Goal: Task Accomplishment & Management: Manage account settings

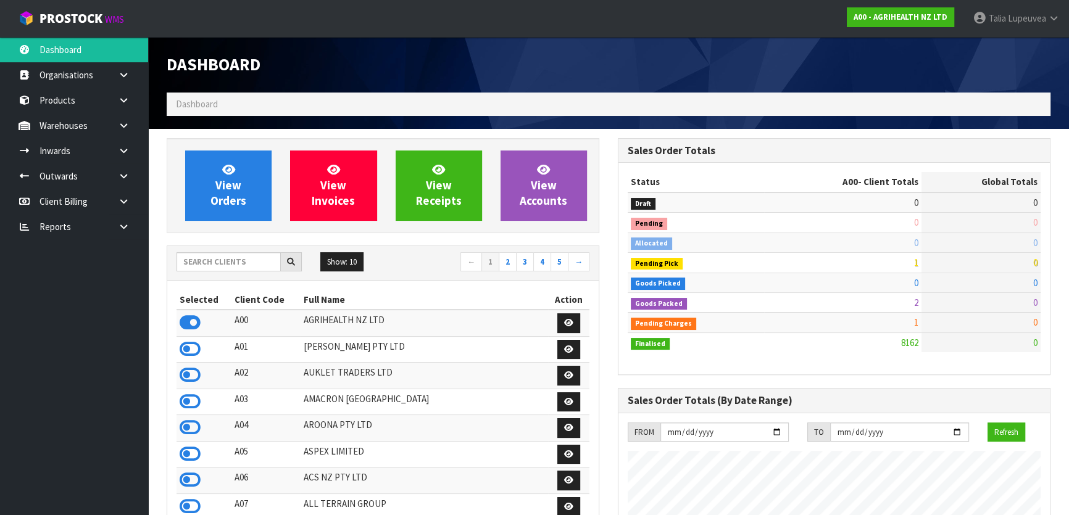
scroll to position [933, 451]
click at [270, 262] on input "text" at bounding box center [229, 261] width 104 height 19
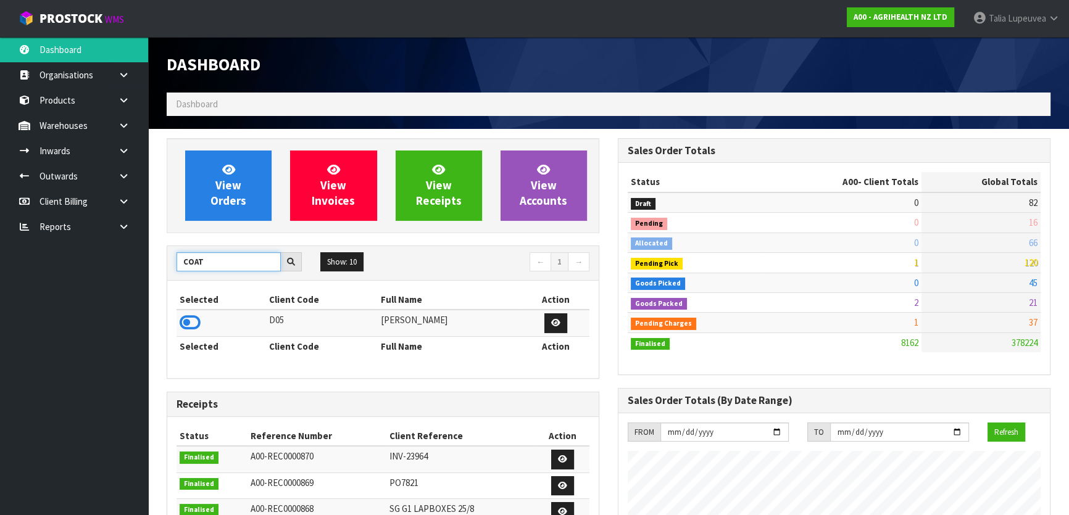
type input "COAT"
click at [211, 303] on th "Selected" at bounding box center [222, 300] width 90 height 20
click at [189, 327] on icon at bounding box center [190, 323] width 21 height 19
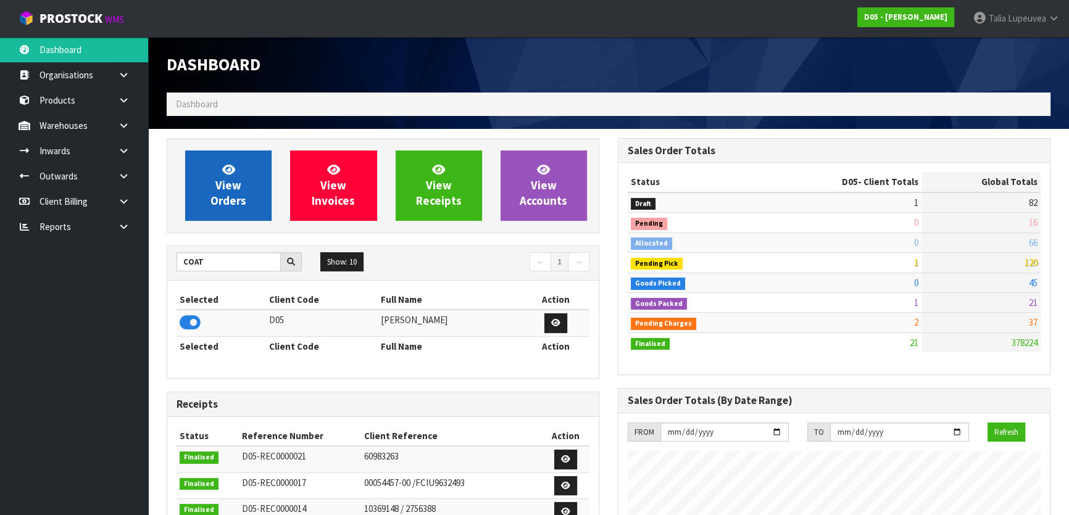
scroll to position [1079, 451]
click at [228, 190] on span "View Orders" at bounding box center [229, 185] width 36 height 46
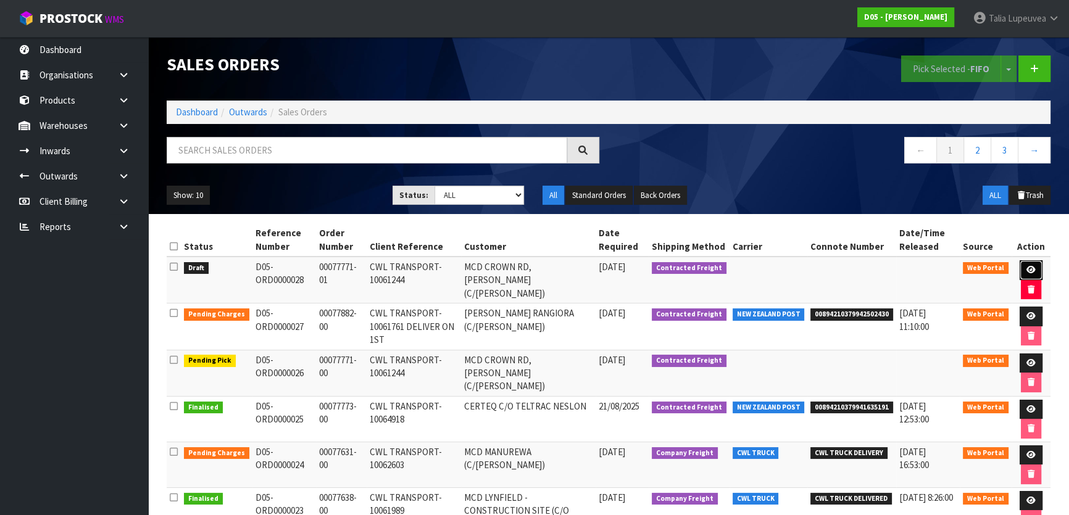
click at [1031, 270] on icon at bounding box center [1031, 270] width 9 height 8
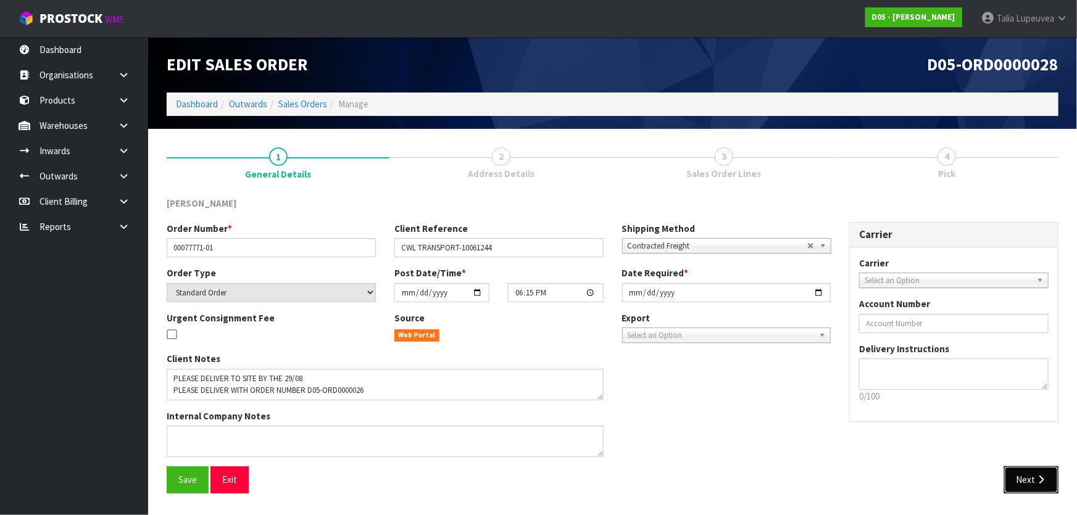
click at [1019, 483] on button "Next" at bounding box center [1031, 480] width 54 height 27
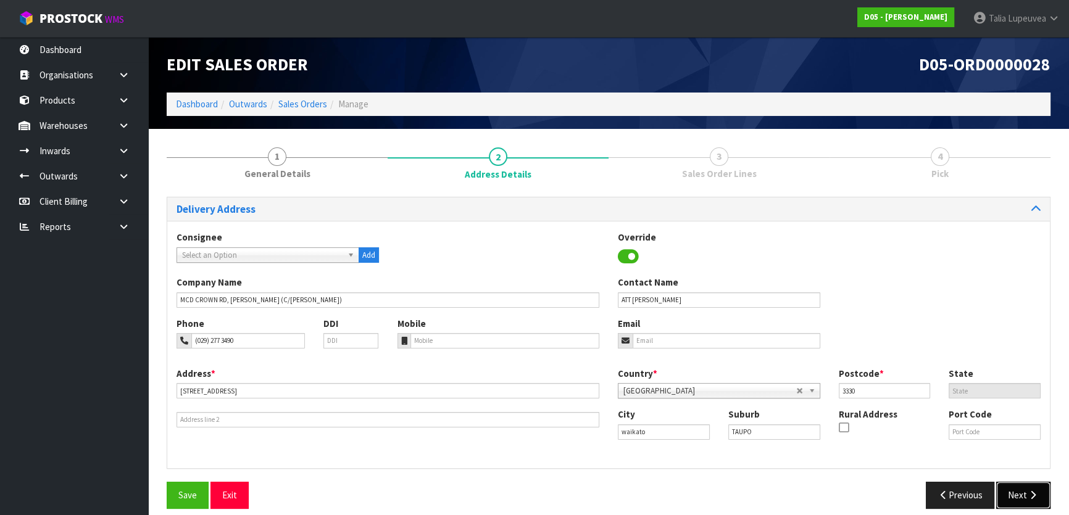
click at [1019, 494] on button "Next" at bounding box center [1023, 495] width 54 height 27
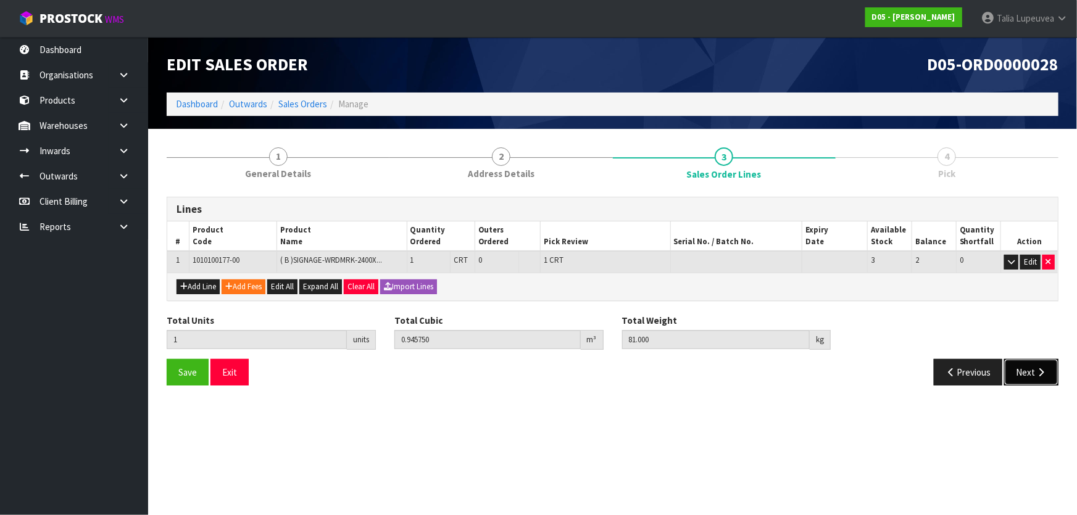
click at [1026, 377] on button "Next" at bounding box center [1031, 372] width 54 height 27
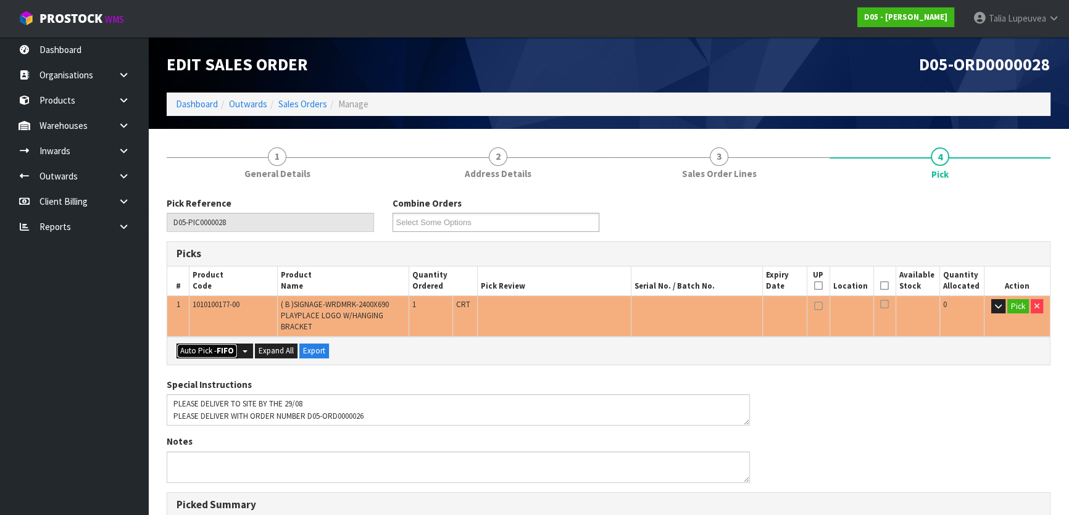
click at [204, 351] on button "Auto Pick - FIFO" at bounding box center [207, 351] width 61 height 15
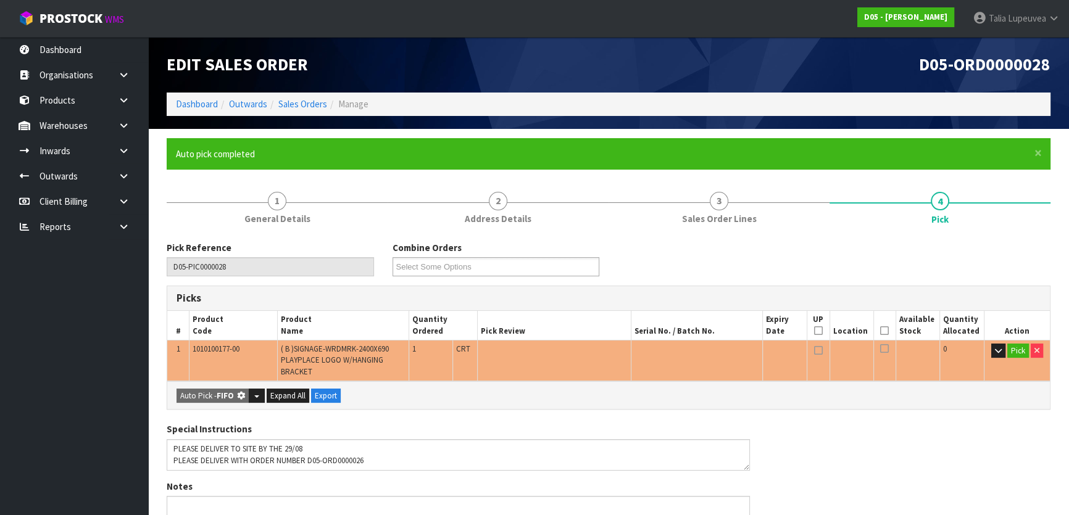
type input "Crate x 1"
type input "1"
type input "0.945750"
type input "81.000"
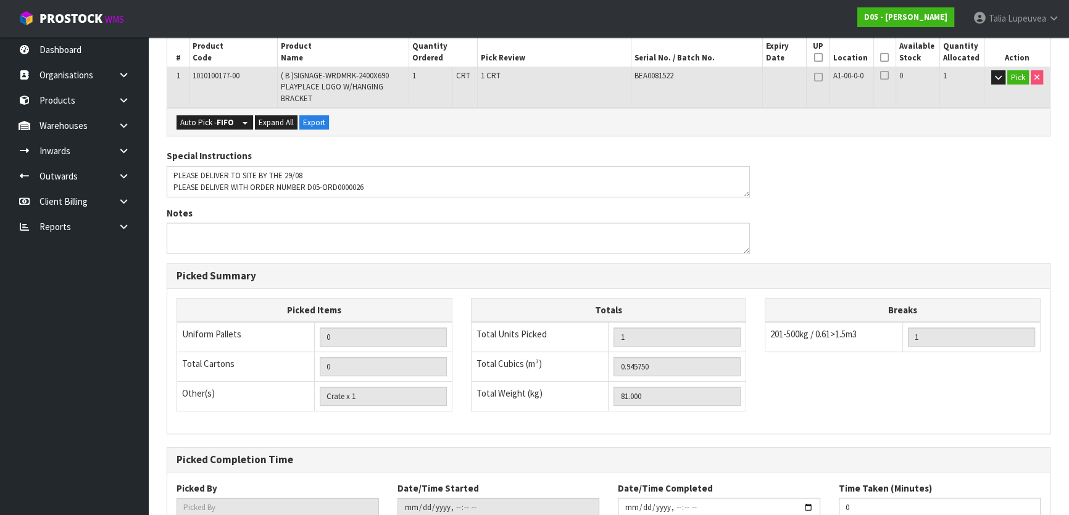
scroll to position [360, 0]
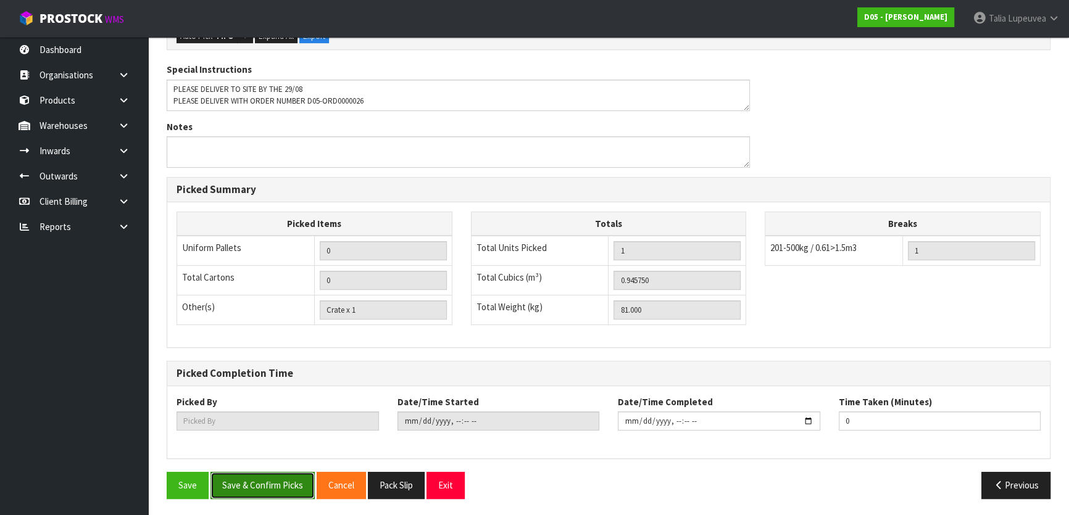
click at [258, 481] on button "Save & Confirm Picks" at bounding box center [263, 485] width 104 height 27
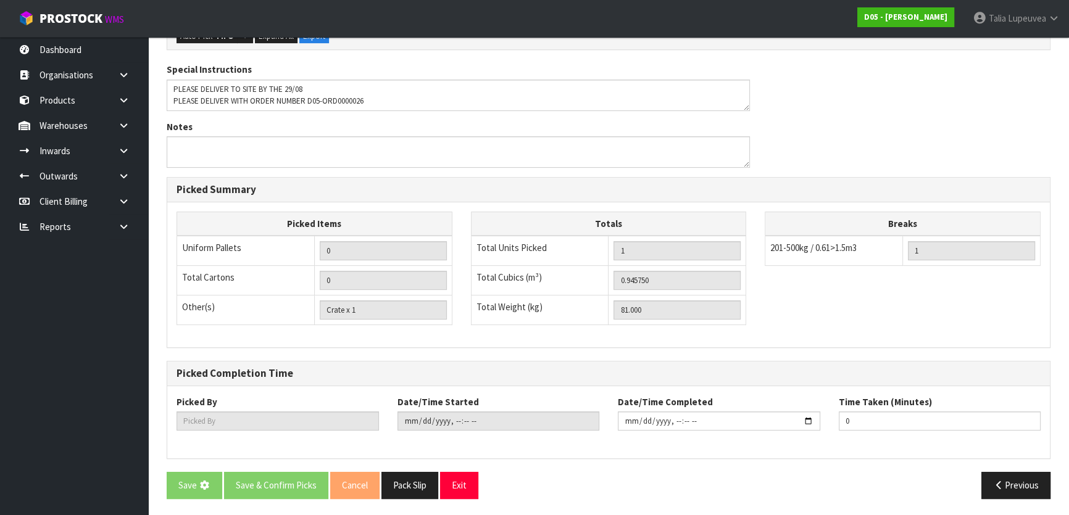
scroll to position [0, 0]
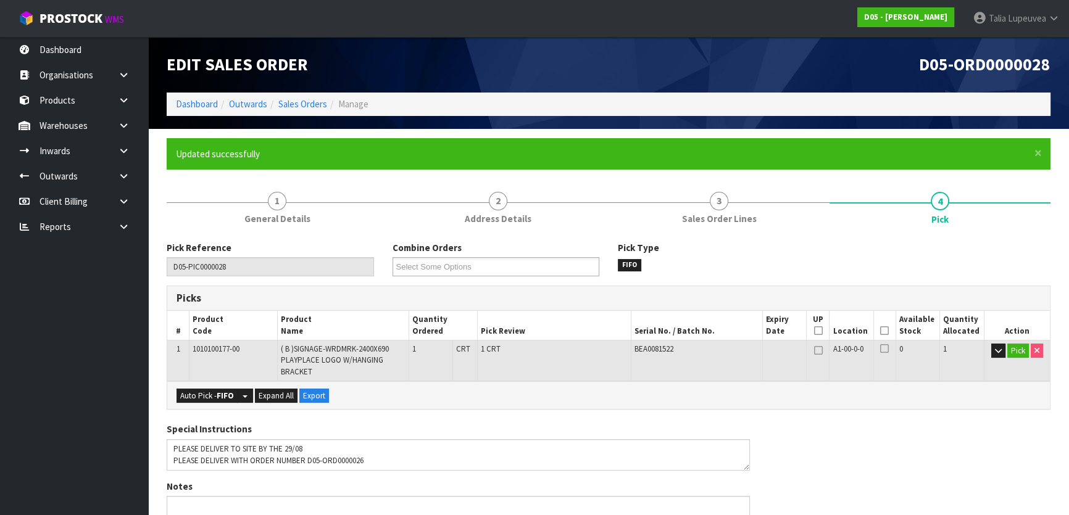
type input "[PERSON_NAME]"
type input "[DATE]T08:16:55"
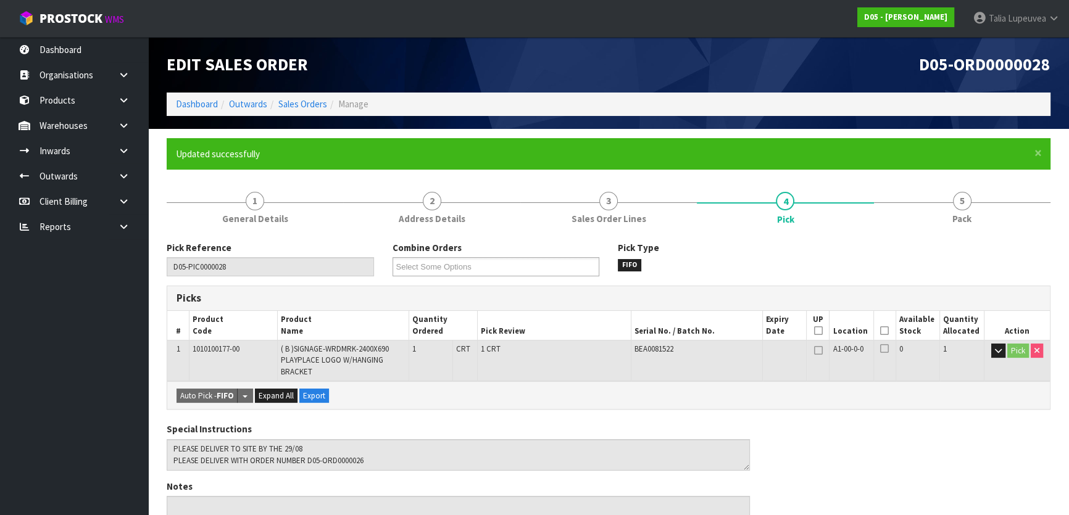
scroll to position [360, 0]
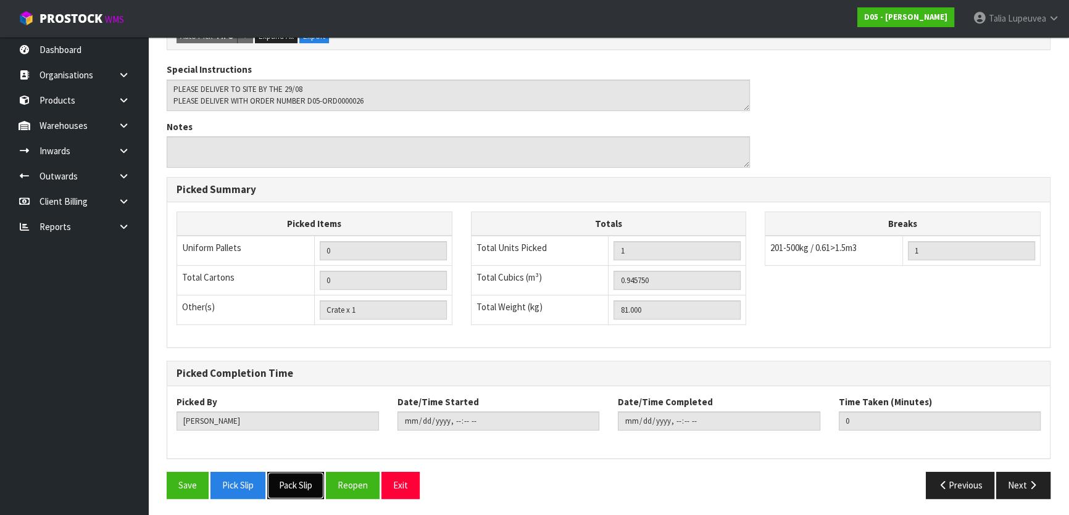
click at [299, 482] on button "Pack Slip" at bounding box center [295, 485] width 57 height 27
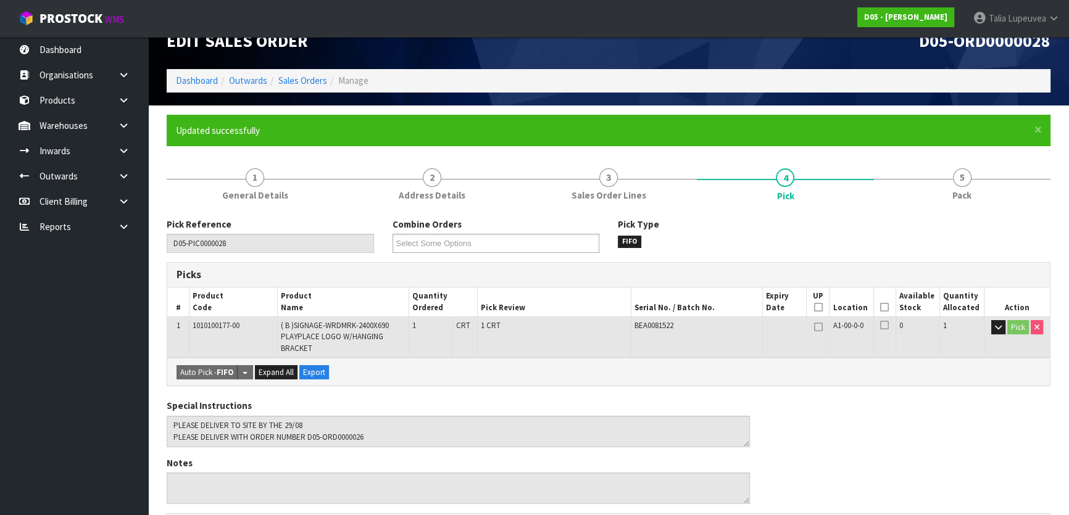
scroll to position [0, 0]
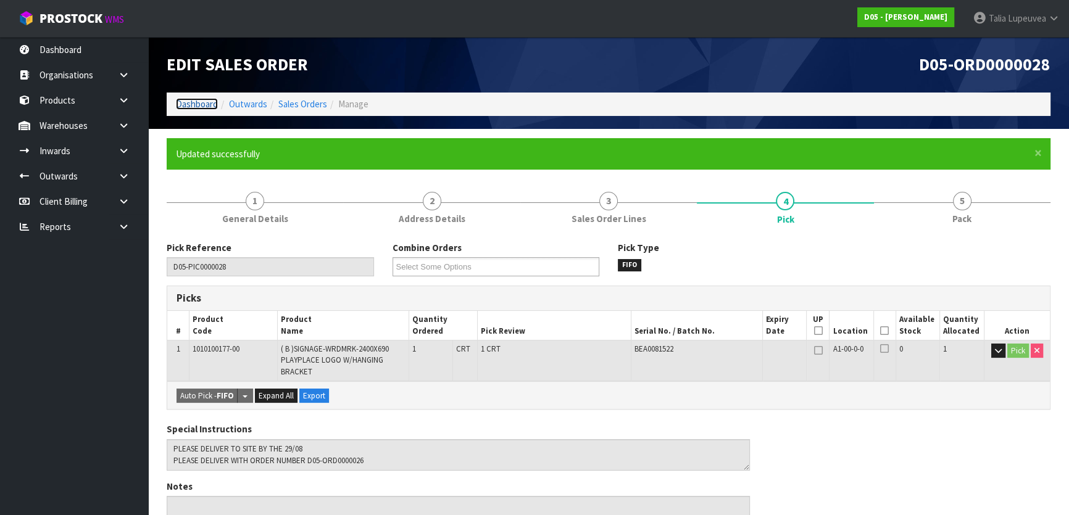
click at [197, 103] on link "Dashboard" at bounding box center [197, 104] width 42 height 12
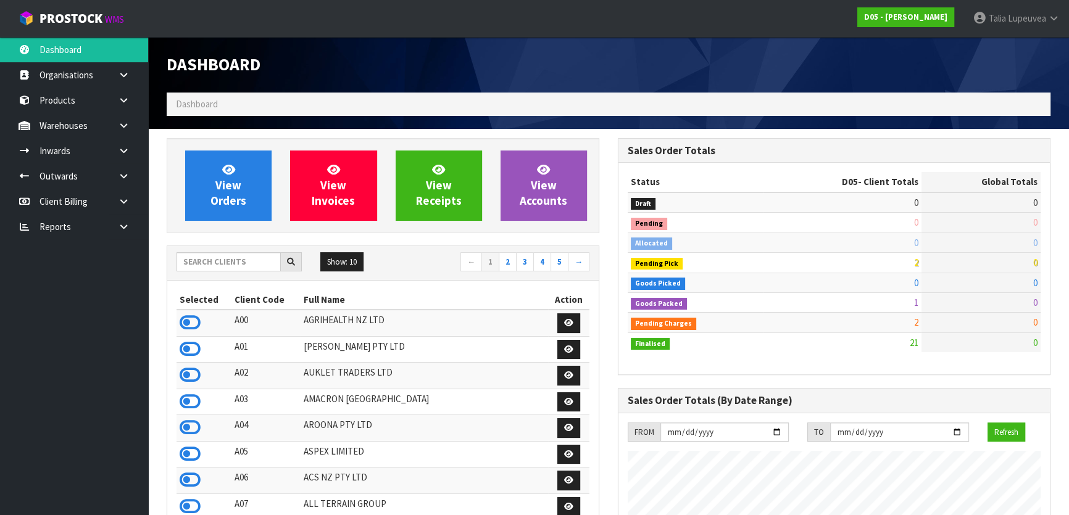
scroll to position [1079, 451]
click at [211, 197] on span "View Orders" at bounding box center [229, 185] width 36 height 46
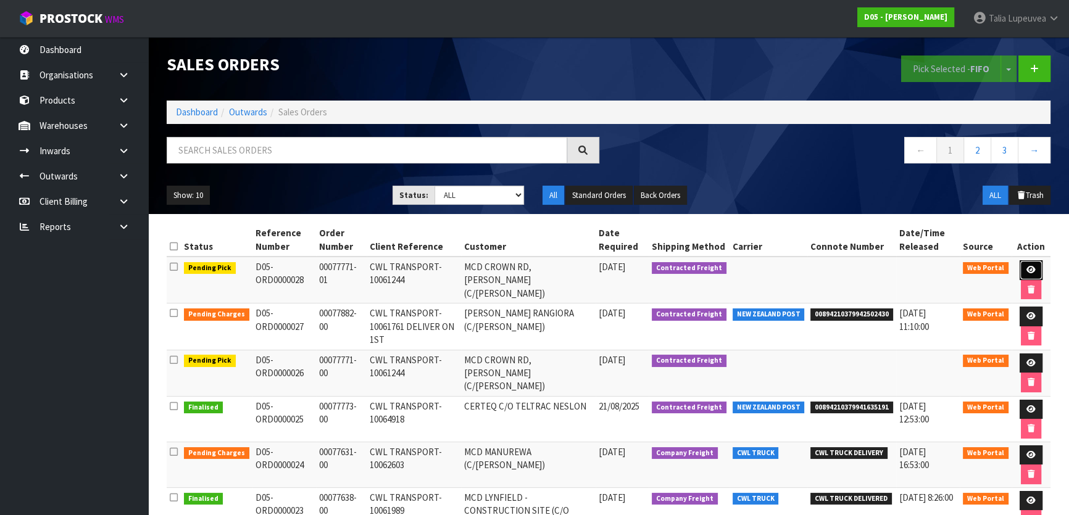
click at [1027, 266] on icon at bounding box center [1031, 270] width 9 height 8
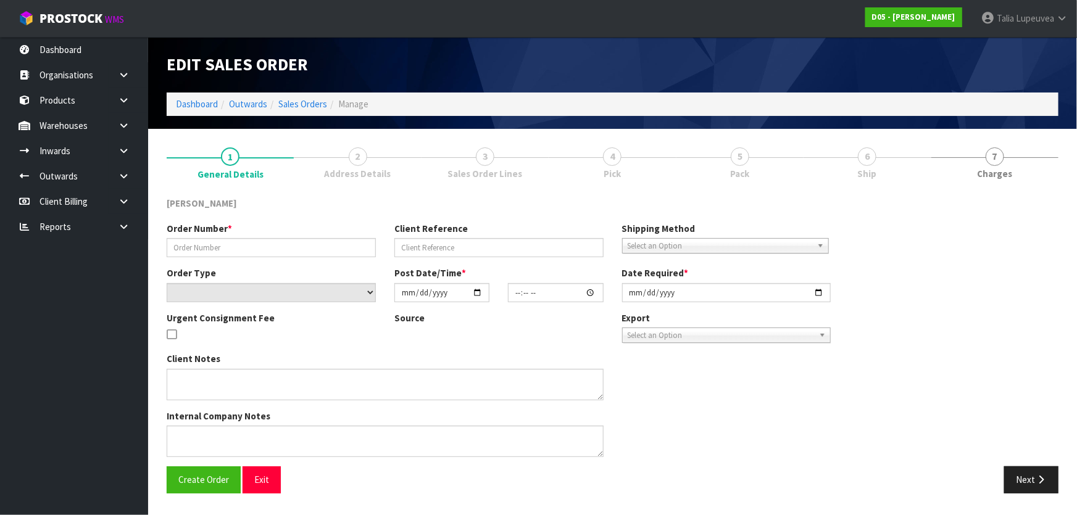
type input "00077771-01"
type input "CWL TRANSPORT-10061244"
select select "number:0"
type input "[DATE]"
type input "18:15:00.000"
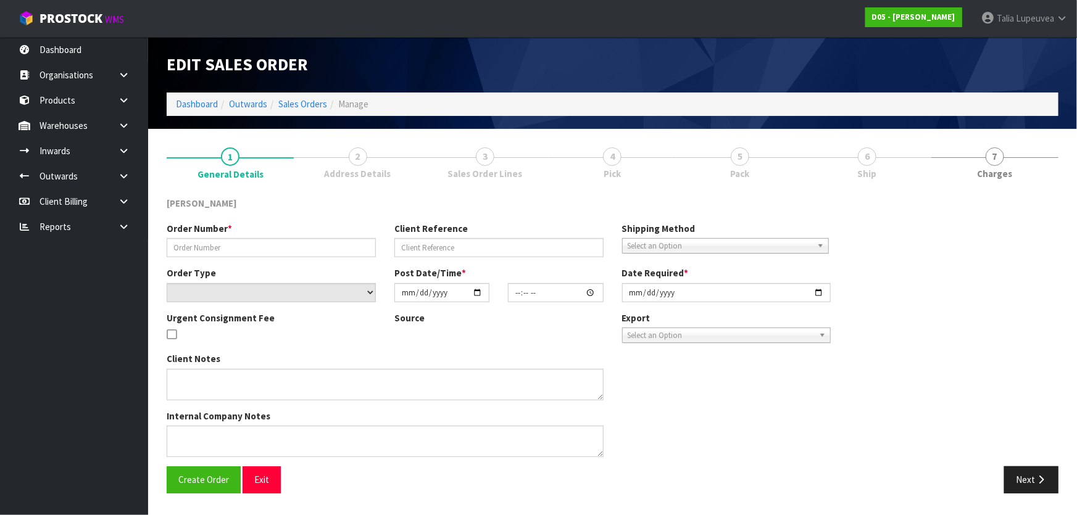
type input "[DATE]"
type textarea "PLEASE DELIVER TO SITE BY THE 29/08 PLEASE DELIVER WITH ORDER NUMBER D05-ORD000…"
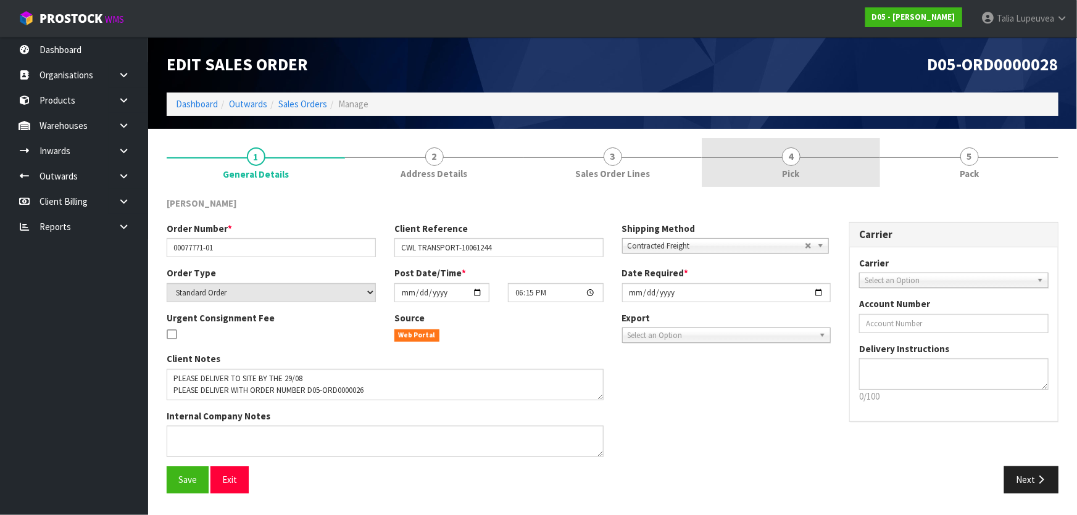
click at [757, 172] on link "4 Pick" at bounding box center [791, 162] width 178 height 49
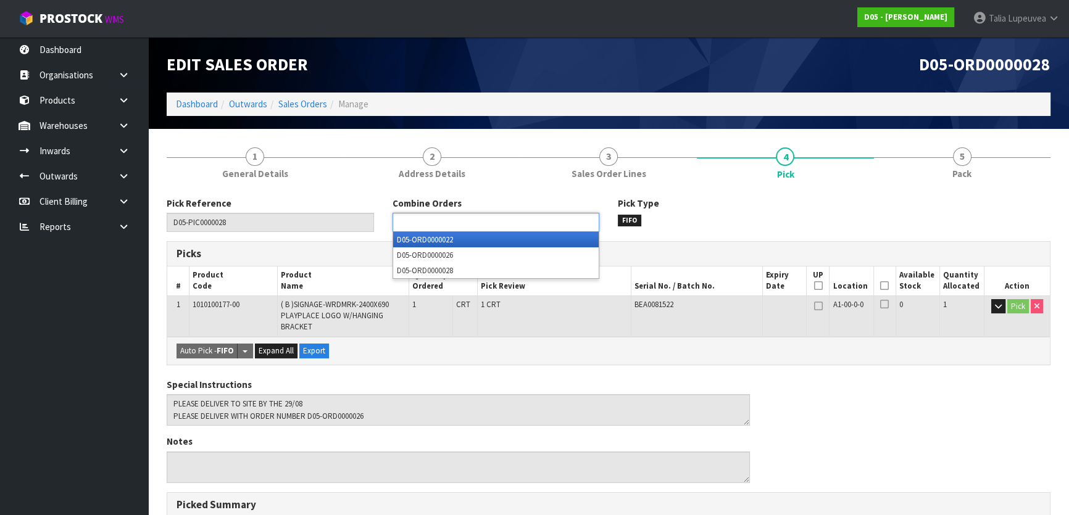
click at [519, 230] on ul at bounding box center [496, 222] width 207 height 19
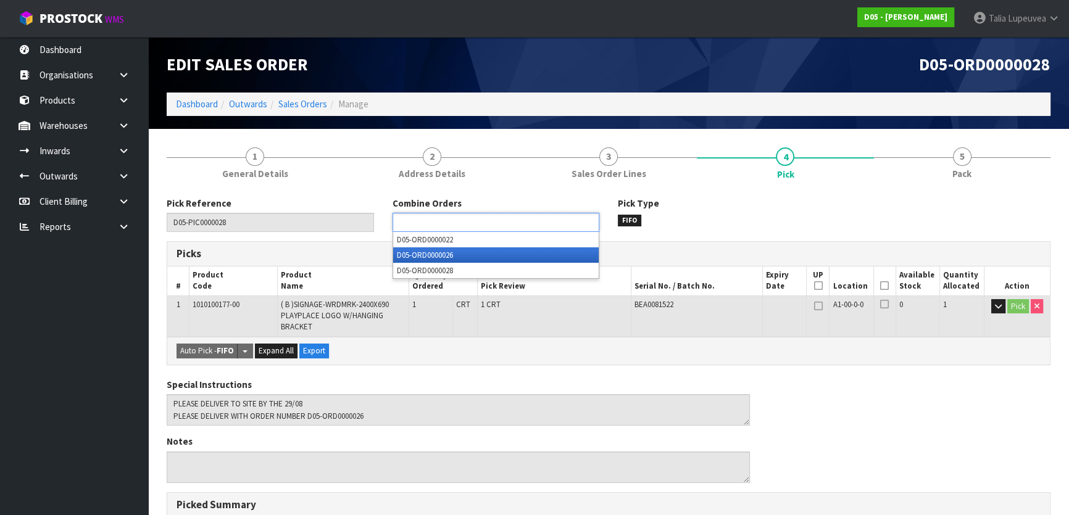
click at [461, 256] on li "D05-ORD0000026" at bounding box center [496, 255] width 206 height 15
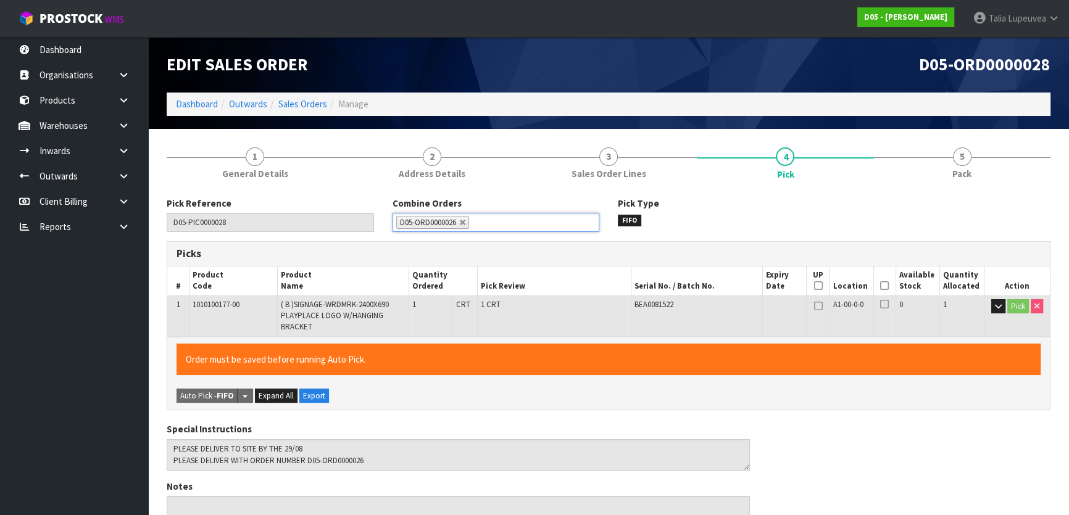
scroll to position [336, 0]
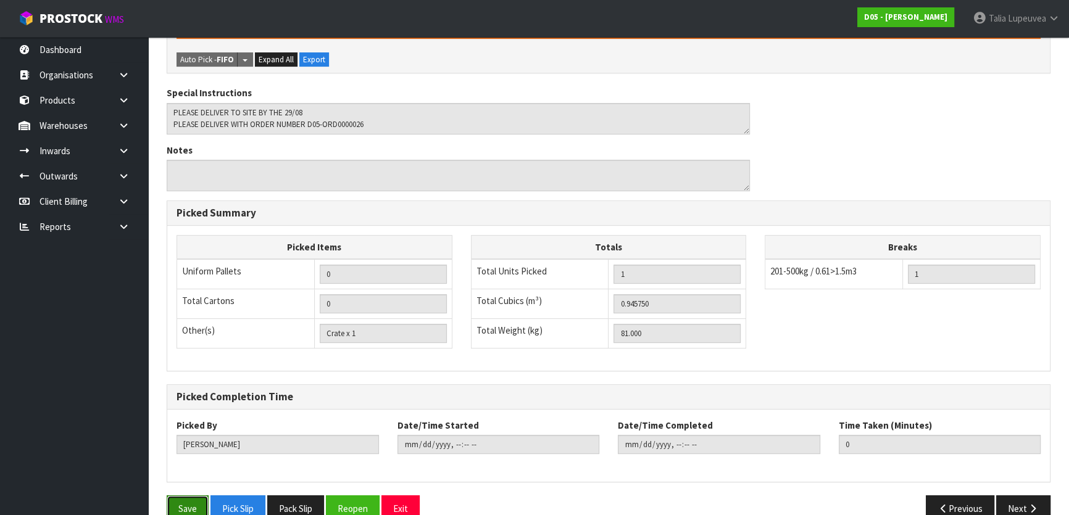
click at [194, 501] on button "Save" at bounding box center [188, 509] width 42 height 27
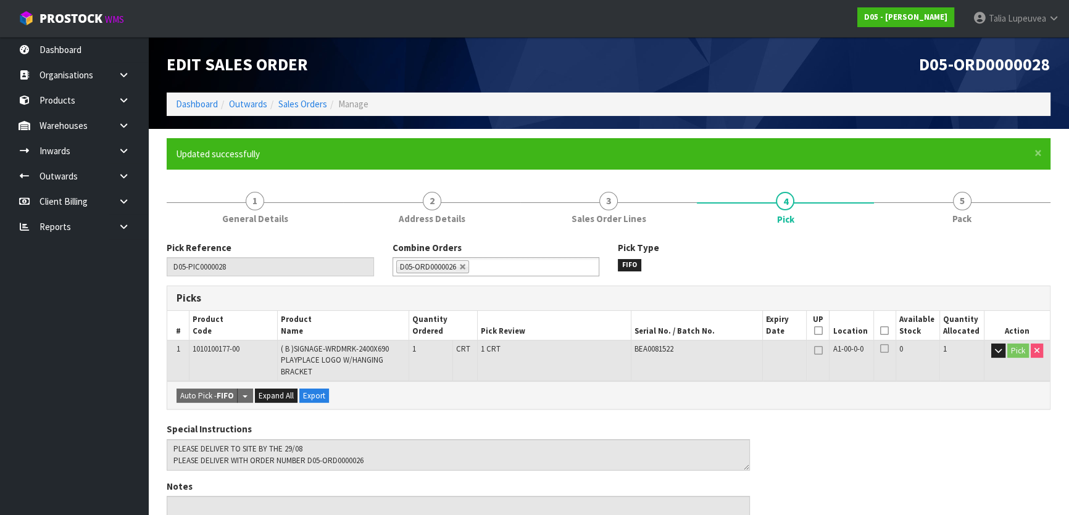
type input "[DATE]T08:18:02"
click at [309, 101] on link "Sales Orders" at bounding box center [302, 104] width 49 height 12
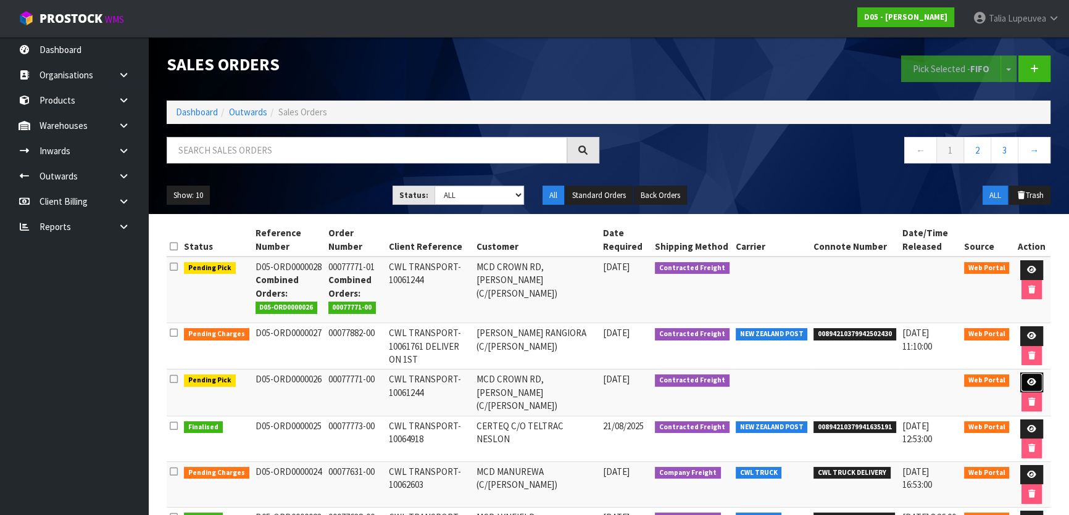
click at [1029, 386] on icon at bounding box center [1031, 382] width 9 height 8
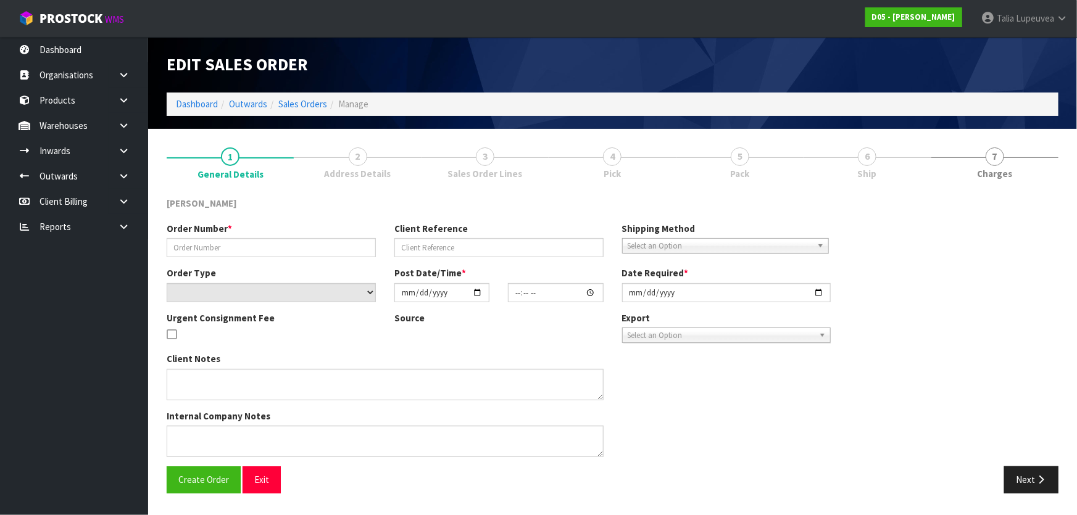
type input "00077771-00"
type input "CWL TRANSPORT-10061244"
select select "number:0"
type input "[DATE]"
type input "08:10:00.000"
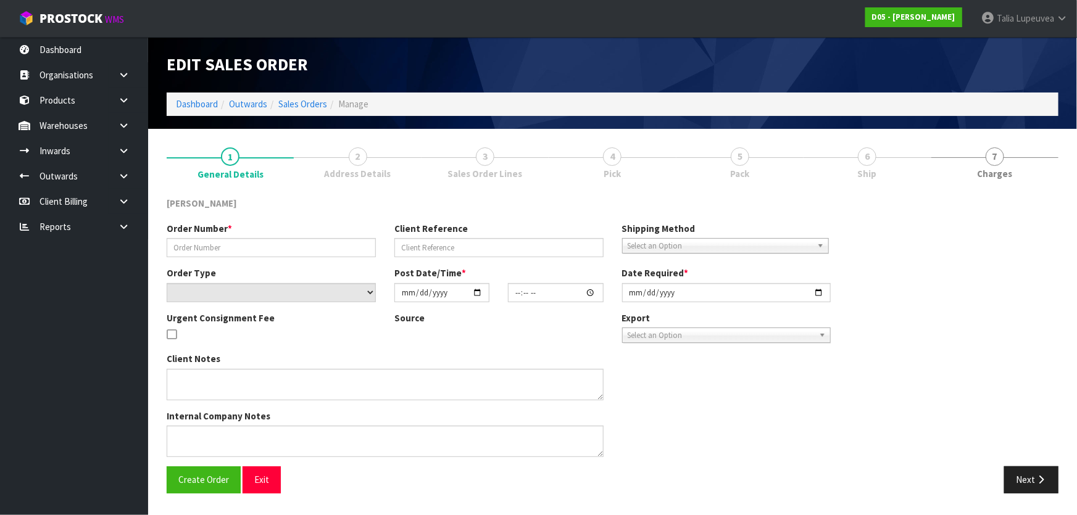
type input "[DATE]"
type textarea "PLEASE DELIVER TO SITE BY THE 29/08"
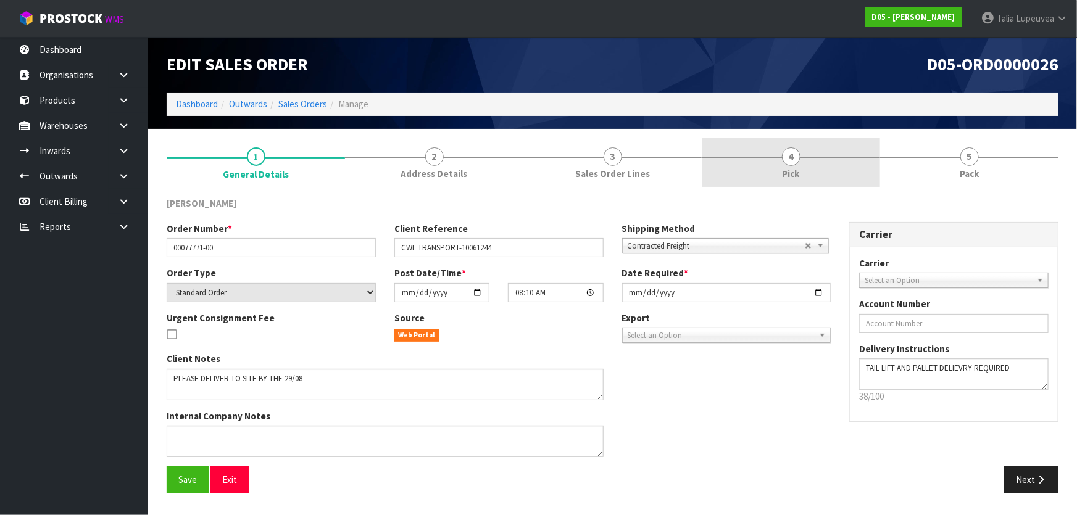
click at [815, 164] on link "4 Pick" at bounding box center [791, 162] width 178 height 49
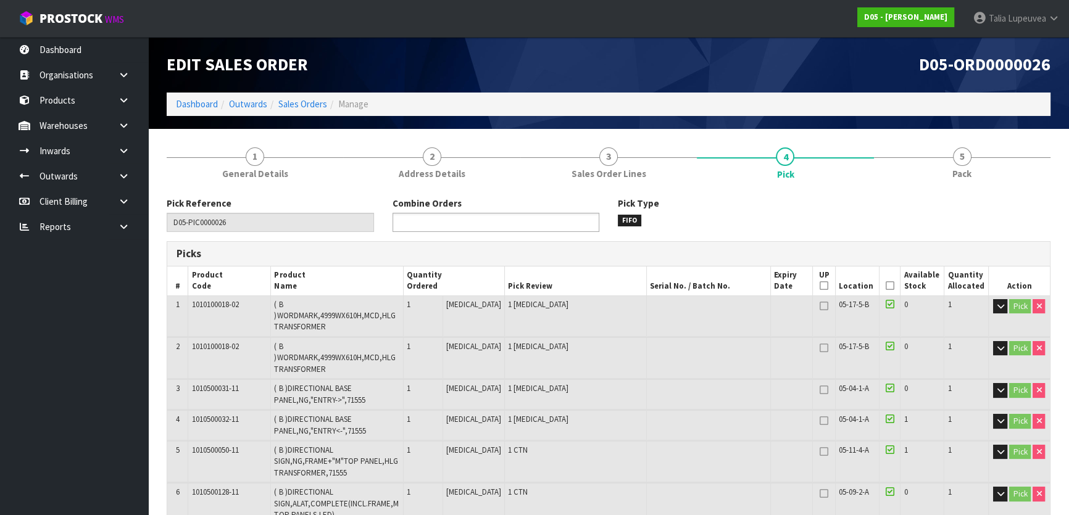
click at [518, 217] on ul at bounding box center [496, 222] width 207 height 19
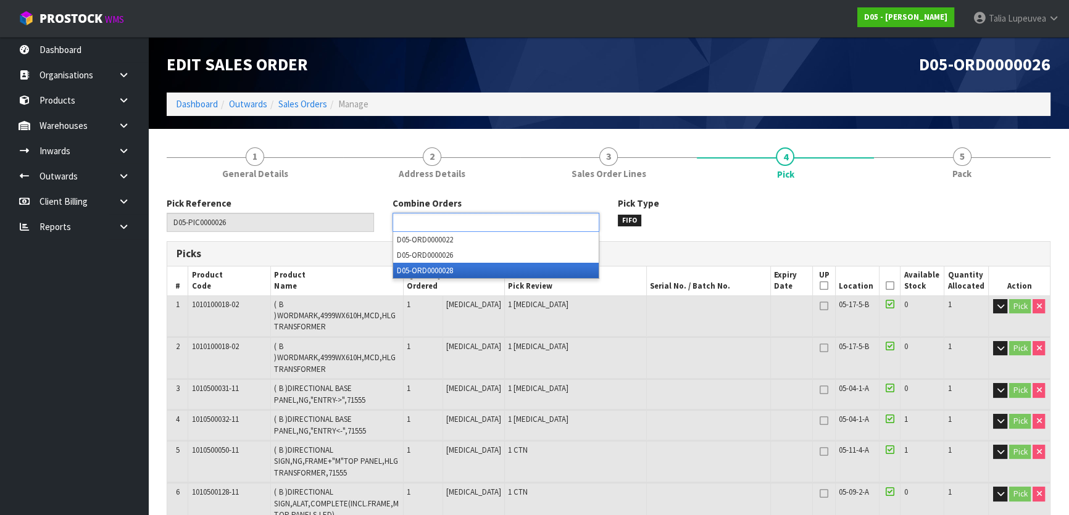
click at [432, 270] on li "D05-ORD0000028" at bounding box center [496, 270] width 206 height 15
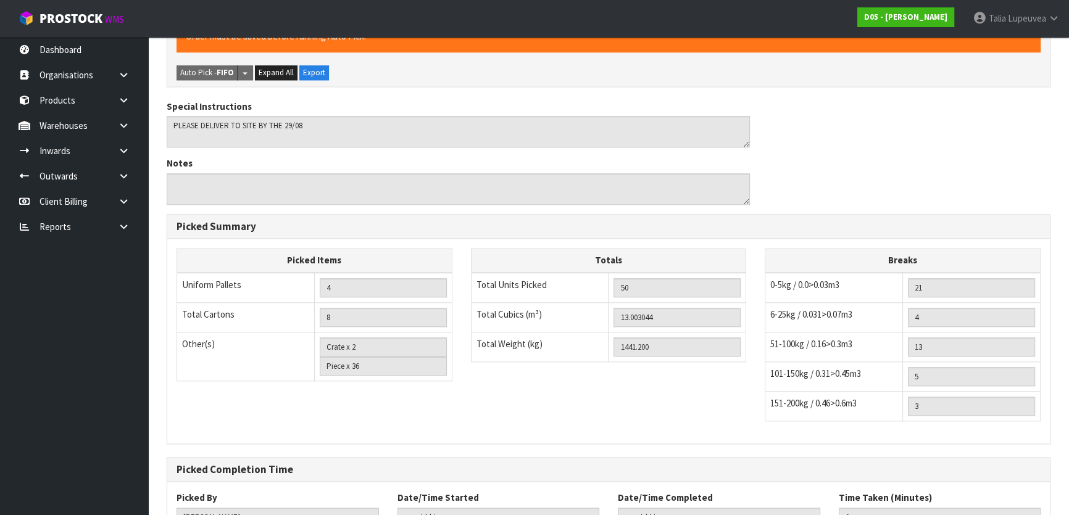
scroll to position [1531, 0]
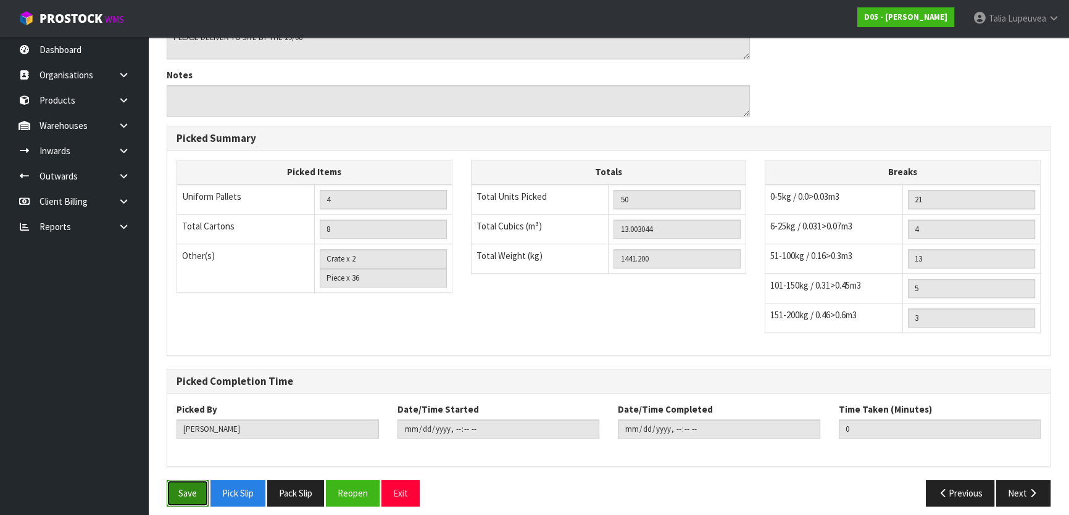
click at [176, 482] on button "Save" at bounding box center [188, 493] width 42 height 27
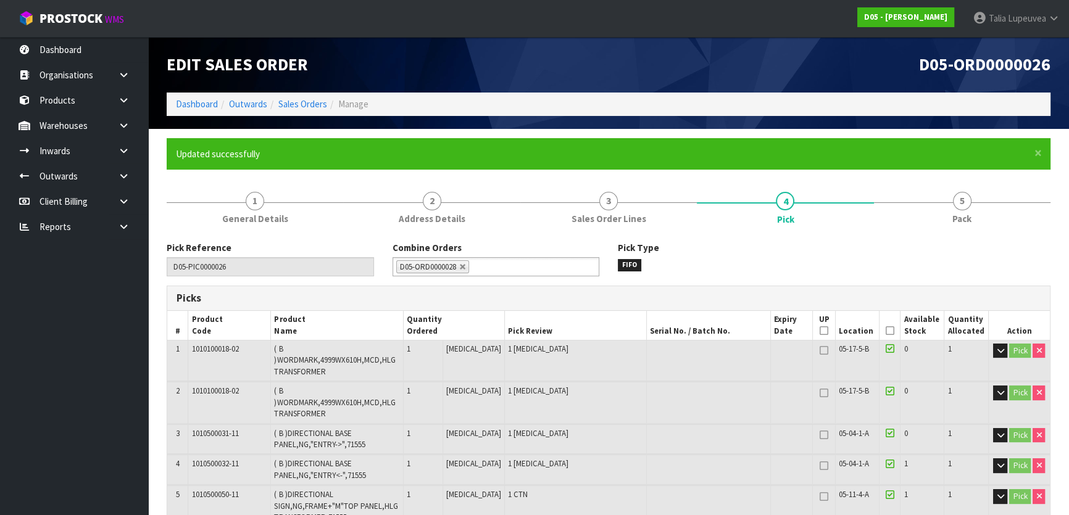
type input "[PERSON_NAME]"
type input "[DATE]T08:18:15"
click at [305, 98] on li "Sales Orders" at bounding box center [297, 104] width 60 height 13
click at [305, 105] on link "Sales Orders" at bounding box center [302, 104] width 49 height 12
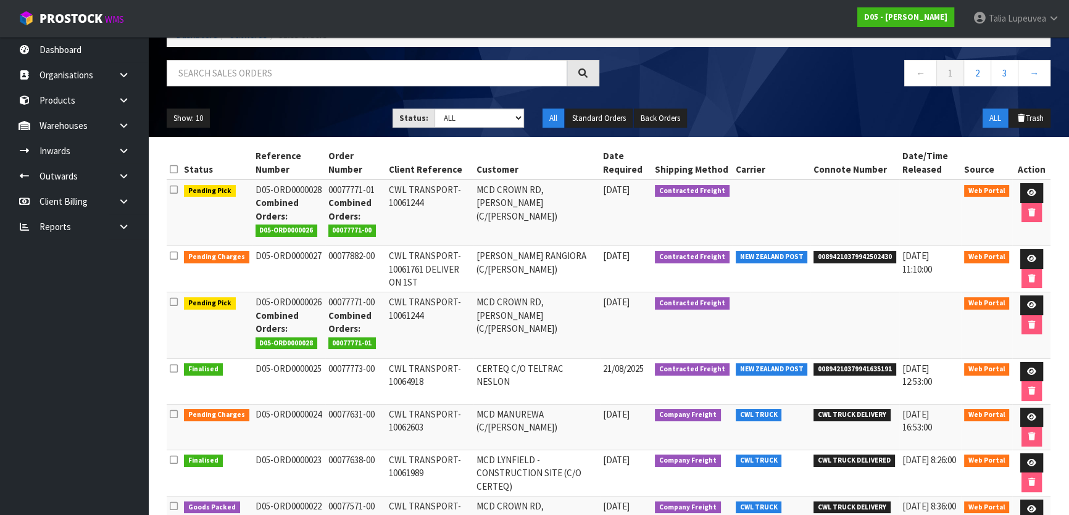
scroll to position [280, 0]
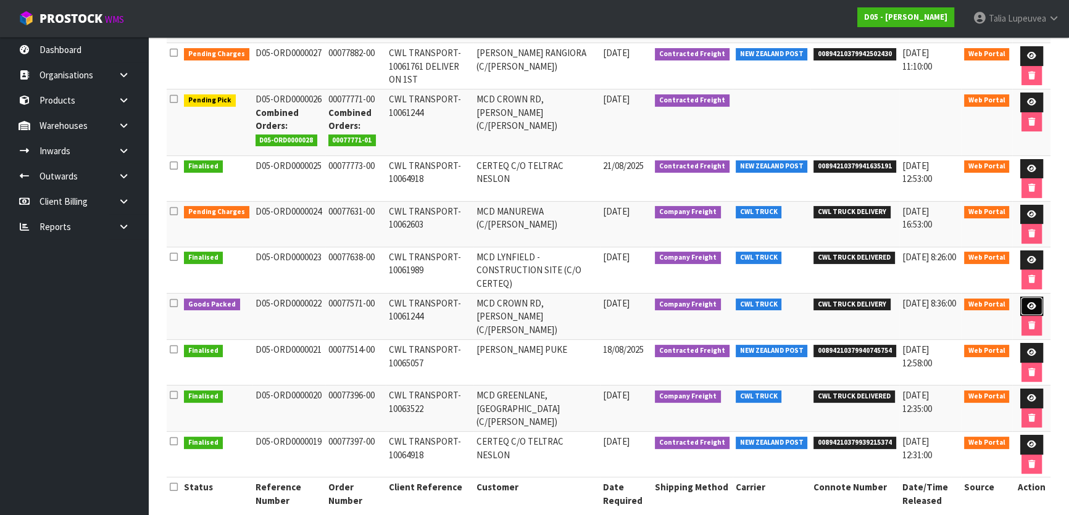
click at [1021, 317] on link at bounding box center [1031, 307] width 23 height 20
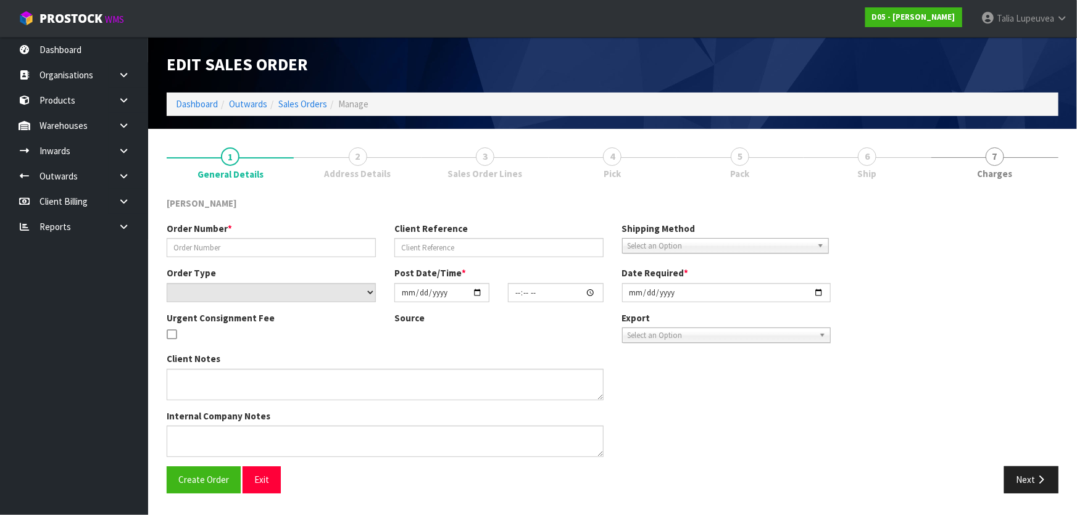
type input "00077571-00"
type input "CWL TRANSPORT-10061244"
select select "number:0"
type input "[DATE]"
type input "18:46:00.000"
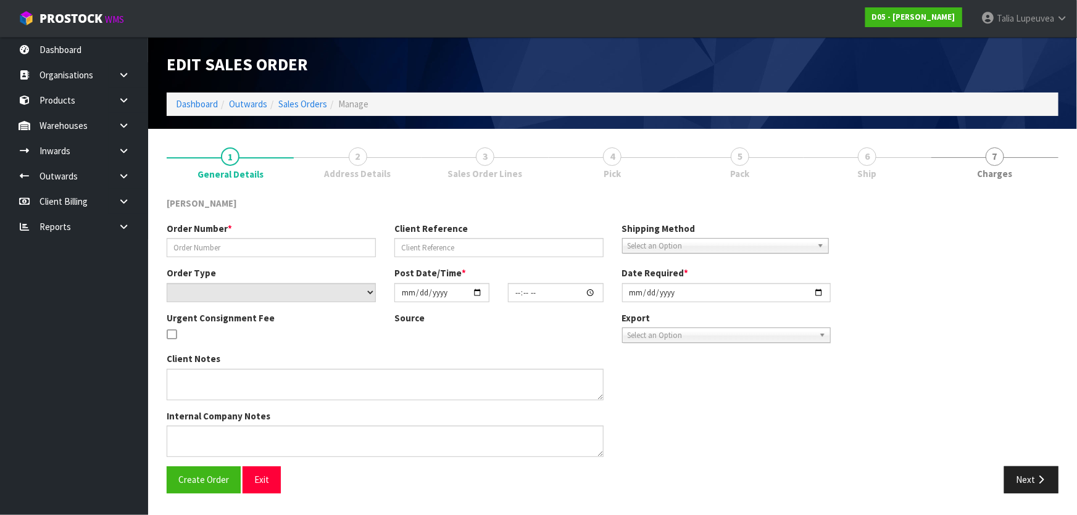
type input "[DATE]"
type textarea "PLEASE DELIVER BY 26/08 FORKLIFT ON ONSITE"
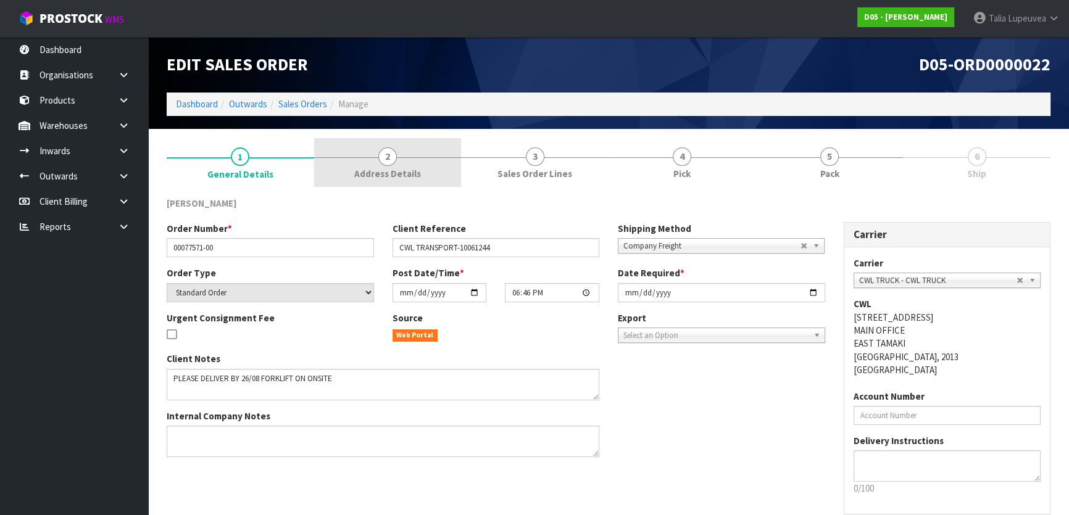
click at [393, 163] on span "2" at bounding box center [387, 157] width 19 height 19
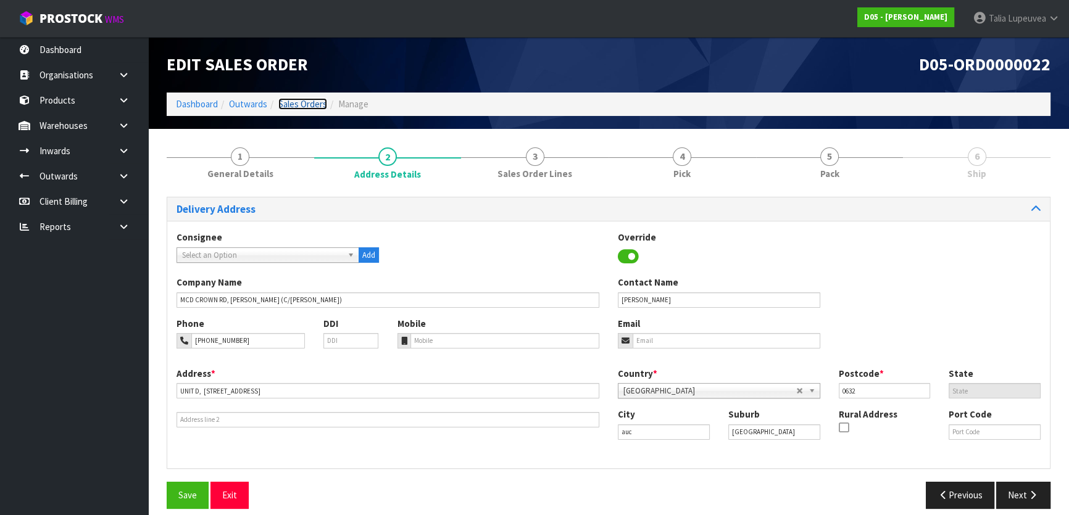
click at [295, 103] on link "Sales Orders" at bounding box center [302, 104] width 49 height 12
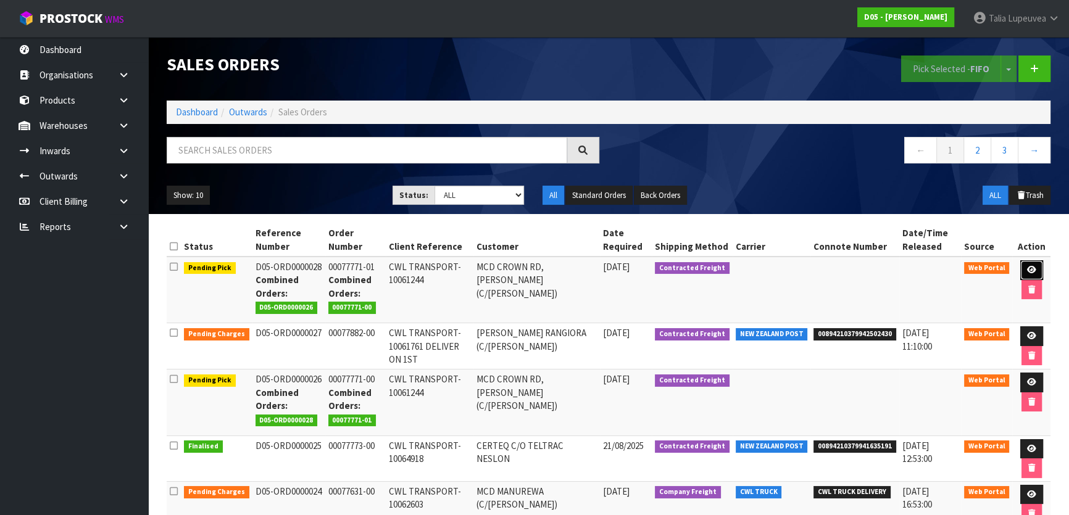
click at [1027, 270] on icon at bounding box center [1031, 270] width 9 height 8
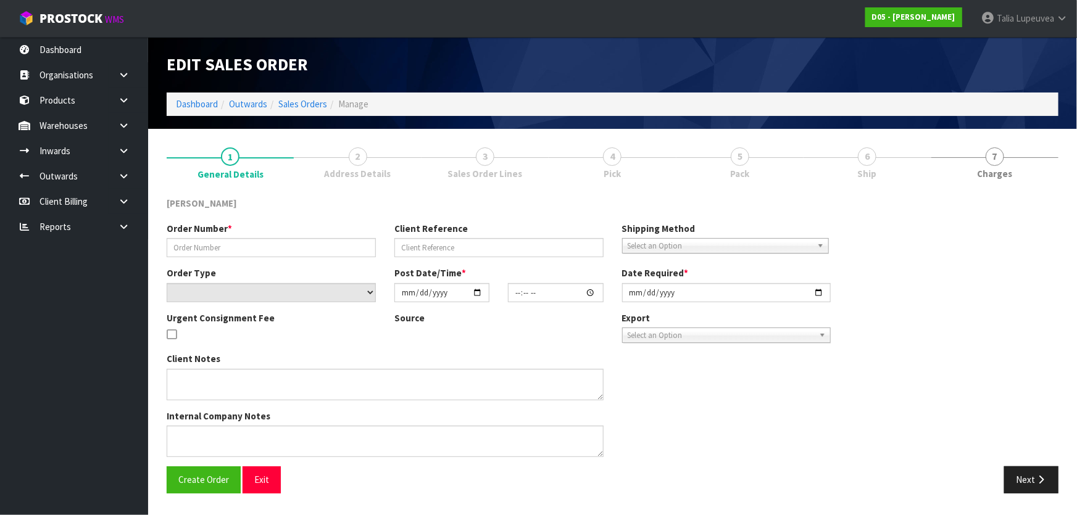
type input "00077771-01"
type input "CWL TRANSPORT-10061244"
select select "number:0"
type input "[DATE]"
type input "18:15:00.000"
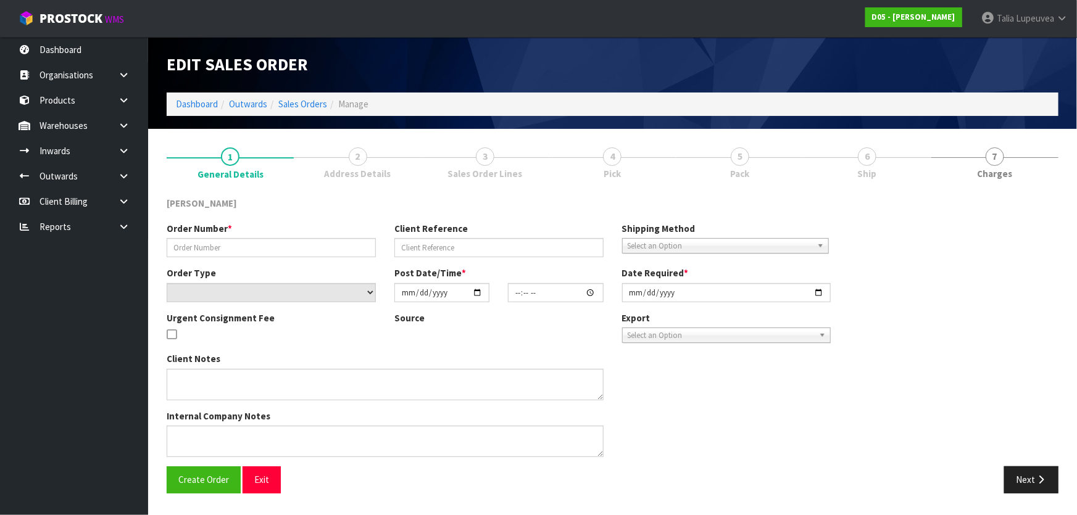
type input "[DATE]"
type textarea "PLEASE DELIVER TO SITE BY THE 29/08 PLEASE DELIVER WITH ORDER NUMBER D05-ORD000…"
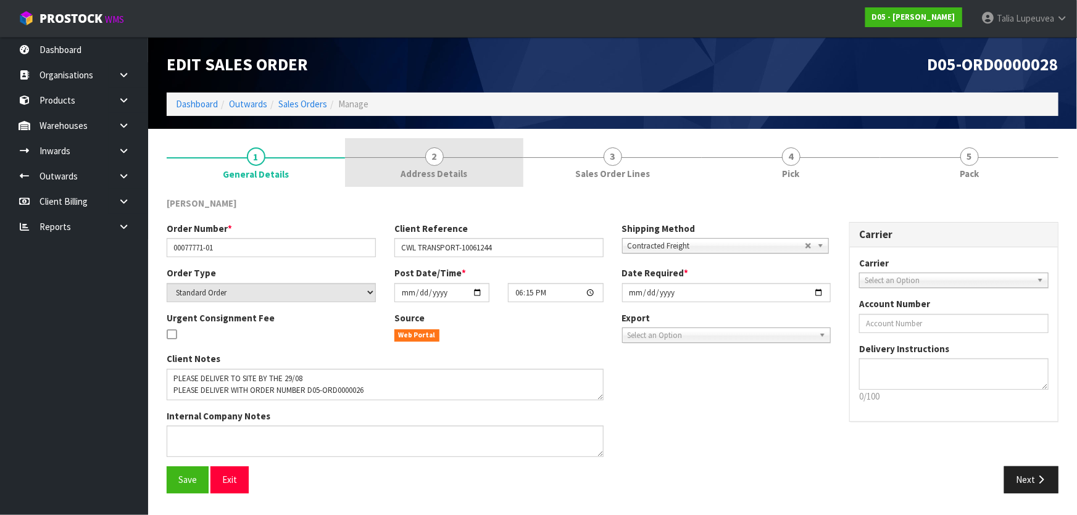
click at [426, 171] on span "Address Details" at bounding box center [434, 173] width 67 height 13
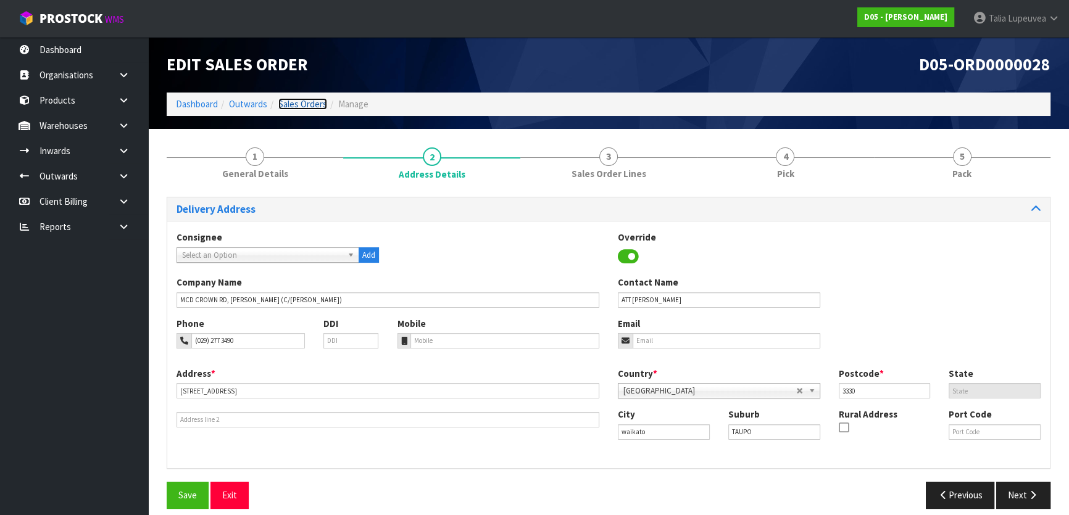
click at [298, 101] on link "Sales Orders" at bounding box center [302, 104] width 49 height 12
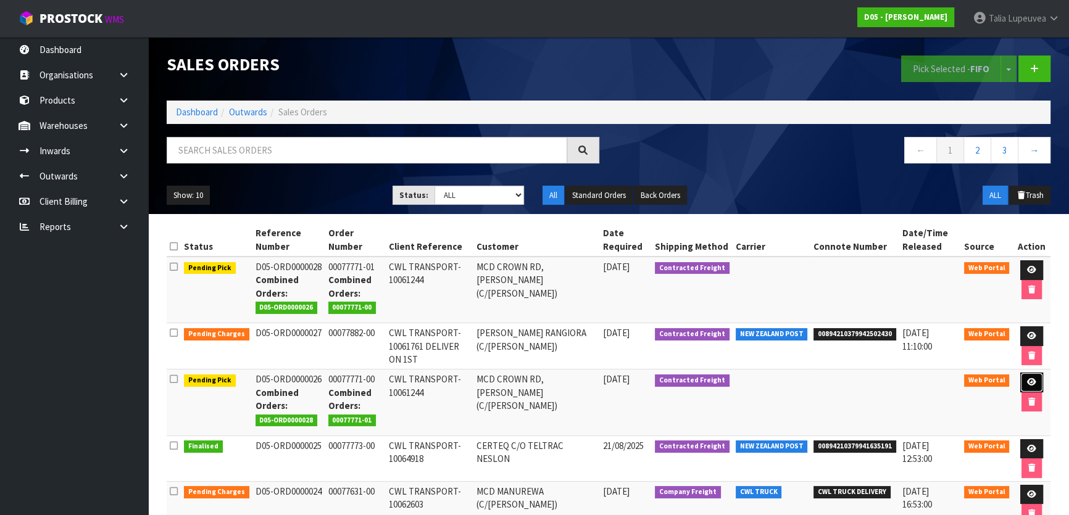
click at [1029, 386] on icon at bounding box center [1031, 382] width 9 height 8
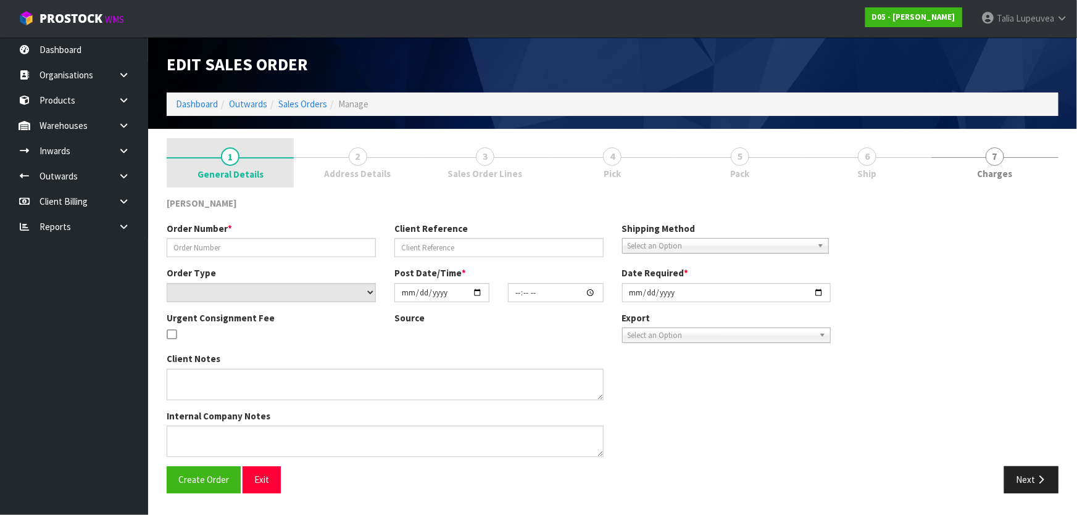
type input "00077771-00"
type input "CWL TRANSPORT-10061244"
select select "number:0"
type input "[DATE]"
type input "08:10:00.000"
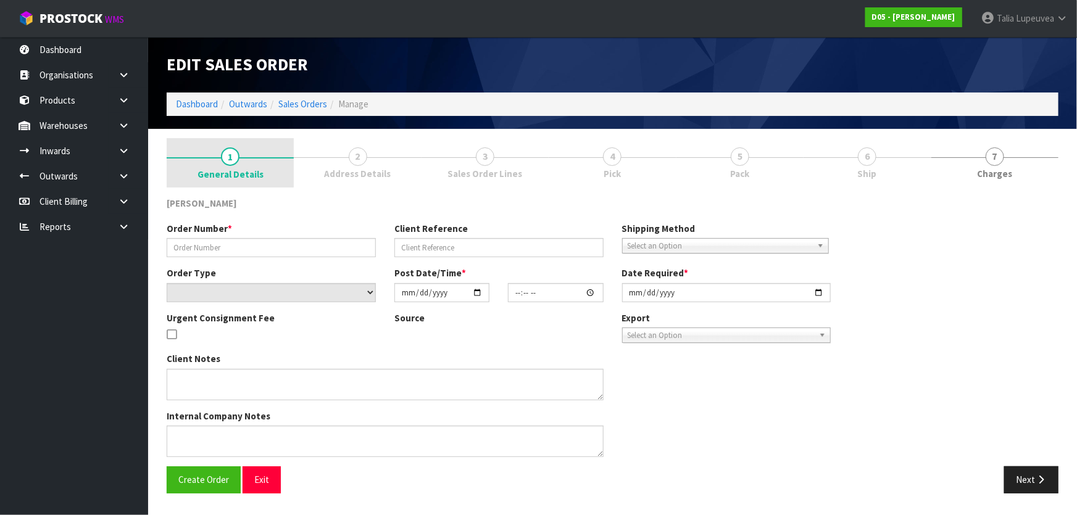
type input "[DATE]"
type textarea "PLEASE DELIVER TO SITE BY THE 29/08"
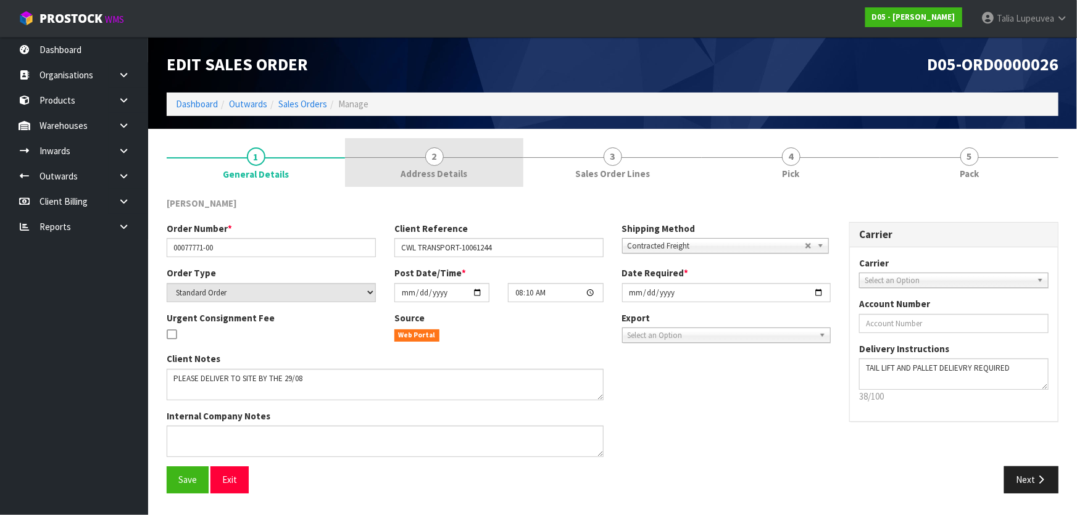
click at [423, 160] on link "2 Address Details" at bounding box center [434, 162] width 178 height 49
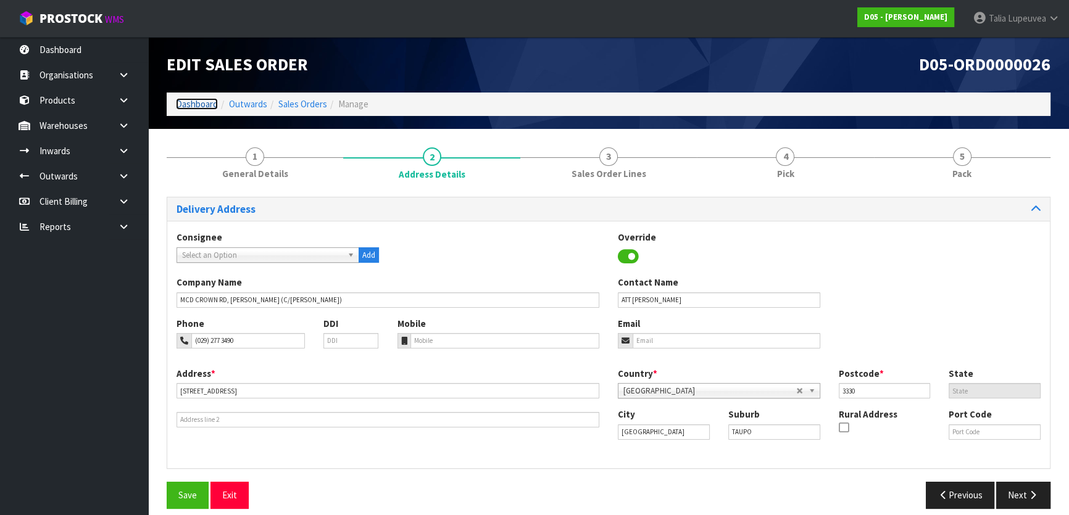
click at [180, 99] on link "Dashboard" at bounding box center [197, 104] width 42 height 12
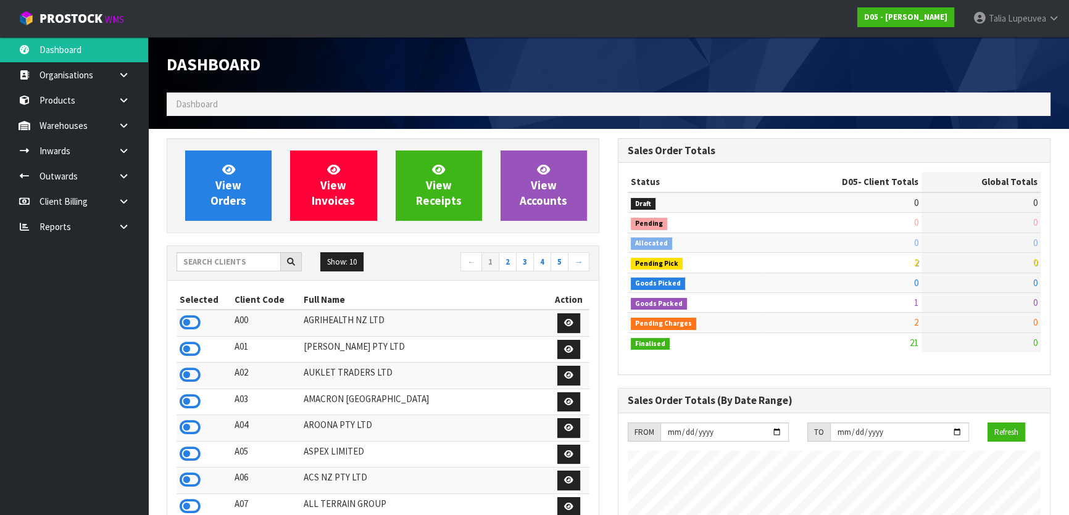
scroll to position [1079, 451]
click at [260, 261] on input "text" at bounding box center [229, 261] width 104 height 19
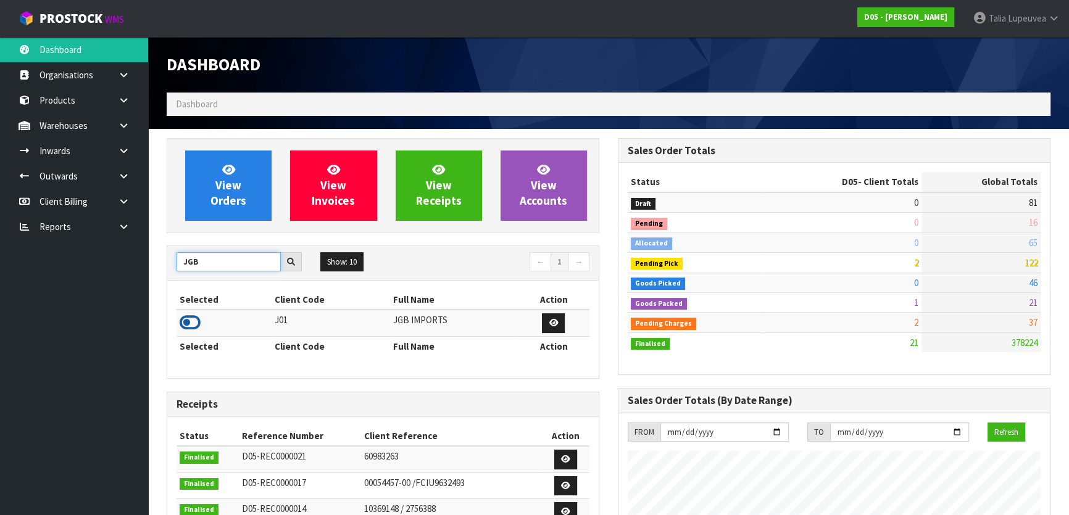
type input "JGB"
click at [191, 320] on icon at bounding box center [190, 323] width 21 height 19
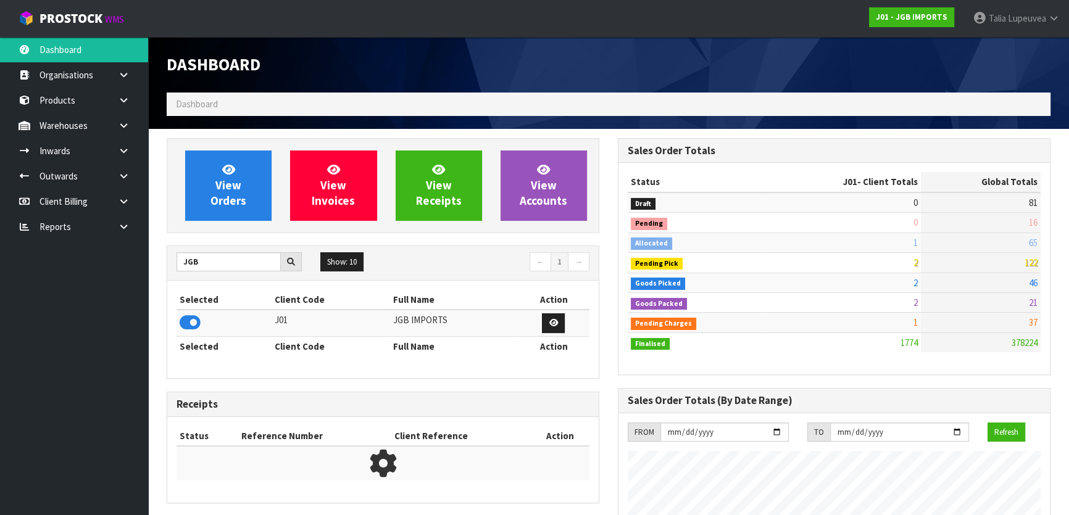
scroll to position [933, 451]
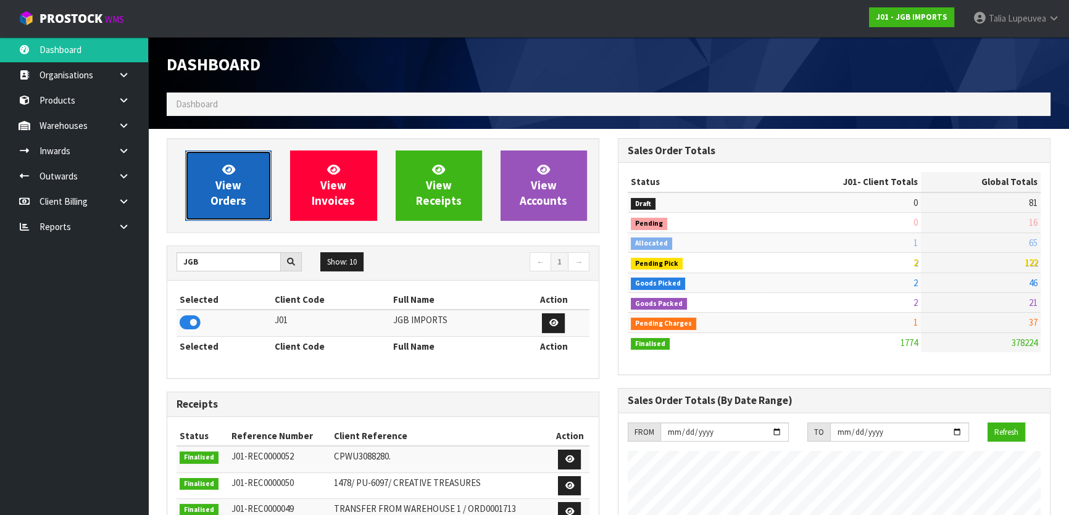
click at [235, 191] on span "View Orders" at bounding box center [229, 185] width 36 height 46
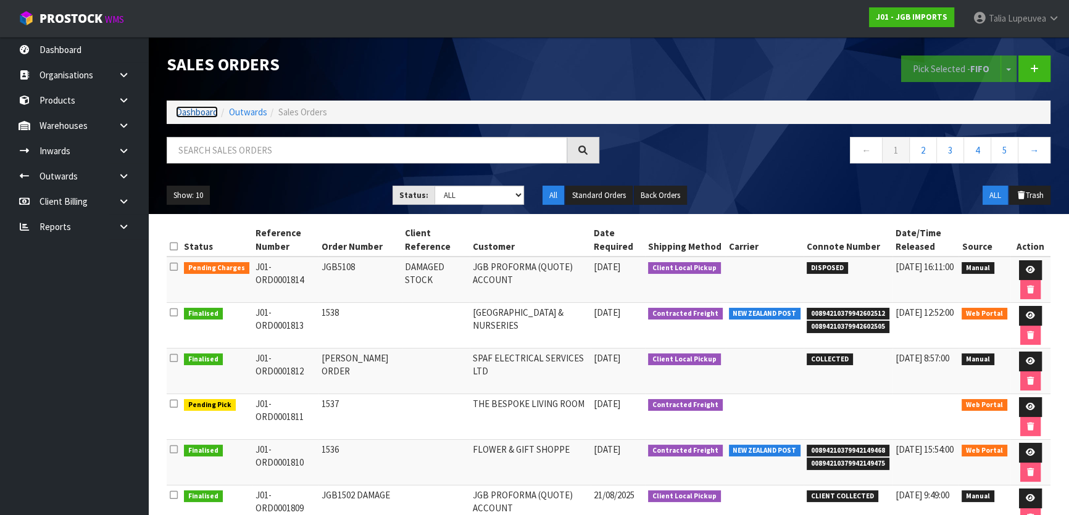
click at [191, 109] on link "Dashboard" at bounding box center [197, 112] width 42 height 12
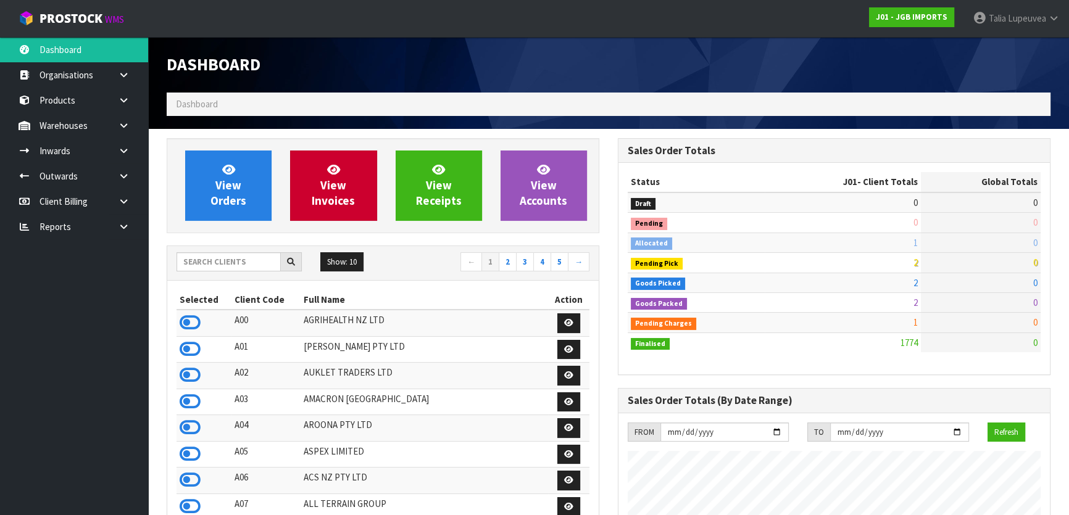
scroll to position [933, 451]
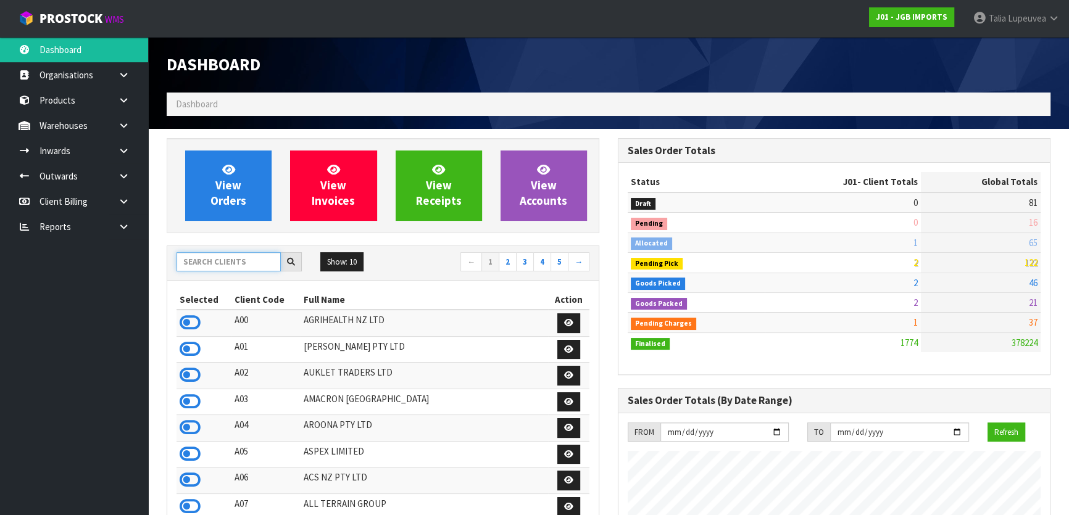
click at [256, 262] on input "text" at bounding box center [229, 261] width 104 height 19
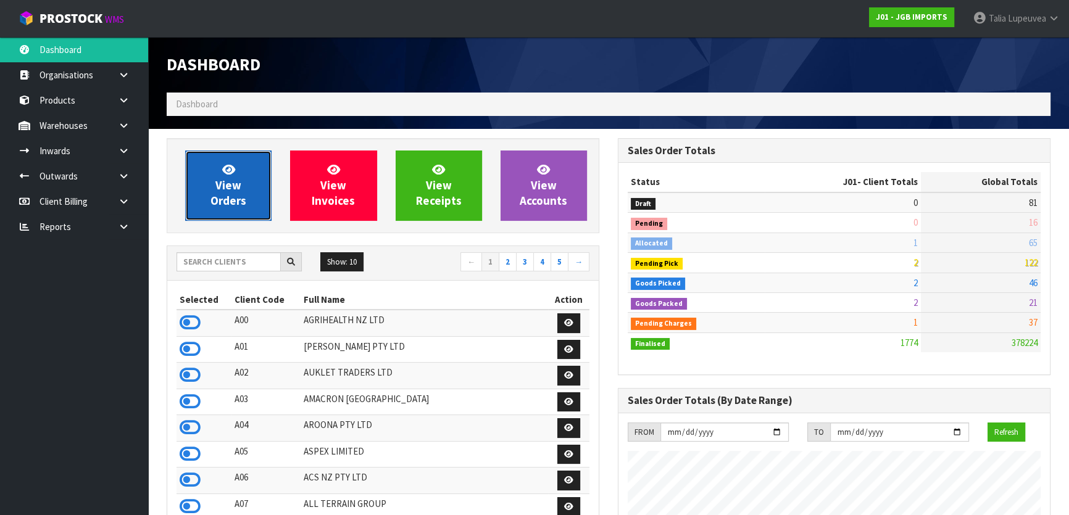
click at [258, 204] on link "View Orders" at bounding box center [228, 186] width 86 height 70
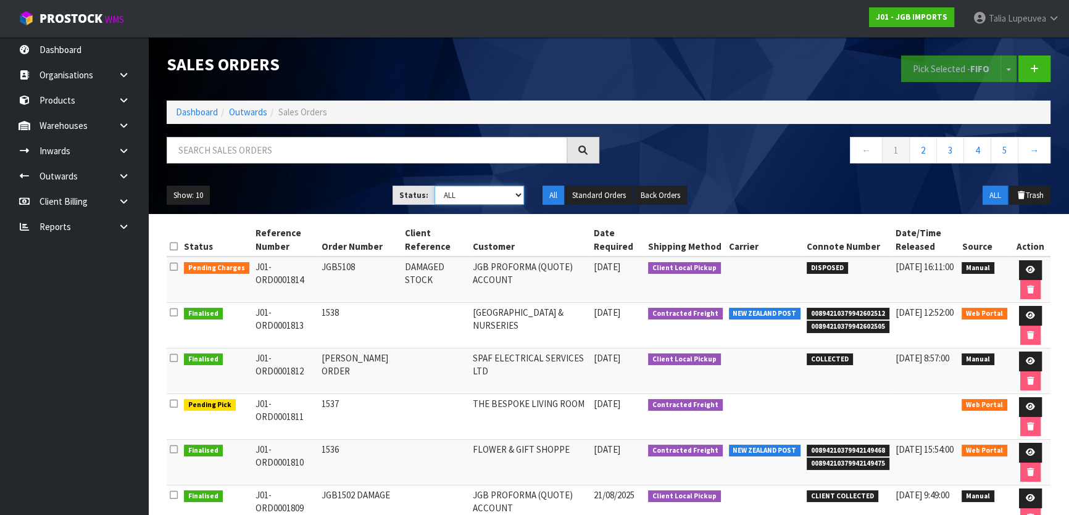
click at [490, 198] on select "Draft Pending Allocated Pending Pick Goods Picked Goods Packed Pending Charges …" at bounding box center [480, 195] width 90 height 19
select select "string:5"
click at [435, 186] on select "Draft Pending Allocated Pending Pick Goods Picked Goods Packed Pending Charges …" at bounding box center [480, 195] width 90 height 19
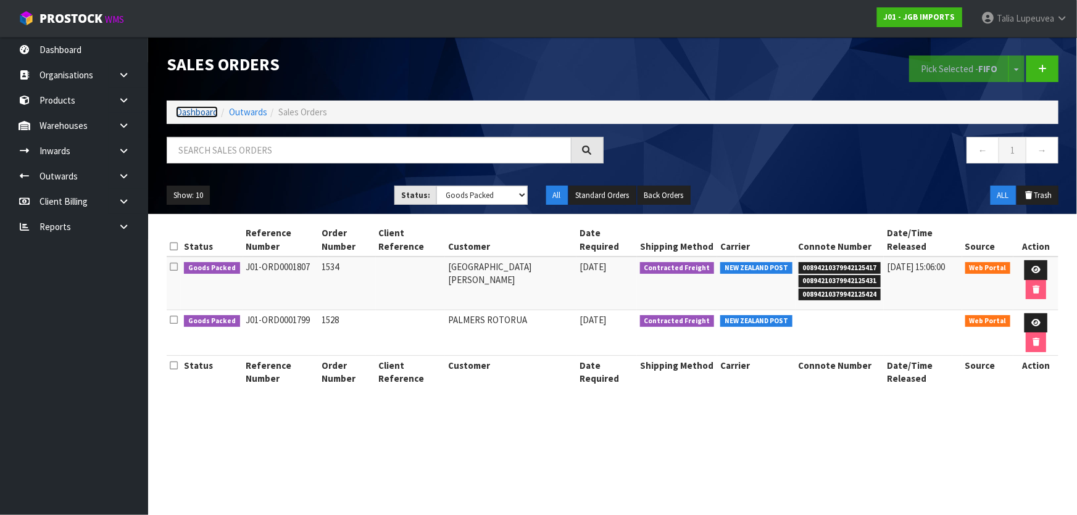
click at [199, 112] on link "Dashboard" at bounding box center [197, 112] width 42 height 12
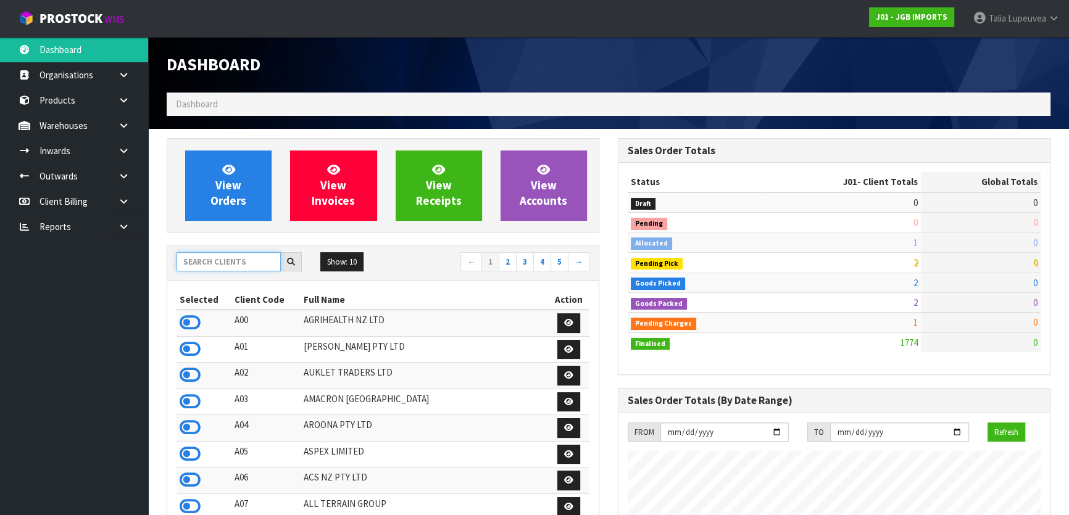
scroll to position [933, 451]
click at [219, 267] on input "text" at bounding box center [229, 261] width 104 height 19
click at [213, 265] on input "text" at bounding box center [229, 261] width 104 height 19
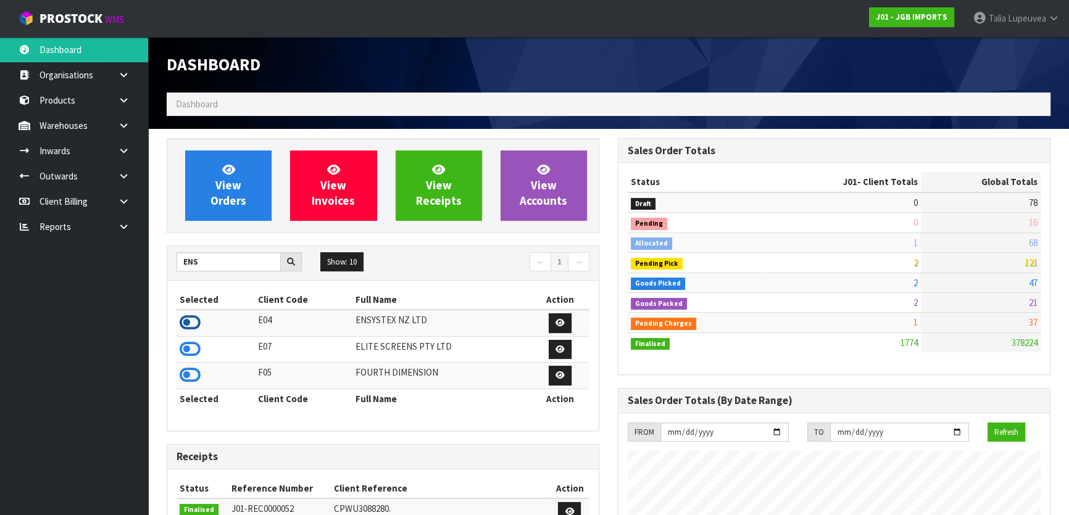
click at [186, 325] on icon at bounding box center [190, 323] width 21 height 19
click at [207, 262] on input "ENS" at bounding box center [229, 261] width 104 height 19
type input "E"
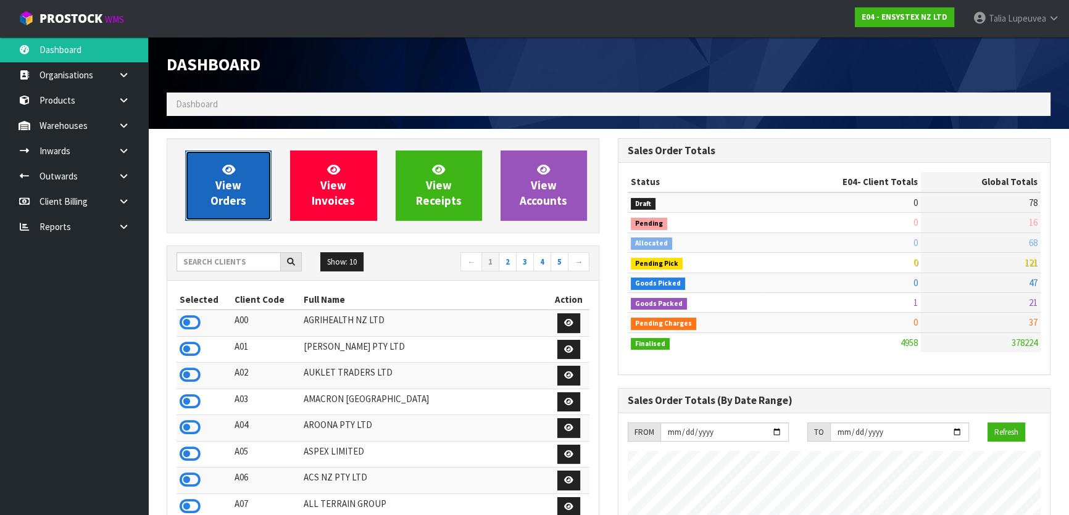
click at [233, 204] on span "View Orders" at bounding box center [229, 185] width 36 height 46
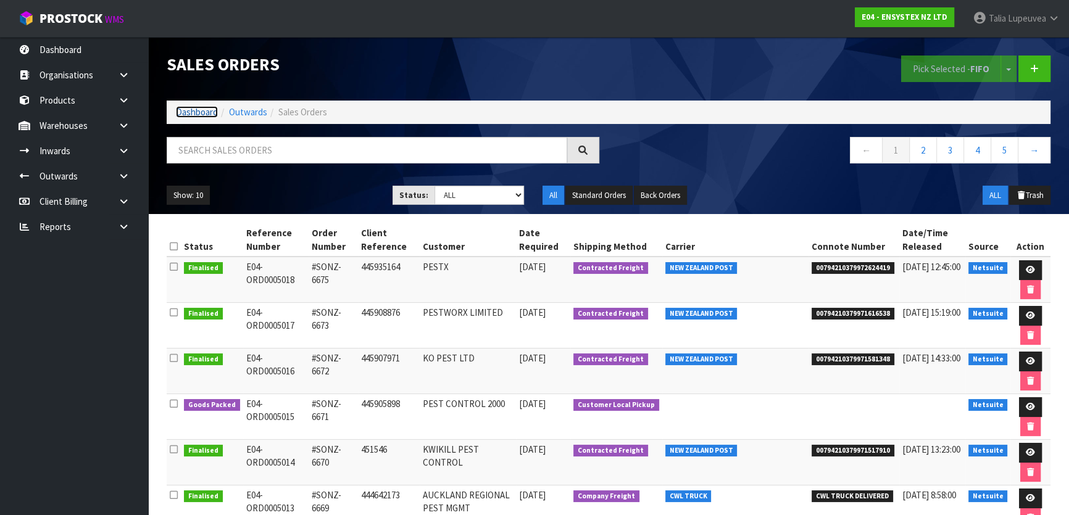
click at [185, 113] on link "Dashboard" at bounding box center [197, 112] width 42 height 12
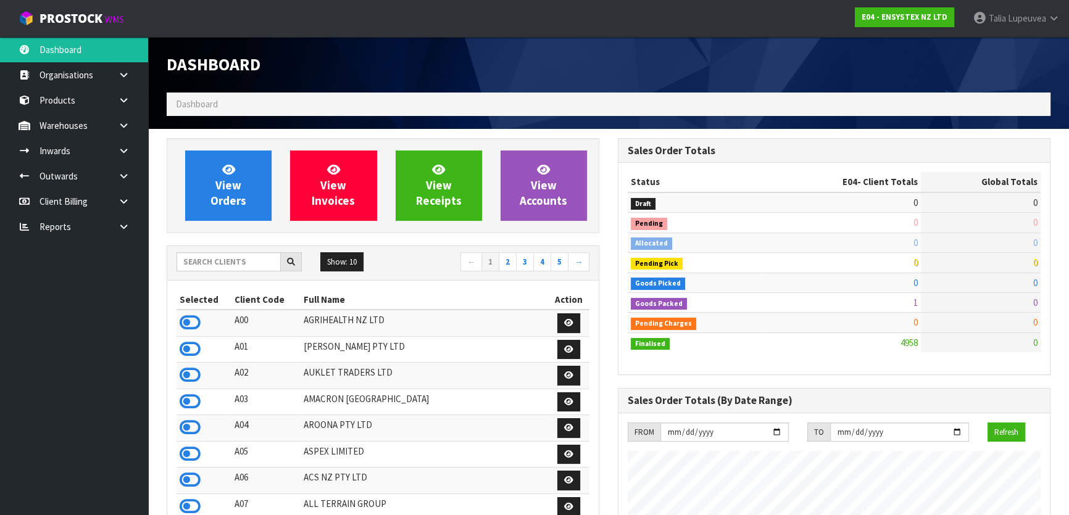
scroll to position [933, 451]
click at [191, 401] on icon at bounding box center [190, 402] width 21 height 19
click at [207, 265] on input "text" at bounding box center [229, 261] width 104 height 19
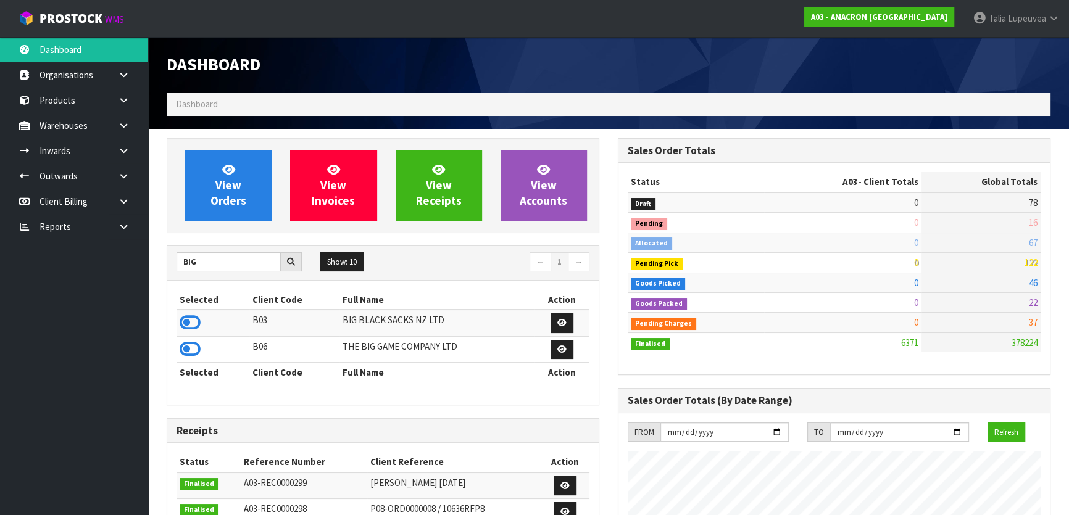
click at [191, 340] on td at bounding box center [213, 349] width 73 height 27
click at [189, 351] on icon at bounding box center [190, 349] width 21 height 19
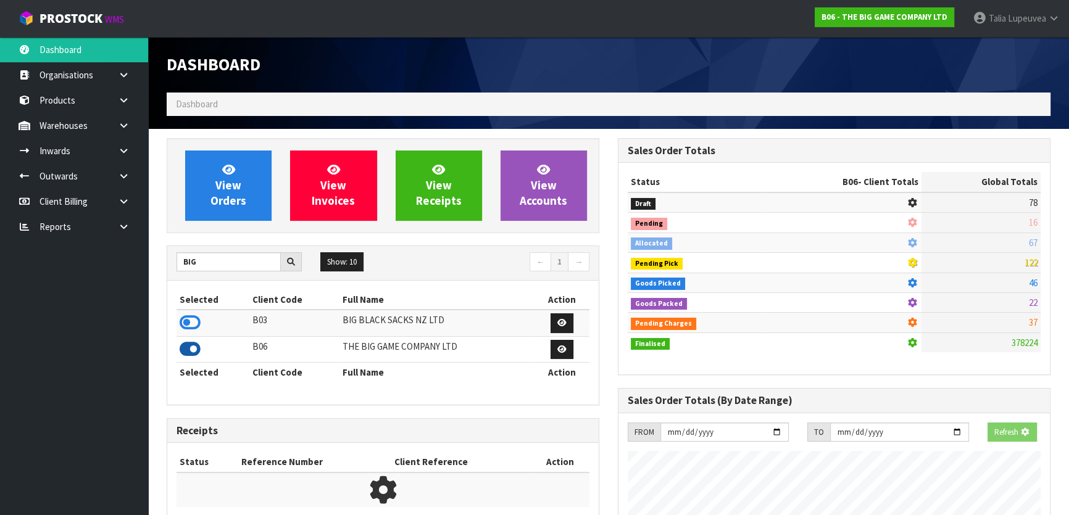
scroll to position [926, 451]
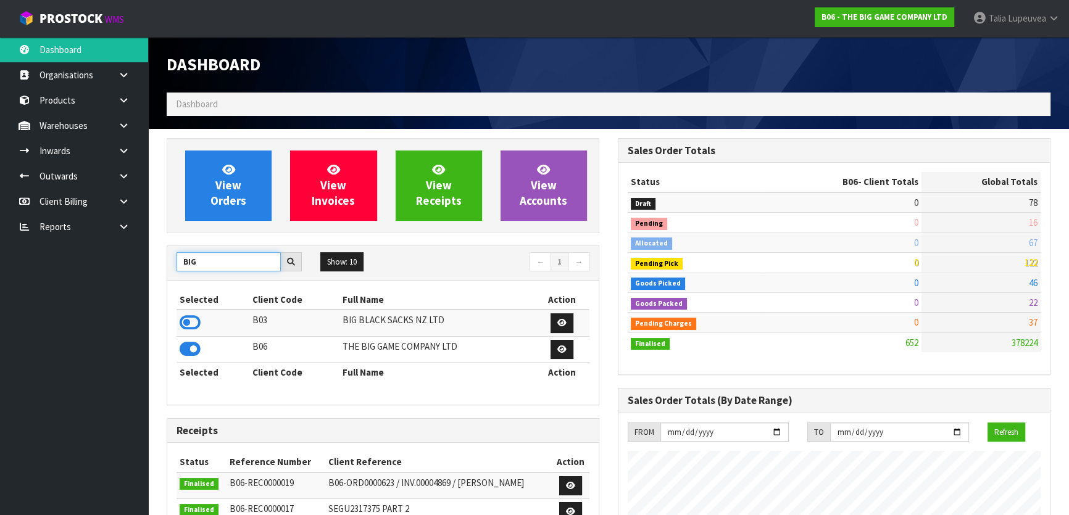
click at [200, 265] on input "BIG" at bounding box center [229, 261] width 104 height 19
type input "B"
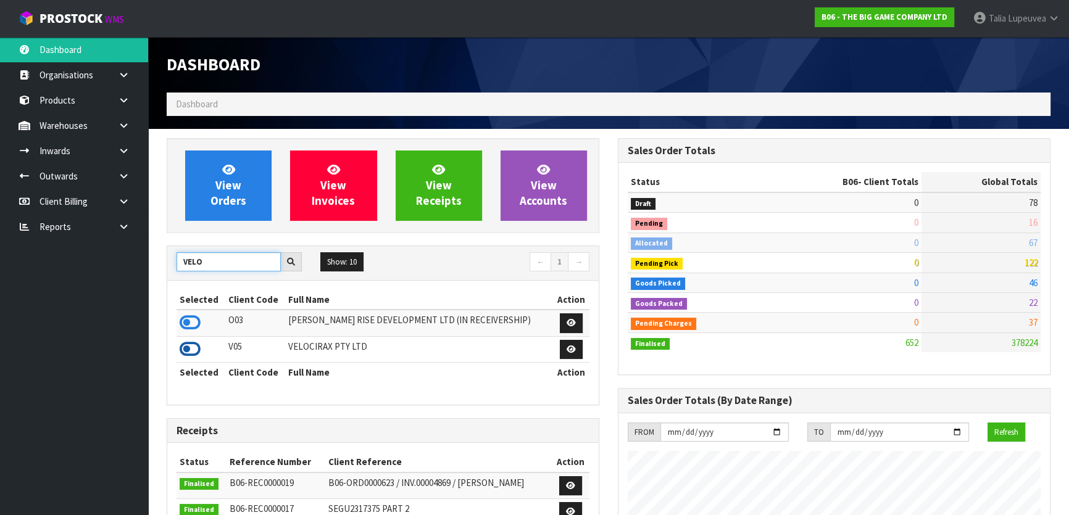
type input "VELO"
click at [188, 349] on icon at bounding box center [190, 349] width 21 height 19
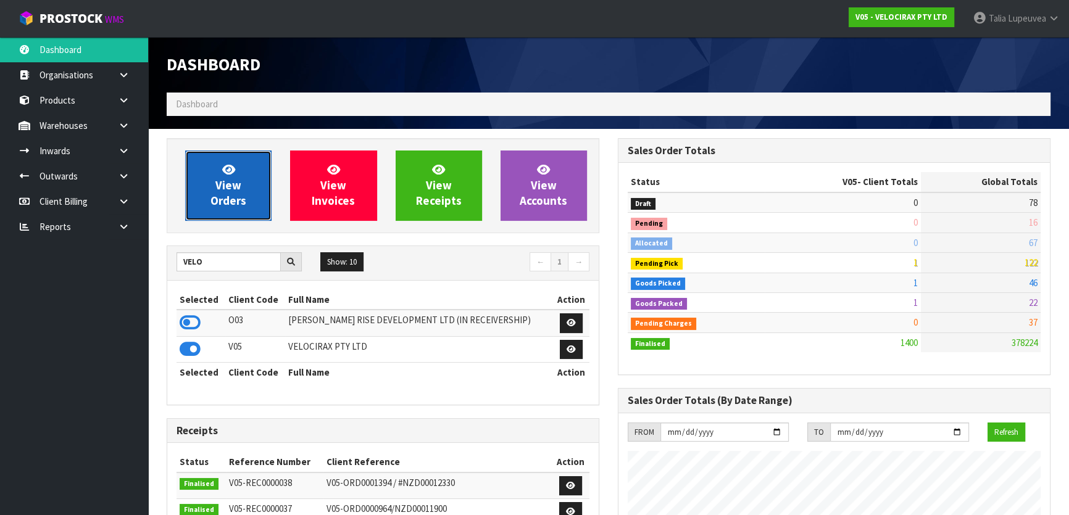
click at [225, 199] on span "View Orders" at bounding box center [229, 185] width 36 height 46
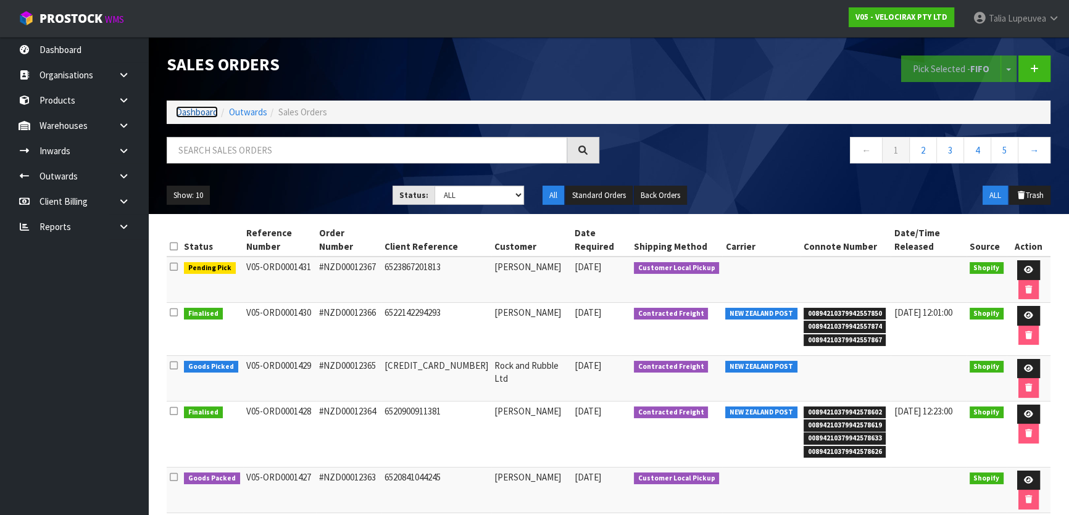
click at [198, 111] on link "Dashboard" at bounding box center [197, 112] width 42 height 12
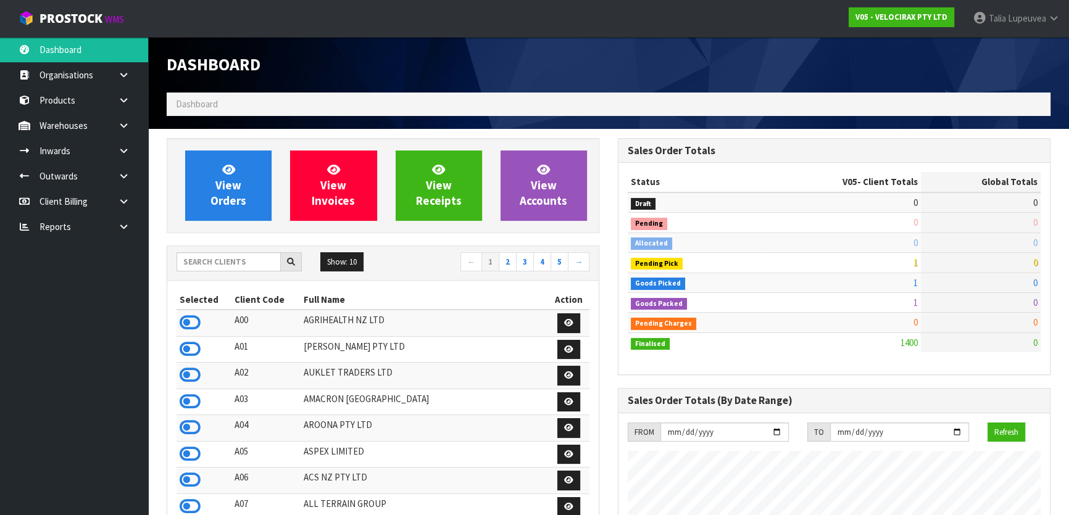
scroll to position [960, 451]
click at [223, 260] on input "text" at bounding box center [229, 261] width 104 height 19
click at [217, 259] on input "text" at bounding box center [229, 261] width 104 height 19
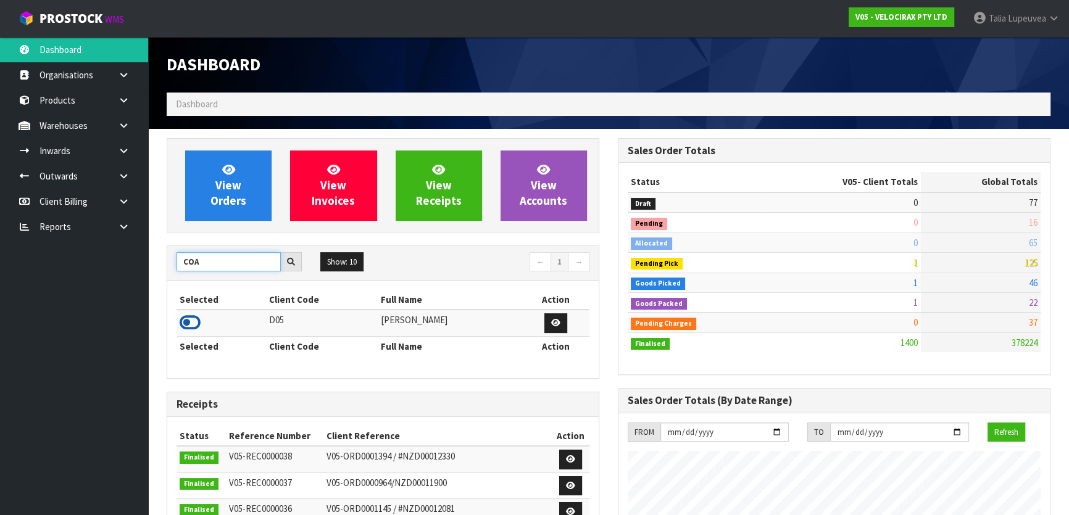
type input "COA"
click at [191, 323] on icon at bounding box center [190, 323] width 21 height 19
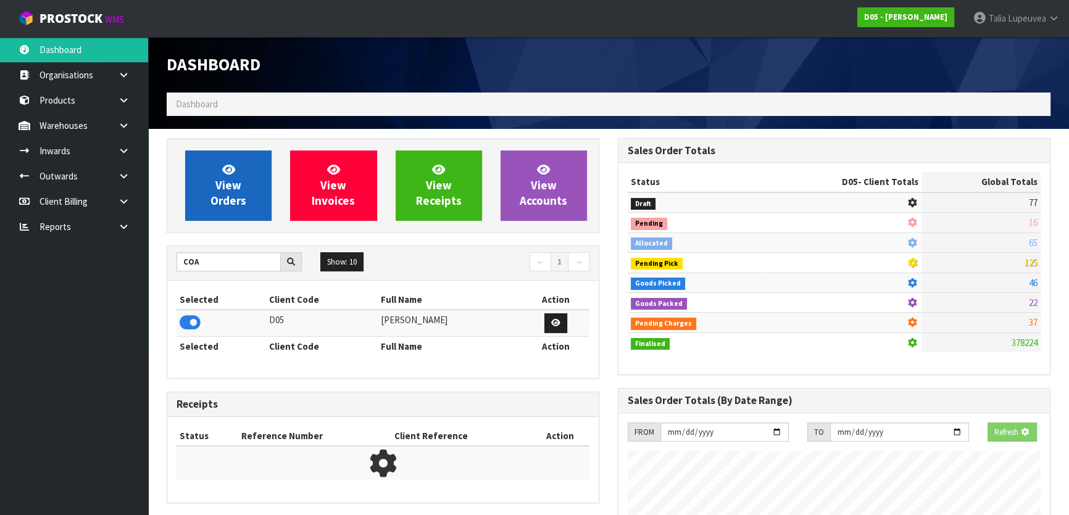
scroll to position [769, 451]
click at [230, 194] on span "View Orders" at bounding box center [229, 185] width 36 height 46
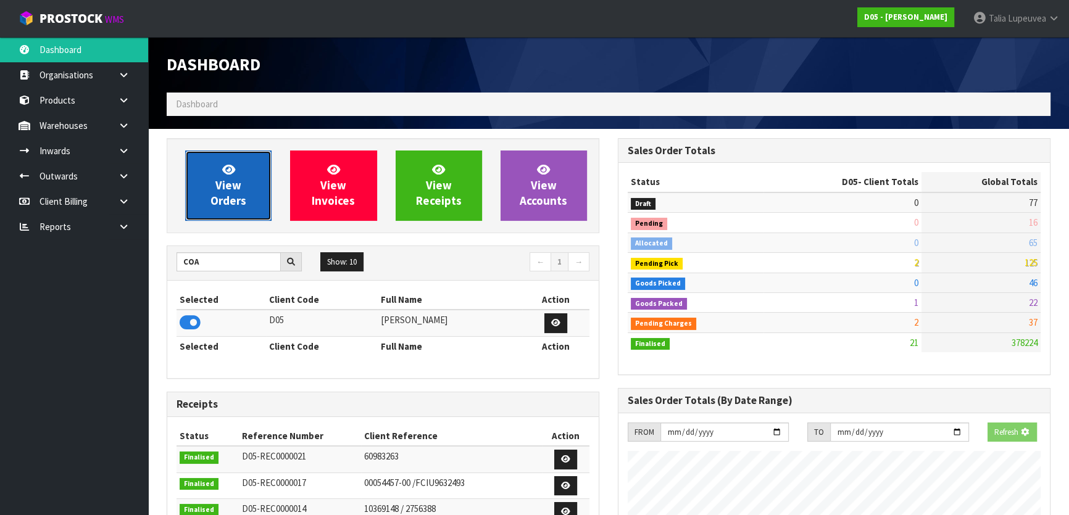
scroll to position [1079, 451]
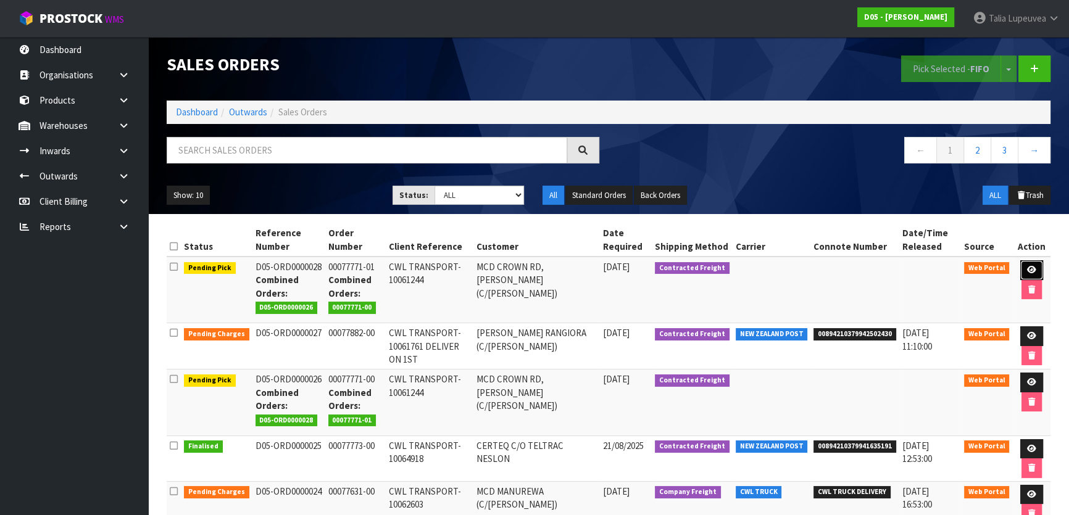
click at [1033, 272] on icon at bounding box center [1031, 270] width 9 height 8
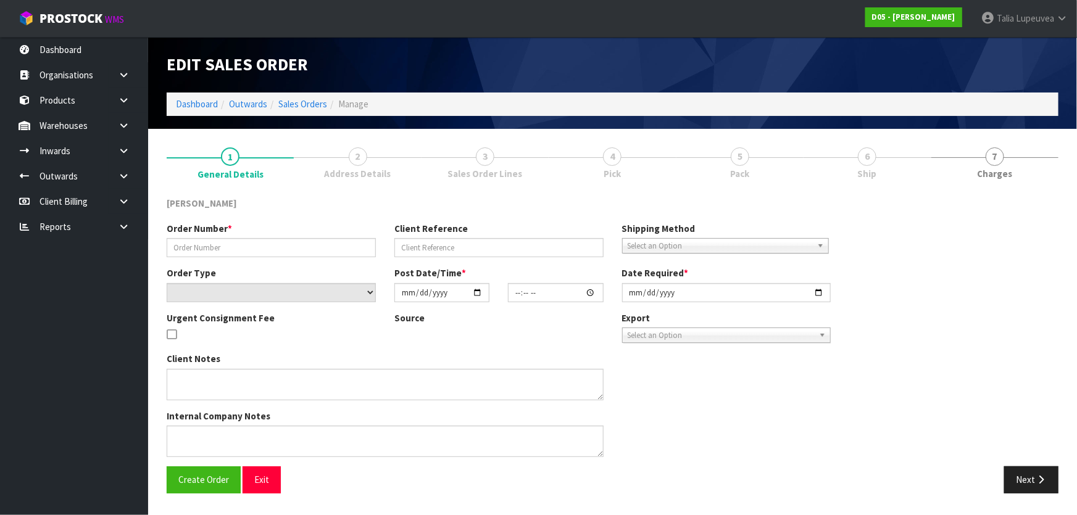
type input "00077771-01"
type input "CWL TRANSPORT-10061244"
select select "number:0"
type input "[DATE]"
type input "18:15:00.000"
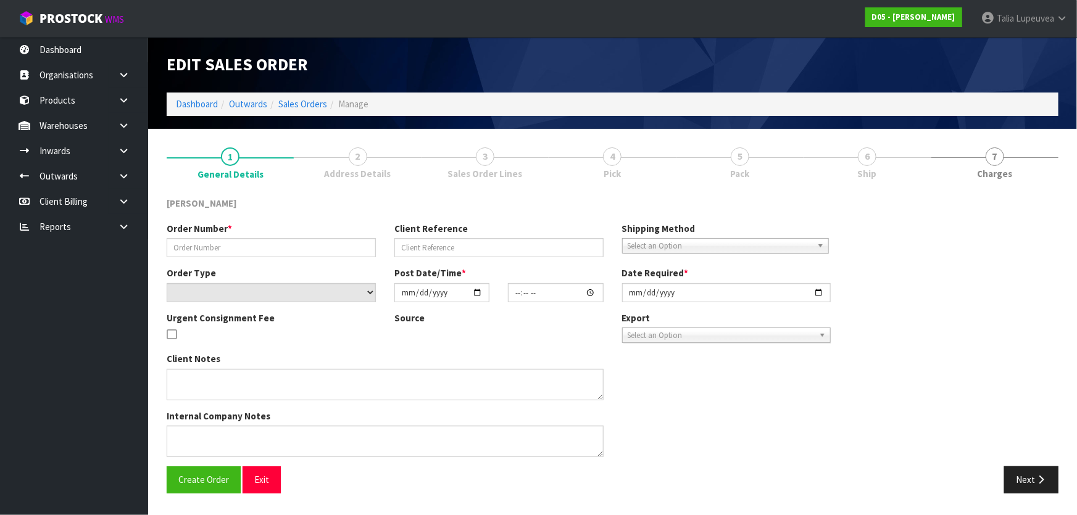
type input "[DATE]"
type textarea "PLEASE DELIVER TO SITE BY THE 29/08 PLEASE DELIVER WITH ORDER NUMBER D05-ORD000…"
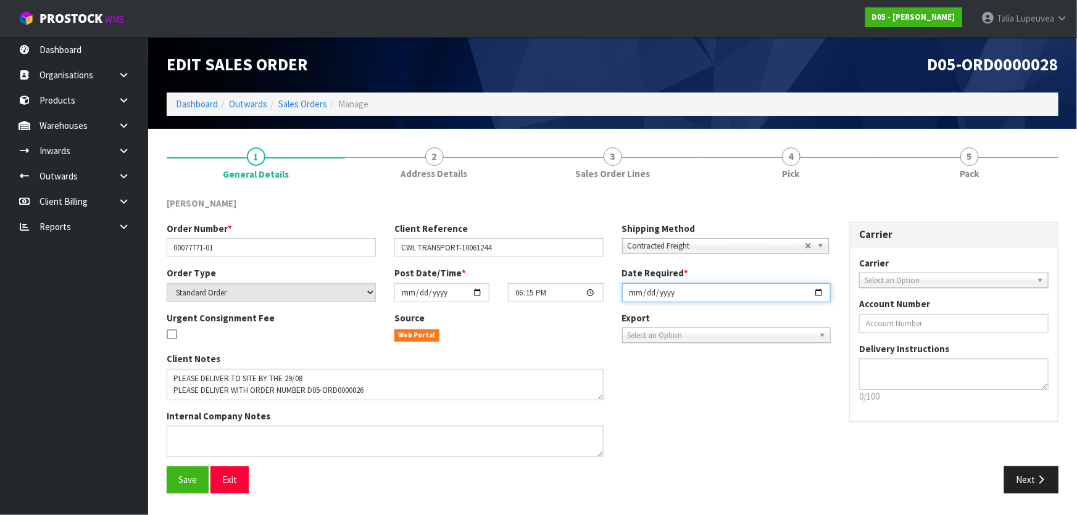
click at [630, 292] on input "[DATE]" at bounding box center [726, 292] width 209 height 19
type input "[DATE]"
click at [177, 483] on button "Save" at bounding box center [188, 480] width 42 height 27
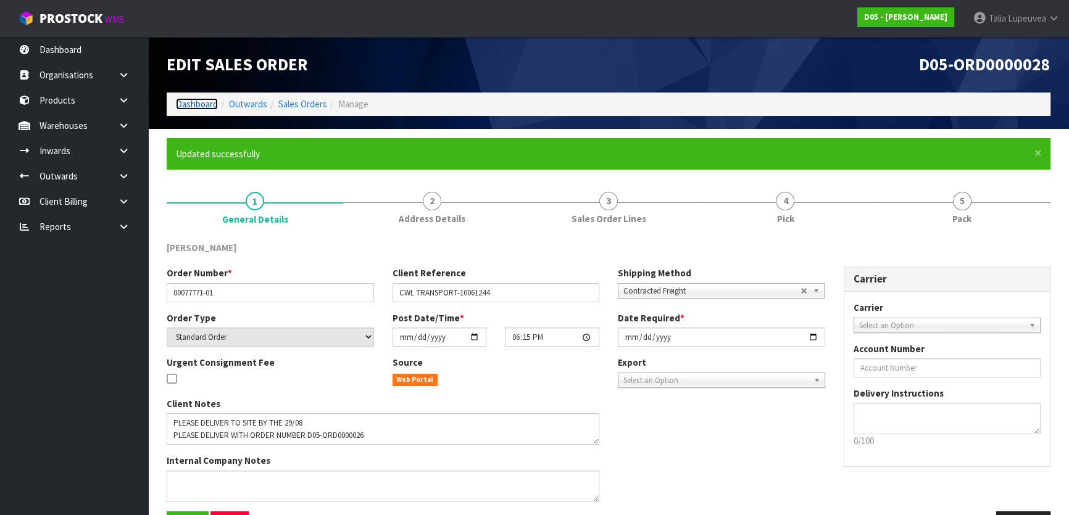
click at [214, 102] on link "Dashboard" at bounding box center [197, 104] width 42 height 12
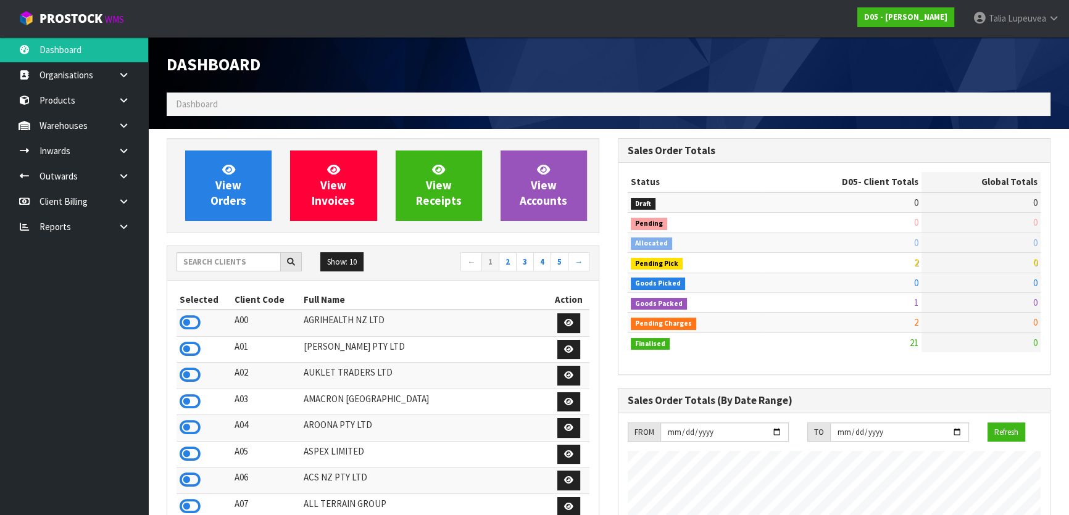
scroll to position [1079, 451]
click at [235, 262] on input "text" at bounding box center [229, 261] width 104 height 19
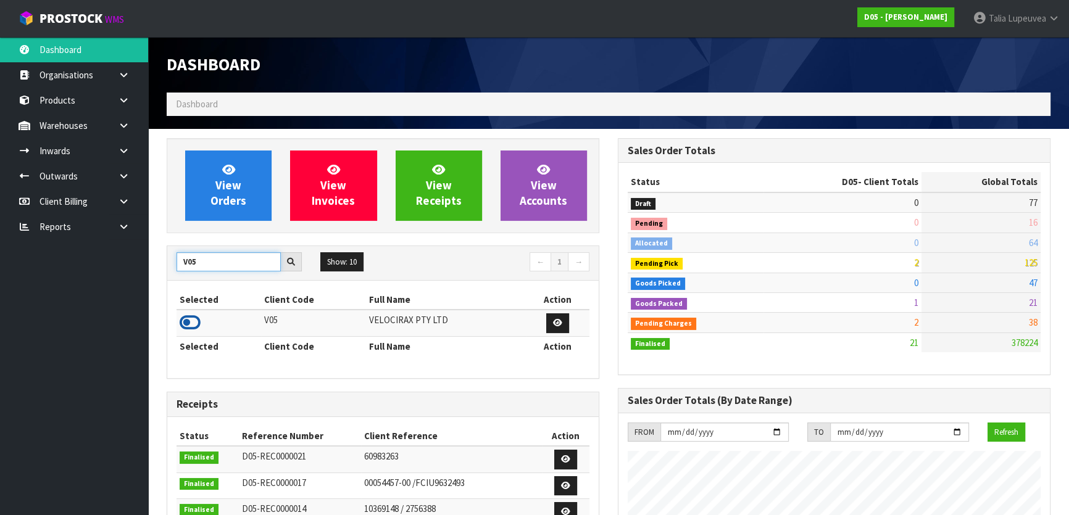
type input "V05"
click at [188, 317] on icon at bounding box center [190, 323] width 21 height 19
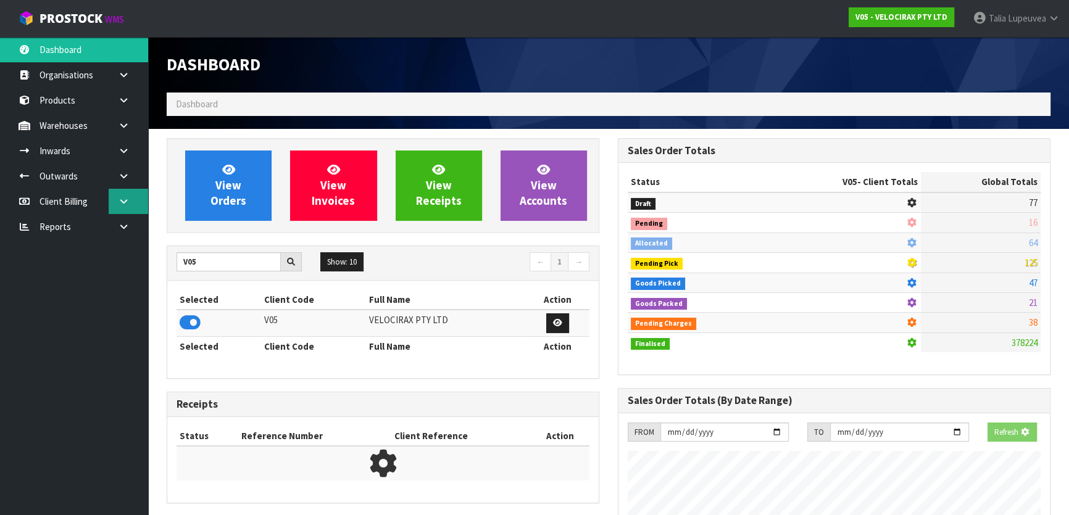
scroll to position [960, 451]
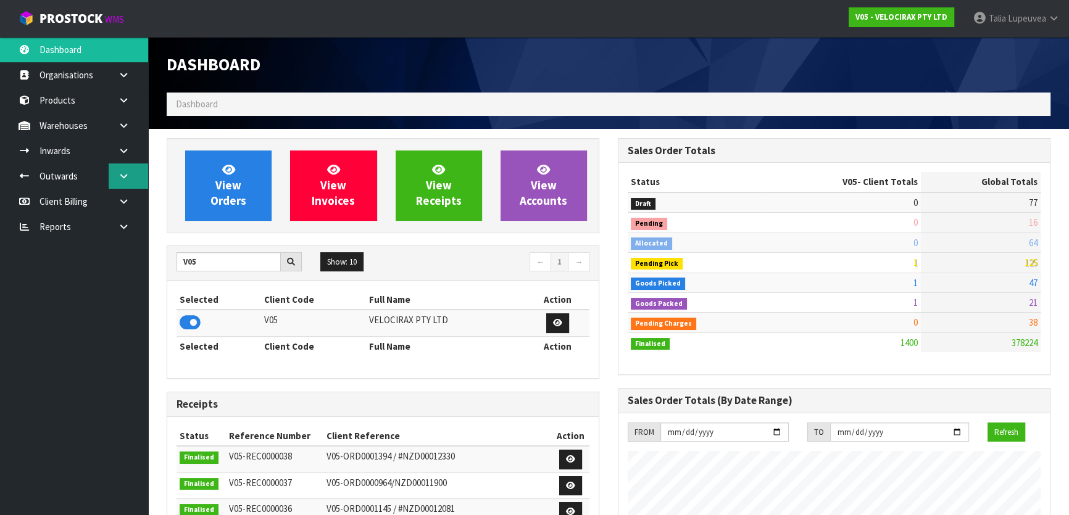
click at [130, 169] on link at bounding box center [129, 176] width 40 height 25
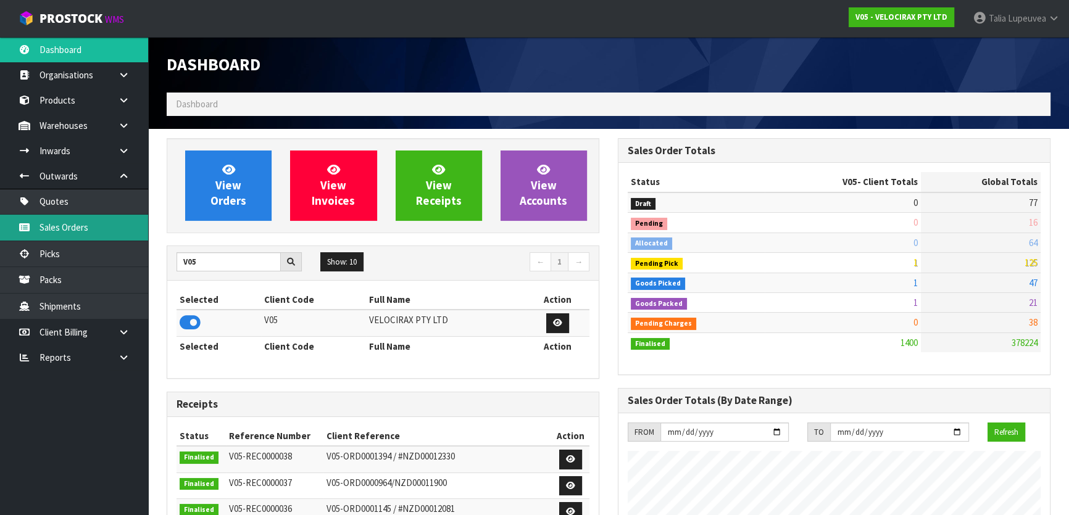
click at [107, 233] on link "Sales Orders" at bounding box center [74, 227] width 148 height 25
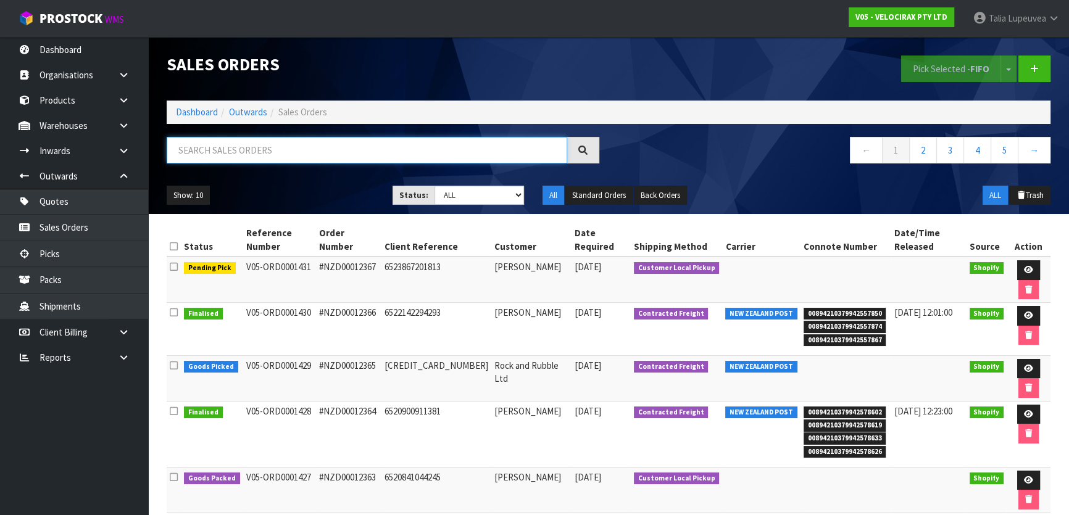
click at [215, 154] on input "text" at bounding box center [367, 150] width 401 height 27
type input "JOB-0409256"
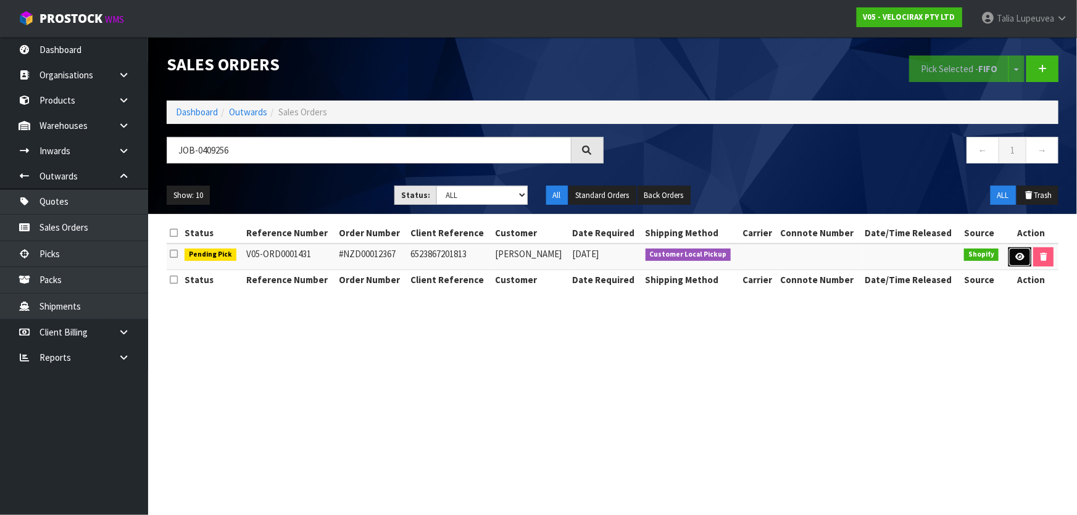
click at [1016, 256] on icon at bounding box center [1020, 257] width 9 height 8
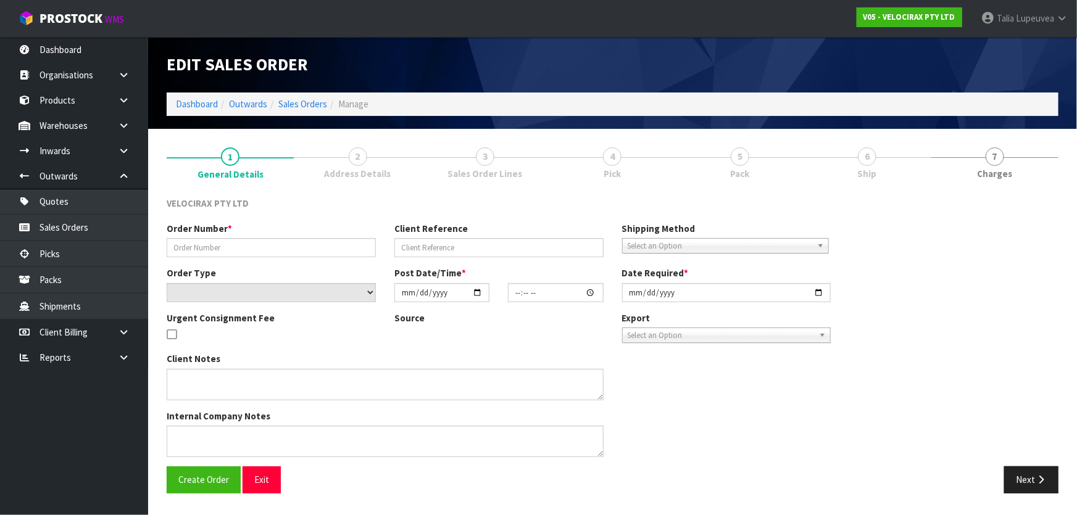
type input "#NZD00012367"
type input "6523867201813"
select select "number:0"
type input "[DATE]"
type input "13:05:48.000"
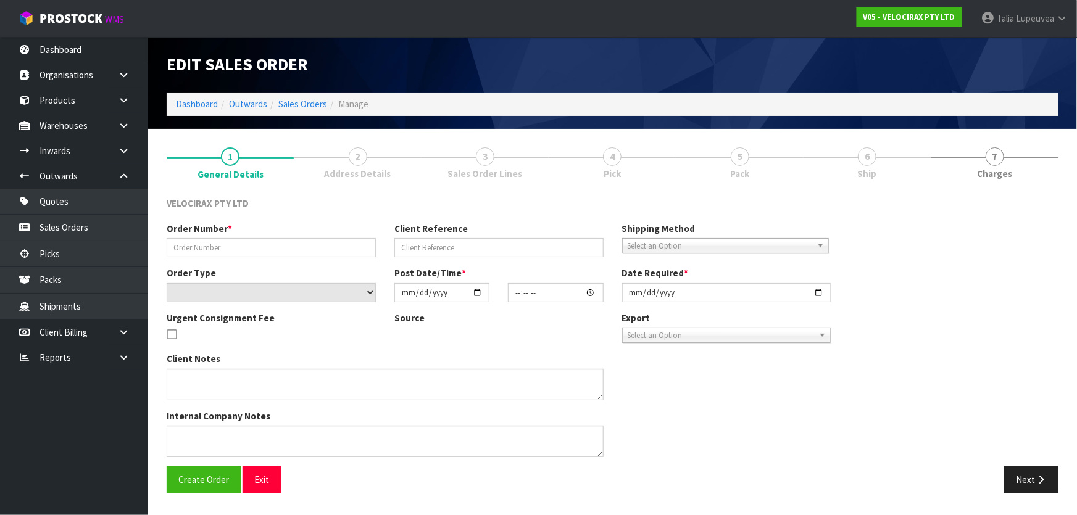
type input "[DATE]"
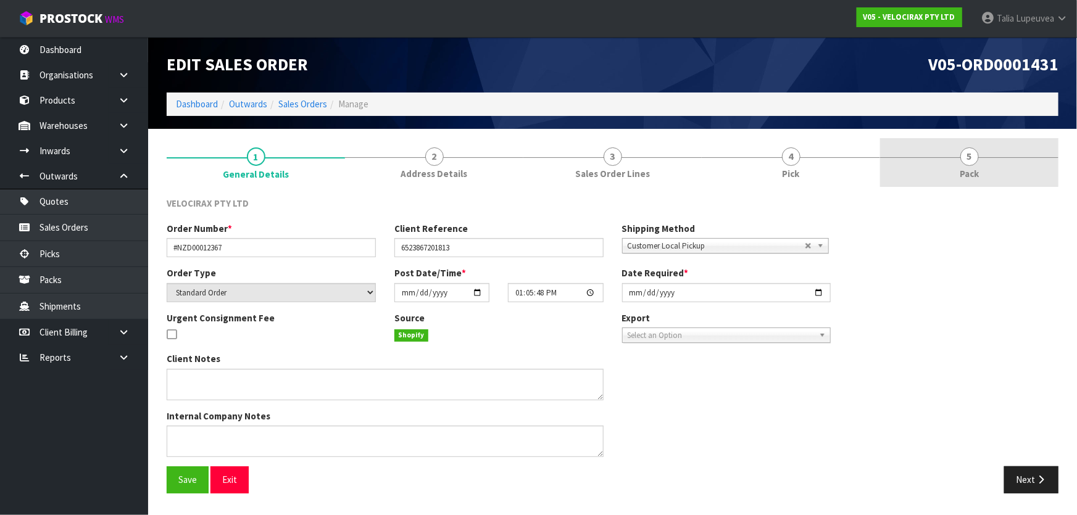
click at [969, 176] on span "Pack" at bounding box center [969, 173] width 19 height 13
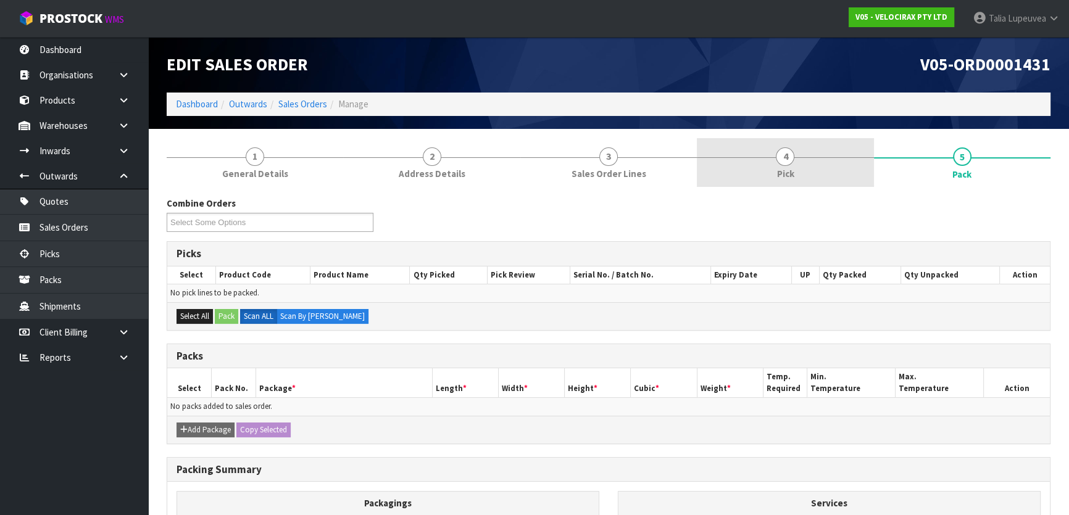
click at [866, 161] on link "4 Pick" at bounding box center [785, 162] width 177 height 49
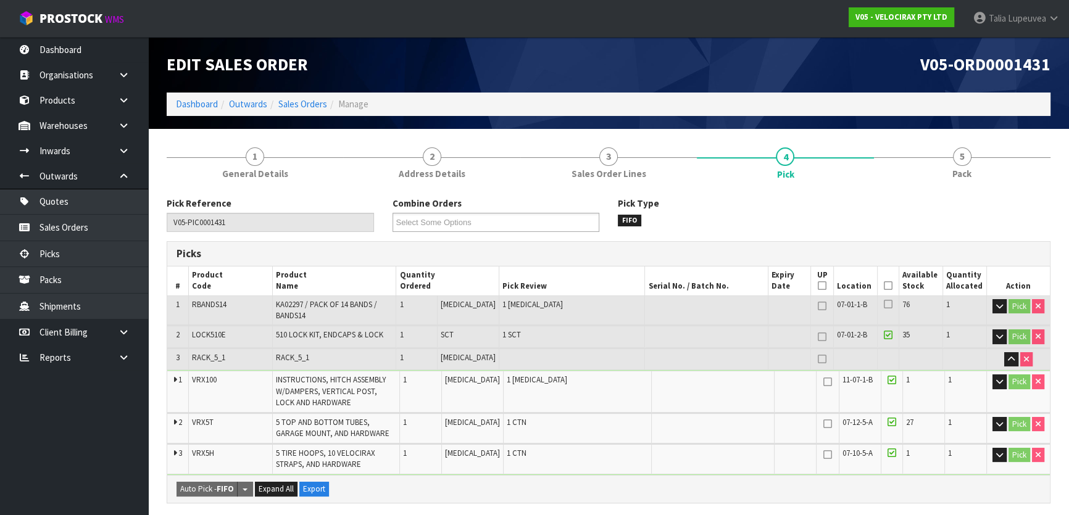
click at [884, 286] on icon at bounding box center [888, 286] width 9 height 1
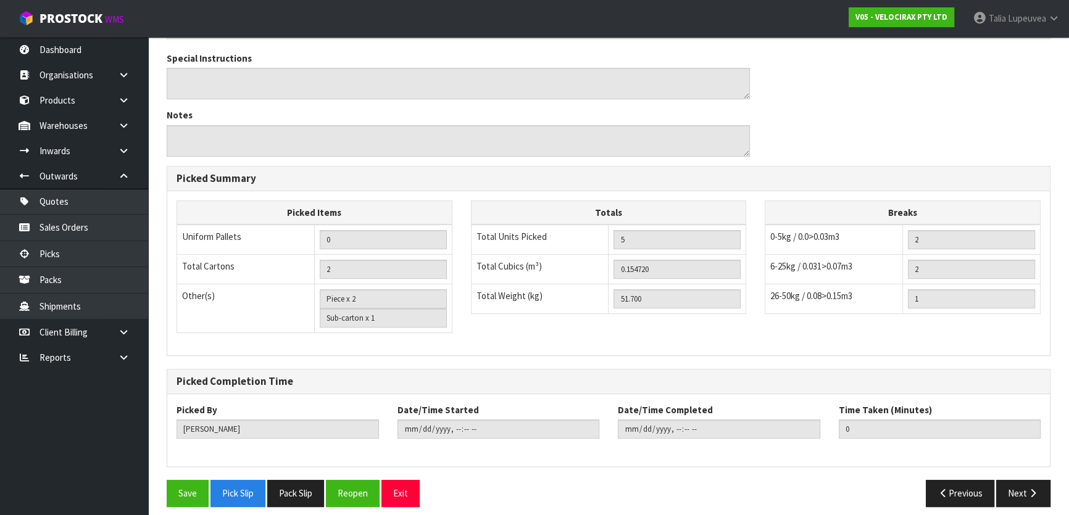
scroll to position [515, 0]
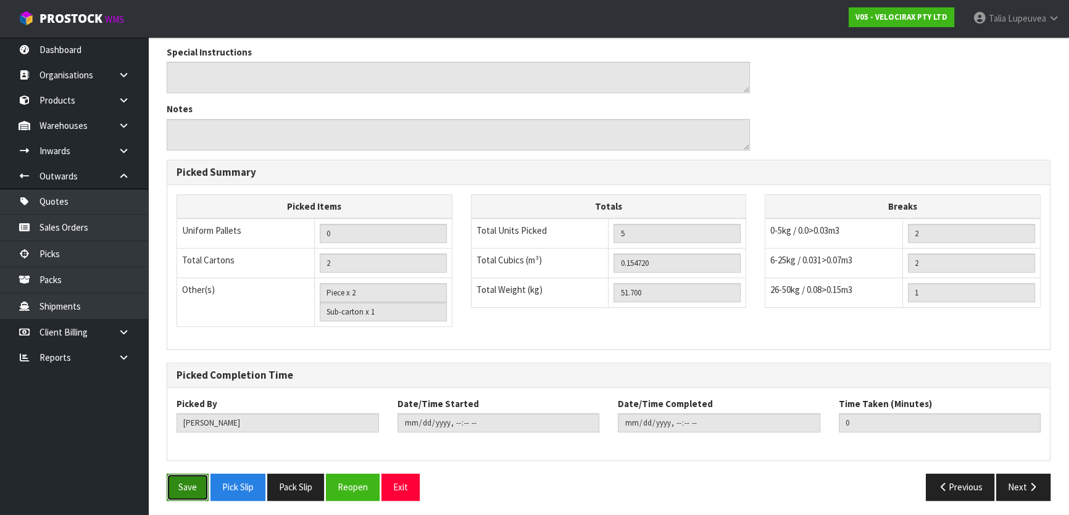
drag, startPoint x: 191, startPoint y: 492, endPoint x: 185, endPoint y: 490, distance: 6.4
click at [190, 491] on button "Save" at bounding box center [188, 487] width 42 height 27
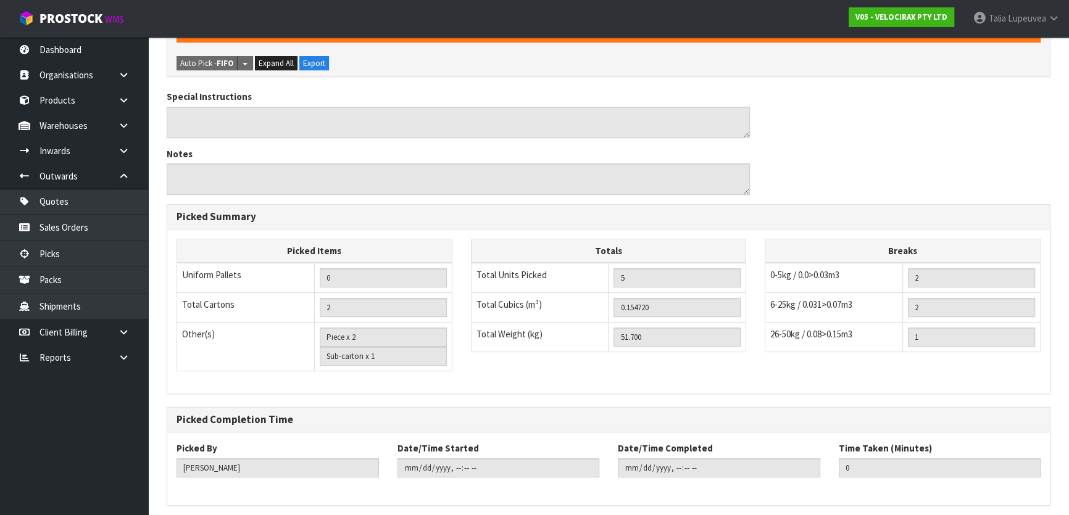
scroll to position [0, 0]
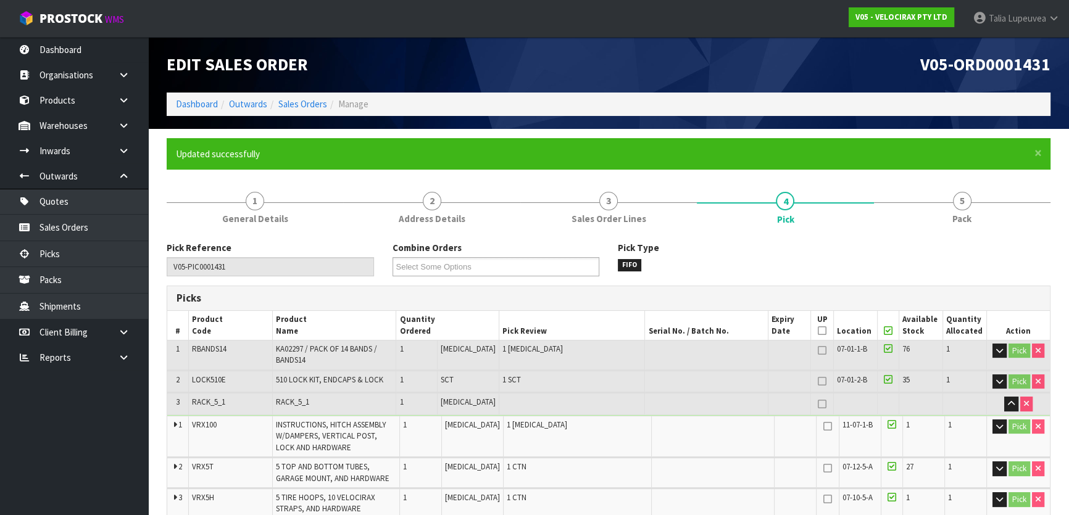
type input "[PERSON_NAME]"
type input "[DATE]T08:25:19"
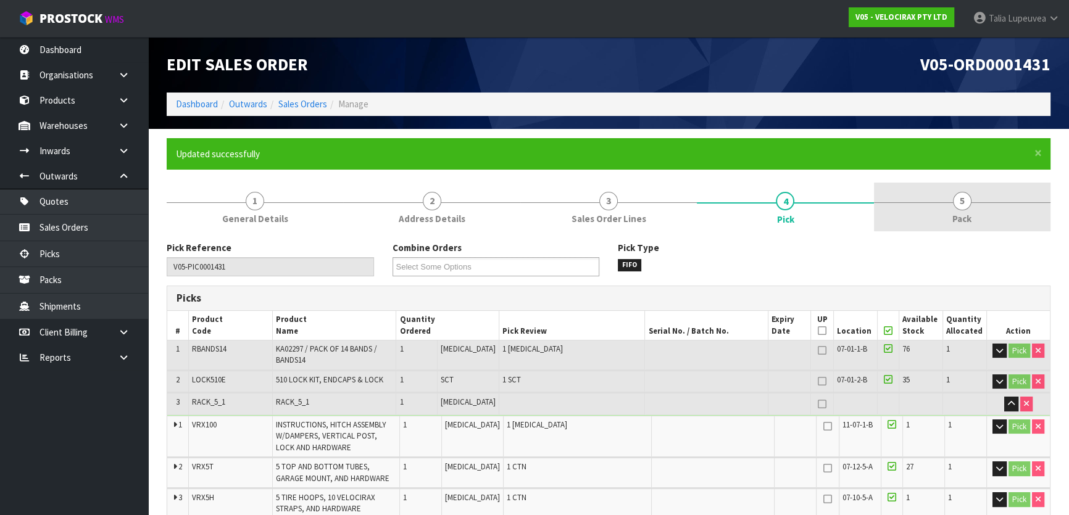
click at [962, 195] on span "5" at bounding box center [962, 201] width 19 height 19
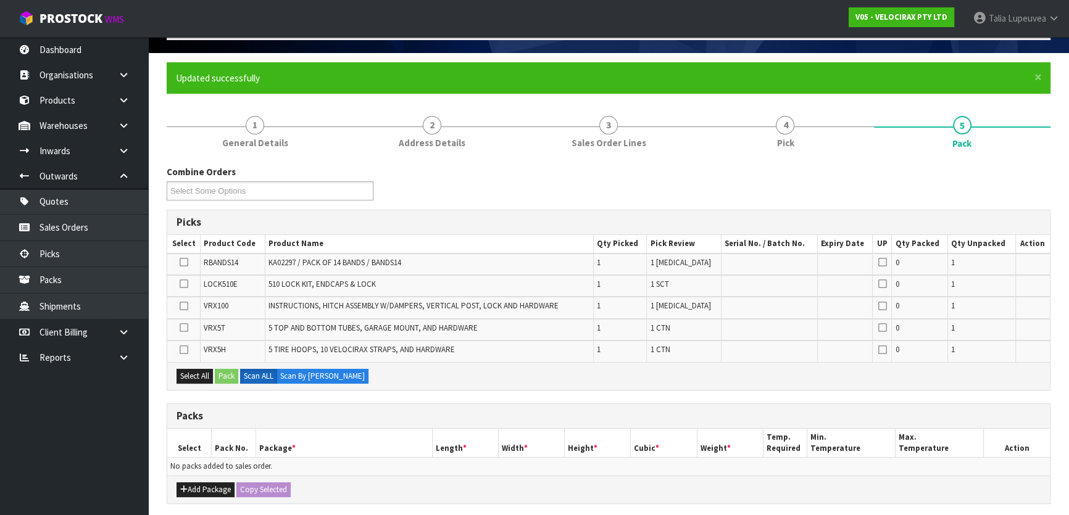
scroll to position [112, 0]
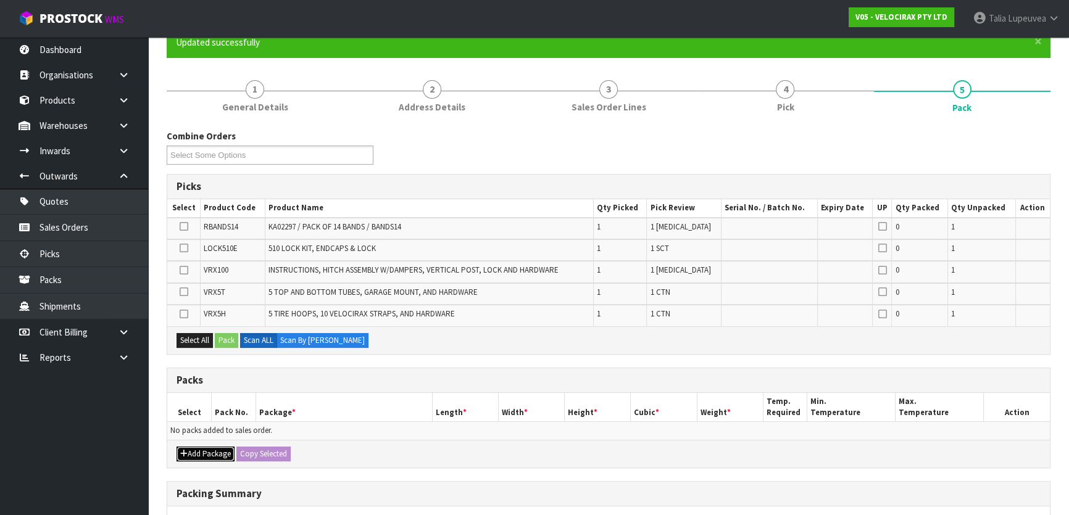
drag, startPoint x: 216, startPoint y: 454, endPoint x: 175, endPoint y: 445, distance: 41.7
click at [207, 452] on button "Add Package" at bounding box center [206, 454] width 58 height 15
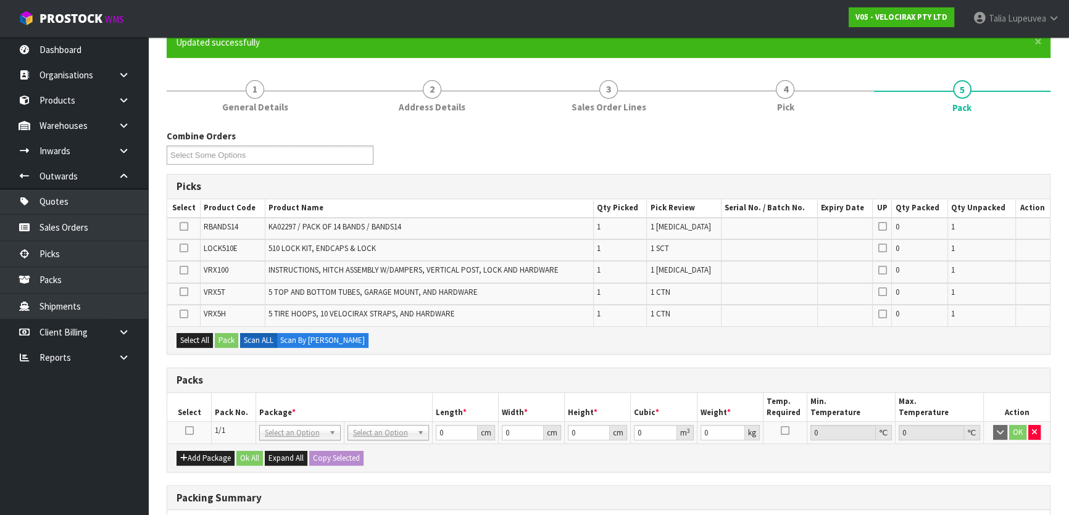
click at [190, 431] on icon at bounding box center [189, 431] width 9 height 1
click at [197, 339] on button "Select All" at bounding box center [195, 340] width 36 height 15
click at [228, 338] on button "Pack" at bounding box center [226, 340] width 23 height 15
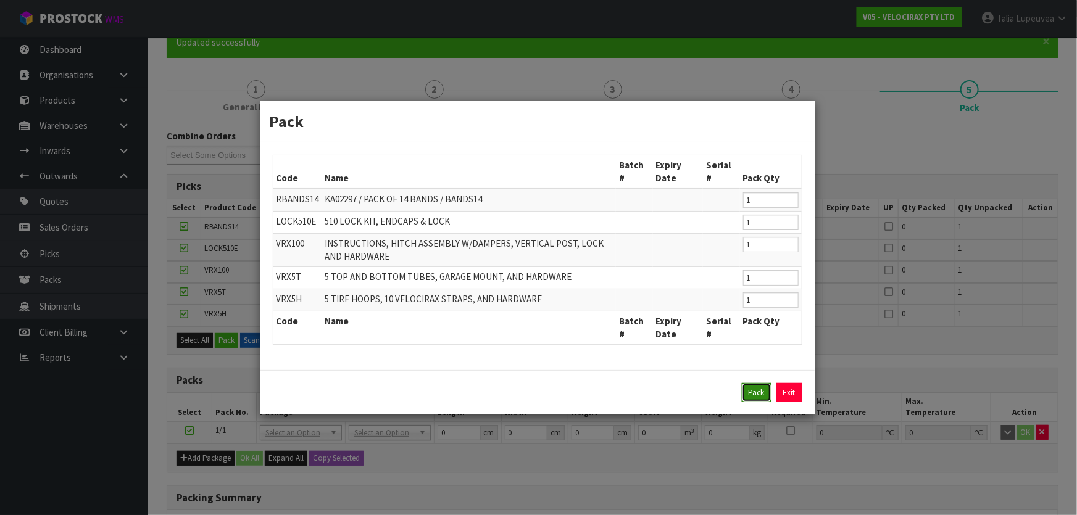
click at [749, 384] on button "Pack" at bounding box center [757, 393] width 30 height 20
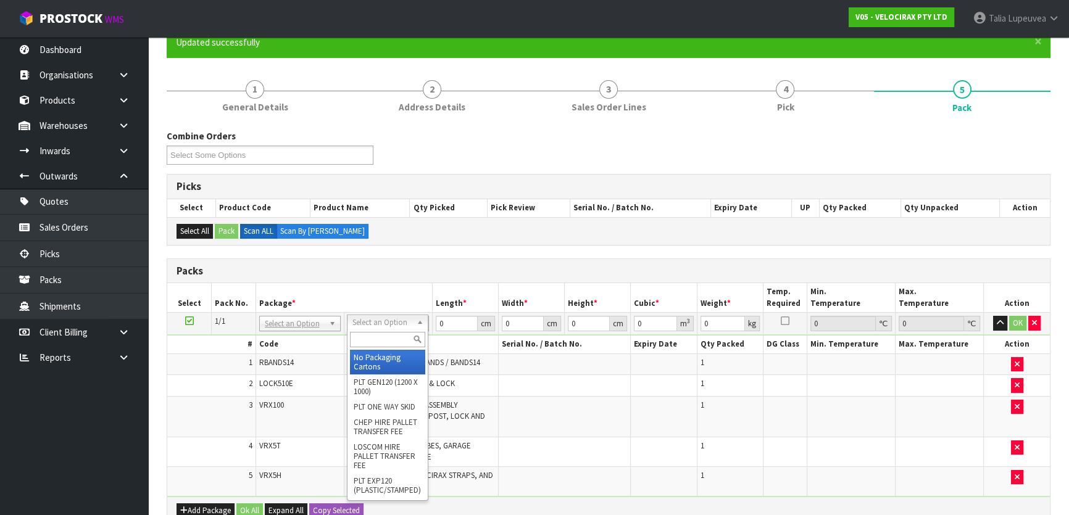
click at [373, 333] on input "text" at bounding box center [387, 339] width 75 height 15
type input "ret"
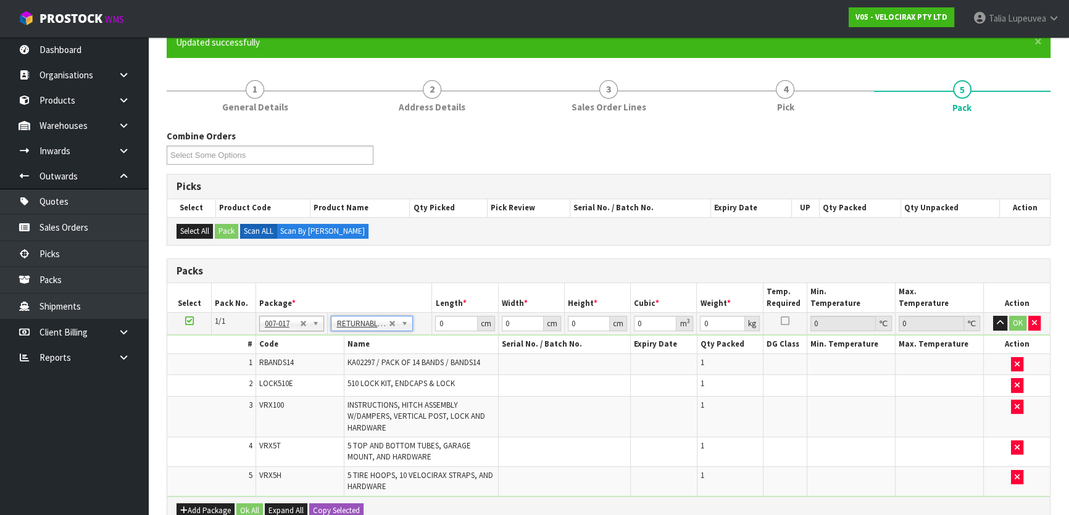
type input "51.7"
drag, startPoint x: 451, startPoint y: 322, endPoint x: 430, endPoint y: 325, distance: 21.1
click at [430, 325] on tr "1/1 NONE 007-001 007-002 007-004 007-009 007-013 007-014 007-015 007-017 007-01…" at bounding box center [608, 324] width 883 height 22
type input "120"
type input "100"
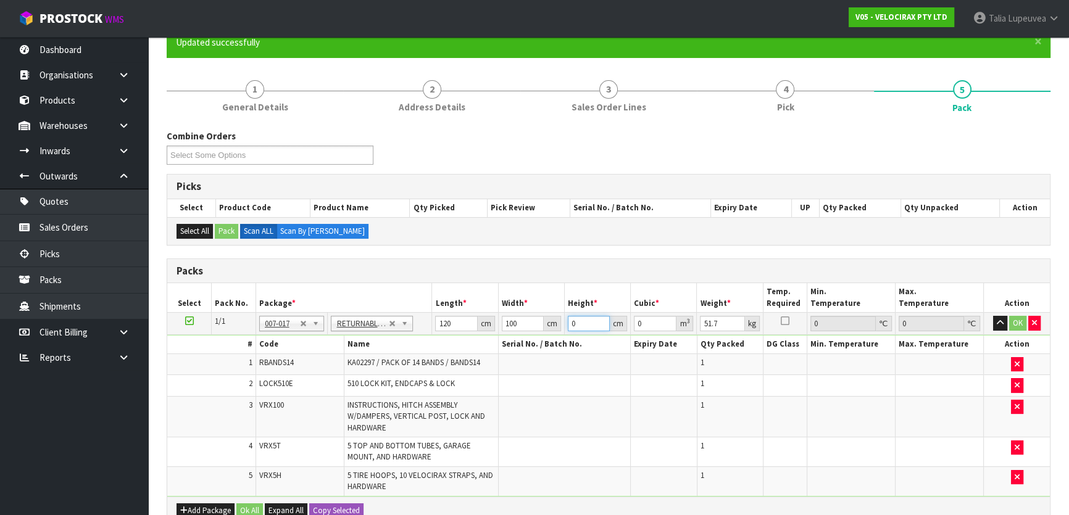
type input "5"
type input "0.06"
type input "50"
type input "0.6"
type input "50"
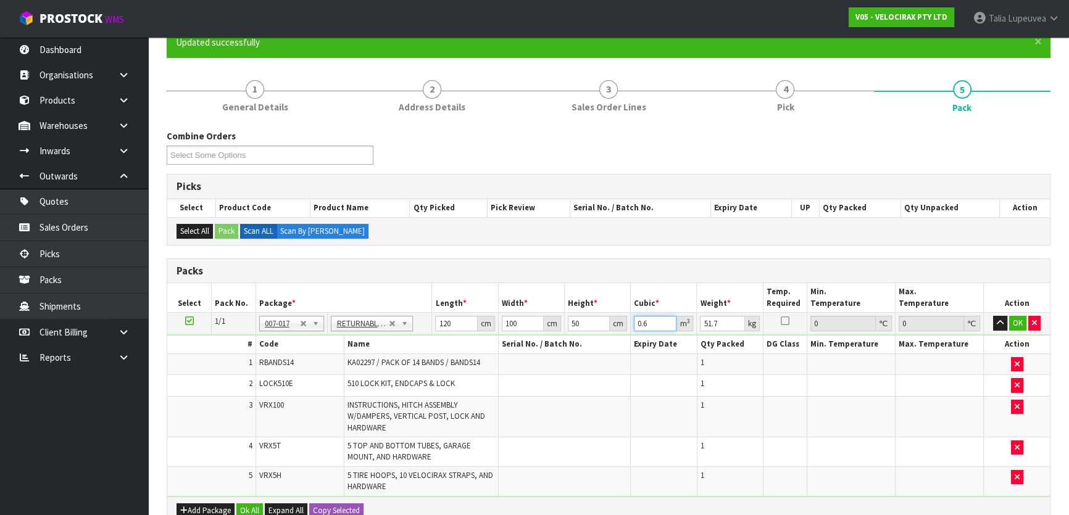
type input "1"
click at [609, 319] on input "50" at bounding box center [589, 323] width 42 height 15
type input "5"
type input "0.06"
type input "50"
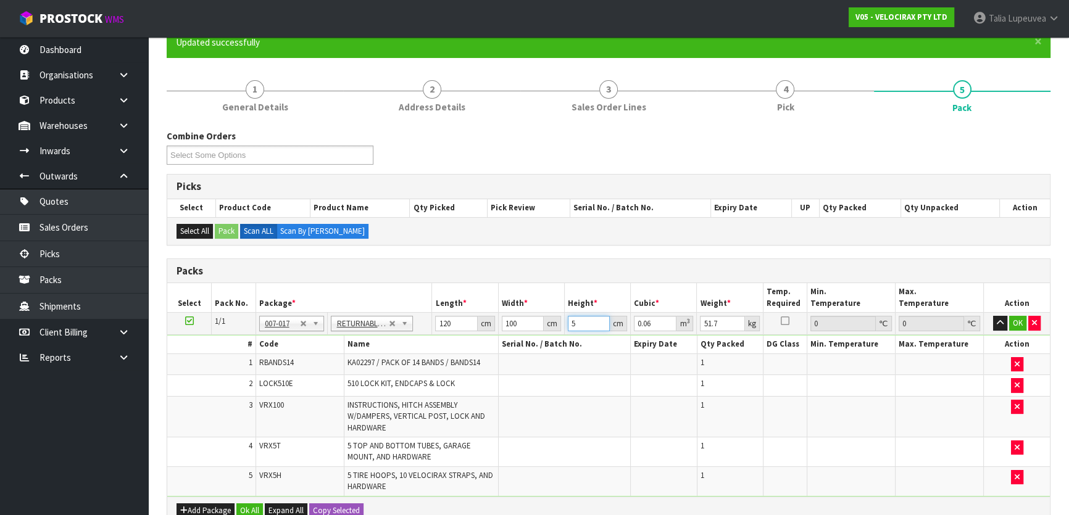
type input "0.6"
type input "52"
click at [1017, 321] on button "OK" at bounding box center [1017, 323] width 17 height 15
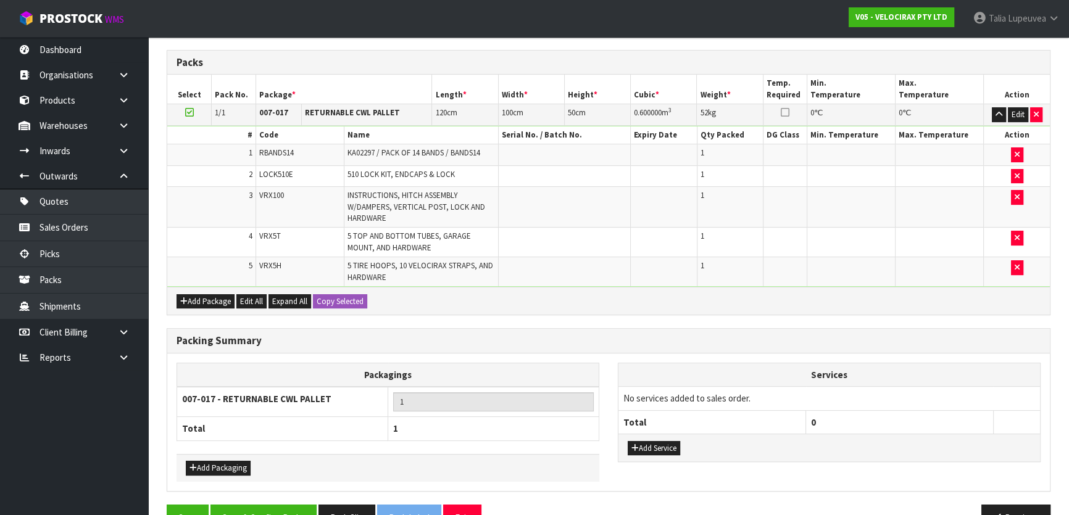
scroll to position [351, 0]
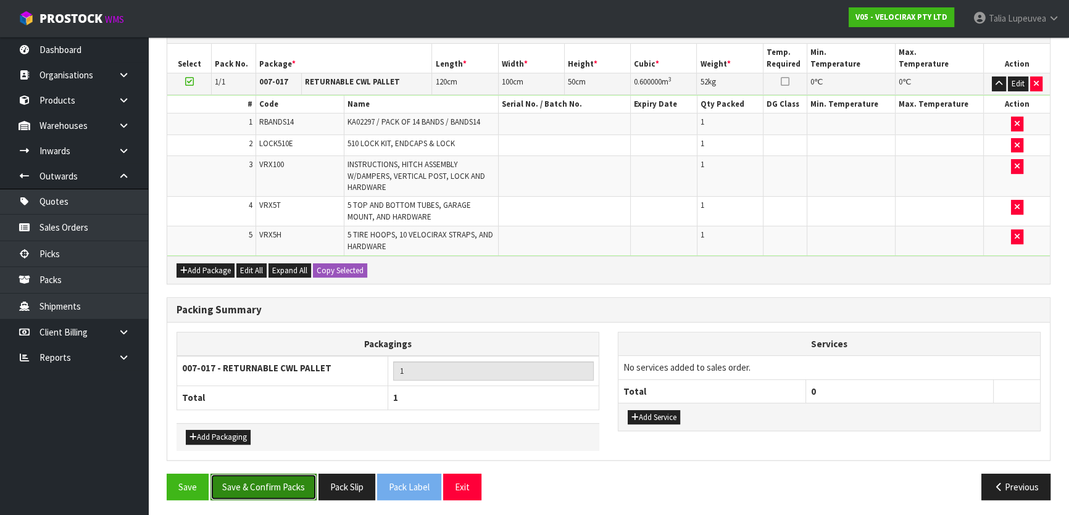
click at [267, 481] on button "Save & Confirm Packs" at bounding box center [264, 487] width 106 height 27
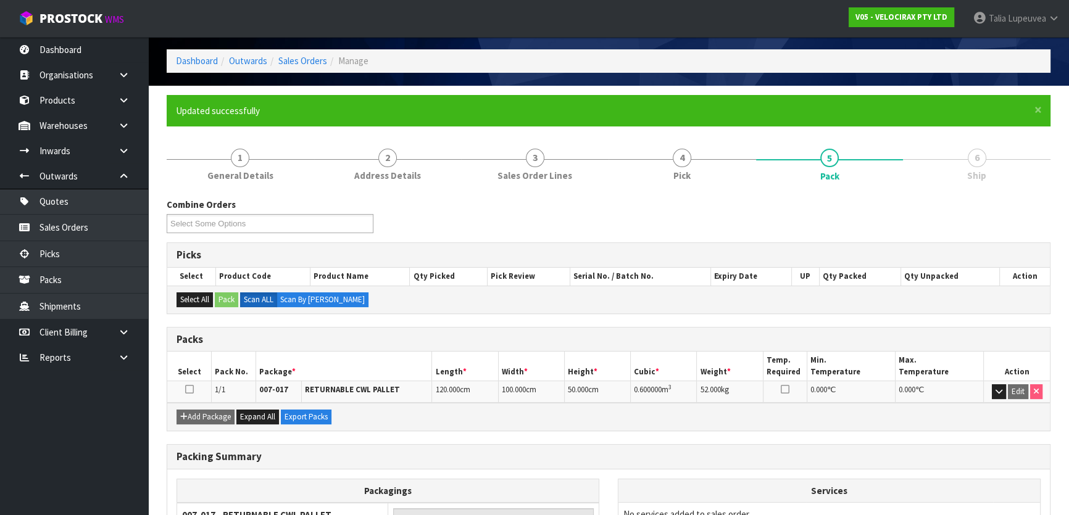
scroll to position [163, 0]
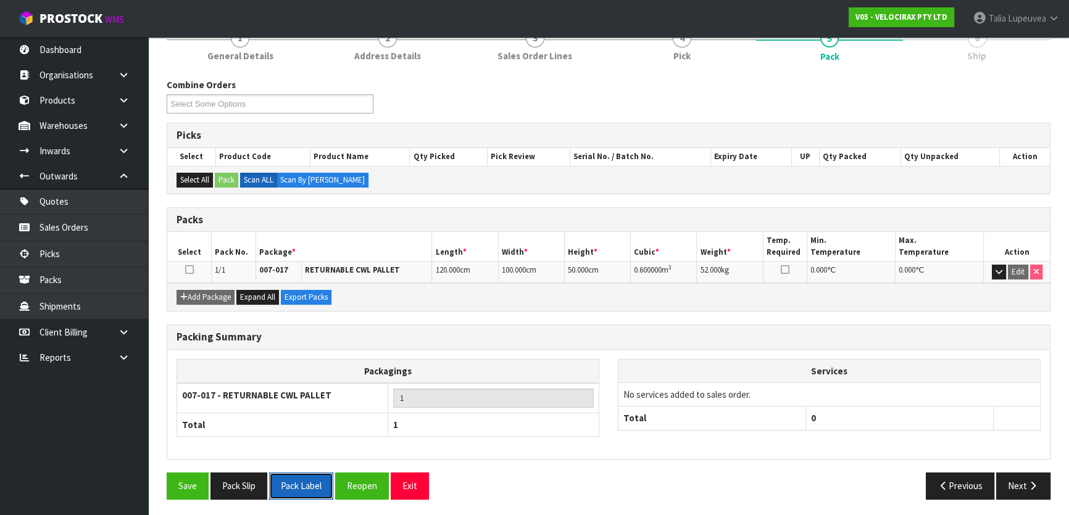
drag, startPoint x: 300, startPoint y: 482, endPoint x: 303, endPoint y: 475, distance: 7.2
click at [302, 480] on button "Pack Label" at bounding box center [301, 486] width 64 height 27
click at [243, 477] on button "Pack Slip" at bounding box center [239, 486] width 57 height 27
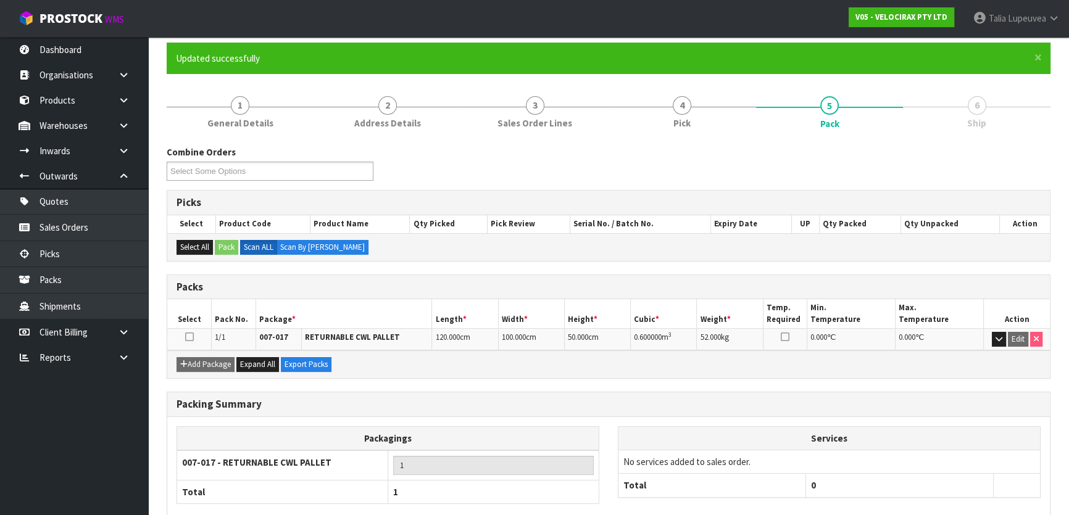
scroll to position [0, 0]
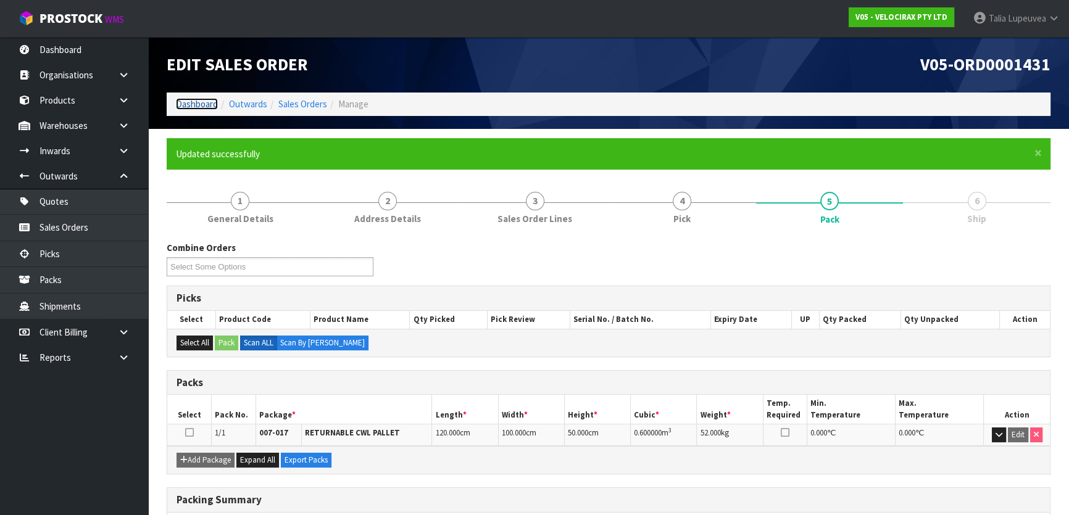
click at [191, 98] on link "Dashboard" at bounding box center [197, 104] width 42 height 12
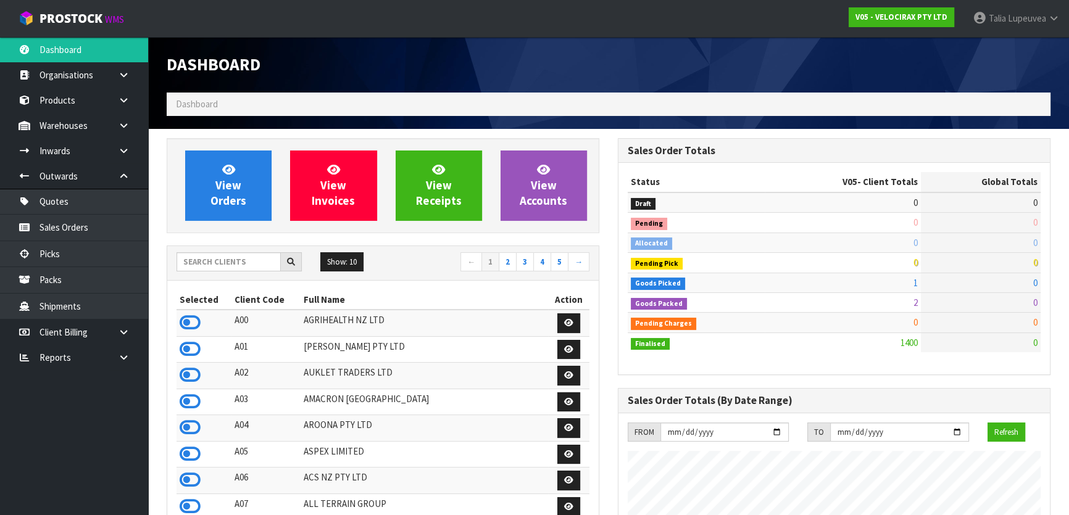
scroll to position [960, 451]
click at [204, 261] on input "text" at bounding box center [229, 261] width 104 height 19
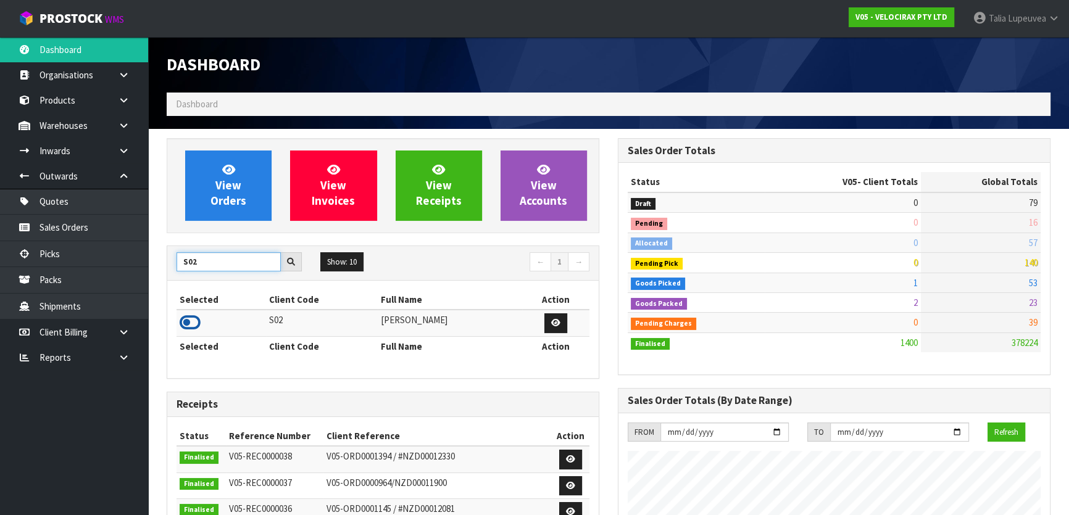
type input "S02"
click at [191, 325] on icon at bounding box center [190, 323] width 21 height 19
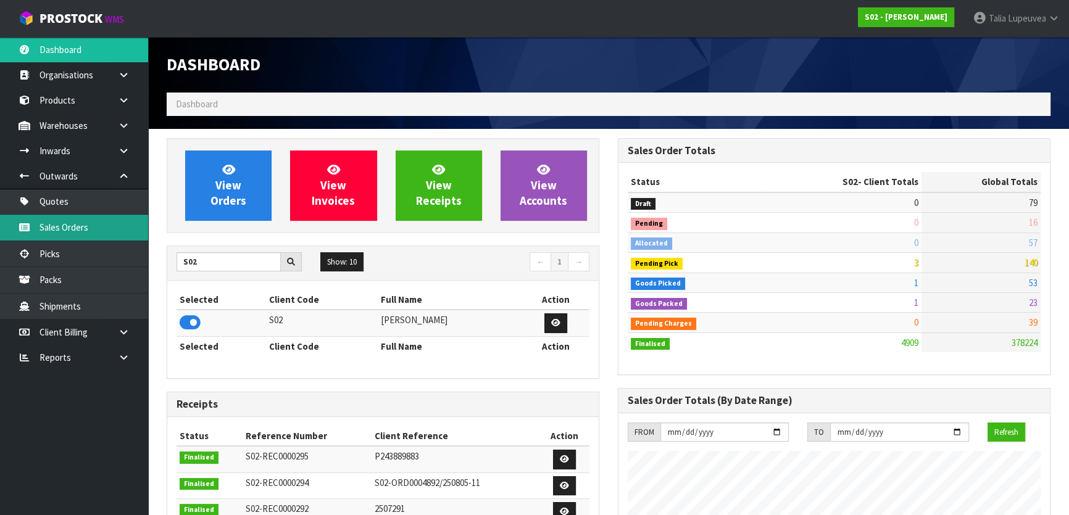
scroll to position [933, 451]
click at [99, 231] on link "Sales Orders" at bounding box center [74, 227] width 148 height 25
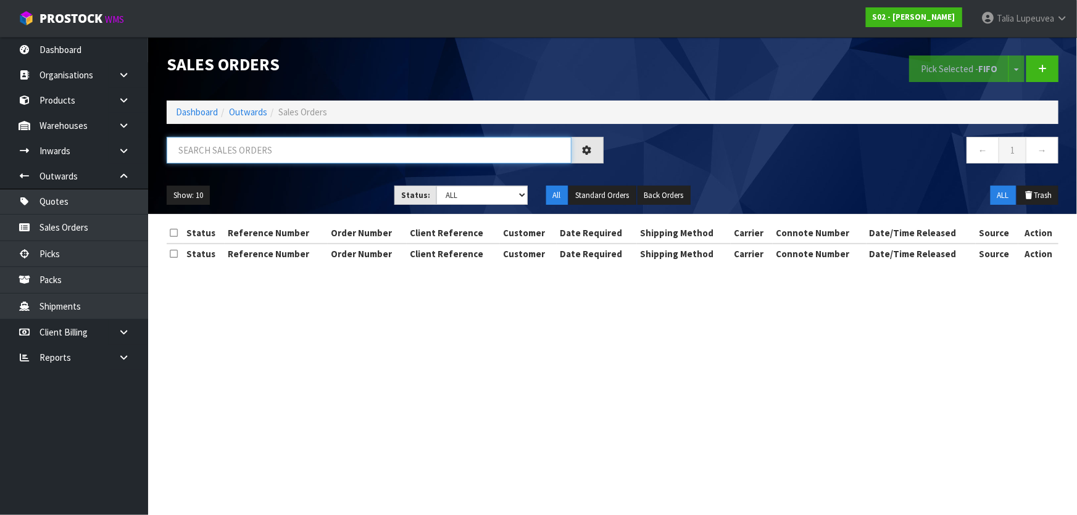
drag, startPoint x: 282, startPoint y: 151, endPoint x: 270, endPoint y: 152, distance: 11.7
click at [282, 151] on input "text" at bounding box center [369, 150] width 405 height 27
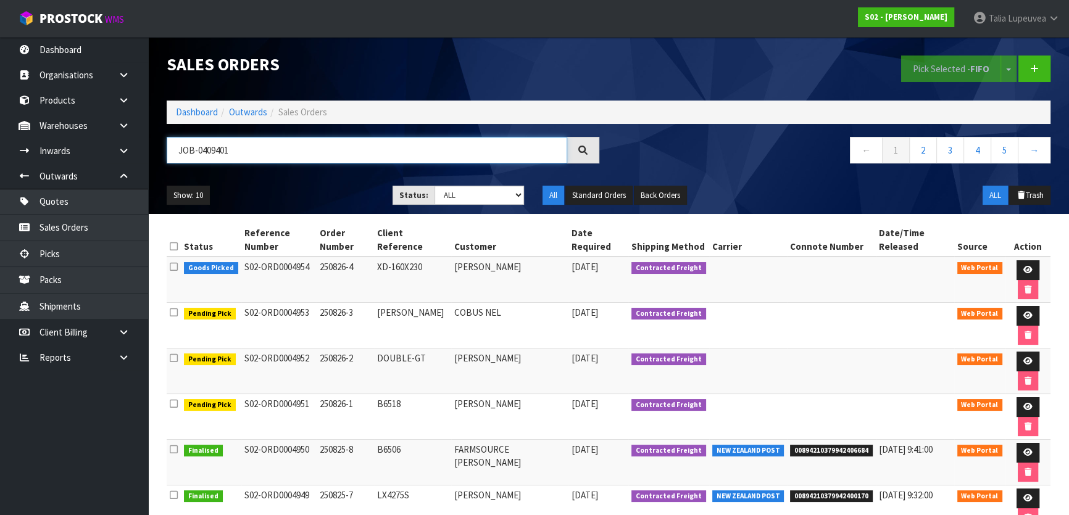
type input "JOB-0409401"
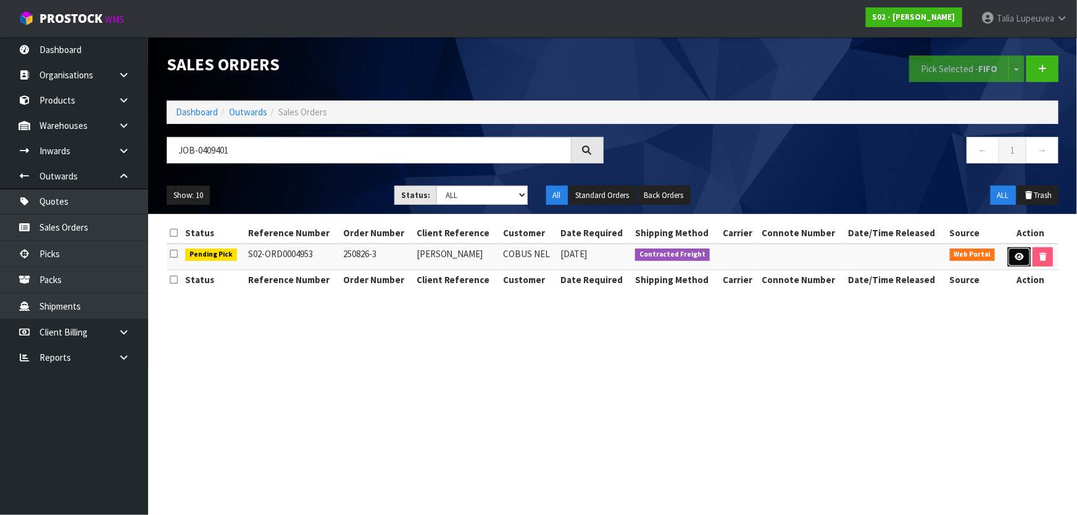
click at [1012, 258] on link at bounding box center [1019, 258] width 23 height 20
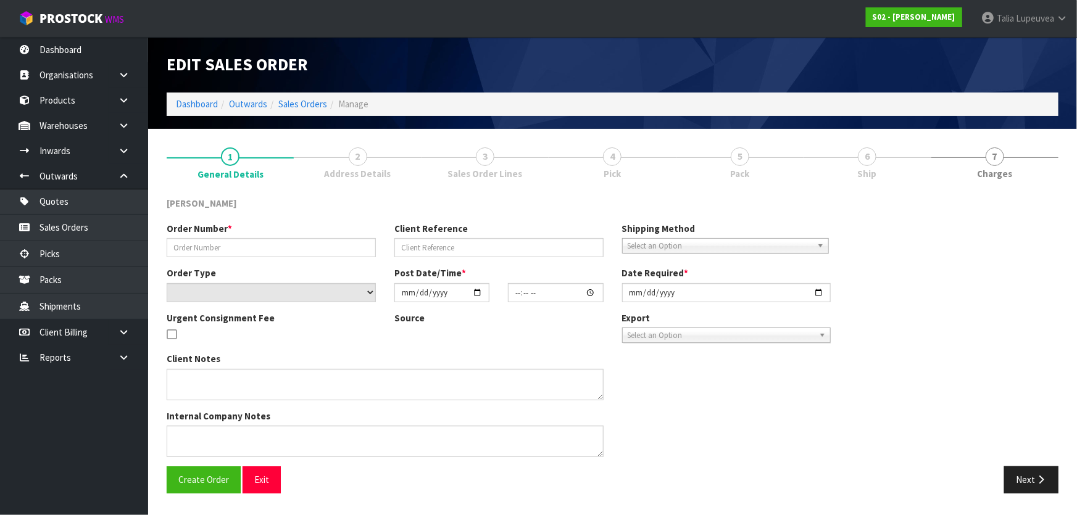
type input "250826-3"
type input "[PERSON_NAME]"
select select "number:0"
type input "[DATE]"
type input "23:00:00.000"
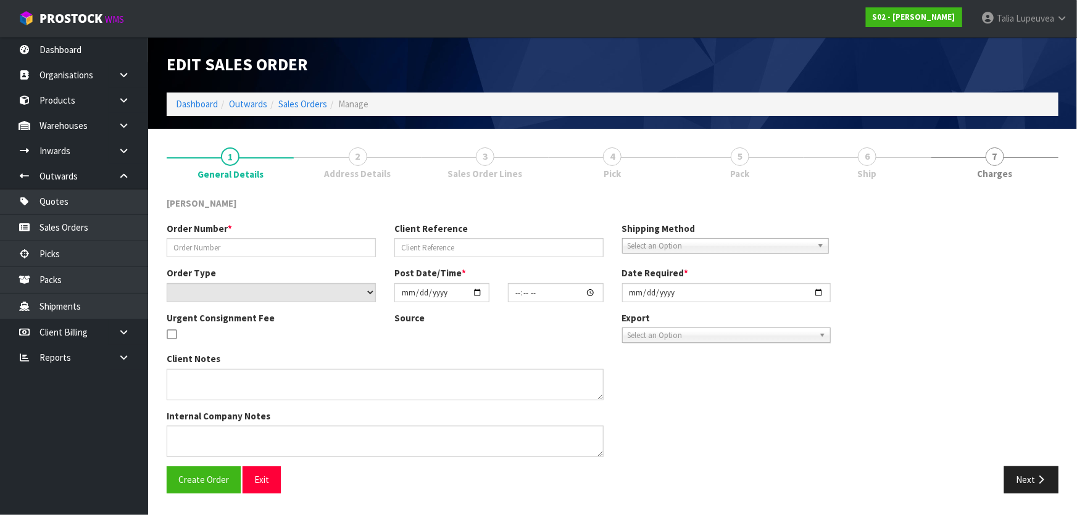
type input "[DATE]"
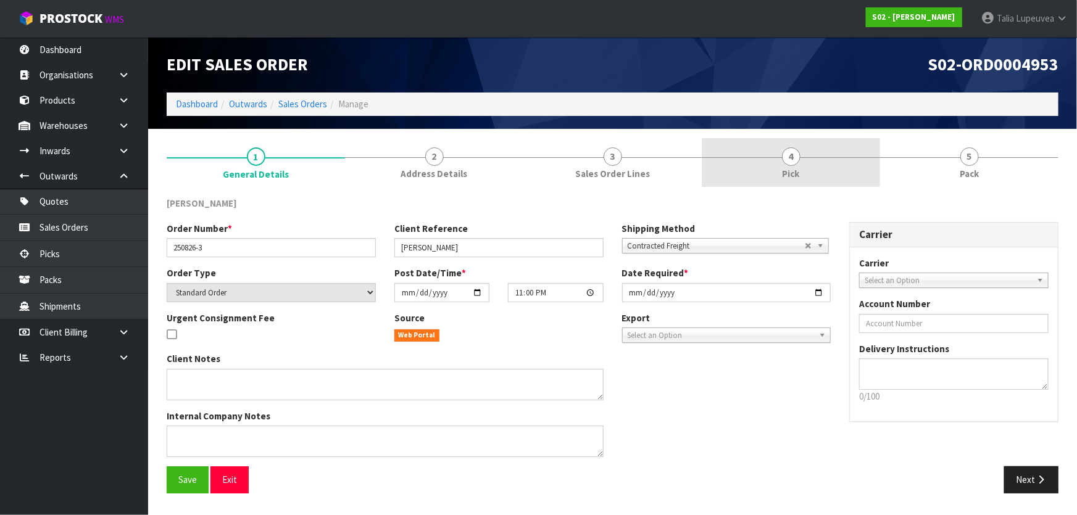
click at [859, 162] on link "4 Pick" at bounding box center [791, 162] width 178 height 49
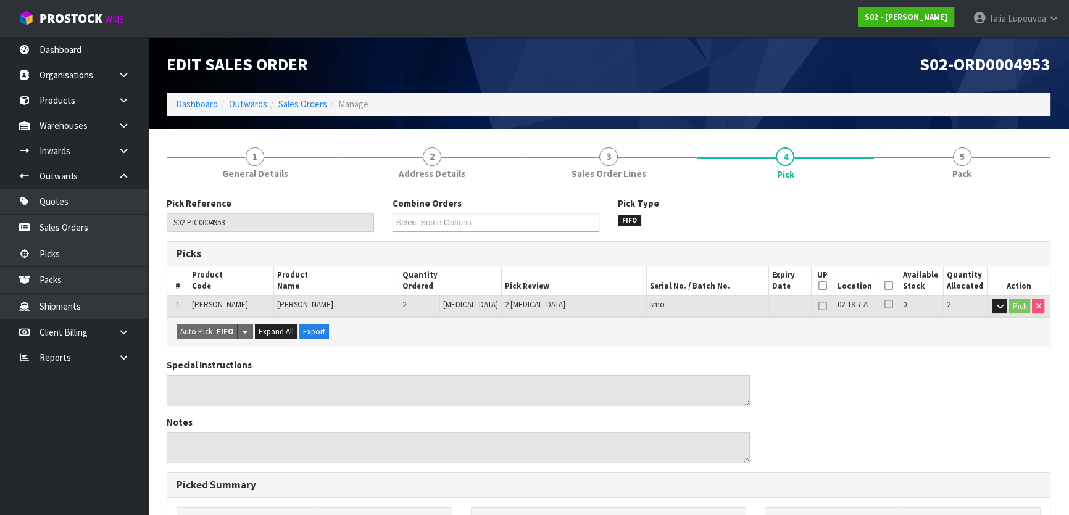
click at [879, 283] on th "Picked" at bounding box center [889, 281] width 22 height 29
click at [885, 286] on icon at bounding box center [889, 286] width 9 height 1
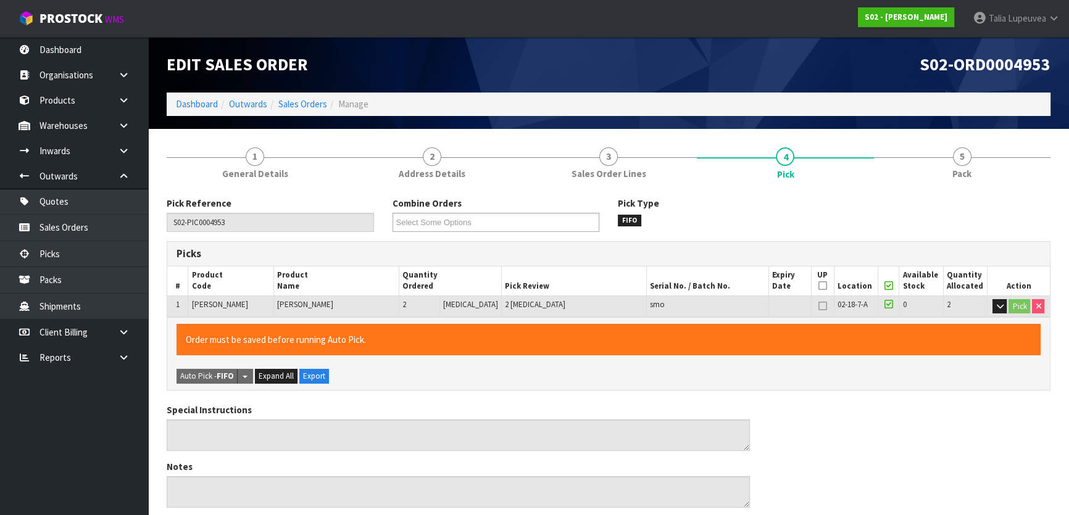
drag, startPoint x: 857, startPoint y: 272, endPoint x: 710, endPoint y: 421, distance: 210.0
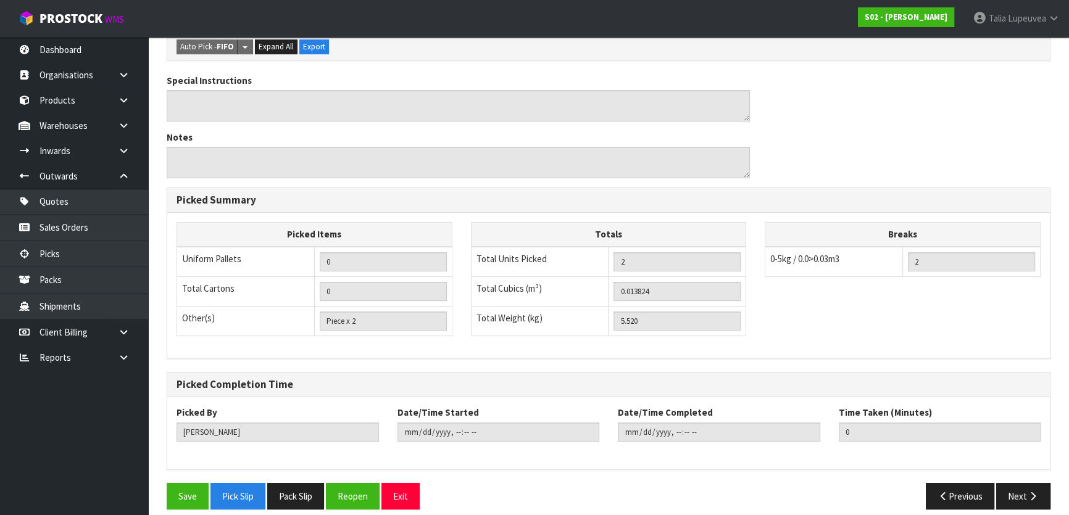
scroll to position [340, 0]
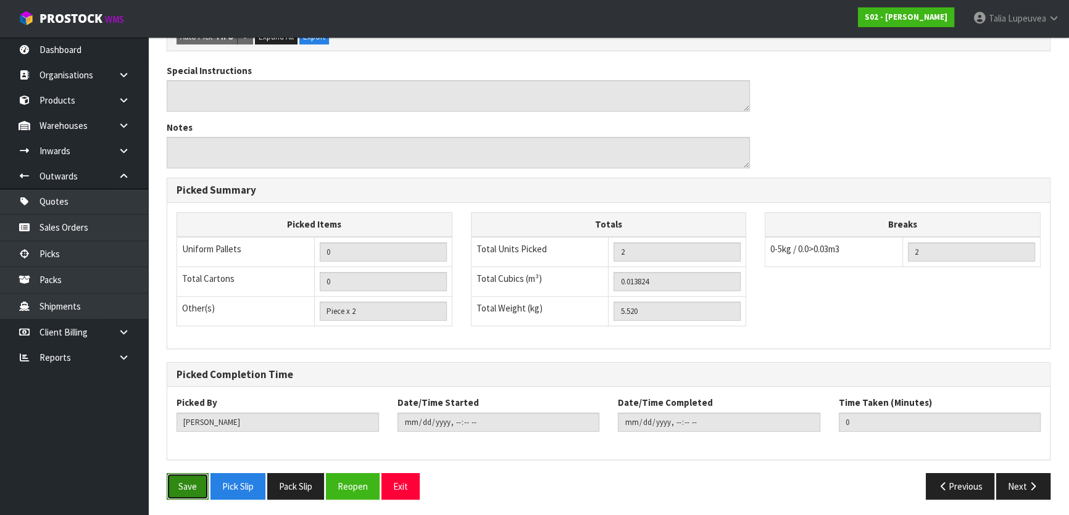
drag, startPoint x: 182, startPoint y: 484, endPoint x: 188, endPoint y: 483, distance: 6.3
click at [185, 483] on button "Save" at bounding box center [188, 487] width 42 height 27
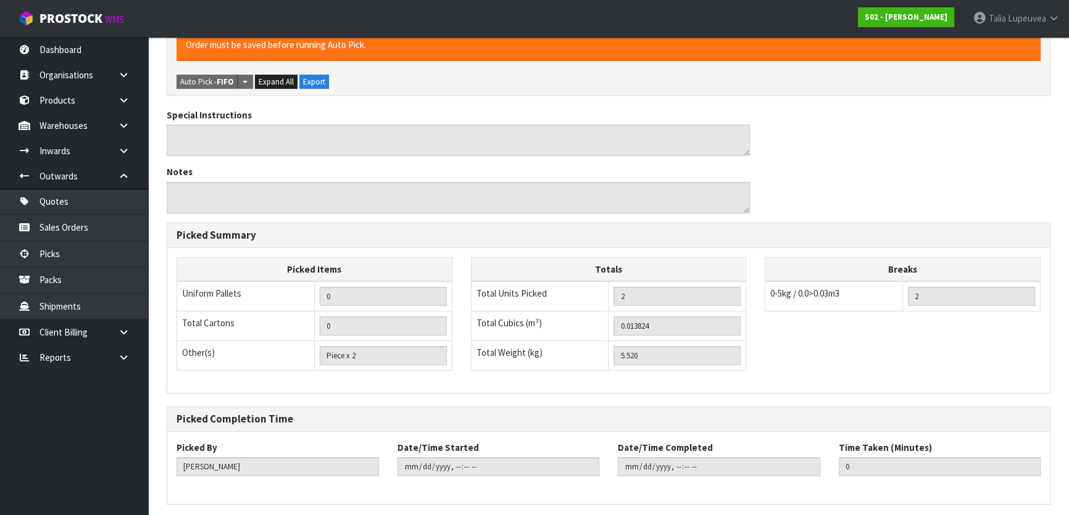
scroll to position [0, 0]
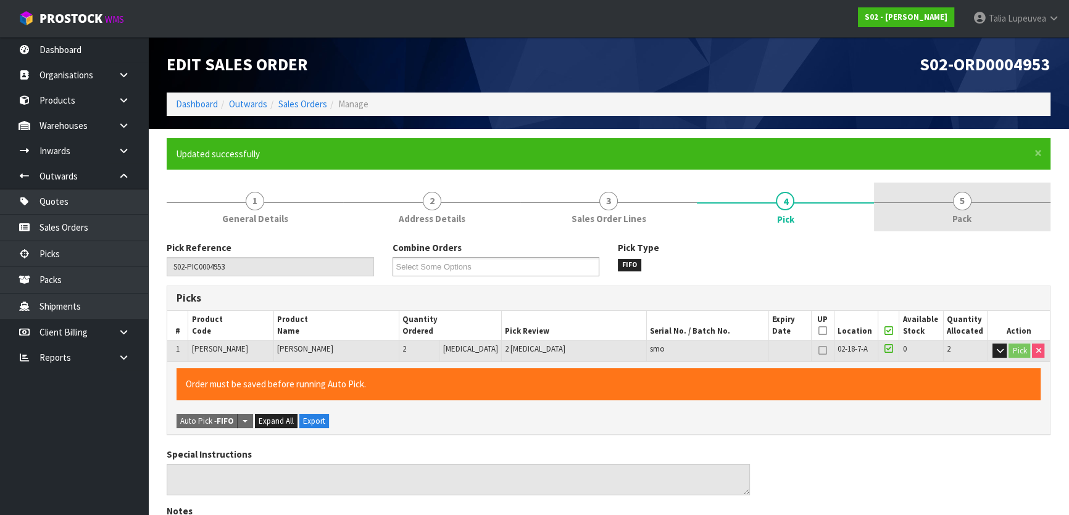
type input "[PERSON_NAME]"
type input "[DATE]T08:53:57"
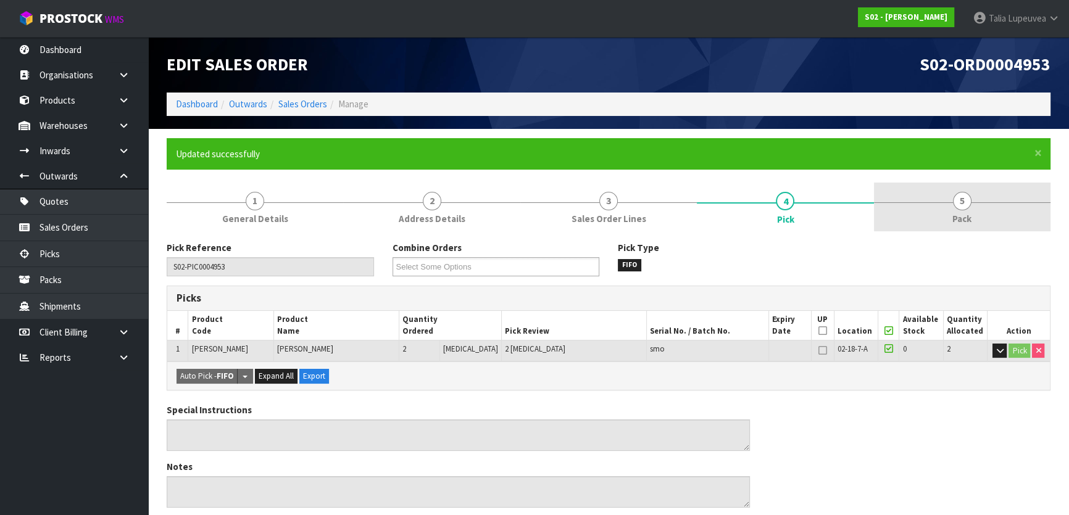
click at [983, 222] on link "5 Pack" at bounding box center [962, 207] width 177 height 49
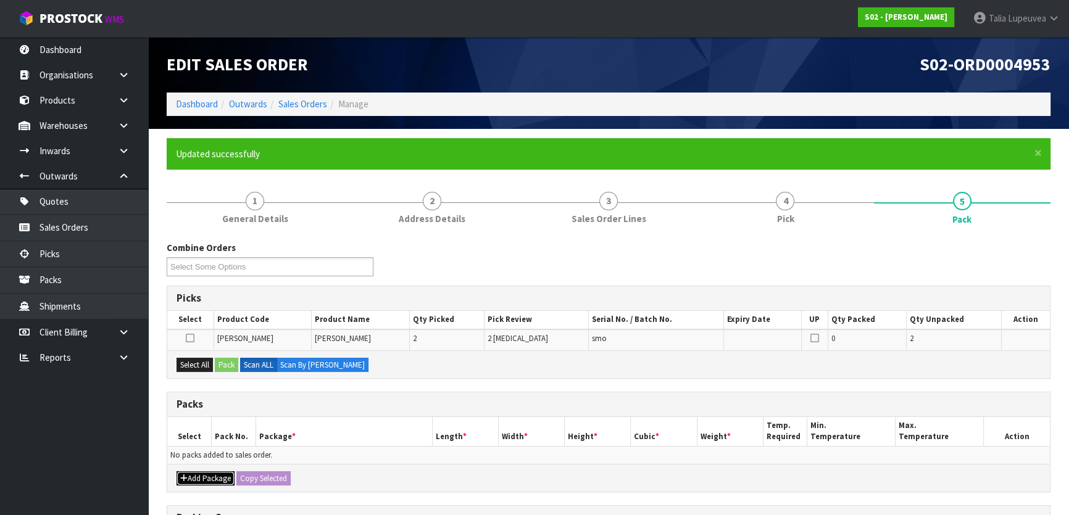
drag, startPoint x: 211, startPoint y: 476, endPoint x: 198, endPoint y: 467, distance: 16.1
click at [211, 474] on button "Add Package" at bounding box center [206, 479] width 58 height 15
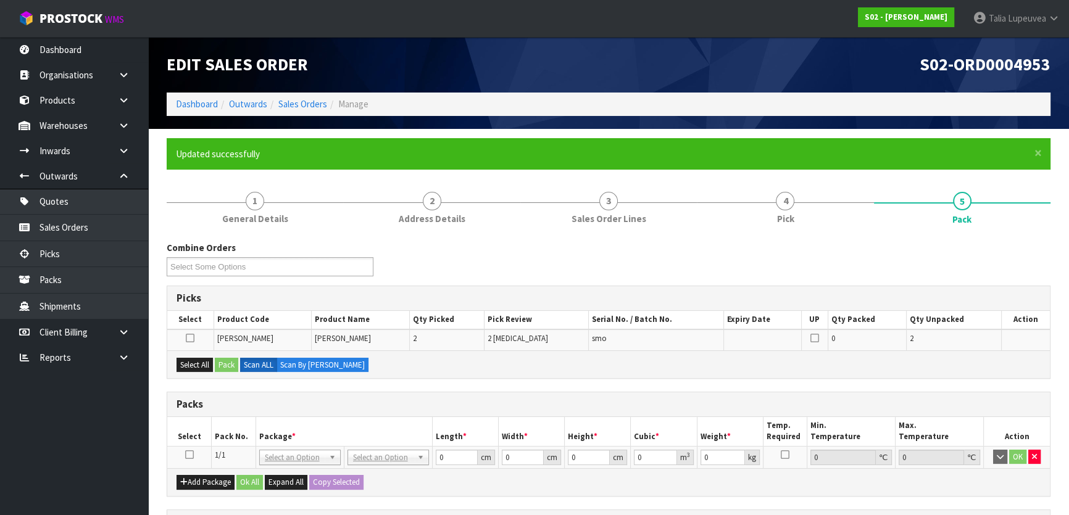
click at [189, 456] on icon at bounding box center [189, 455] width 9 height 1
click at [198, 367] on button "Select All" at bounding box center [195, 365] width 36 height 15
click at [228, 362] on button "Pack" at bounding box center [226, 365] width 23 height 15
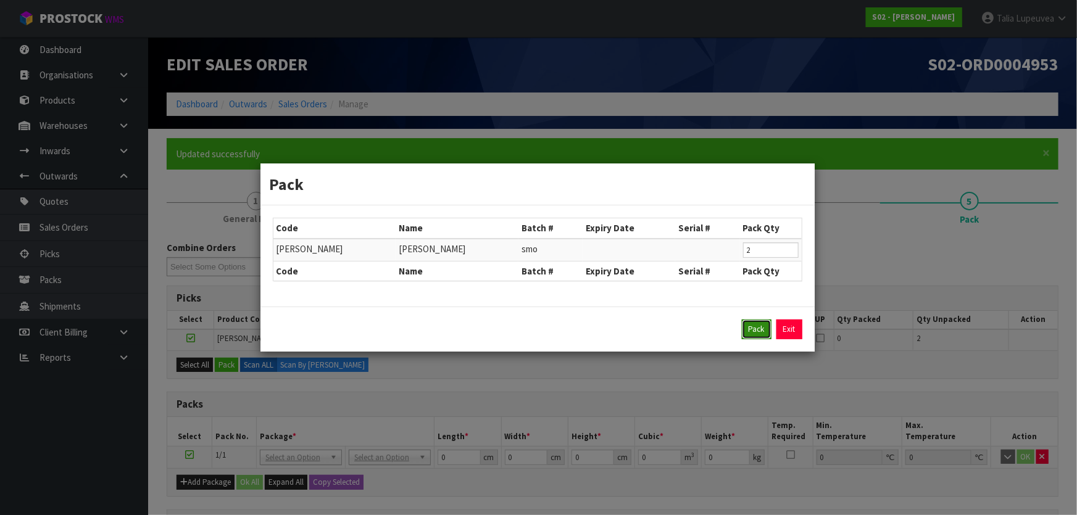
click at [748, 330] on button "Pack" at bounding box center [757, 330] width 30 height 20
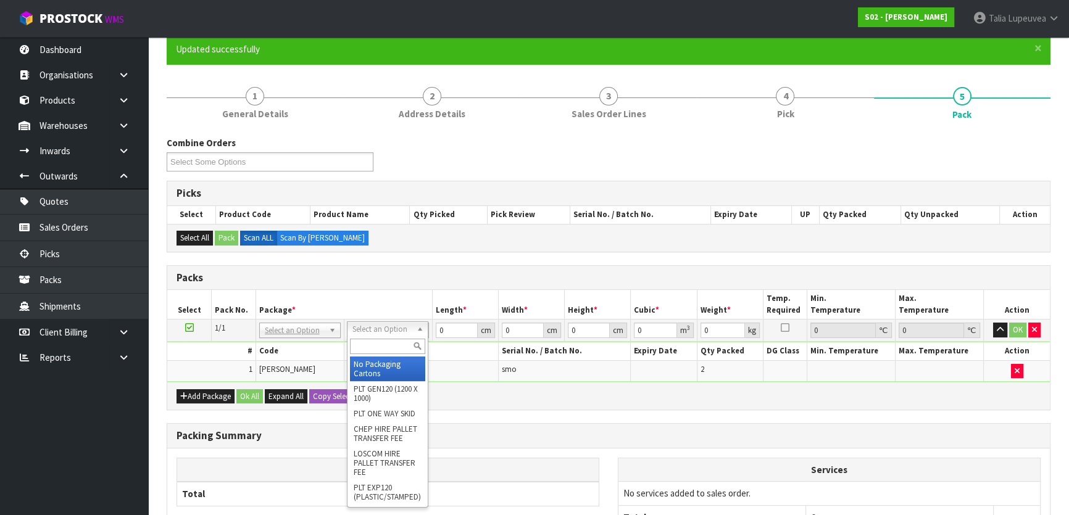
scroll to position [112, 0]
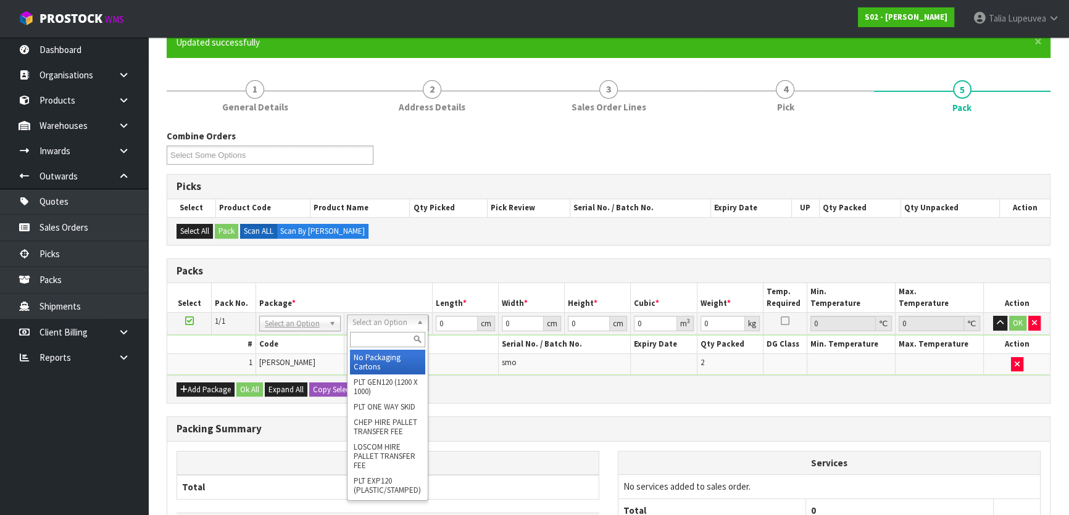
drag, startPoint x: 394, startPoint y: 334, endPoint x: 394, endPoint y: 343, distance: 9.3
click at [394, 343] on input "text" at bounding box center [387, 339] width 75 height 15
type input "a4"
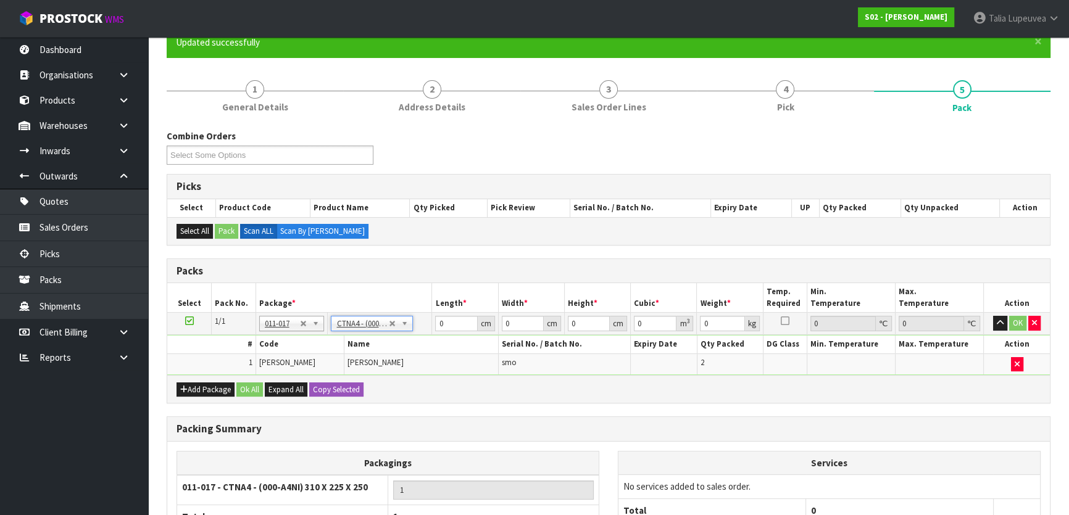
type input "31"
type input "22.5"
type input "25"
type input "0.017438"
type input "5.72"
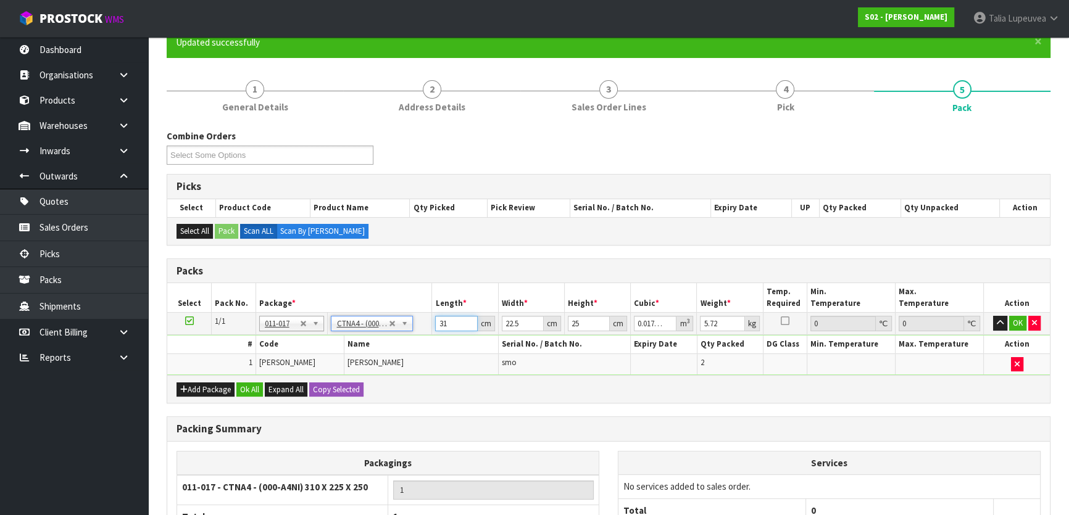
drag, startPoint x: 456, startPoint y: 319, endPoint x: 430, endPoint y: 317, distance: 26.6
click at [430, 317] on tr "1/1 NONE 007-001 007-002 007-004 007-009 007-013 007-014 007-015 007-017 007-01…" at bounding box center [608, 324] width 883 height 22
type input "3"
type input "0.001687"
type input "32"
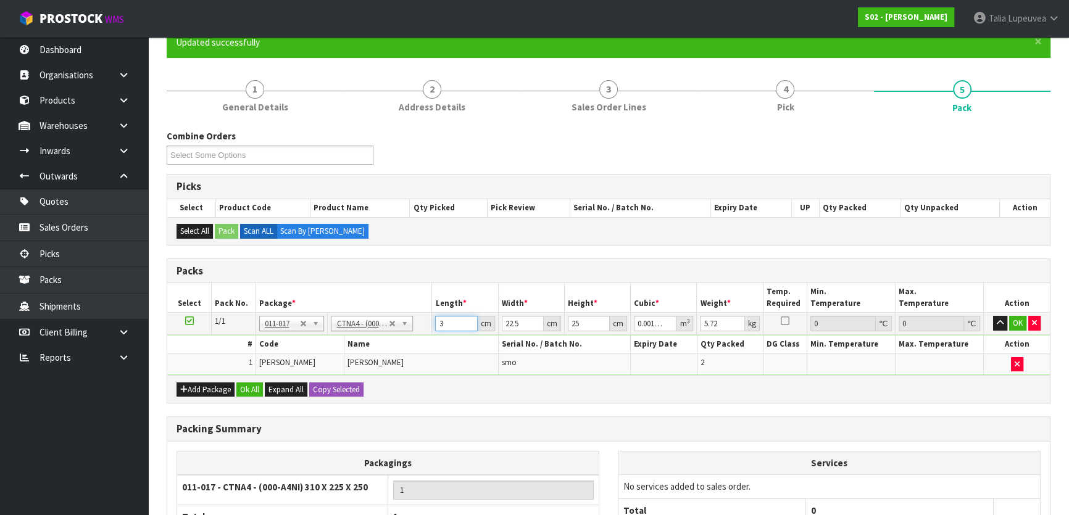
type input "0.018"
type input "32"
type input "2"
type input "0.0016"
type input "24"
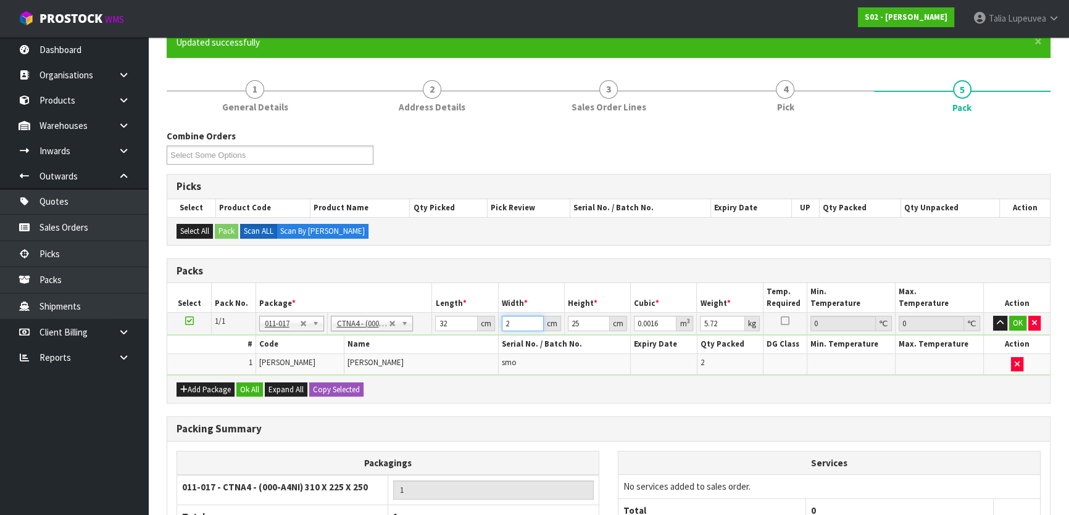
type input "0.0192"
type input "24"
type input "2"
type input "0.001536"
type input "27"
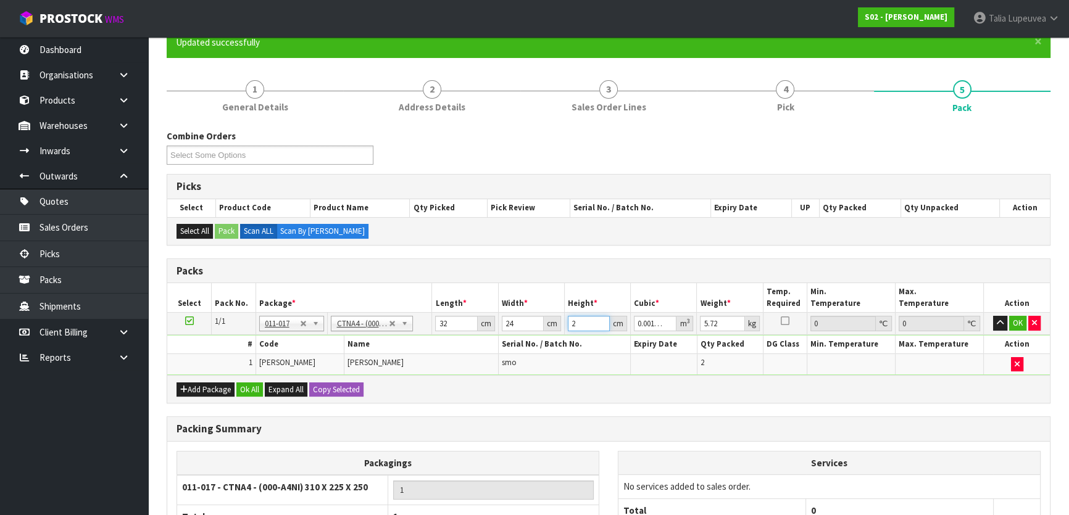
type input "0.020736"
type input "27"
type input "4"
click at [1022, 319] on button "OK" at bounding box center [1017, 323] width 17 height 15
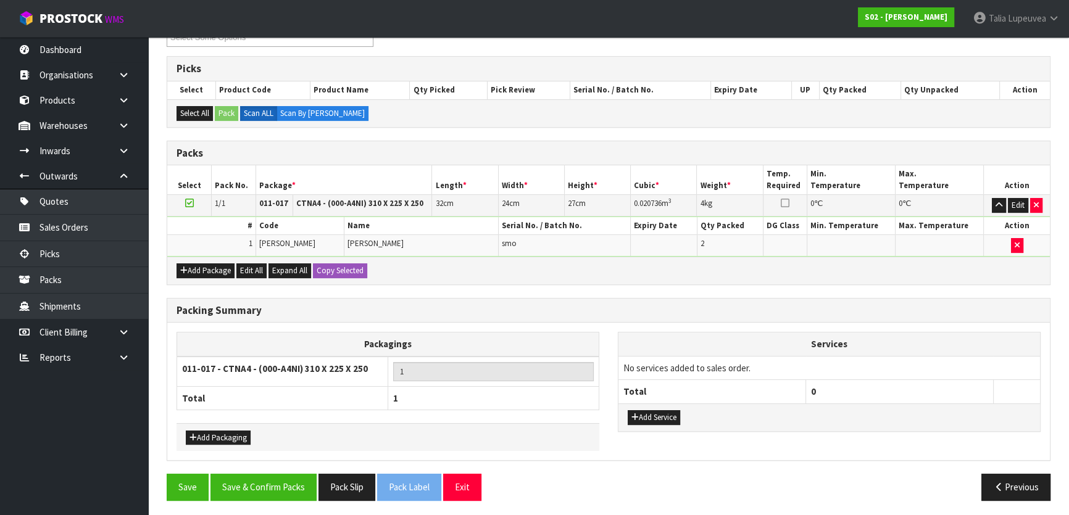
scroll to position [230, 0]
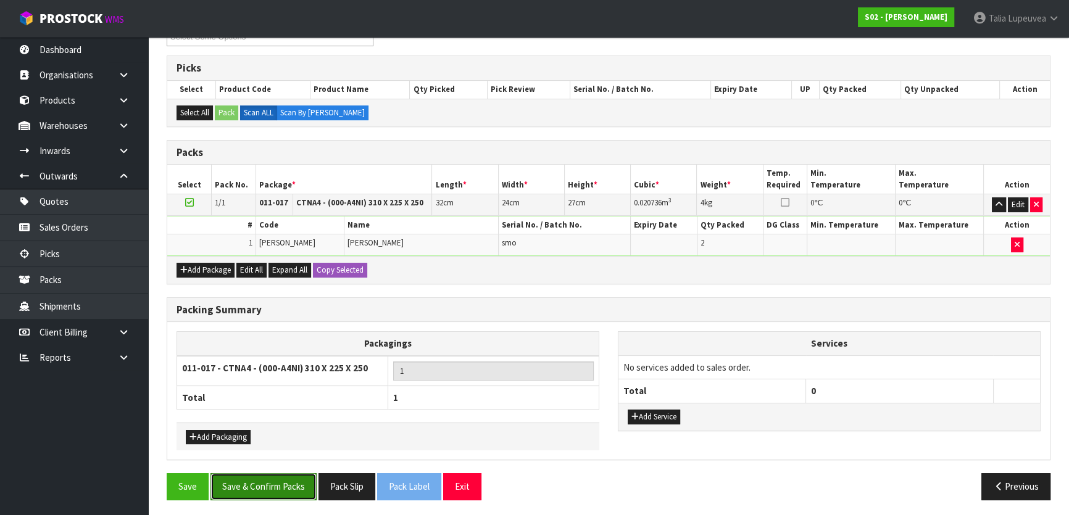
click at [296, 474] on button "Save & Confirm Packs" at bounding box center [264, 487] width 106 height 27
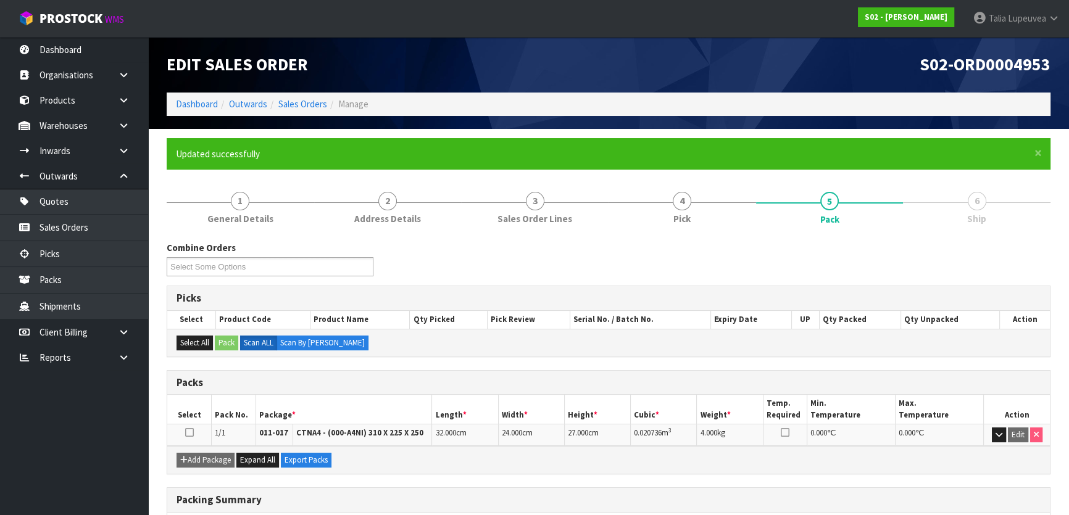
scroll to position [163, 0]
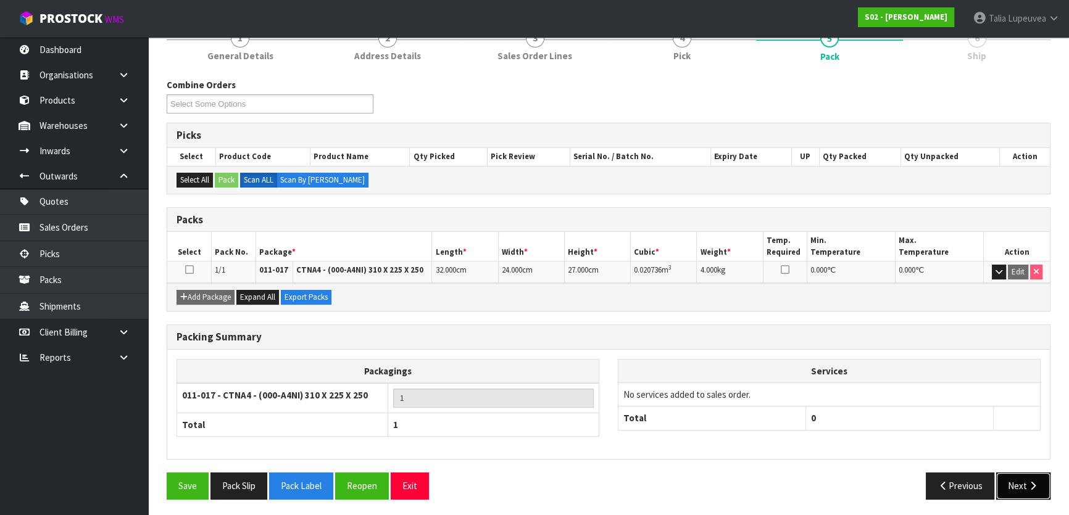
click at [1029, 482] on icon "button" at bounding box center [1033, 486] width 12 height 9
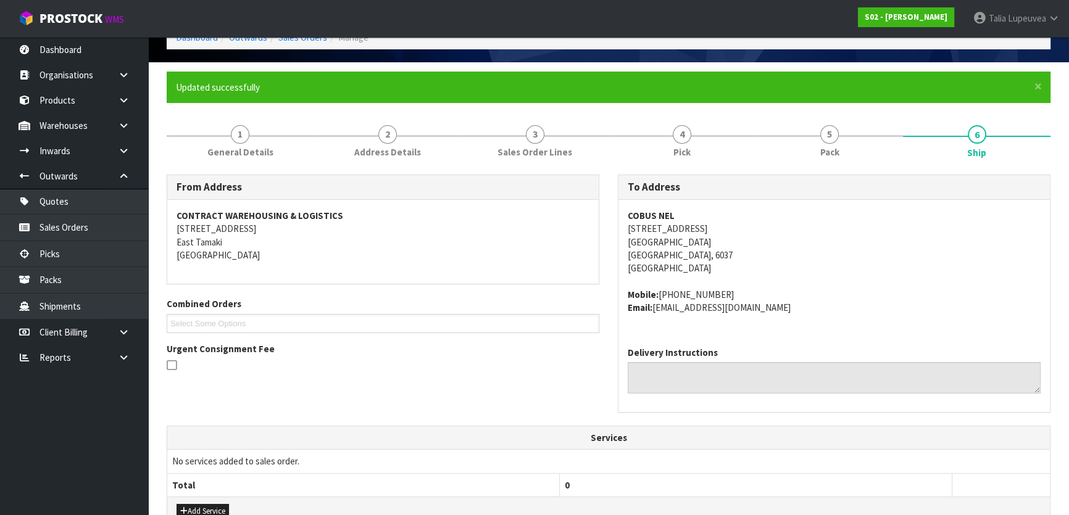
scroll to position [280, 0]
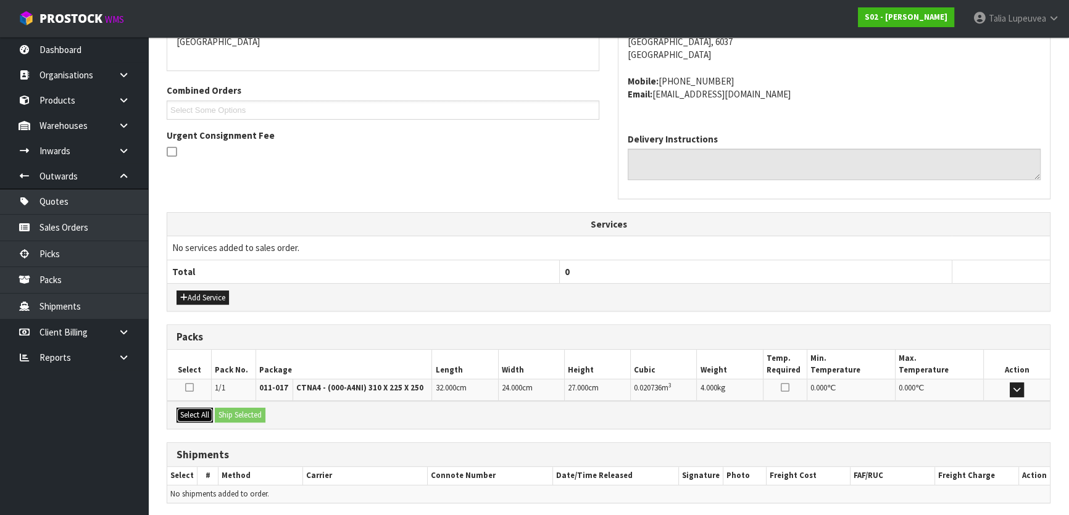
click at [204, 413] on button "Select All" at bounding box center [195, 415] width 36 height 15
click at [228, 409] on button "Ship Selected" at bounding box center [240, 415] width 51 height 15
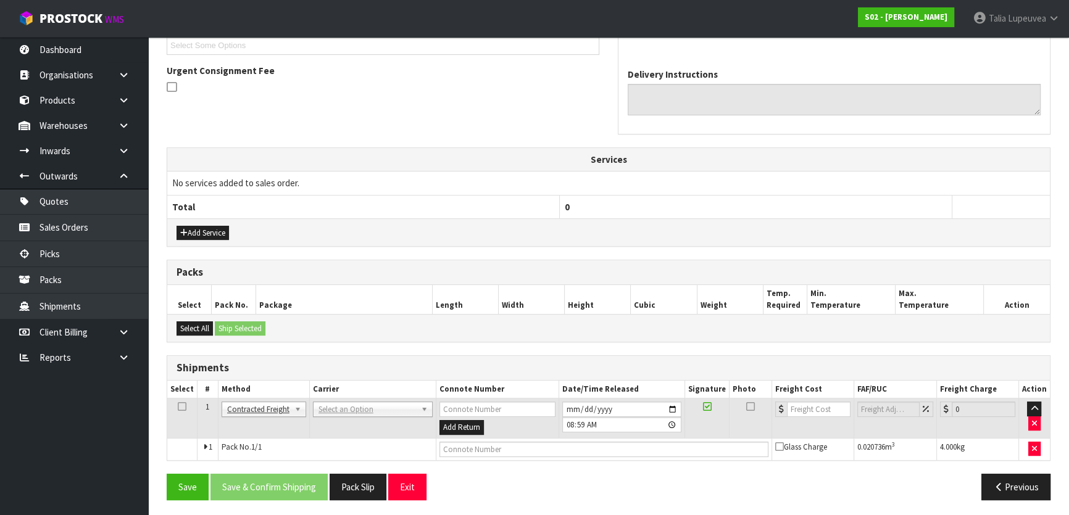
scroll to position [346, 0]
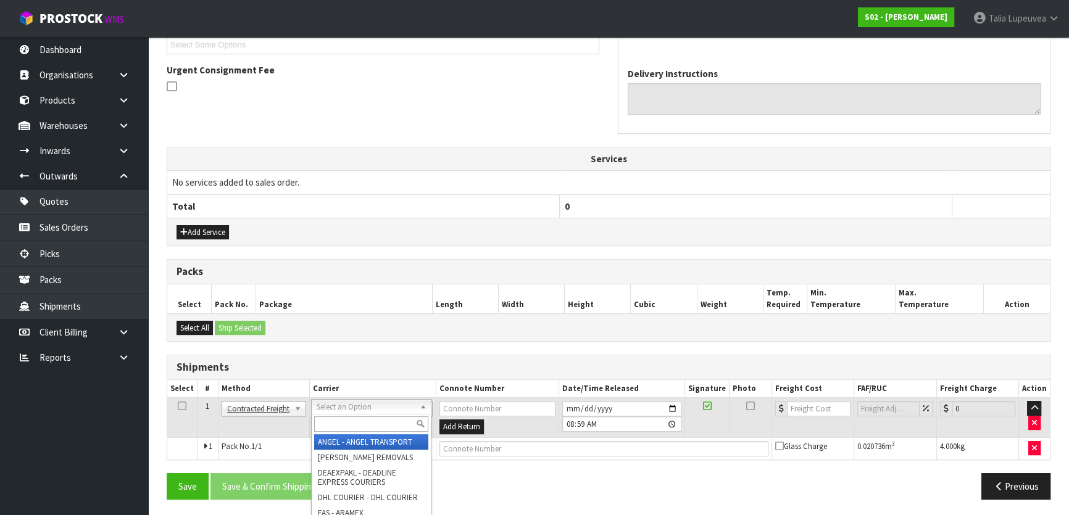
click at [365, 420] on input "text" at bounding box center [371, 424] width 114 height 15
type input "nzp"
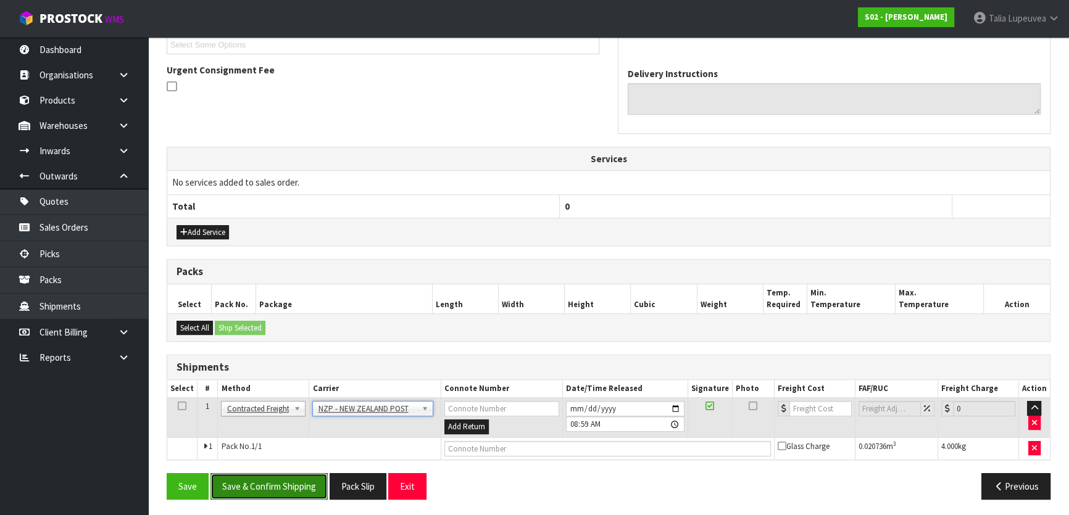
click at [294, 478] on button "Save & Confirm Shipping" at bounding box center [269, 487] width 117 height 27
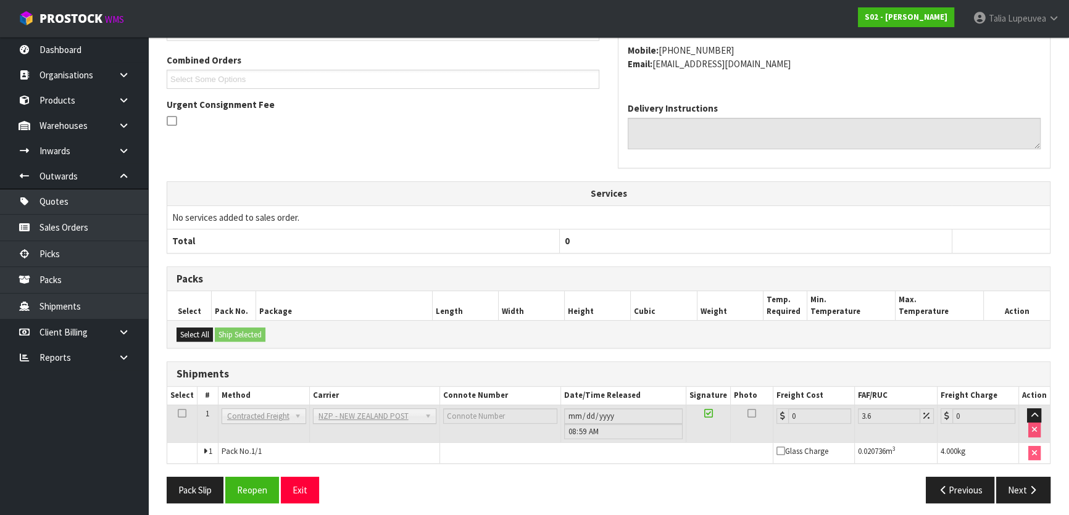
scroll to position [328, 0]
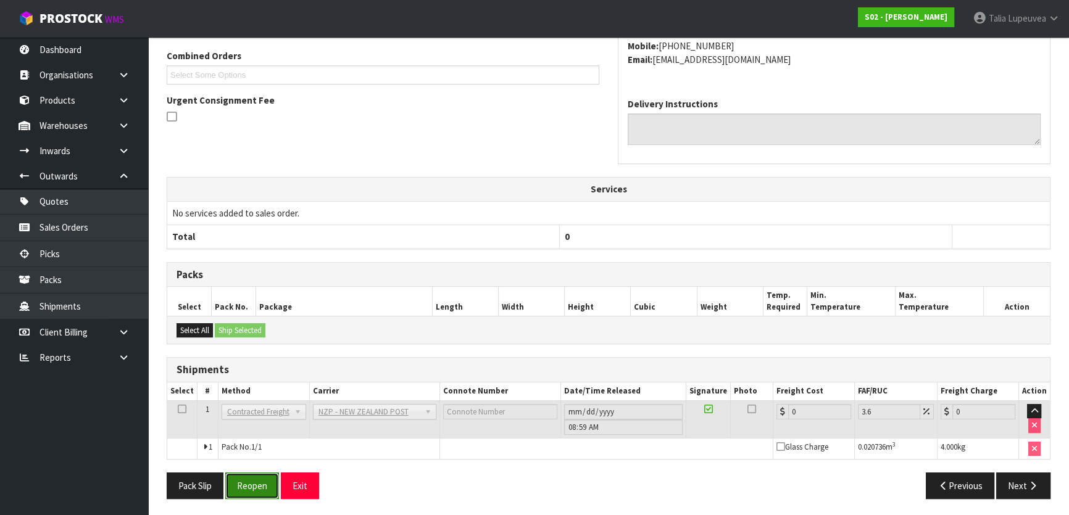
click at [260, 486] on button "Reopen" at bounding box center [252, 486] width 54 height 27
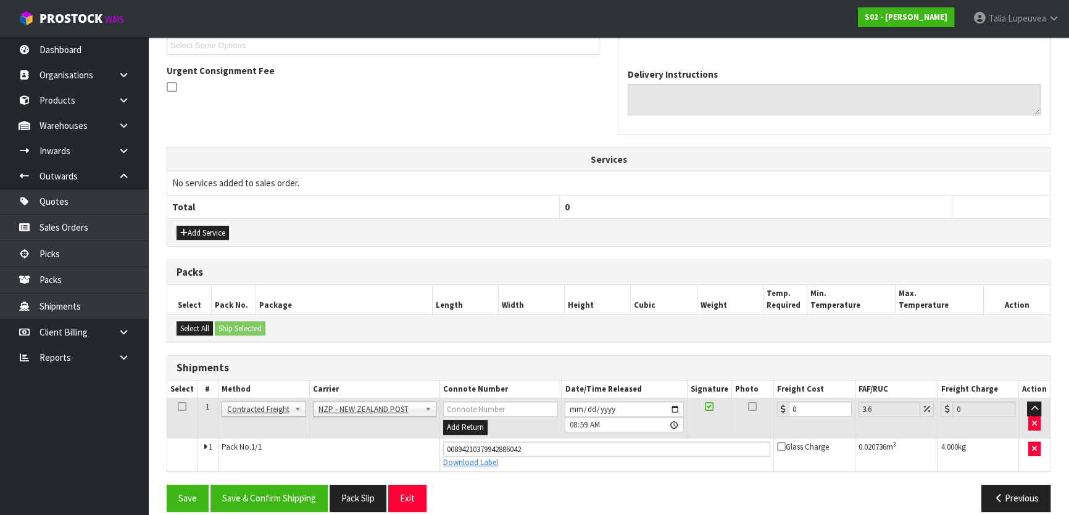
scroll to position [357, 0]
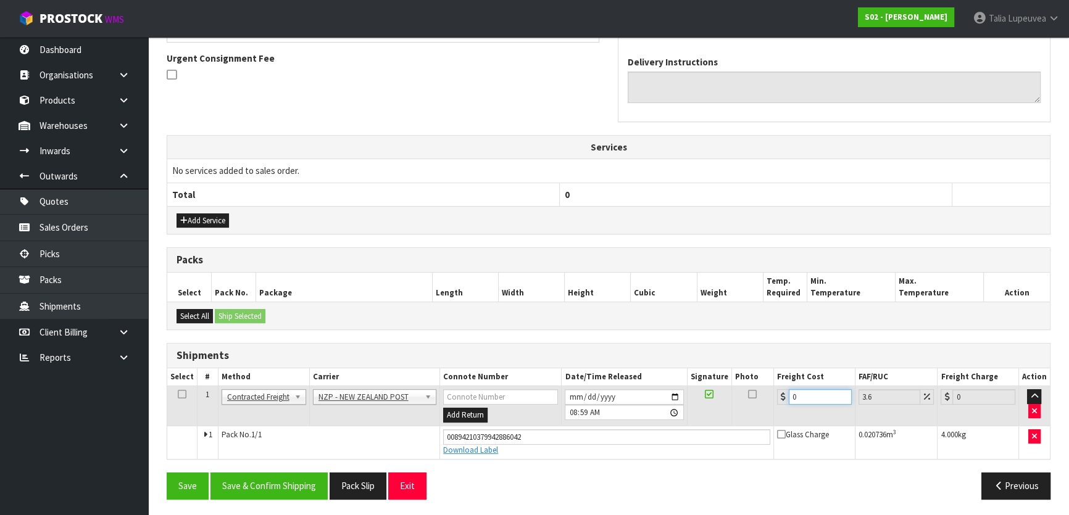
drag, startPoint x: 797, startPoint y: 395, endPoint x: 770, endPoint y: 388, distance: 28.2
click at [786, 393] on div "0" at bounding box center [814, 397] width 75 height 15
type input "8"
type input "8.29"
type input "8.4"
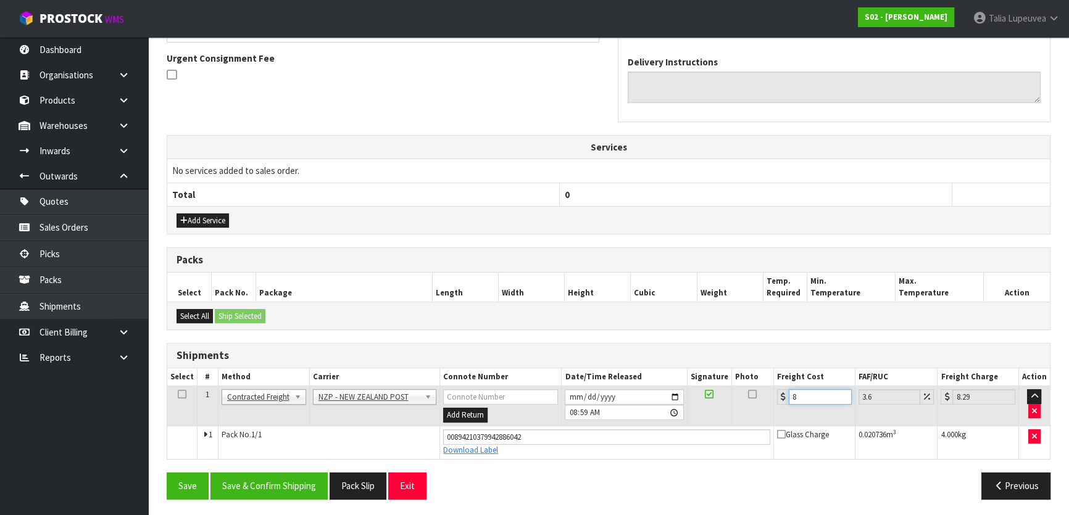
type input "8.7"
type input "8.45"
type input "8.75"
type input "8.45"
click at [293, 481] on button "Save & Confirm Shipping" at bounding box center [269, 486] width 117 height 27
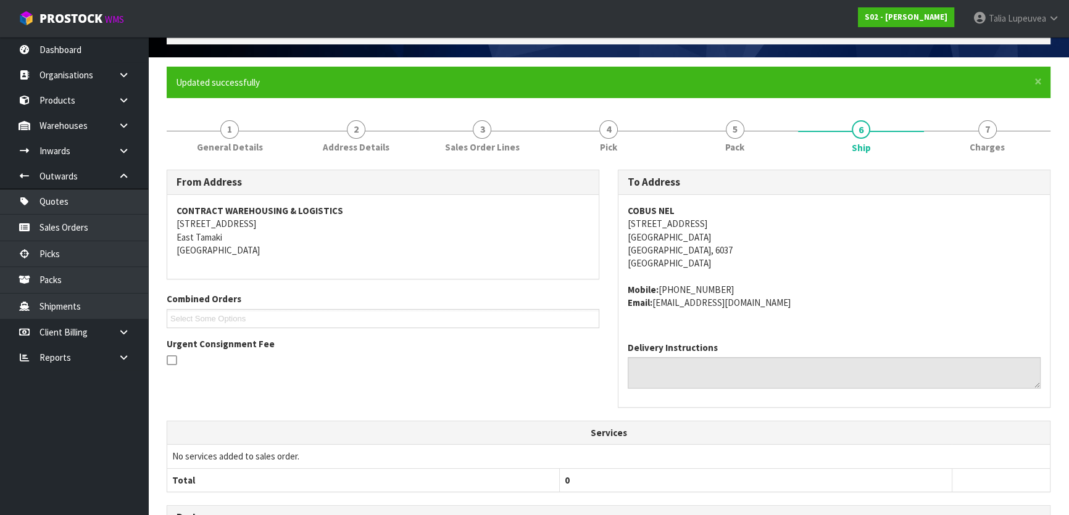
scroll to position [0, 0]
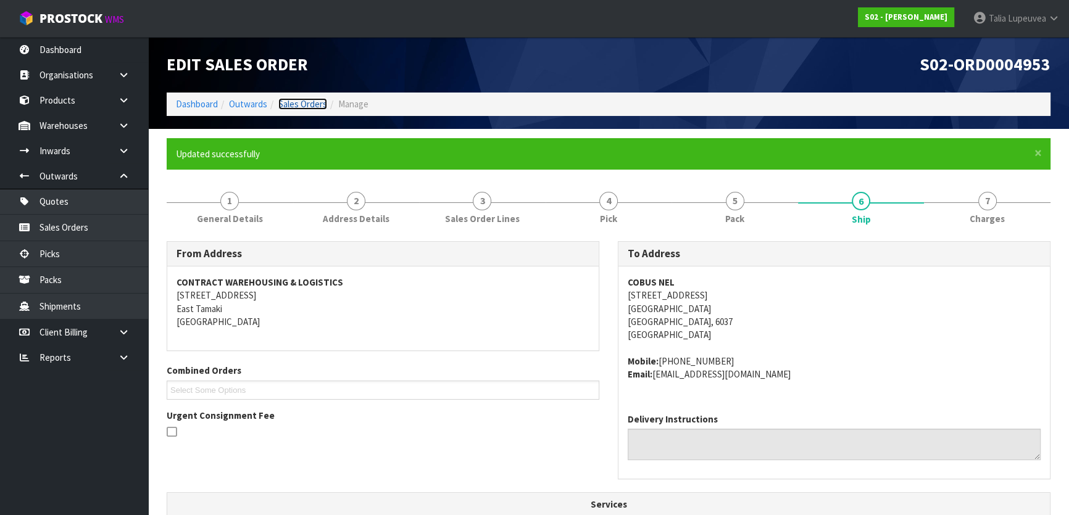
click at [307, 104] on link "Sales Orders" at bounding box center [302, 104] width 49 height 12
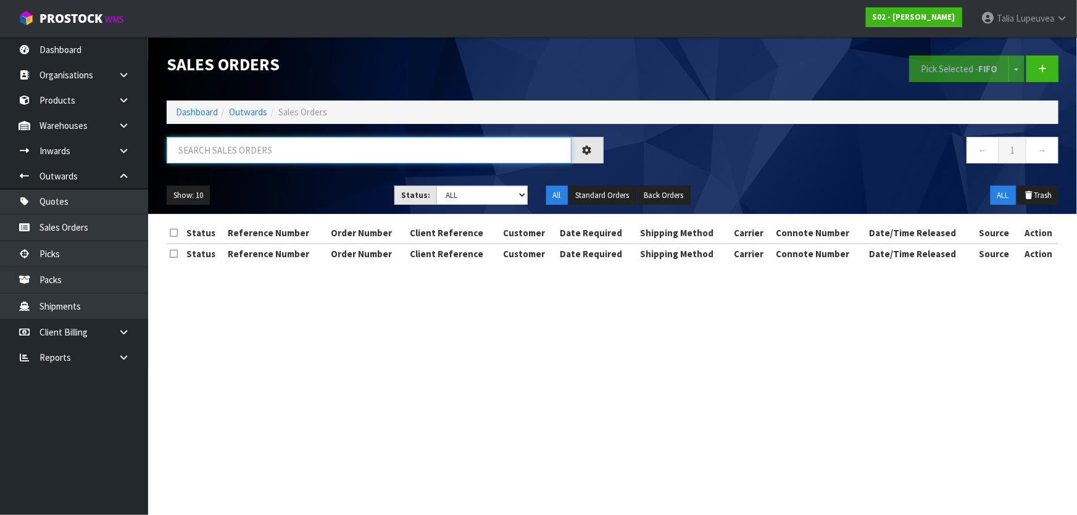
click at [269, 153] on input "text" at bounding box center [369, 150] width 405 height 27
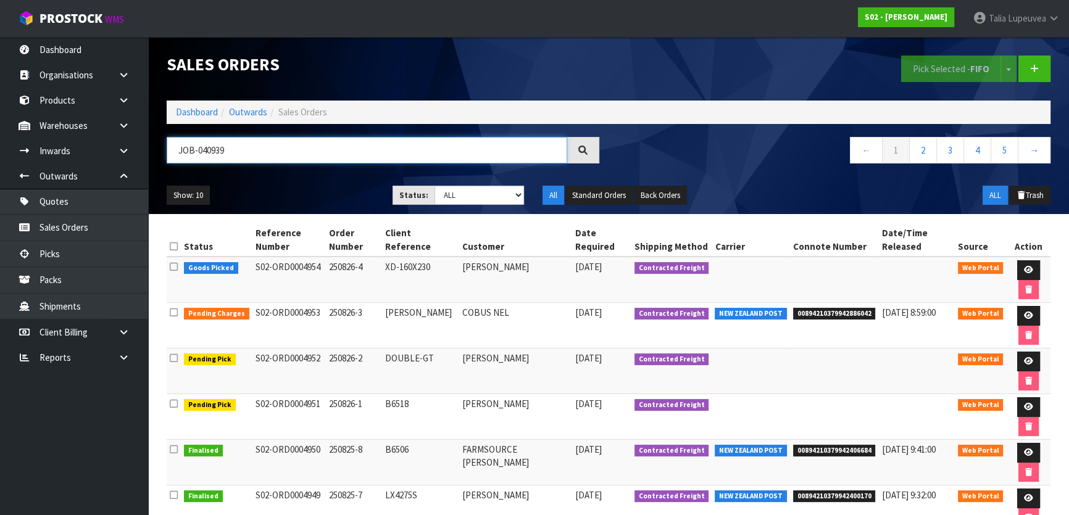
type input "JOB-0409399"
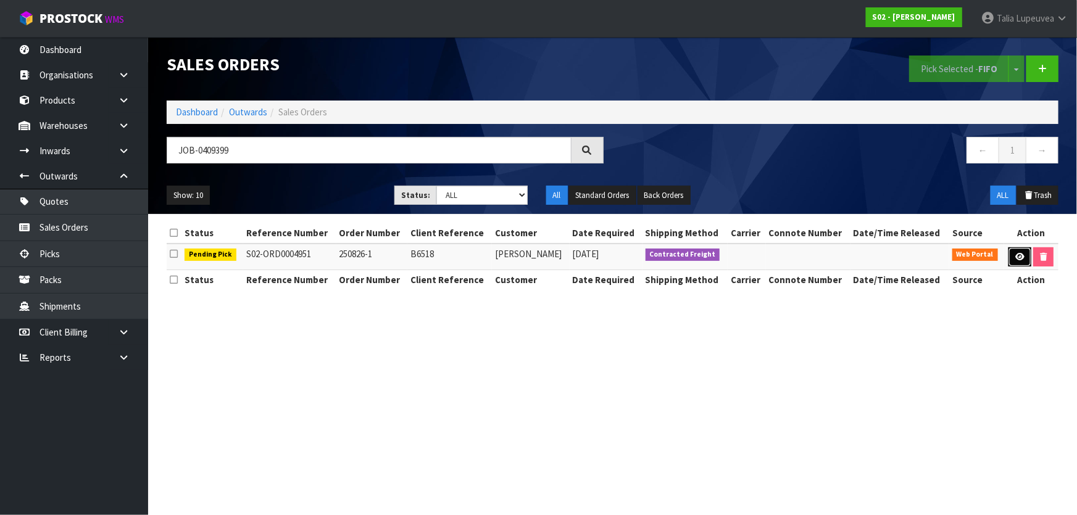
click at [1020, 253] on icon at bounding box center [1020, 257] width 9 height 8
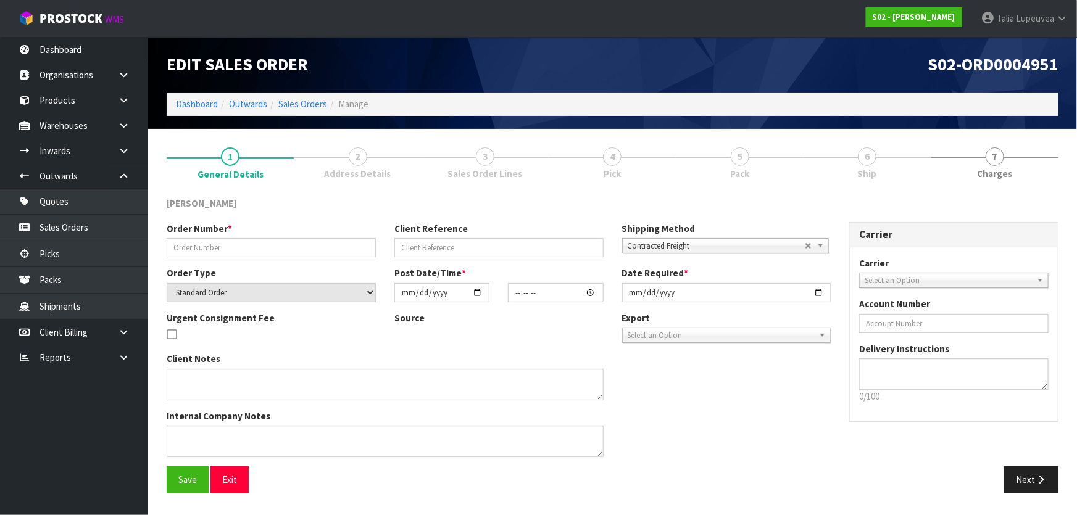
type input "250826-1"
type input "B6518"
select select "number:0"
type input "[DATE]"
type input "22:56:00.000"
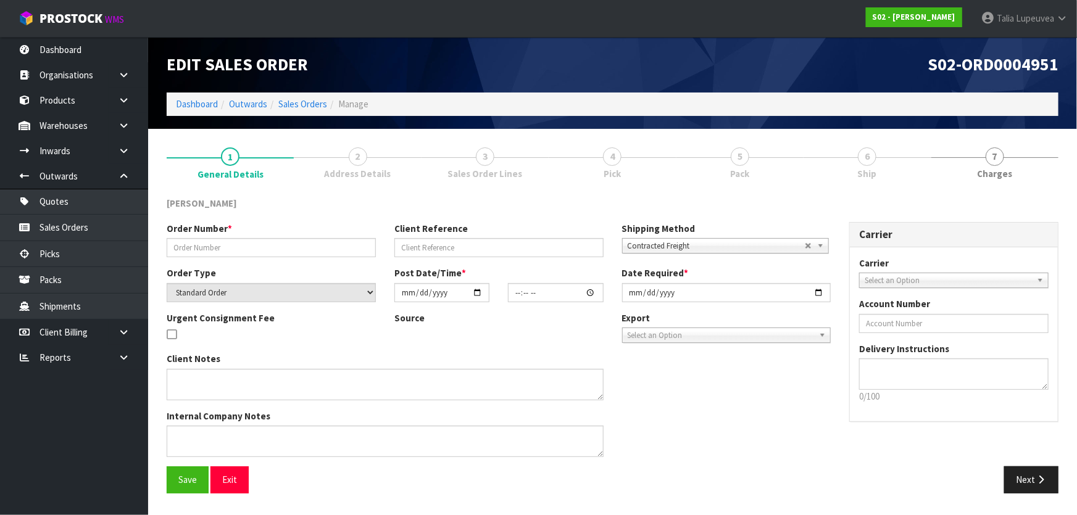
type input "[DATE]"
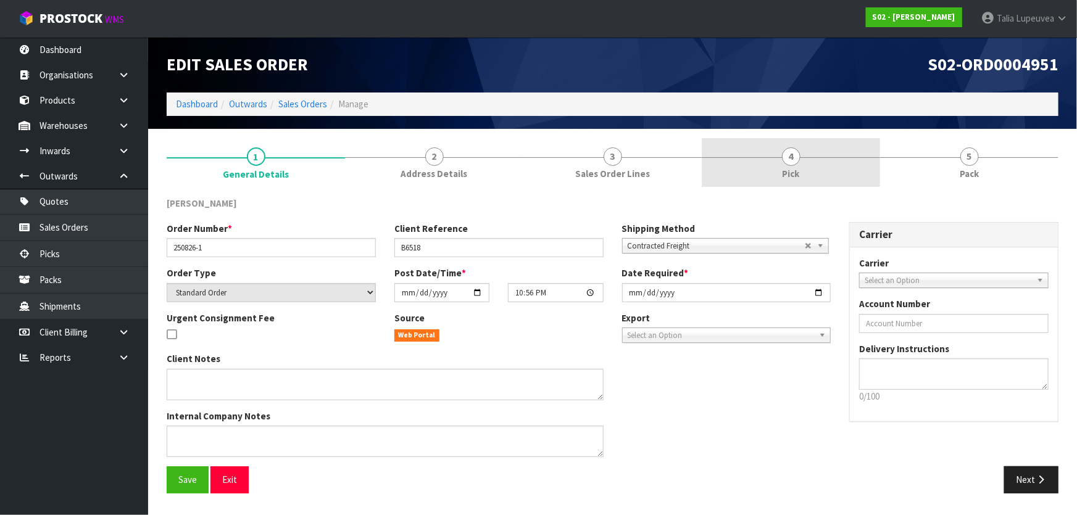
click at [817, 166] on link "4 Pick" at bounding box center [791, 162] width 178 height 49
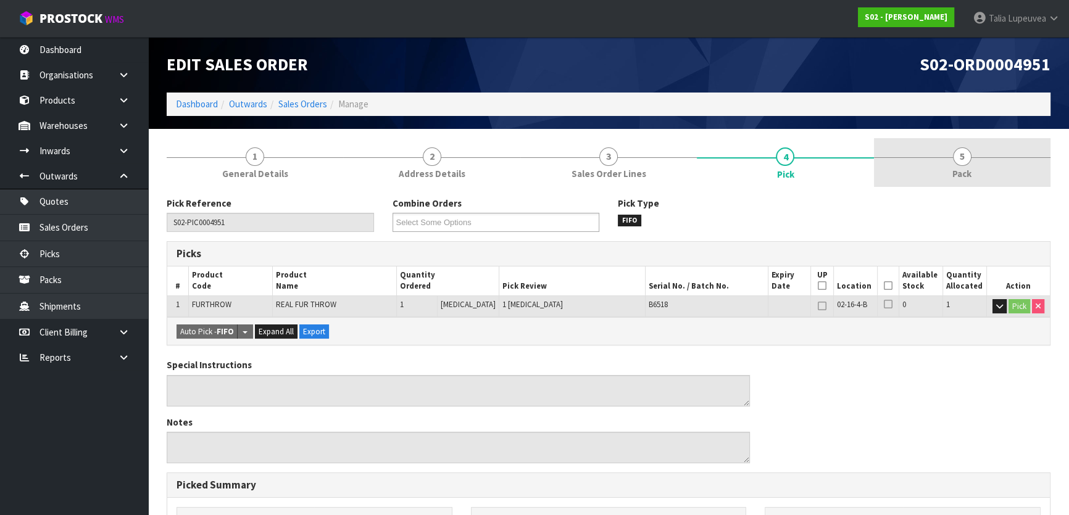
click at [948, 163] on link "5 Pack" at bounding box center [962, 162] width 177 height 49
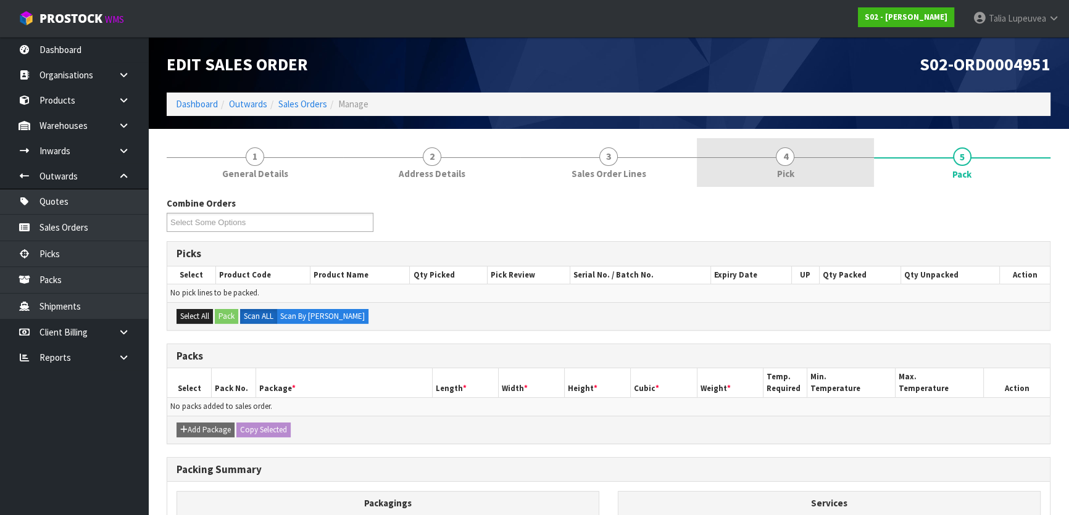
click at [785, 154] on span "4" at bounding box center [785, 157] width 19 height 19
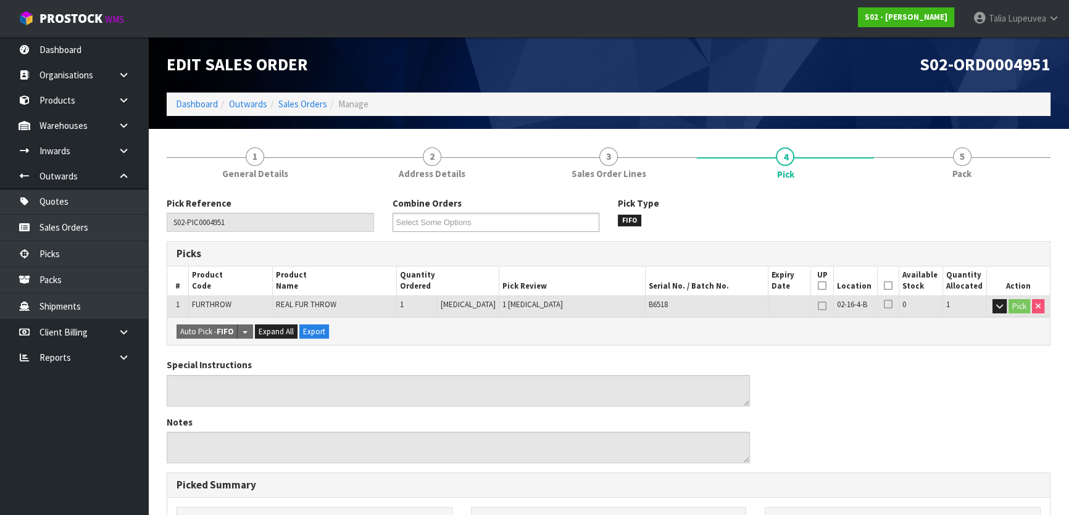
click at [884, 286] on icon at bounding box center [888, 286] width 9 height 1
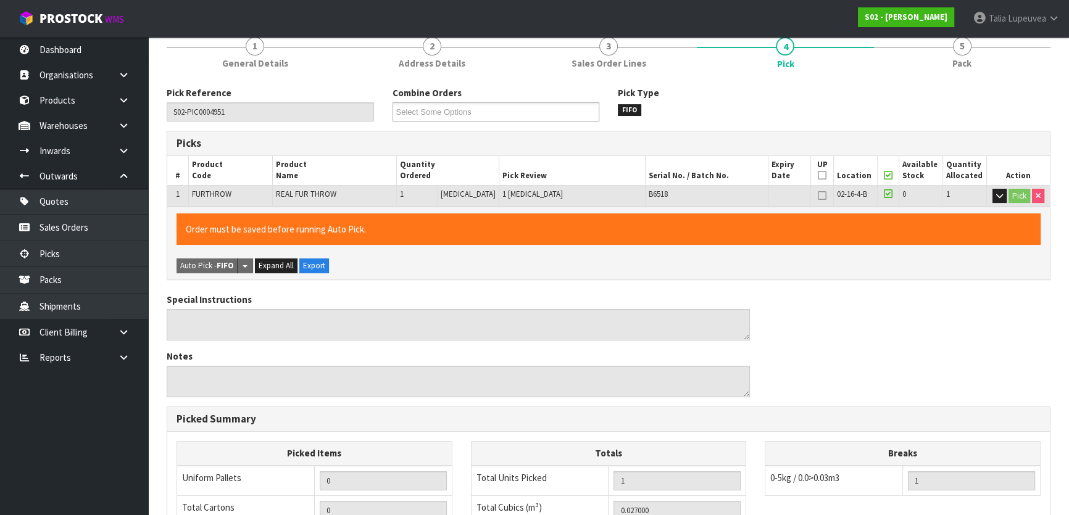
drag, startPoint x: 866, startPoint y: 278, endPoint x: 853, endPoint y: 279, distance: 12.4
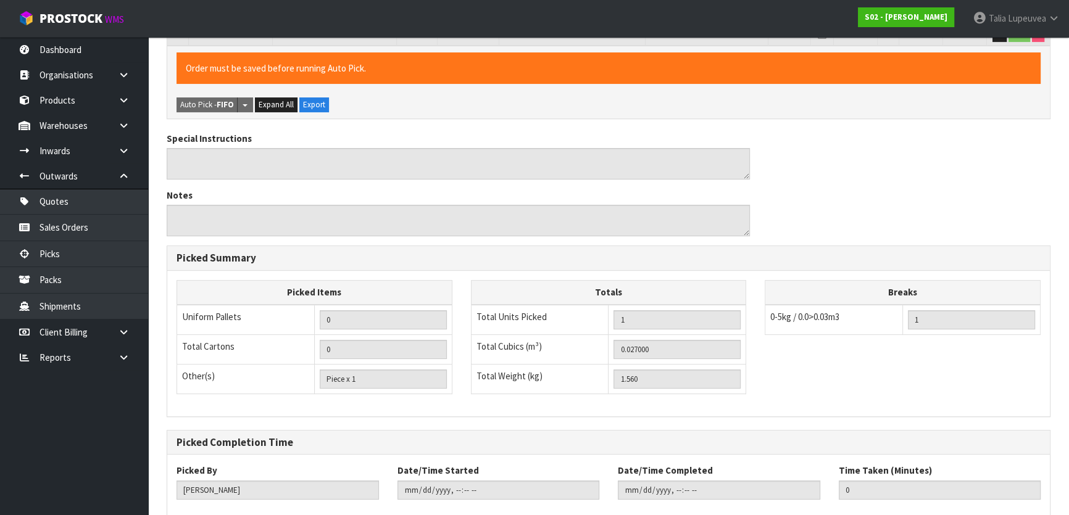
scroll to position [340, 0]
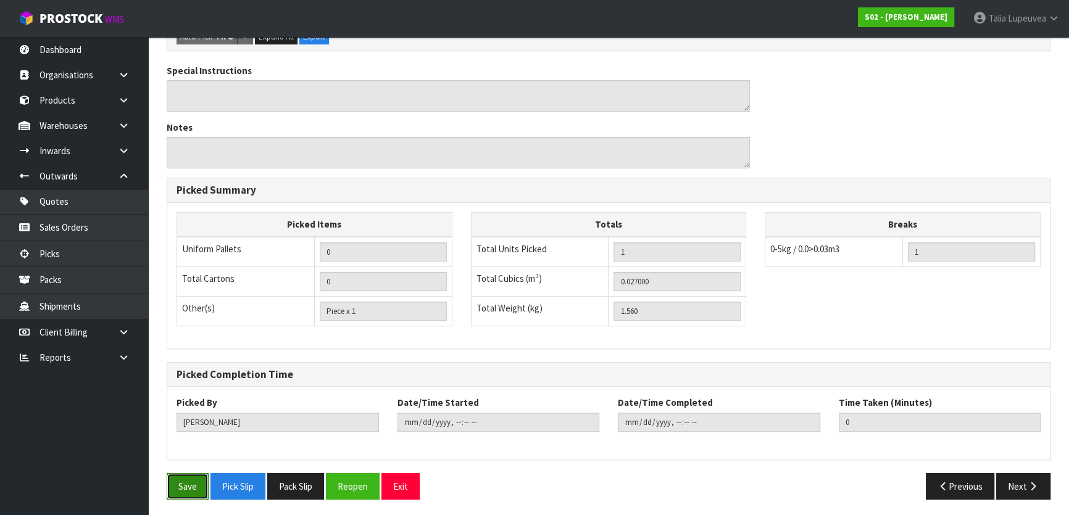
drag, startPoint x: 192, startPoint y: 491, endPoint x: 210, endPoint y: 495, distance: 18.4
click at [194, 492] on button "Save" at bounding box center [188, 487] width 42 height 27
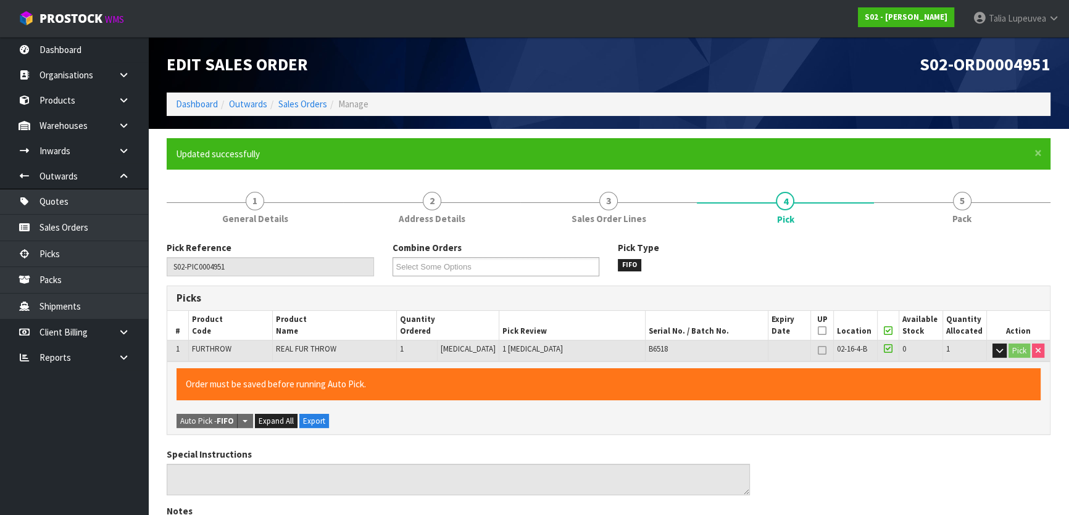
type input "[PERSON_NAME]"
type input "[DATE]T09:12:14"
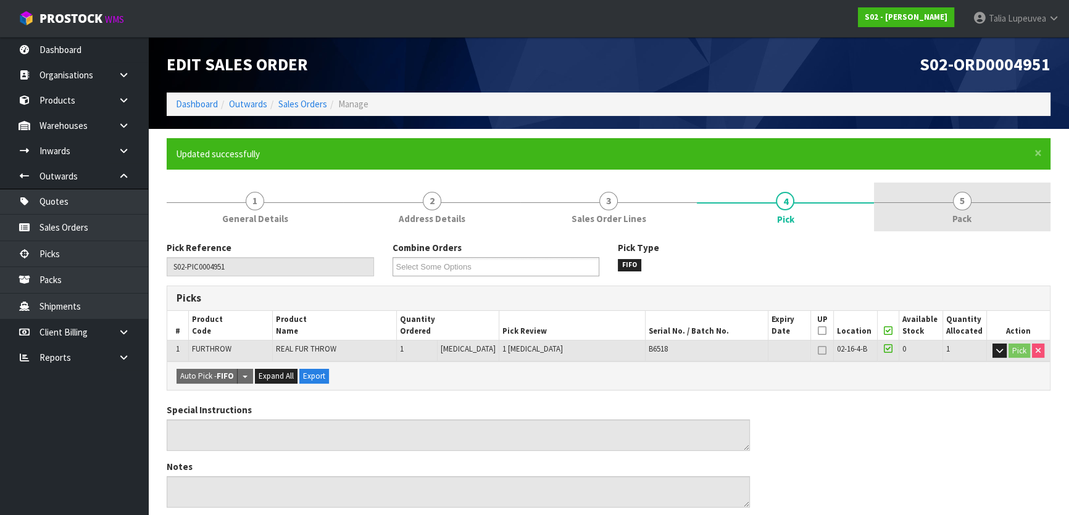
click at [995, 201] on link "5 Pack" at bounding box center [962, 207] width 177 height 49
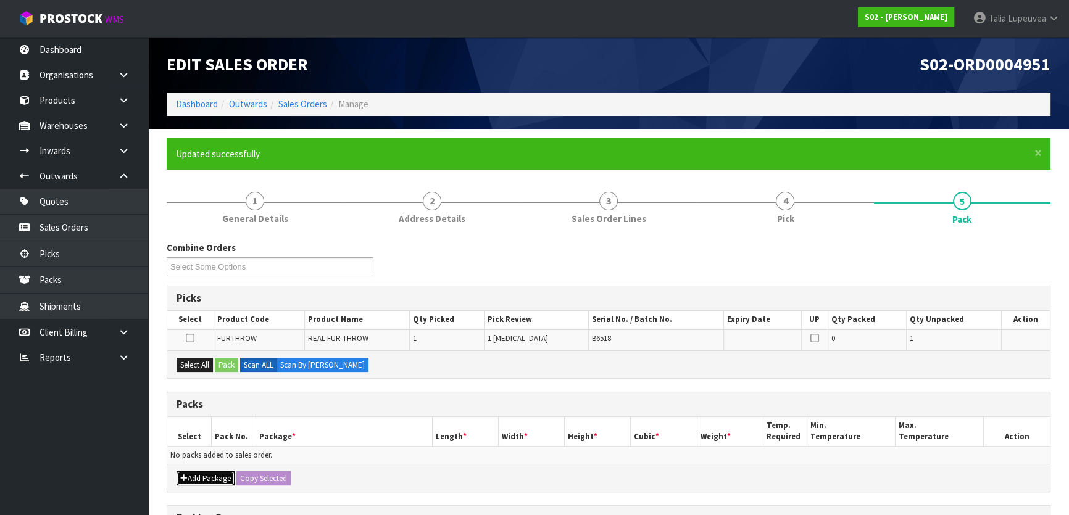
click at [212, 477] on button "Add Package" at bounding box center [206, 479] width 58 height 15
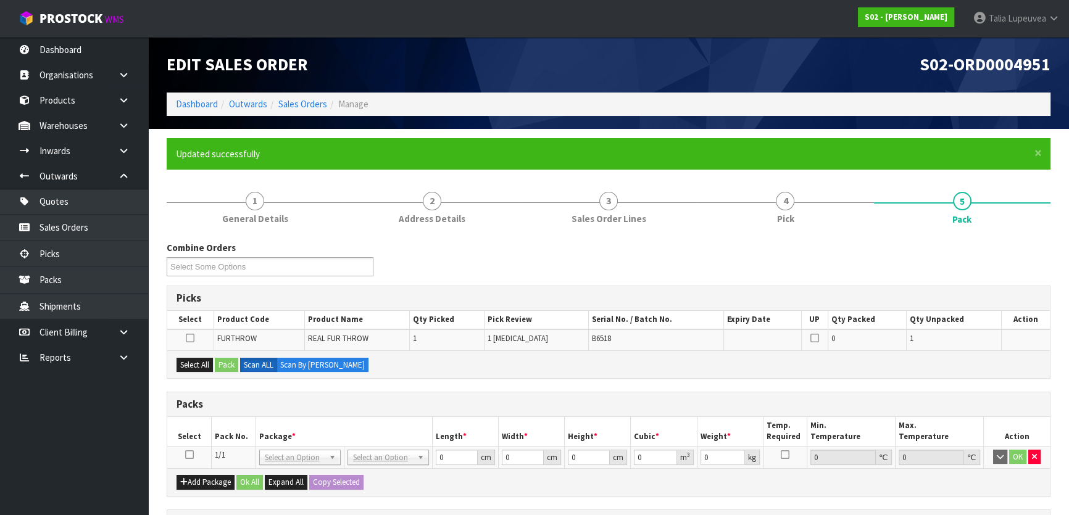
drag, startPoint x: 189, startPoint y: 454, endPoint x: 182, endPoint y: 456, distance: 7.8
click at [188, 455] on icon at bounding box center [189, 455] width 9 height 1
click at [198, 363] on button "Select All" at bounding box center [195, 365] width 36 height 15
click at [232, 359] on button "Pack" at bounding box center [226, 365] width 23 height 15
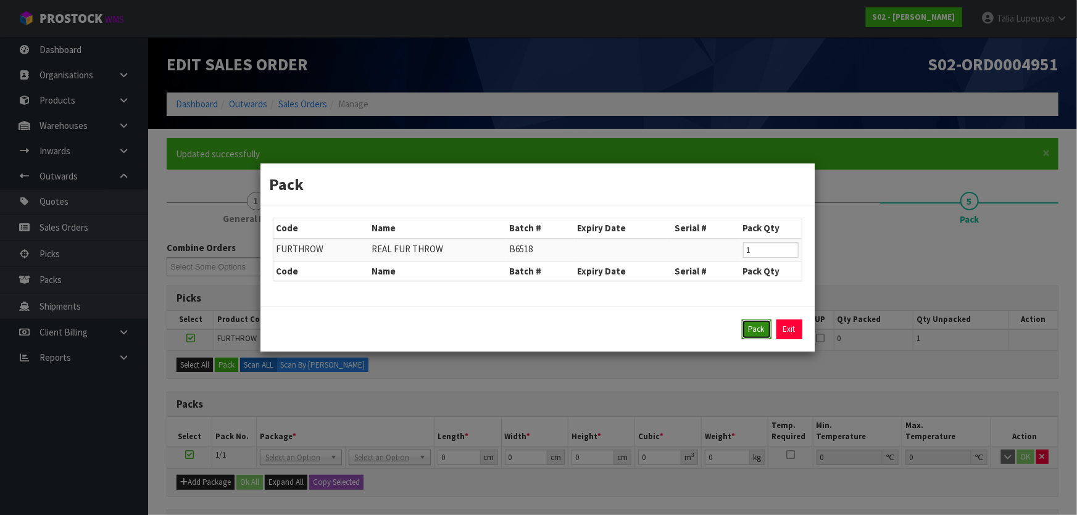
click at [748, 333] on button "Pack" at bounding box center [757, 330] width 30 height 20
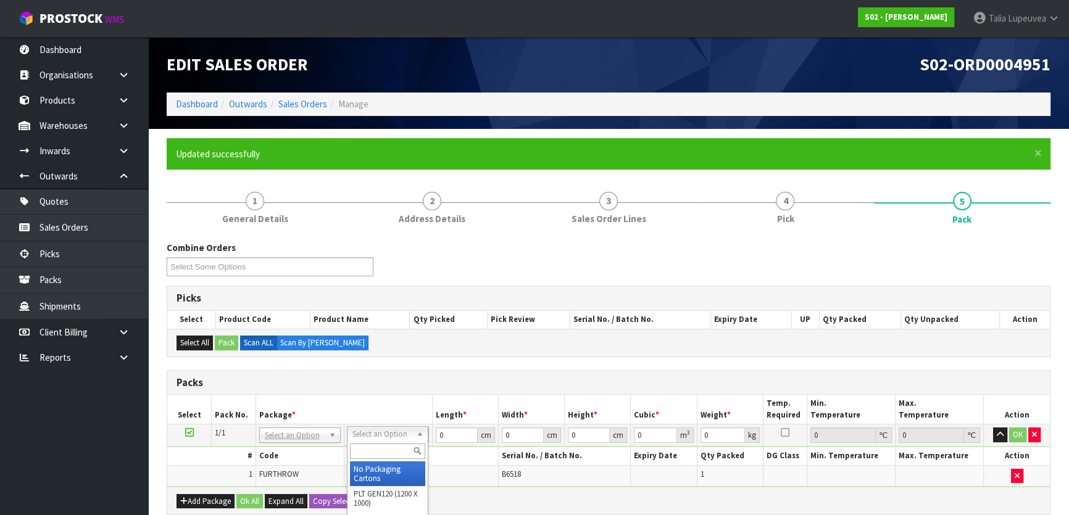
click at [374, 451] on input "text" at bounding box center [387, 451] width 75 height 15
type input "a4s"
type input "30.5"
type input "21.5"
type input "20"
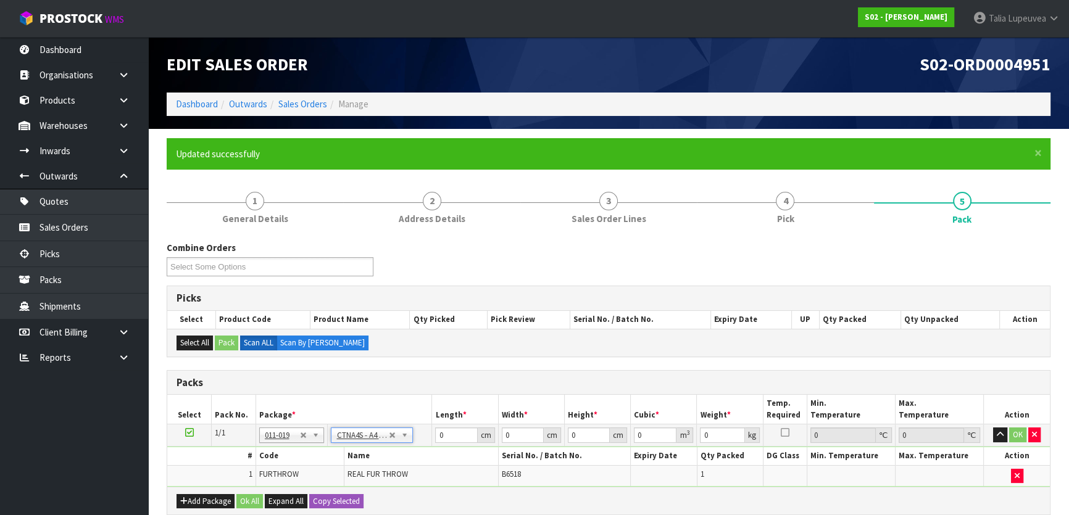
type input "0.013115"
type input "1.76"
drag, startPoint x: 454, startPoint y: 436, endPoint x: 411, endPoint y: 425, distance: 44.6
click at [409, 425] on tr "1/1 NONE 007-001 007-002 007-004 007-009 007-013 007-014 007-015 007-017 007-01…" at bounding box center [608, 436] width 883 height 22
type input "3"
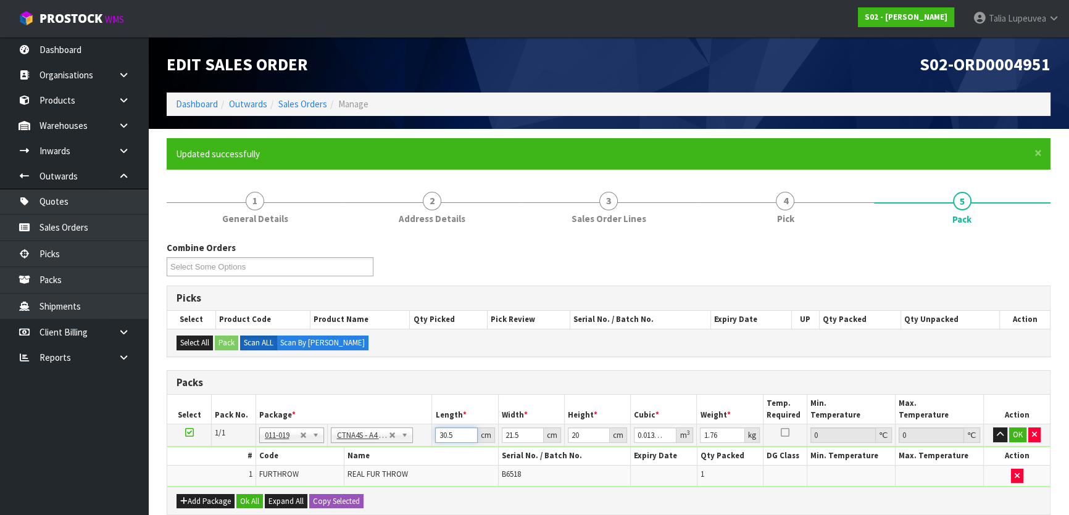
type input "0.00129"
type input "32"
type input "0.01376"
type input "32"
type input "2"
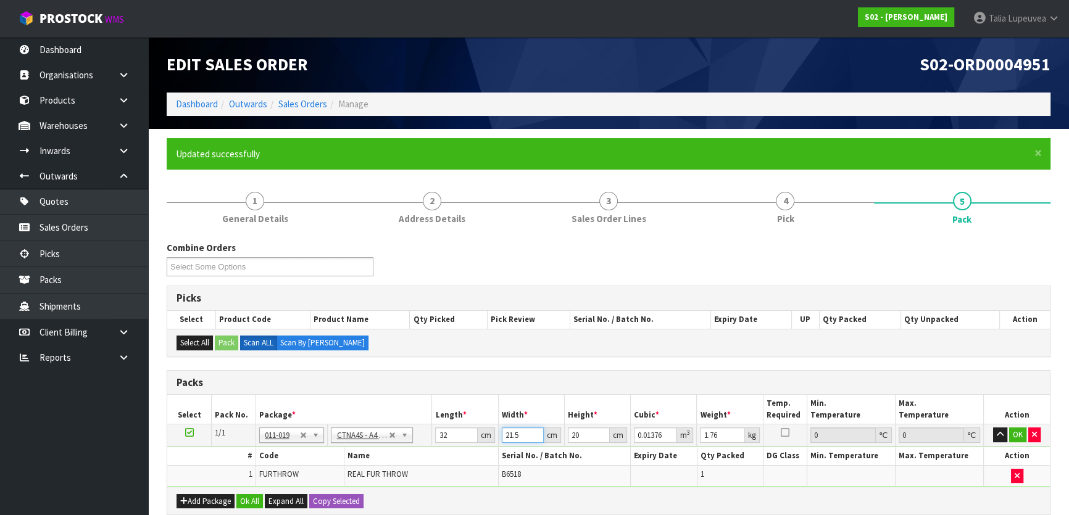
type input "0.00128"
type input "23"
type input "0.01472"
type input "23"
type input "1"
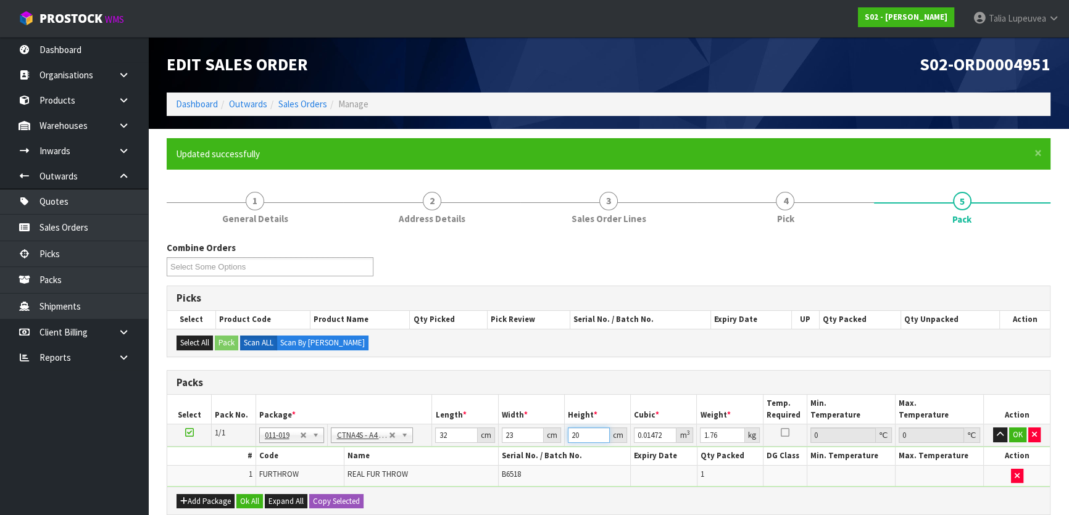
type input "0.000736"
type input "14"
type input "0.010304"
type input "14"
type input "2"
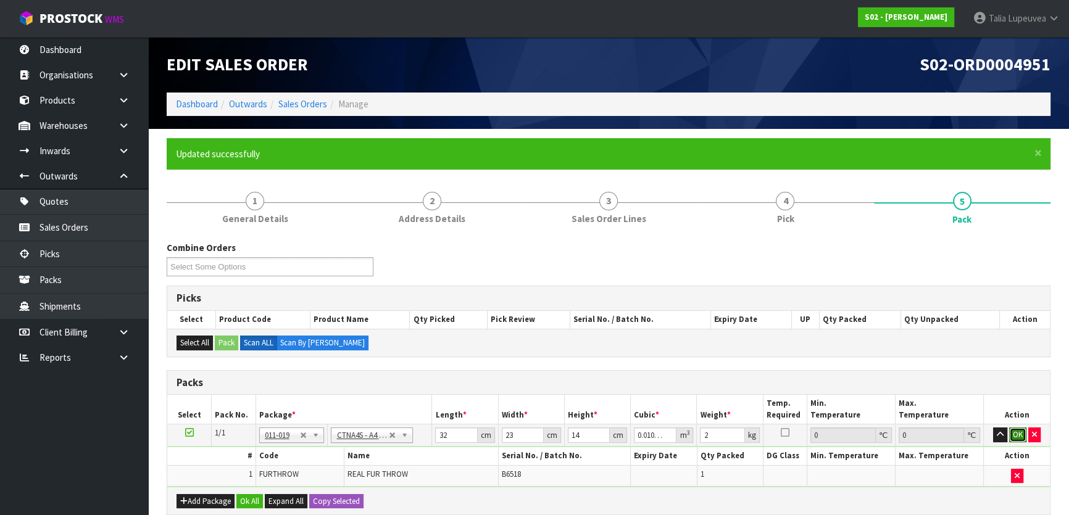
click at [1015, 430] on button "OK" at bounding box center [1017, 435] width 17 height 15
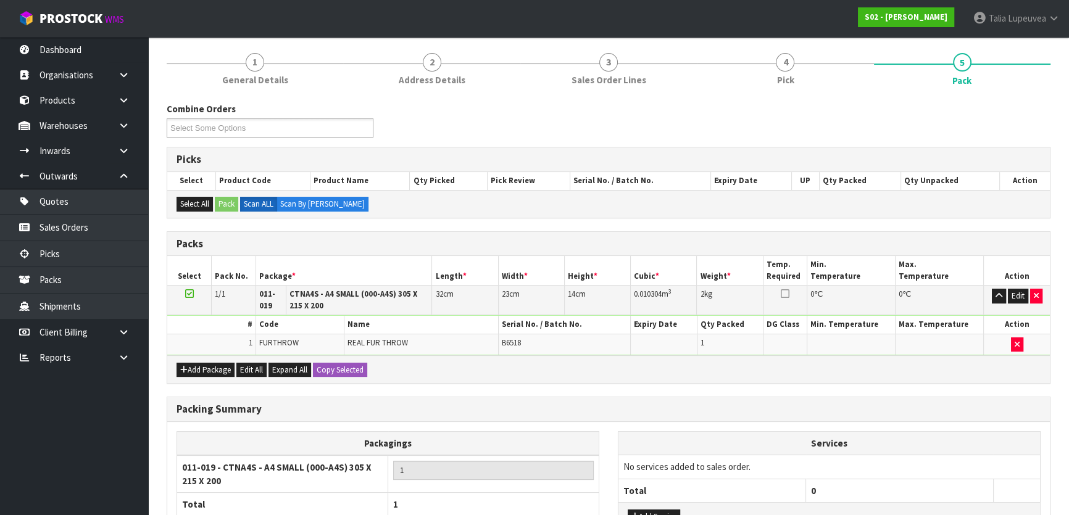
scroll to position [246, 0]
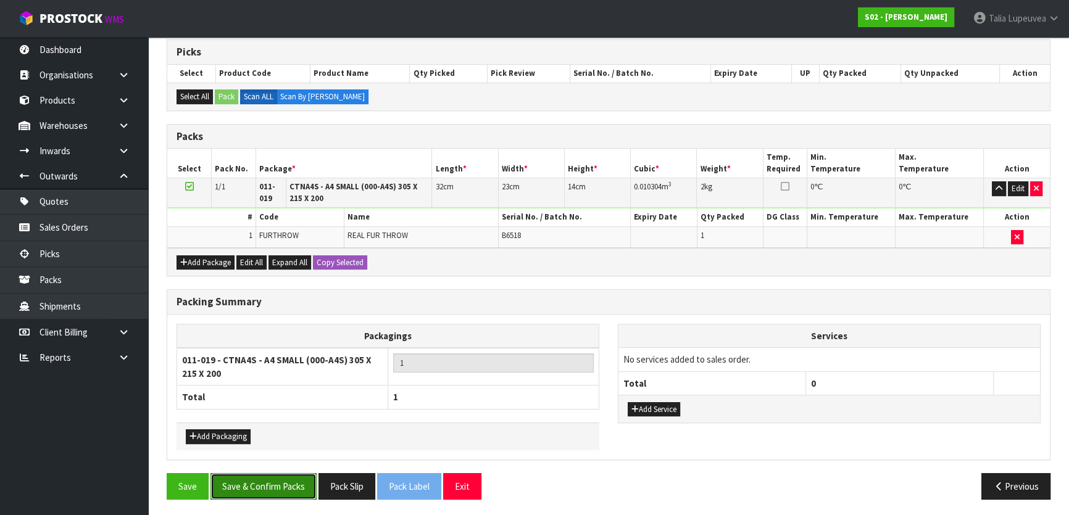
click at [278, 483] on button "Save & Confirm Packs" at bounding box center [264, 487] width 106 height 27
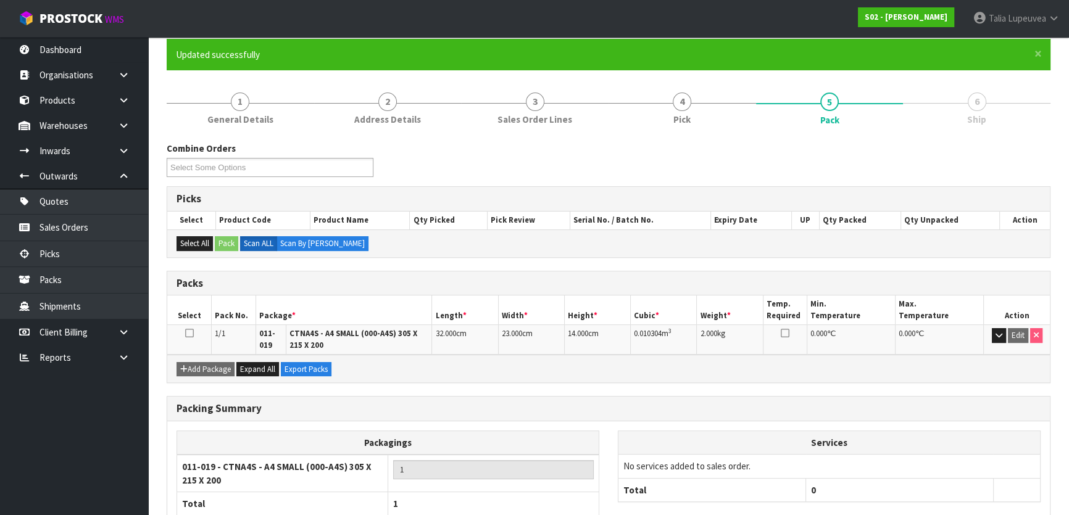
scroll to position [179, 0]
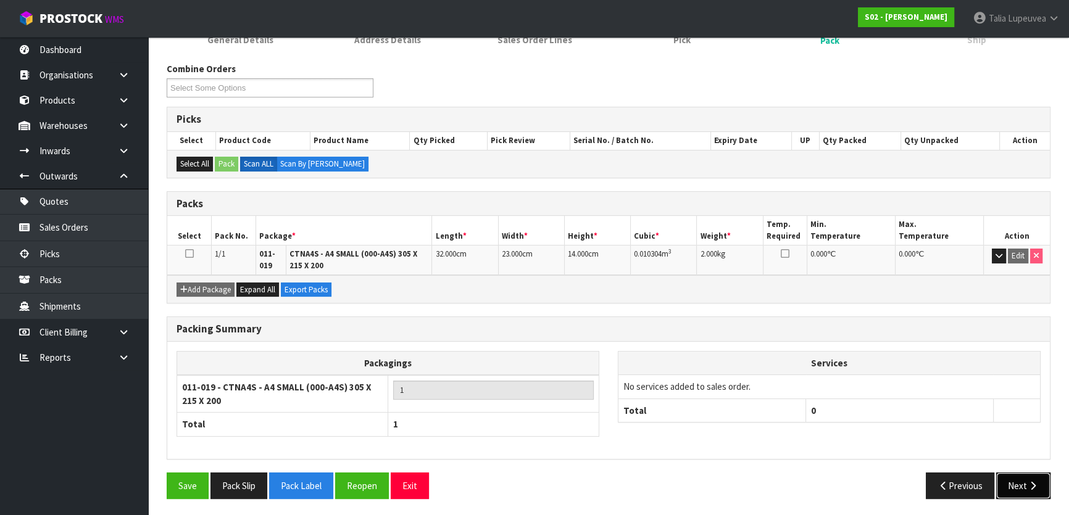
click at [1027, 491] on button "Next" at bounding box center [1023, 486] width 54 height 27
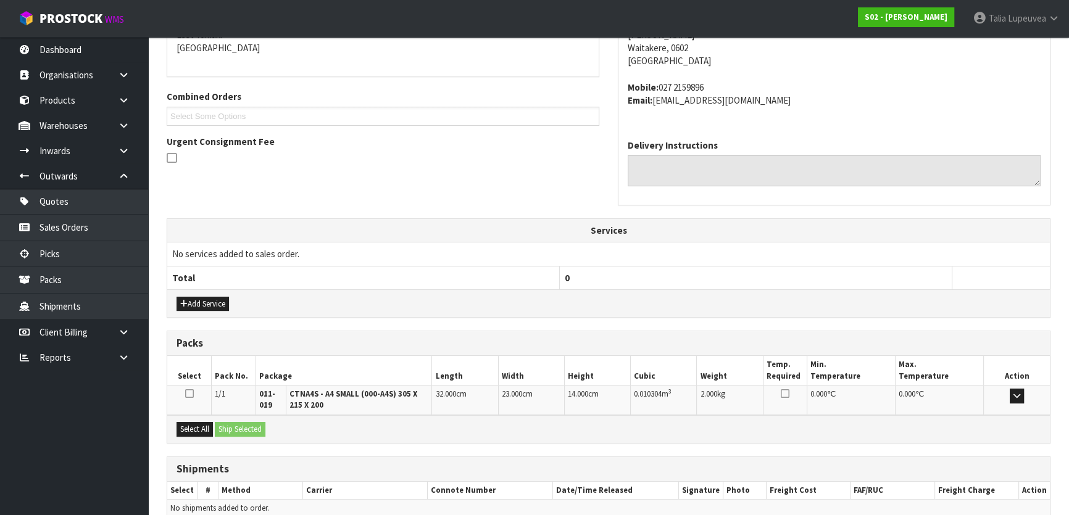
scroll to position [333, 0]
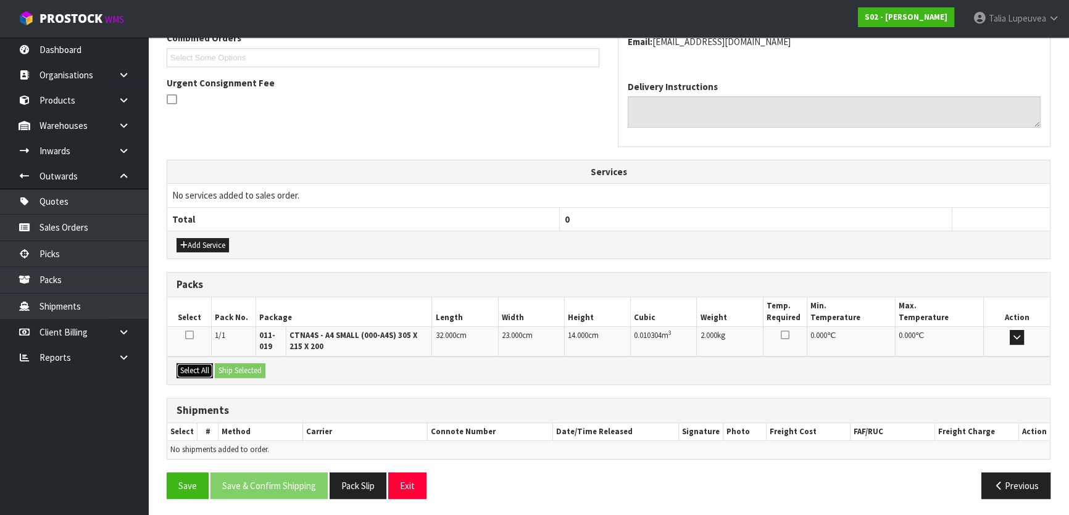
drag, startPoint x: 202, startPoint y: 370, endPoint x: 228, endPoint y: 370, distance: 25.9
click at [210, 370] on button "Select All" at bounding box center [195, 371] width 36 height 15
click at [236, 370] on button "Ship Selected" at bounding box center [240, 371] width 51 height 15
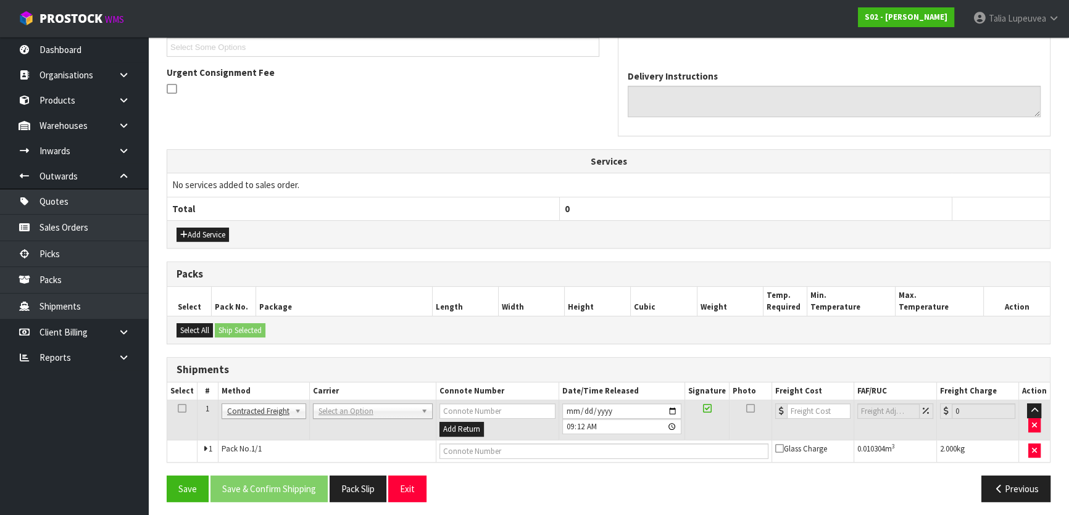
scroll to position [346, 0]
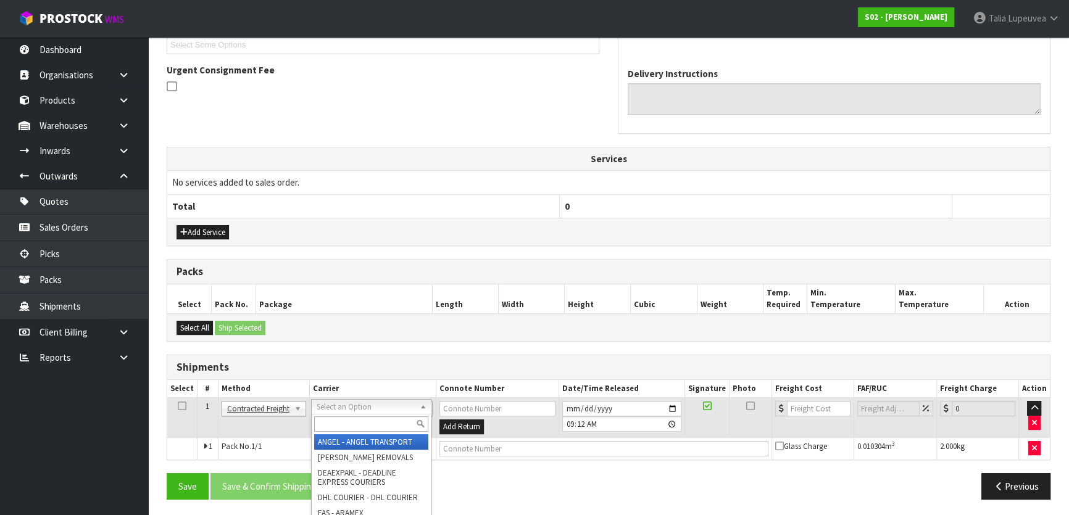
click at [373, 421] on input "text" at bounding box center [371, 424] width 114 height 15
type input "nzp"
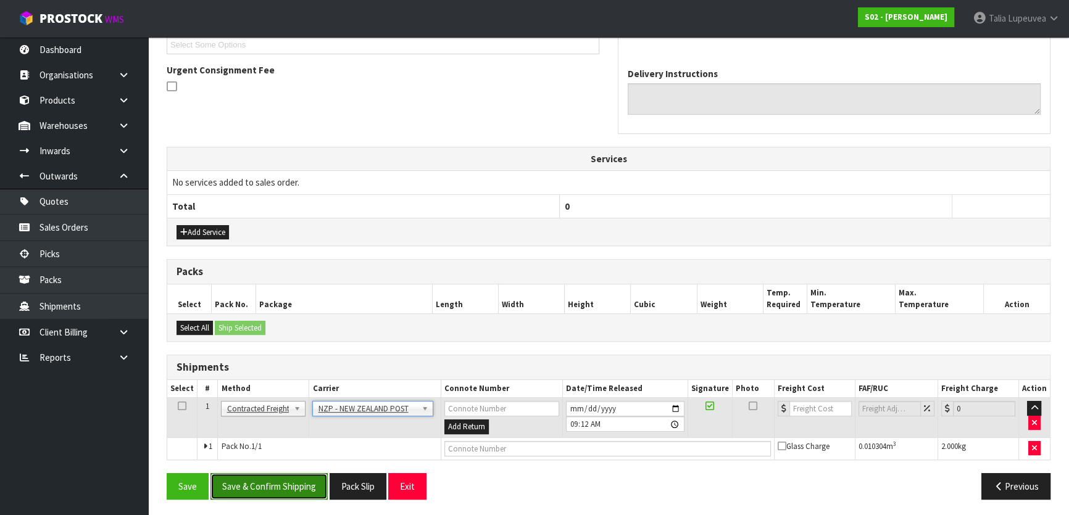
click at [312, 477] on button "Save & Confirm Shipping" at bounding box center [269, 487] width 117 height 27
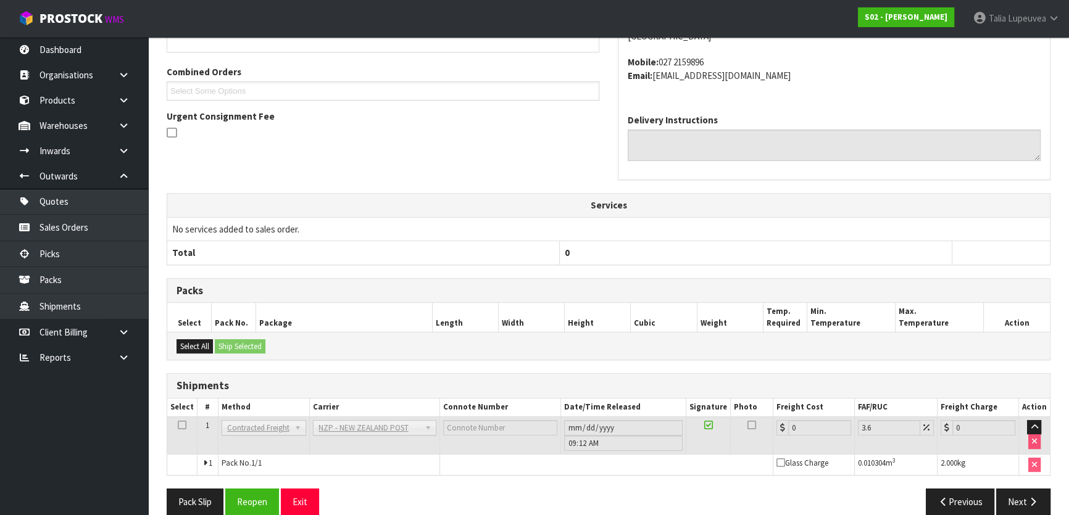
scroll to position [328, 0]
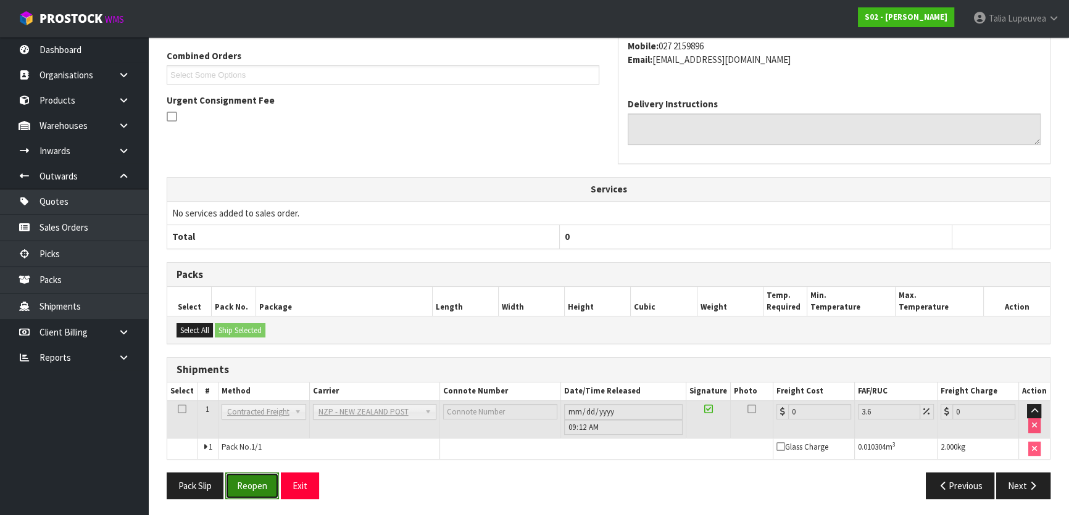
drag, startPoint x: 252, startPoint y: 483, endPoint x: 246, endPoint y: 477, distance: 9.2
click at [252, 483] on button "Reopen" at bounding box center [252, 486] width 54 height 27
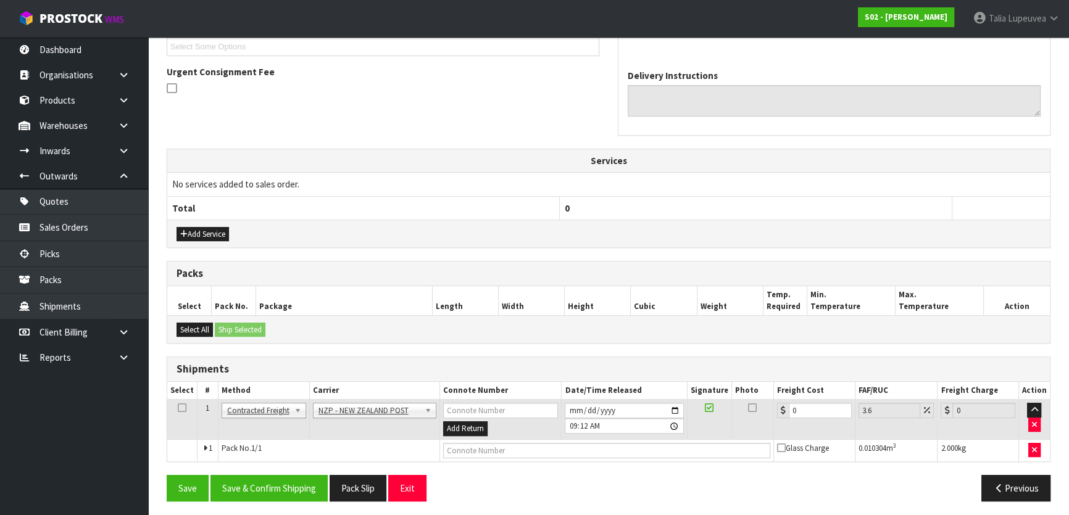
scroll to position [346, 0]
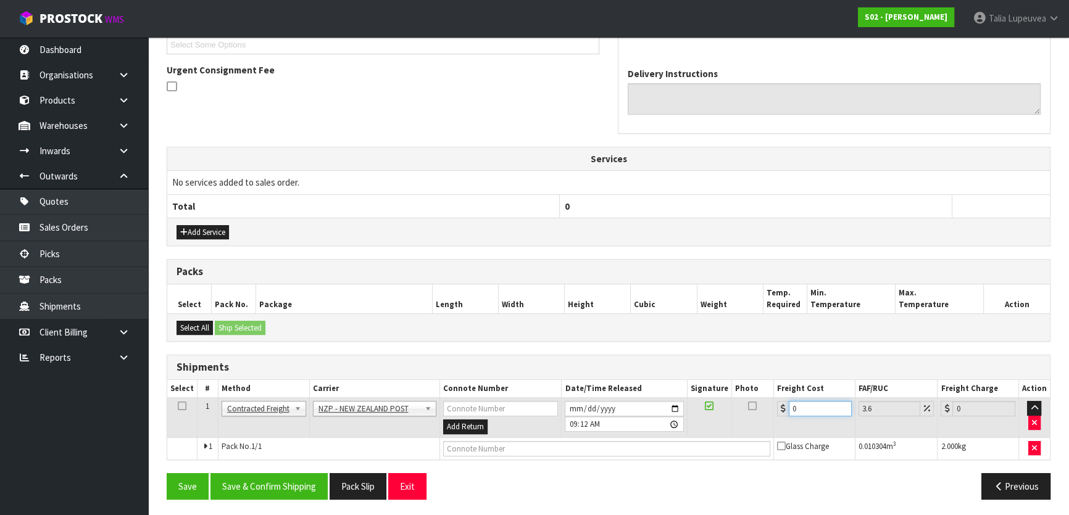
drag, startPoint x: 803, startPoint y: 406, endPoint x: 780, endPoint y: 409, distance: 22.5
click at [780, 409] on div "0" at bounding box center [814, 408] width 75 height 15
type input "4"
type input "4.14"
type input "4.3"
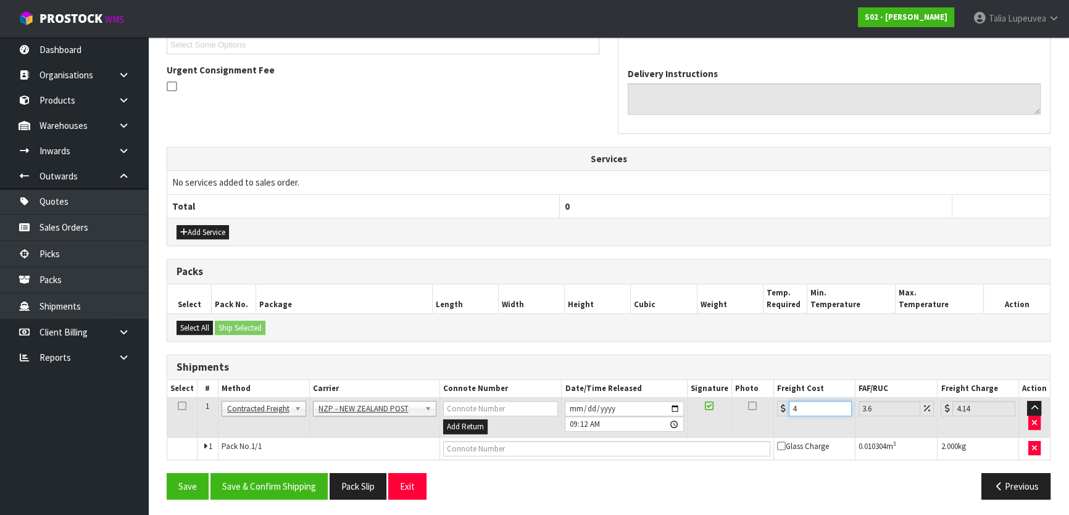
type input "4.45"
type input "4.33"
type input "4.49"
type input "4.33"
click at [230, 483] on button "Save & Confirm Shipping" at bounding box center [269, 487] width 117 height 27
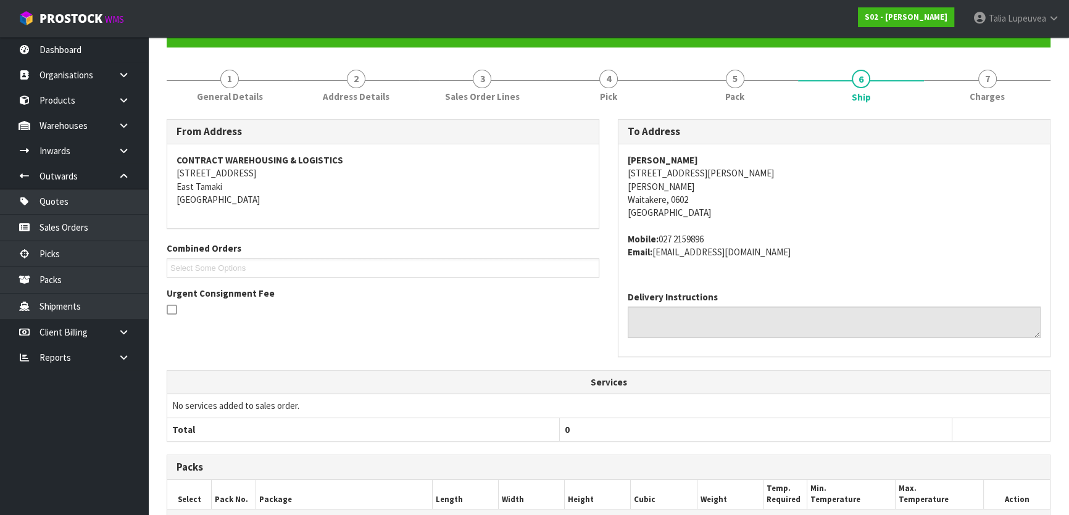
scroll to position [315, 0]
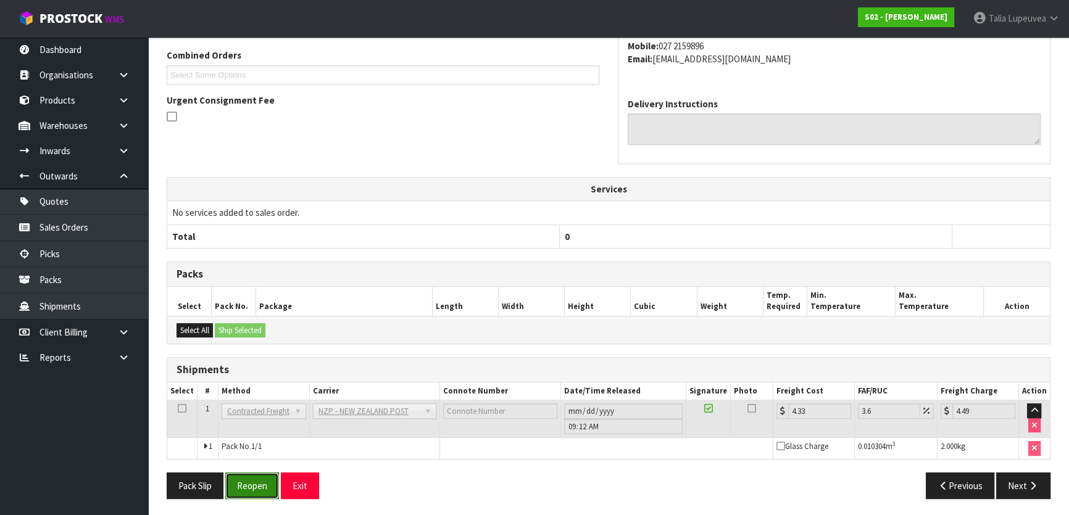
click at [262, 477] on button "Reopen" at bounding box center [252, 486] width 54 height 27
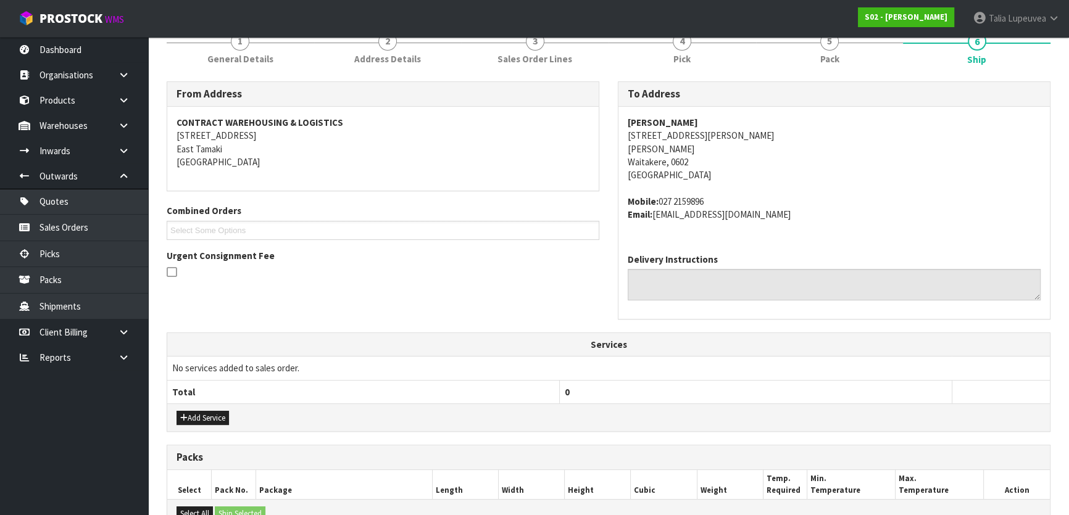
scroll to position [336, 0]
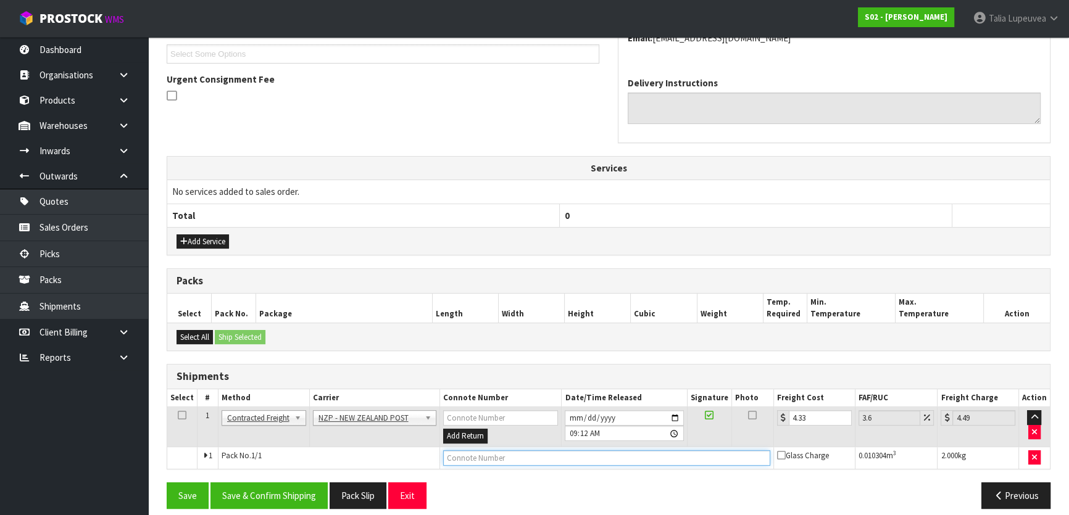
click at [504, 453] on input "text" at bounding box center [606, 458] width 327 height 15
type input "00894210379942895570"
click at [167, 483] on button "Save" at bounding box center [188, 496] width 42 height 27
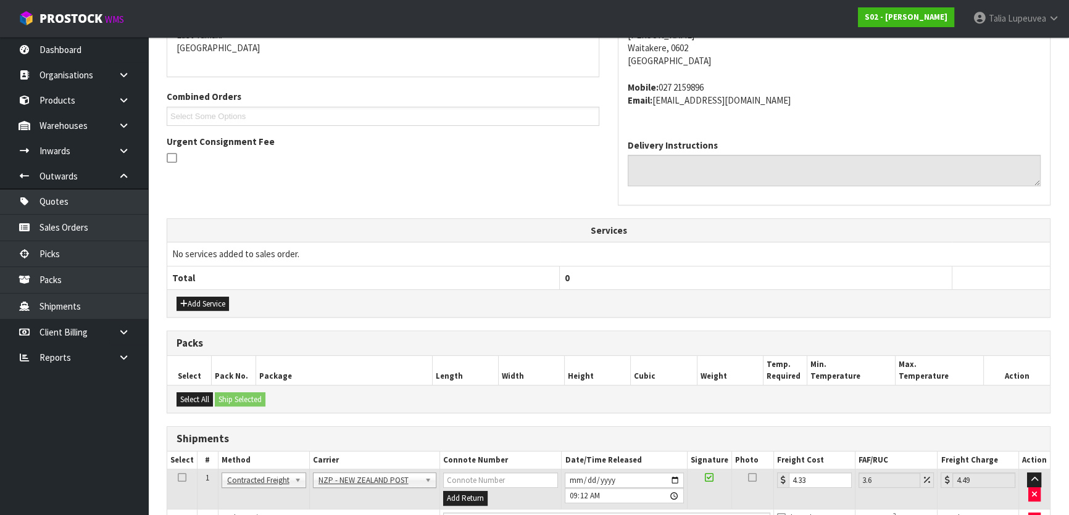
scroll to position [346, 0]
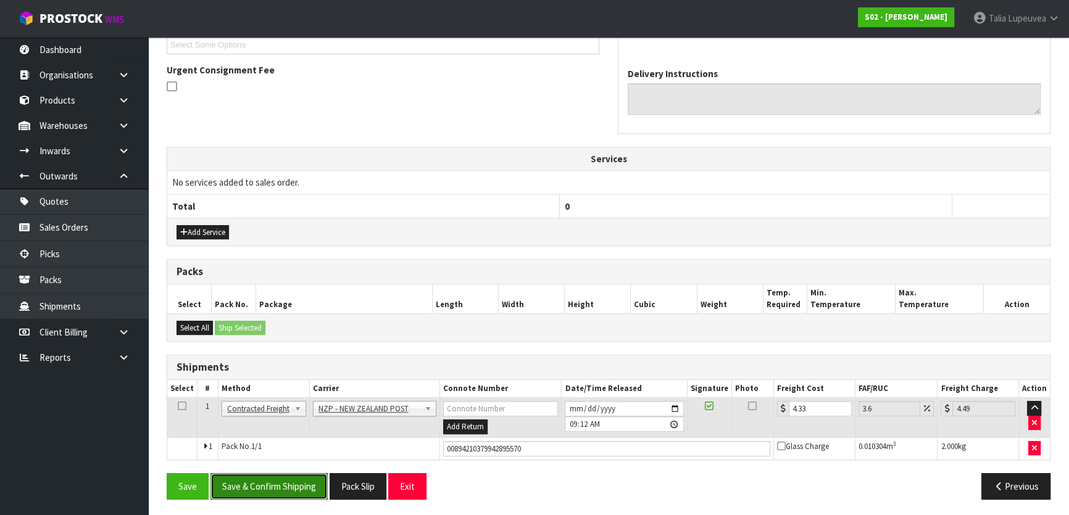
click at [278, 475] on button "Save & Confirm Shipping" at bounding box center [269, 487] width 117 height 27
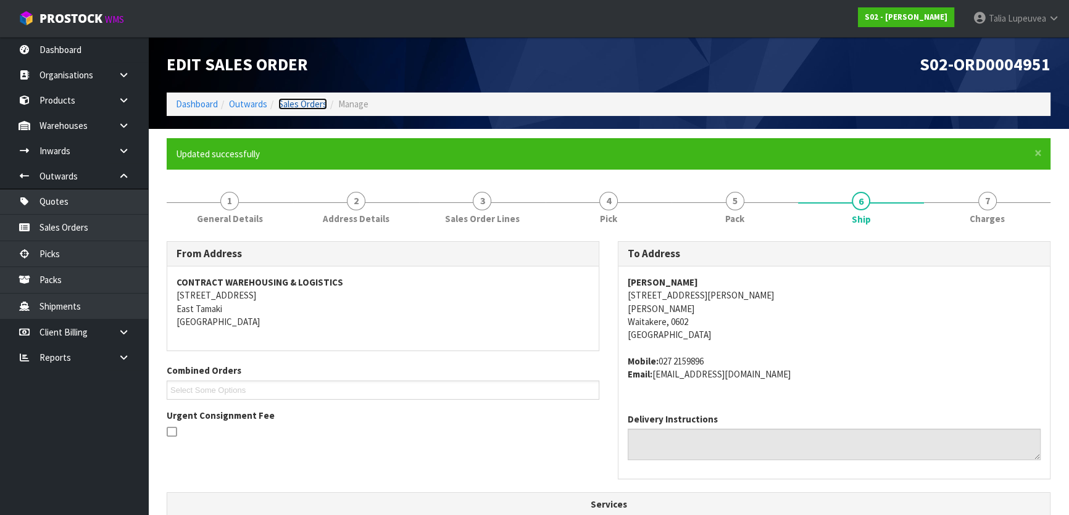
click at [314, 108] on link "Sales Orders" at bounding box center [302, 104] width 49 height 12
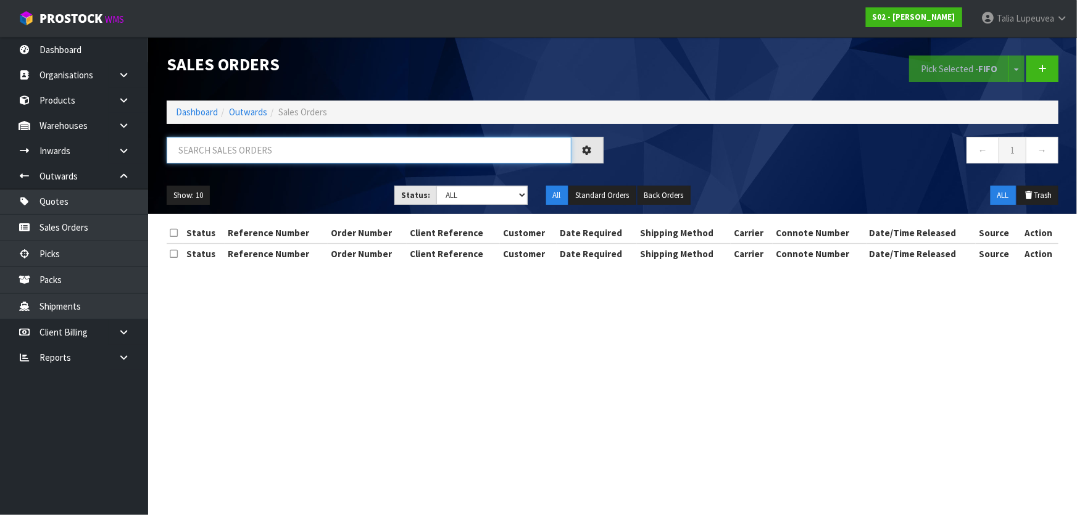
click at [312, 148] on input "text" at bounding box center [369, 150] width 405 height 27
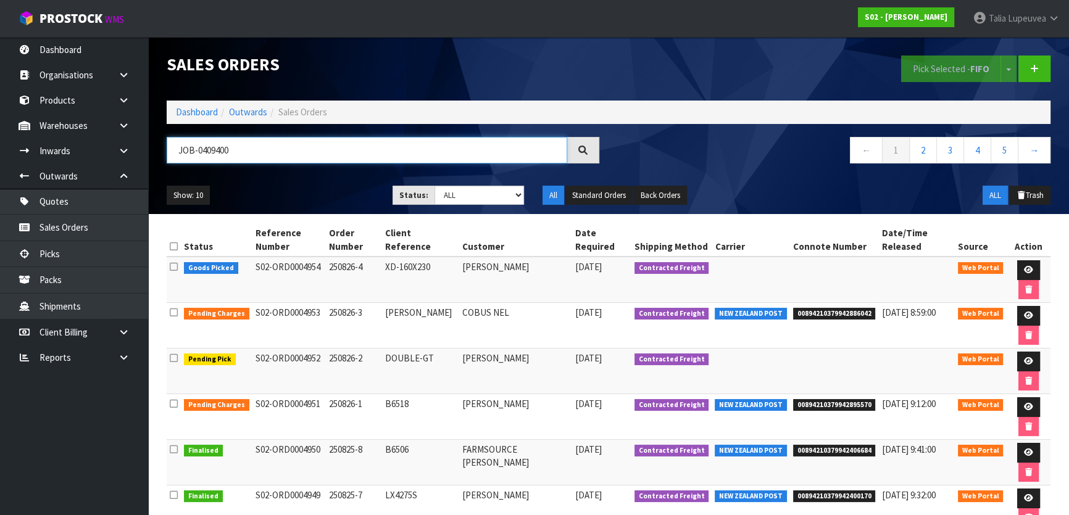
type input "JOB-0409400"
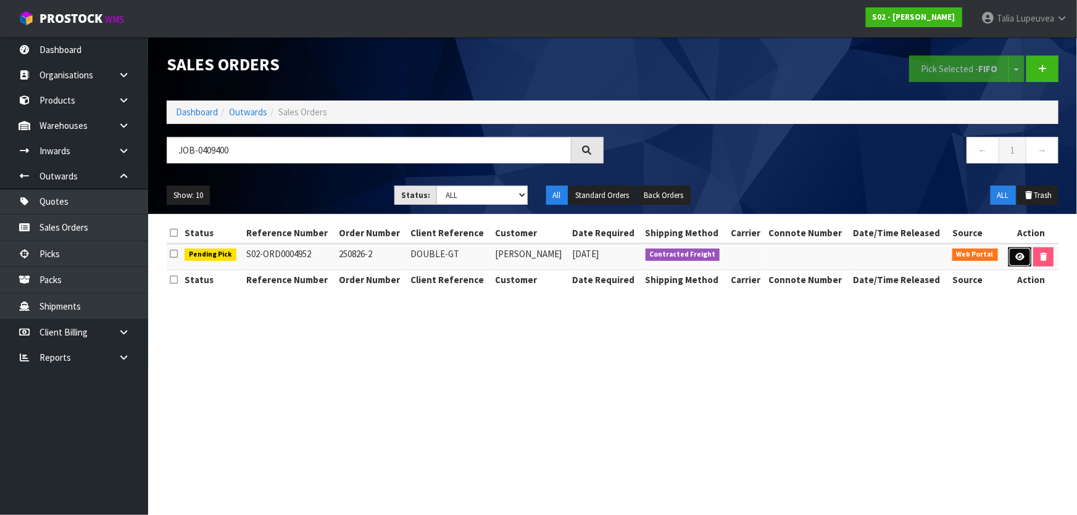
click at [1022, 259] on icon at bounding box center [1020, 257] width 9 height 8
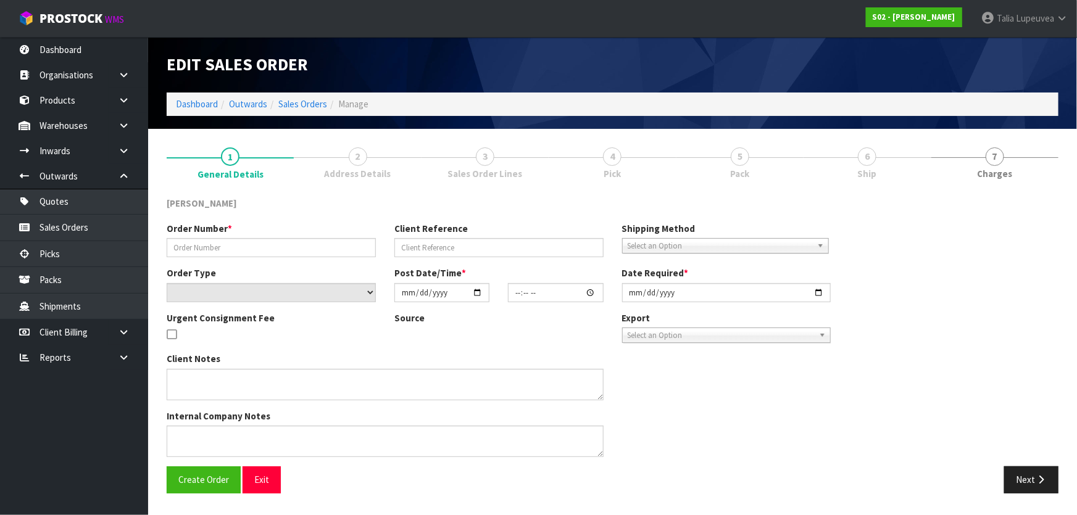
type input "250826-2"
type input "DOUBLE-GT"
select select "number:0"
type input "[DATE]"
type input "22:58:00.000"
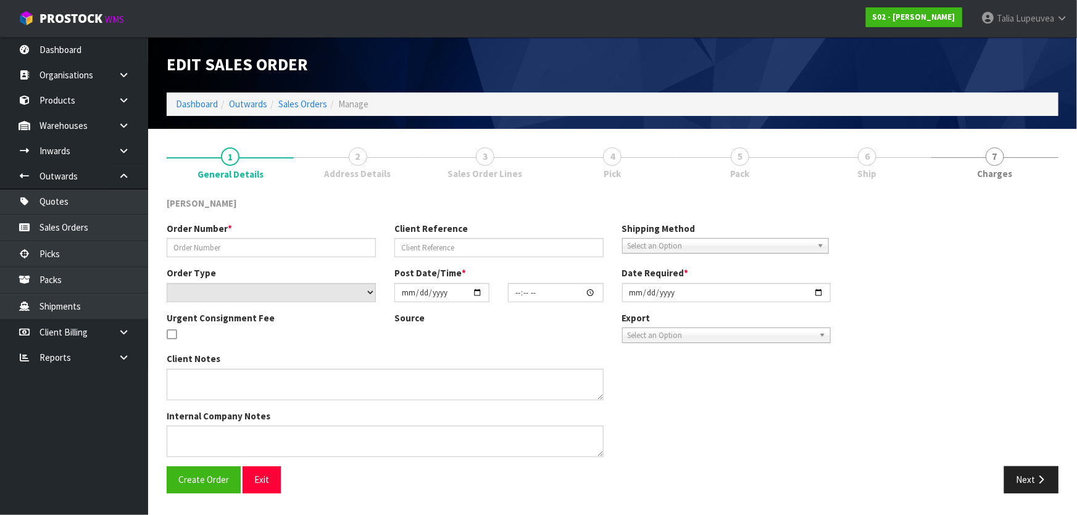
type input "[DATE]"
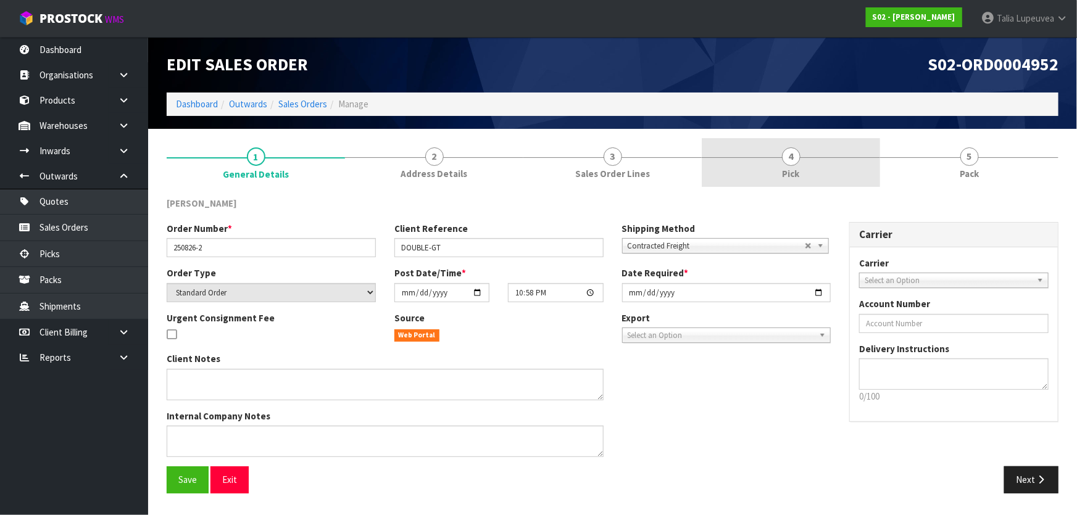
click at [801, 162] on link "4 Pick" at bounding box center [791, 162] width 178 height 49
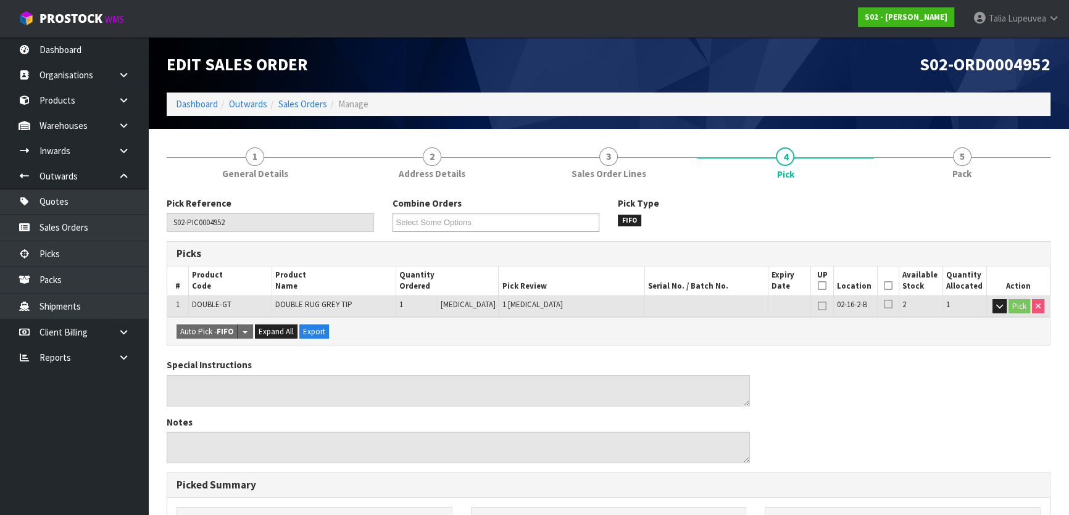
click at [884, 286] on icon at bounding box center [888, 286] width 9 height 1
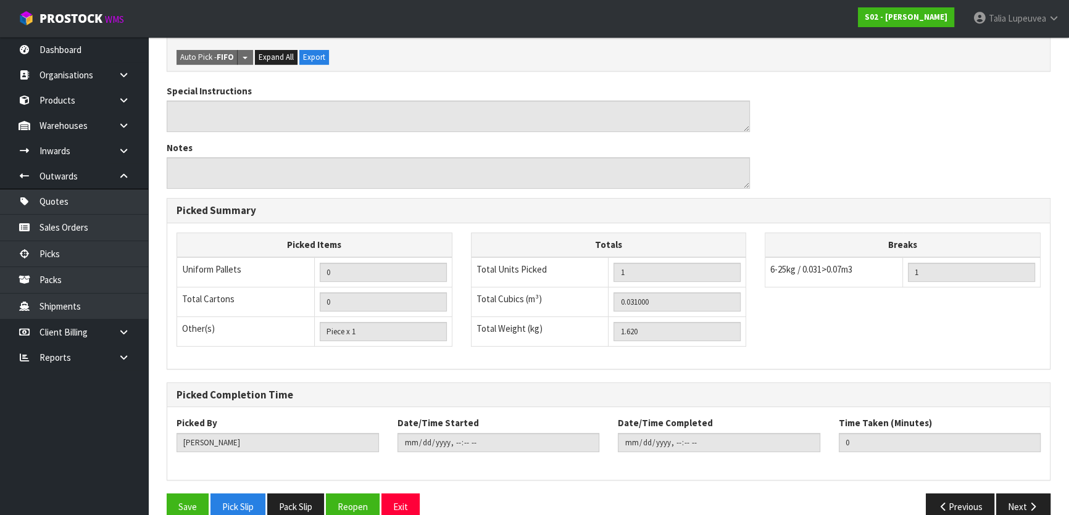
scroll to position [340, 0]
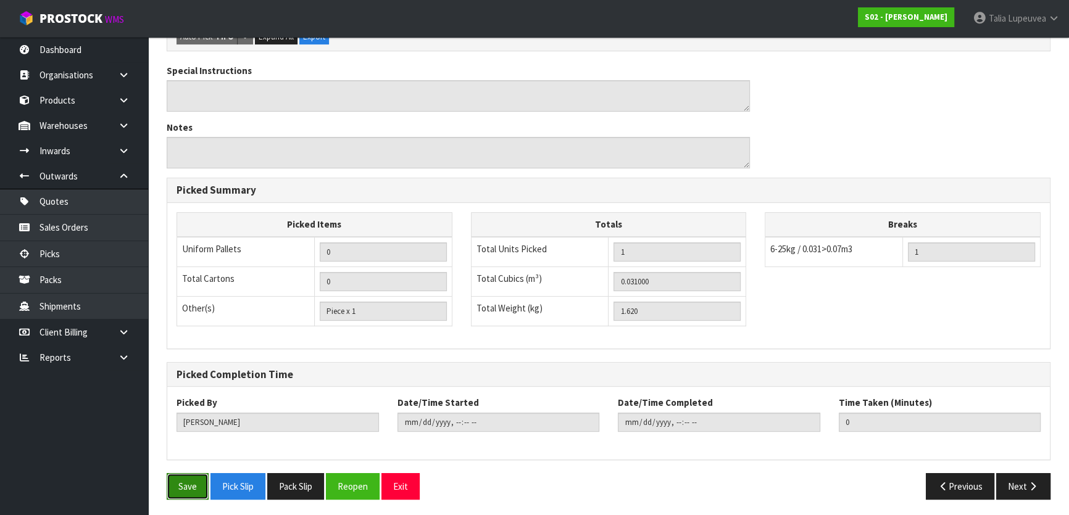
click at [199, 488] on button "Save" at bounding box center [188, 487] width 42 height 27
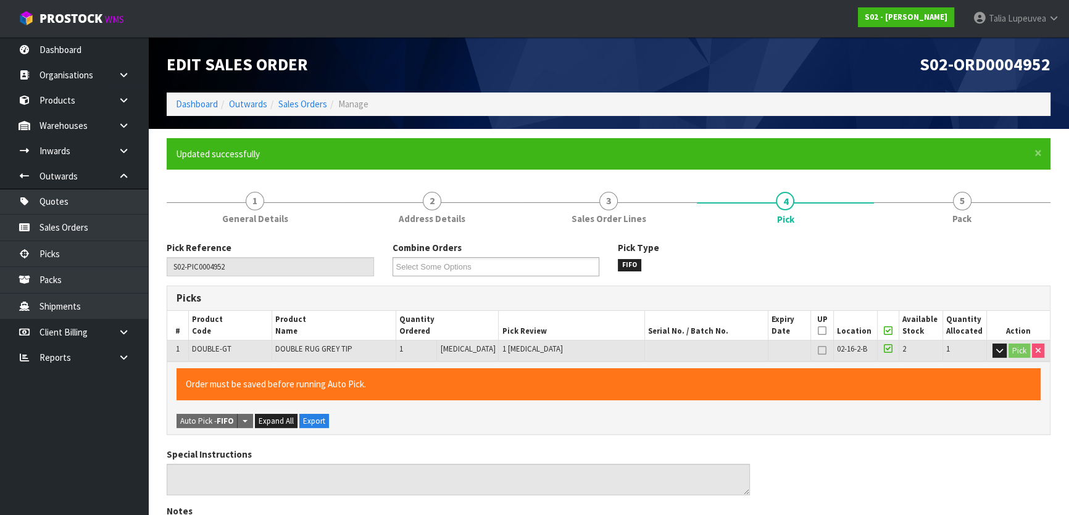
type input "[PERSON_NAME]"
type input "[DATE]T09:20:05"
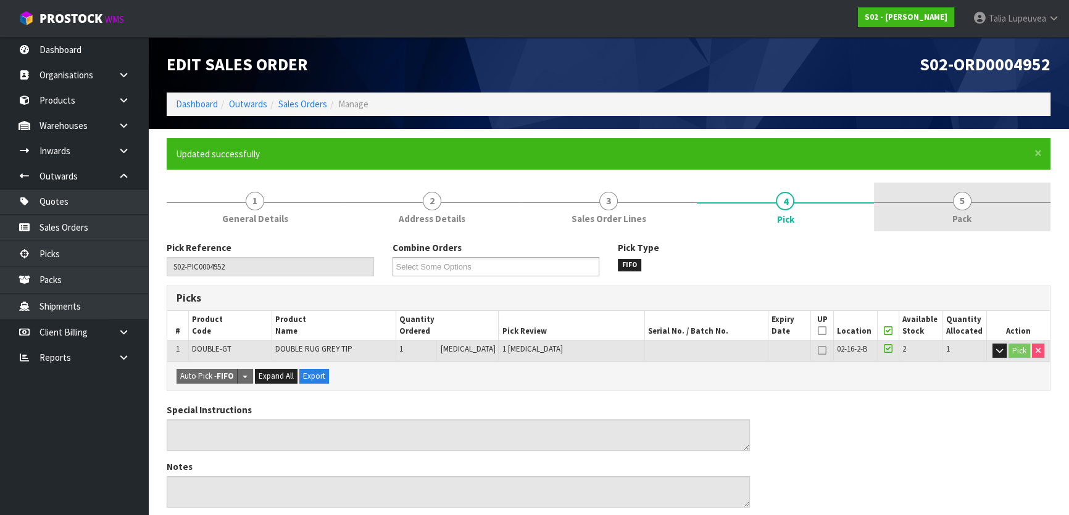
click at [964, 210] on span "5" at bounding box center [962, 201] width 19 height 19
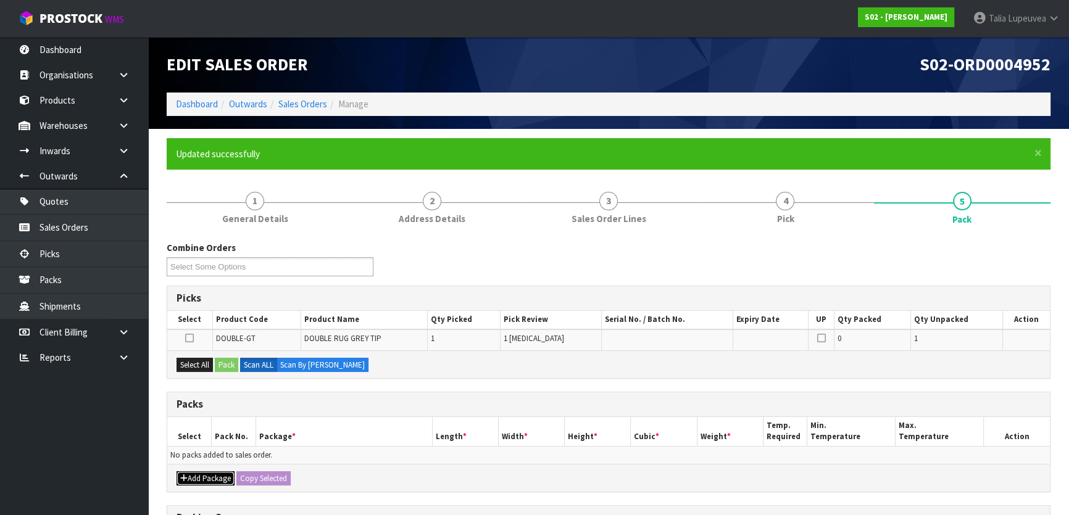
click at [210, 480] on button "Add Package" at bounding box center [206, 479] width 58 height 15
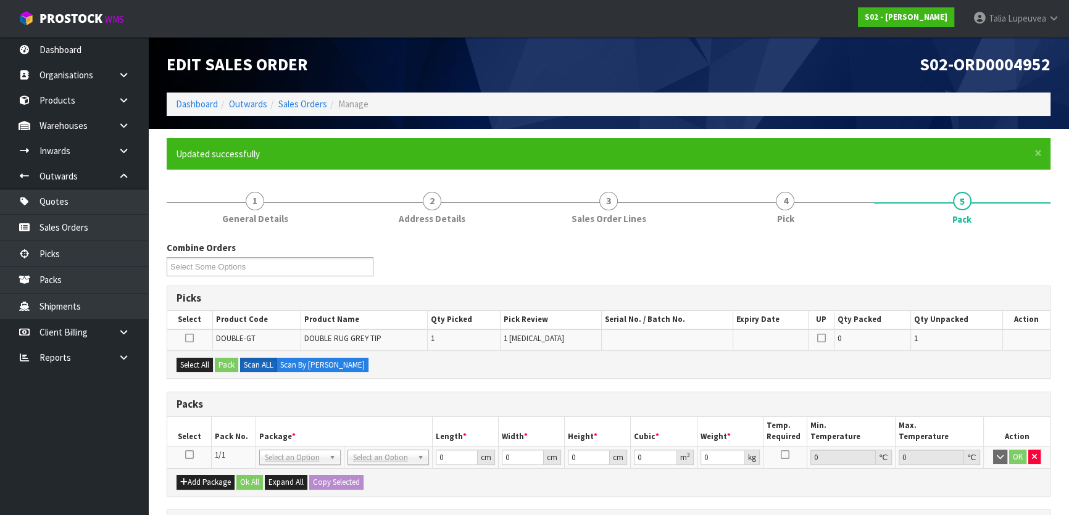
click at [190, 456] on icon at bounding box center [189, 455] width 9 height 1
drag, startPoint x: 201, startPoint y: 361, endPoint x: 225, endPoint y: 364, distance: 24.2
click at [201, 361] on button "Select All" at bounding box center [195, 365] width 36 height 15
click at [227, 364] on button "Pack" at bounding box center [226, 365] width 23 height 15
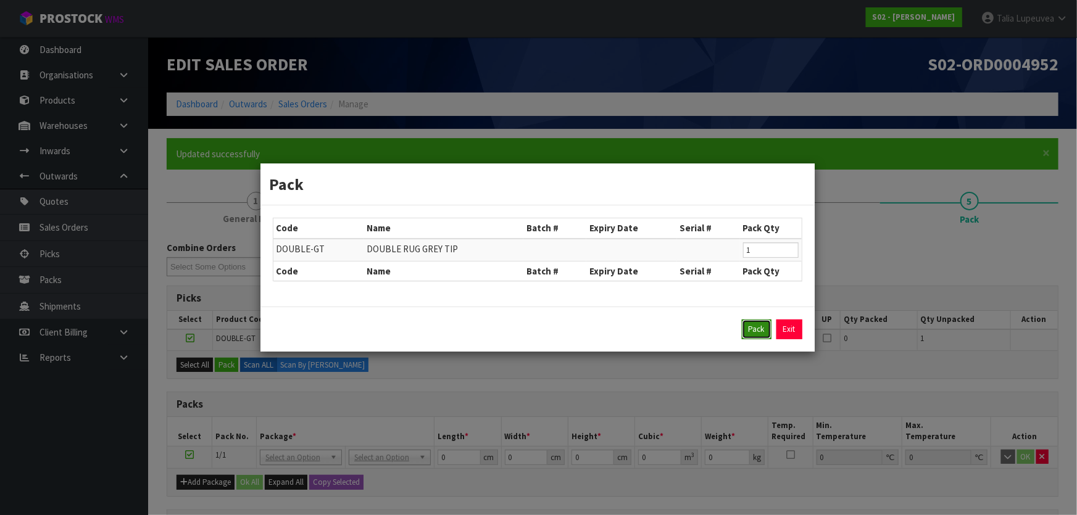
drag, startPoint x: 753, startPoint y: 329, endPoint x: 577, endPoint y: 432, distance: 203.9
click at [753, 330] on button "Pack" at bounding box center [757, 330] width 30 height 20
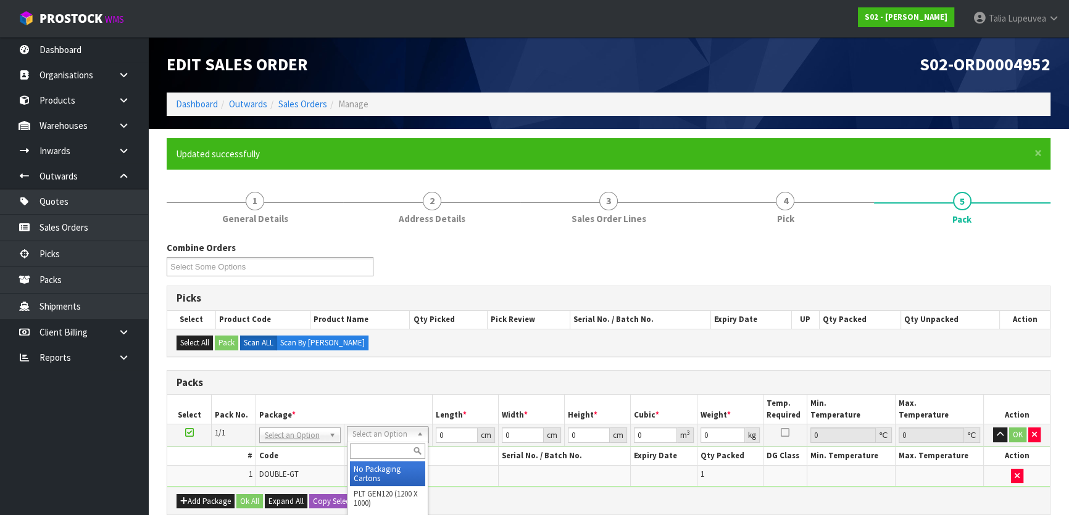
click at [369, 448] on input "text" at bounding box center [387, 451] width 75 height 15
type input "a4"
type input "31"
type input "22.5"
type input "25"
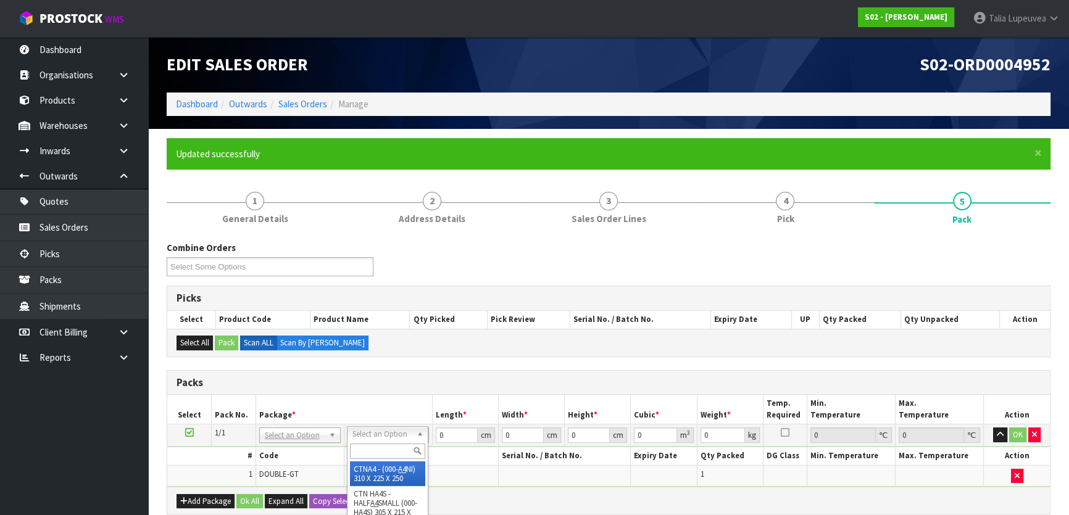
type input "0.017438"
type input "1.82"
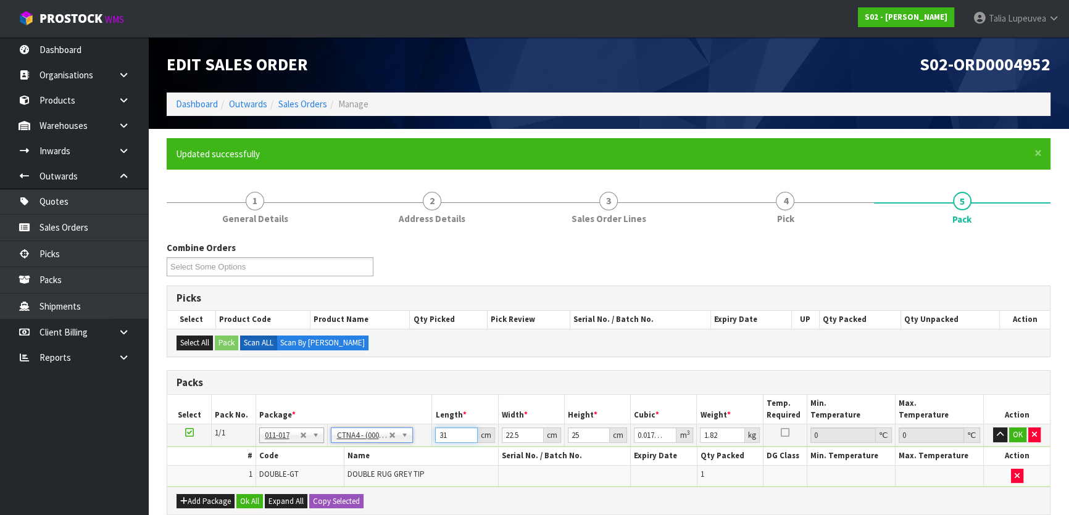
drag, startPoint x: 453, startPoint y: 431, endPoint x: 418, endPoint y: 433, distance: 35.2
click at [418, 433] on tr "1/1 NONE 007-001 007-002 007-004 007-009 007-013 007-014 007-015 007-017 007-01…" at bounding box center [608, 436] width 883 height 22
type input "4"
type input "0.00225"
type input "44"
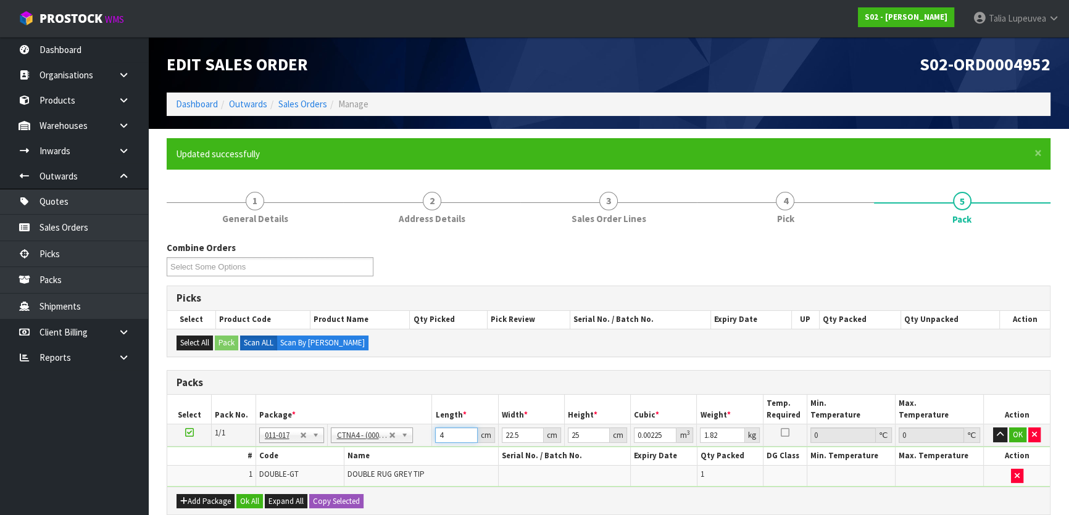
type input "0.02475"
type input "44"
type input "3"
type input "0.0033"
type input "34"
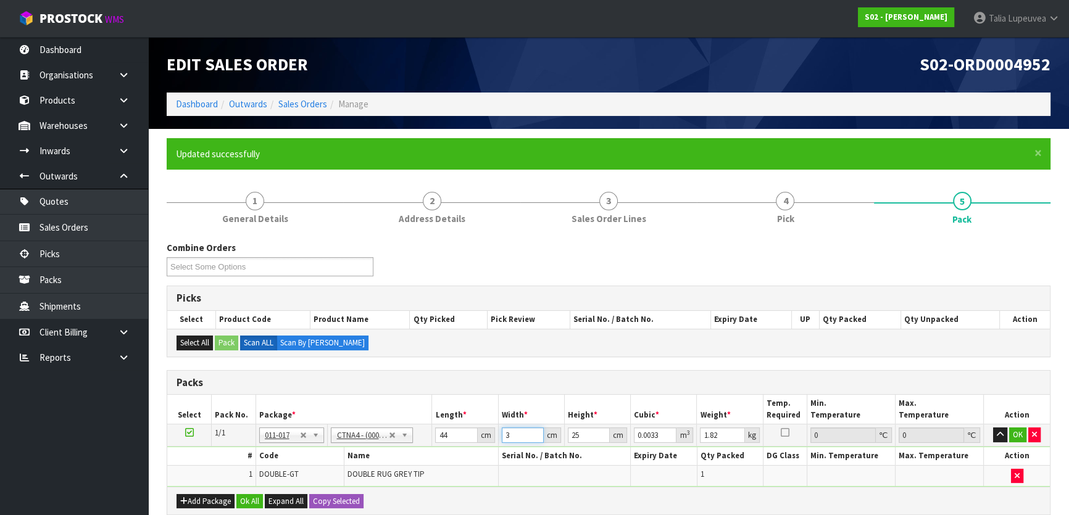
type input "0.0374"
type input "34"
type input "2"
type input "0.002992"
type input "27"
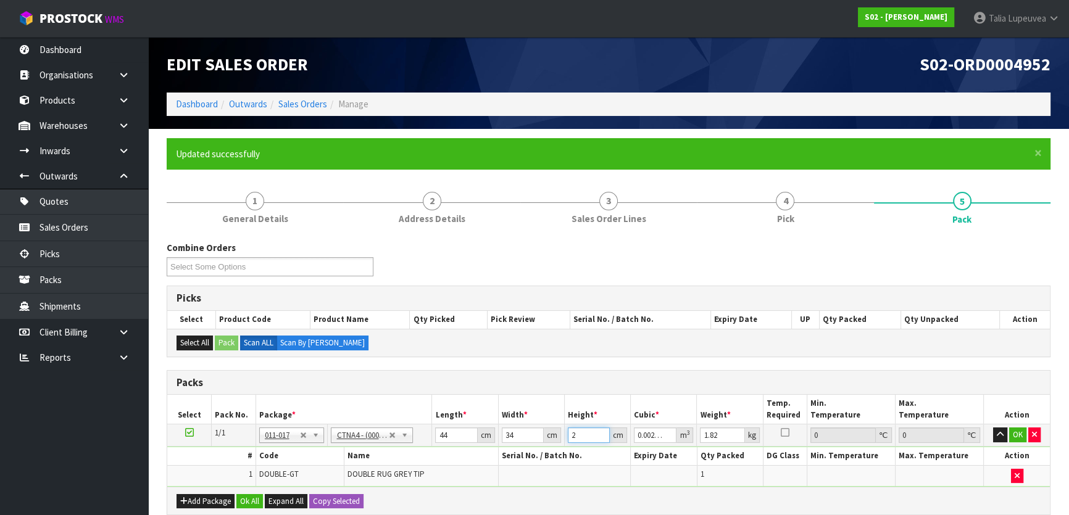
type input "0.040392"
type input "27"
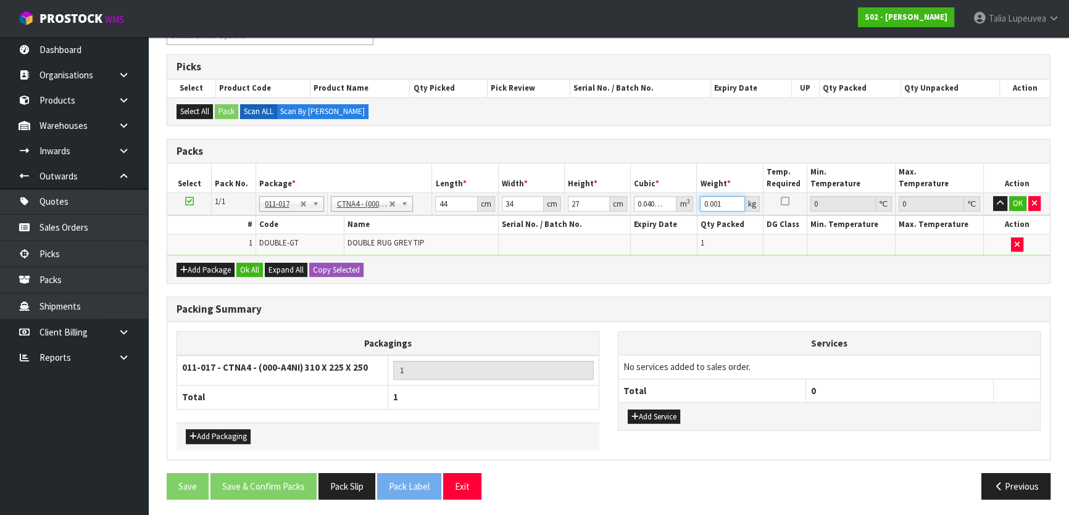
drag, startPoint x: 725, startPoint y: 204, endPoint x: 690, endPoint y: 206, distance: 35.2
click at [692, 207] on tr "1/1 NONE 007-001 007-002 007-004 007-009 007-013 007-014 007-015 007-017 007-01…" at bounding box center [608, 204] width 883 height 22
click at [736, 199] on input "0.002" at bounding box center [722, 203] width 44 height 15
drag, startPoint x: 722, startPoint y: 204, endPoint x: 698, endPoint y: 211, distance: 25.8
click at [698, 211] on td "0.002 kg" at bounding box center [730, 204] width 66 height 22
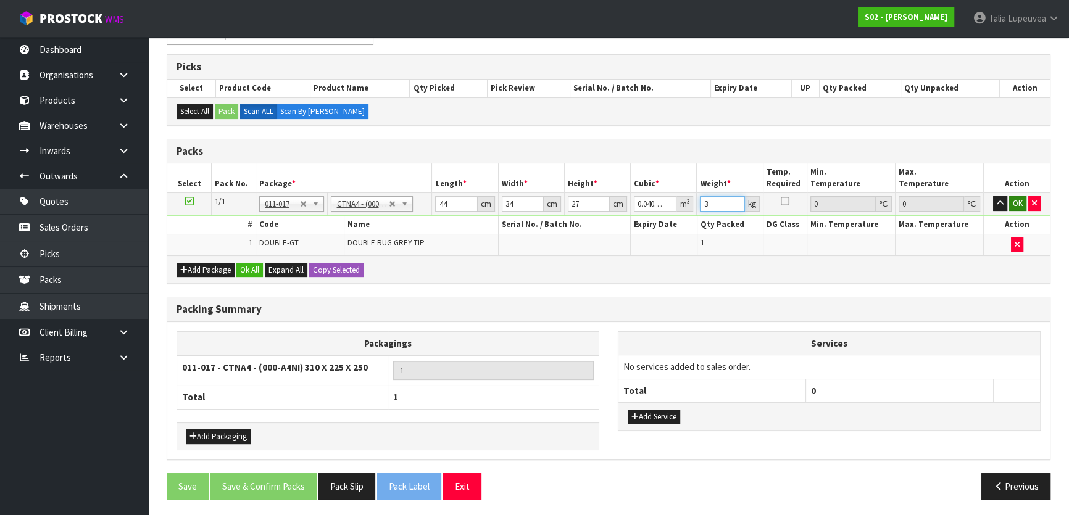
type input "3"
click at [1025, 204] on button "OK" at bounding box center [1017, 203] width 17 height 15
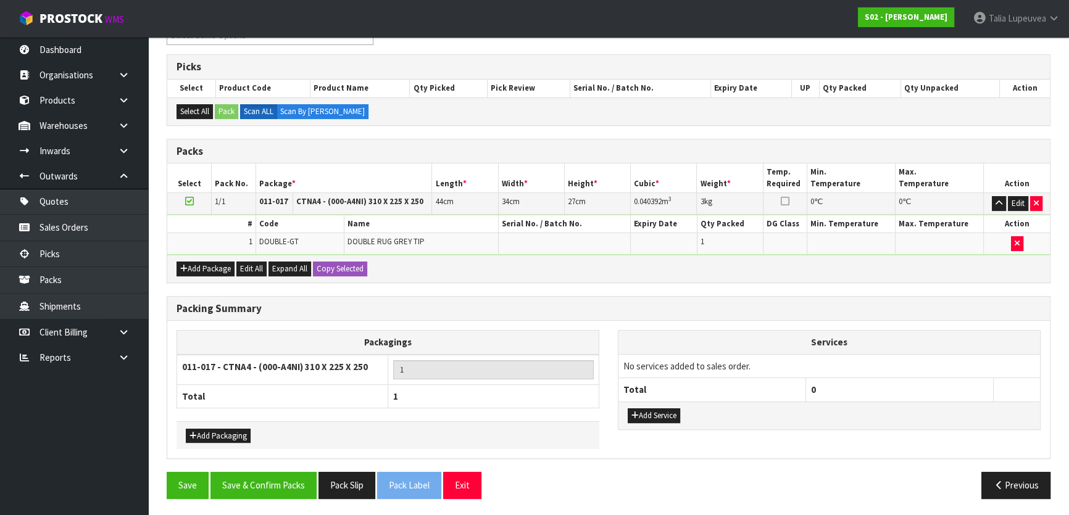
scroll to position [230, 0]
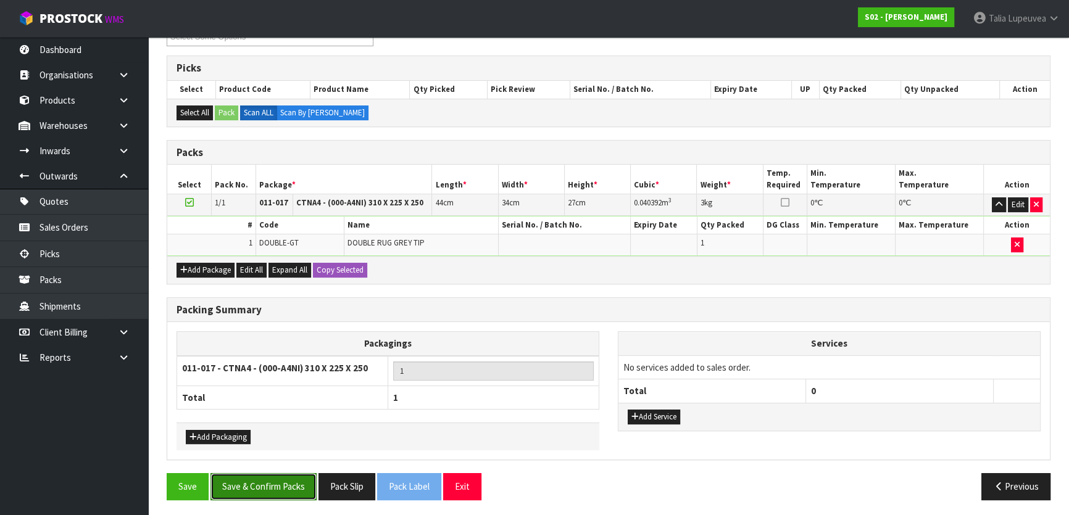
click at [290, 491] on button "Save & Confirm Packs" at bounding box center [264, 487] width 106 height 27
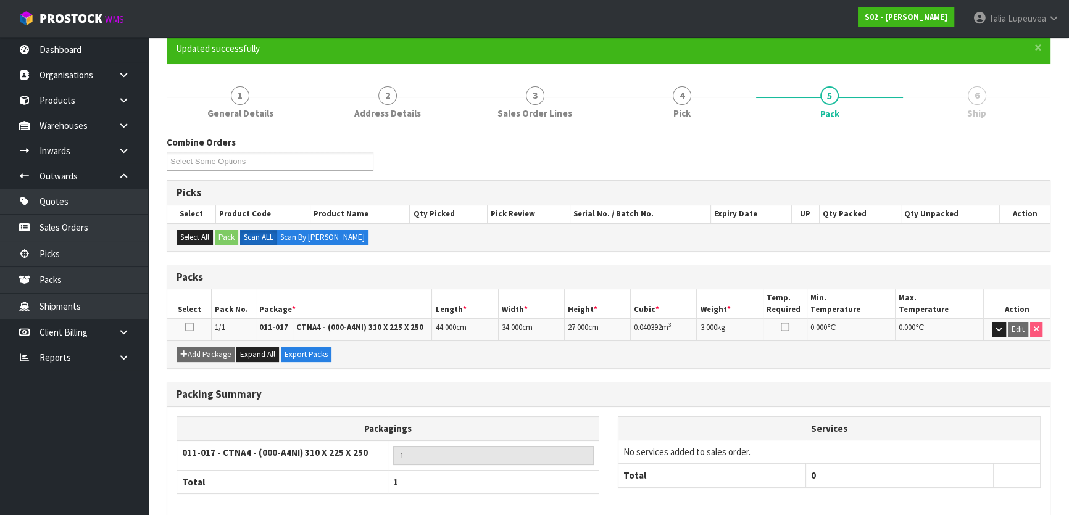
scroll to position [163, 0]
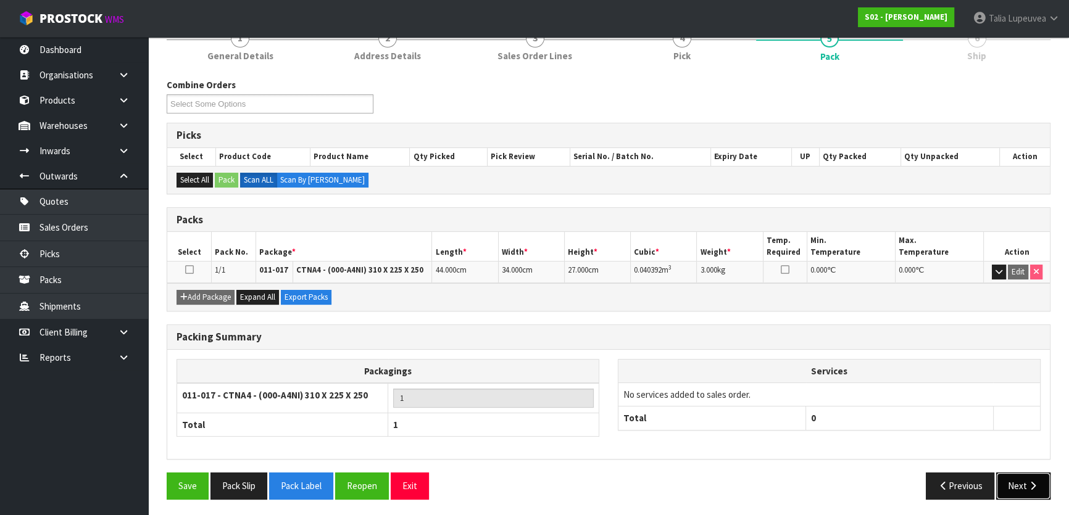
click at [1024, 479] on button "Next" at bounding box center [1023, 486] width 54 height 27
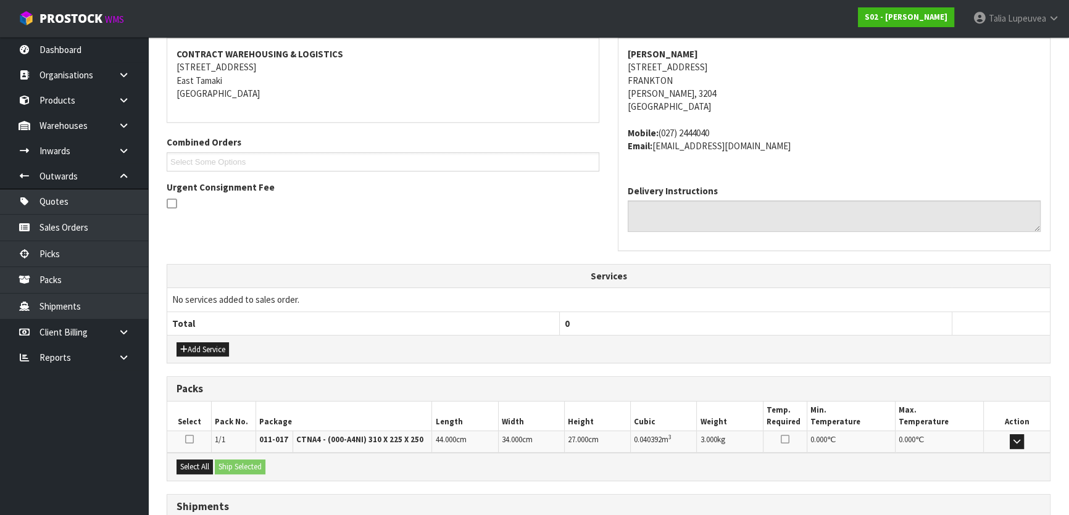
scroll to position [324, 0]
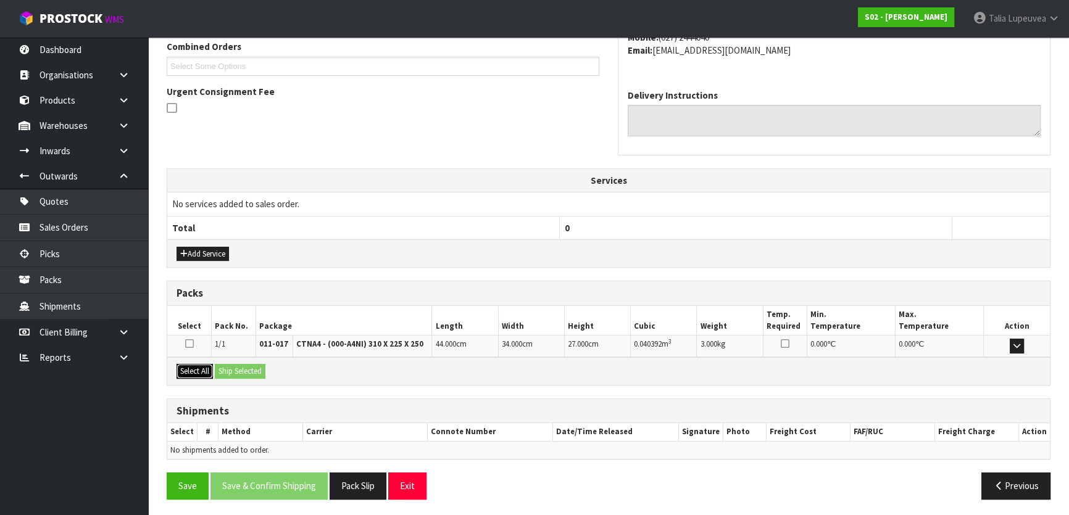
click at [199, 365] on button "Select All" at bounding box center [195, 371] width 36 height 15
click at [240, 372] on button "Ship Selected" at bounding box center [240, 371] width 51 height 15
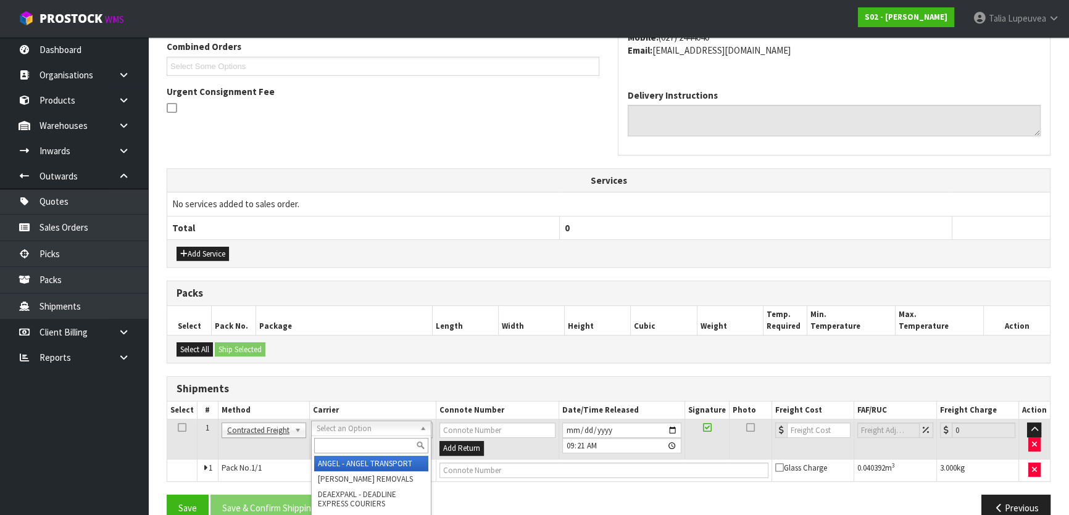
click at [388, 441] on input "text" at bounding box center [371, 445] width 114 height 15
type input "nzp"
click at [386, 455] on div "nzp" at bounding box center [371, 446] width 119 height 20
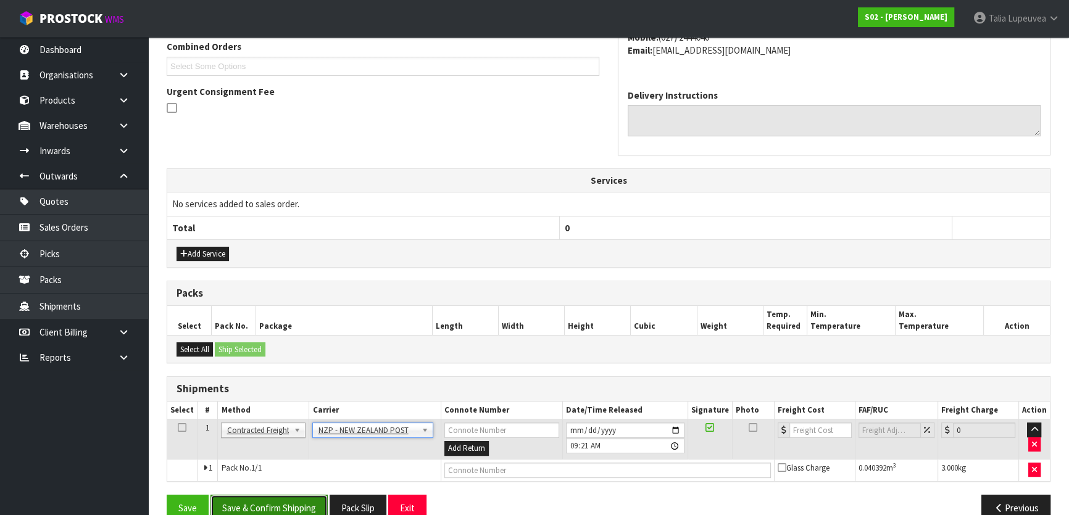
click at [303, 506] on button "Save & Confirm Shipping" at bounding box center [269, 508] width 117 height 27
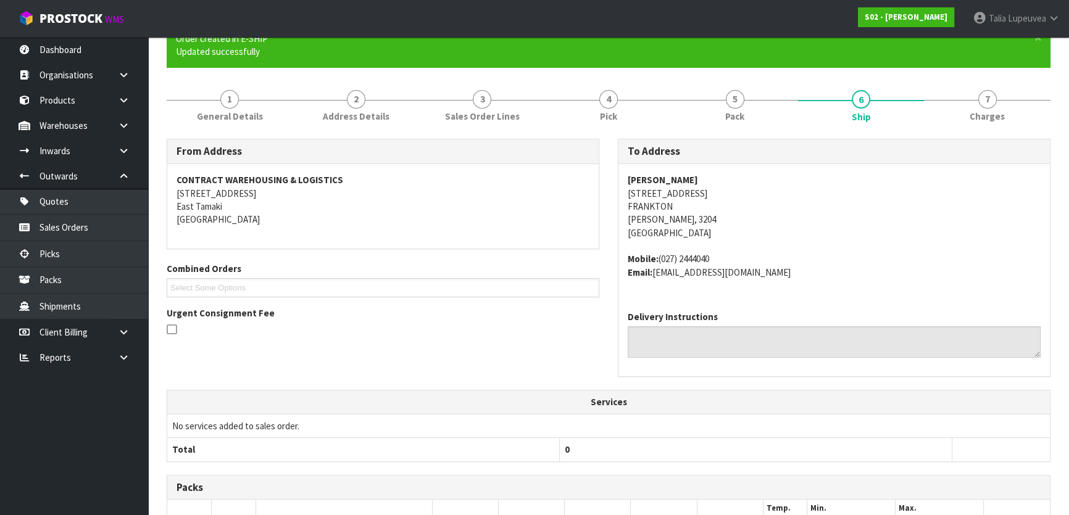
scroll to position [328, 0]
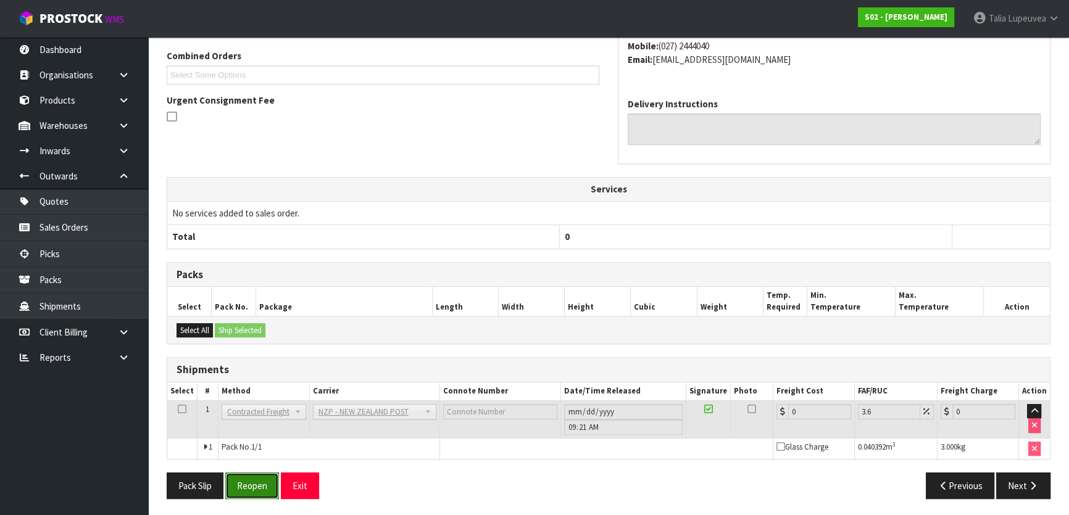
click at [254, 491] on button "Reopen" at bounding box center [252, 486] width 54 height 27
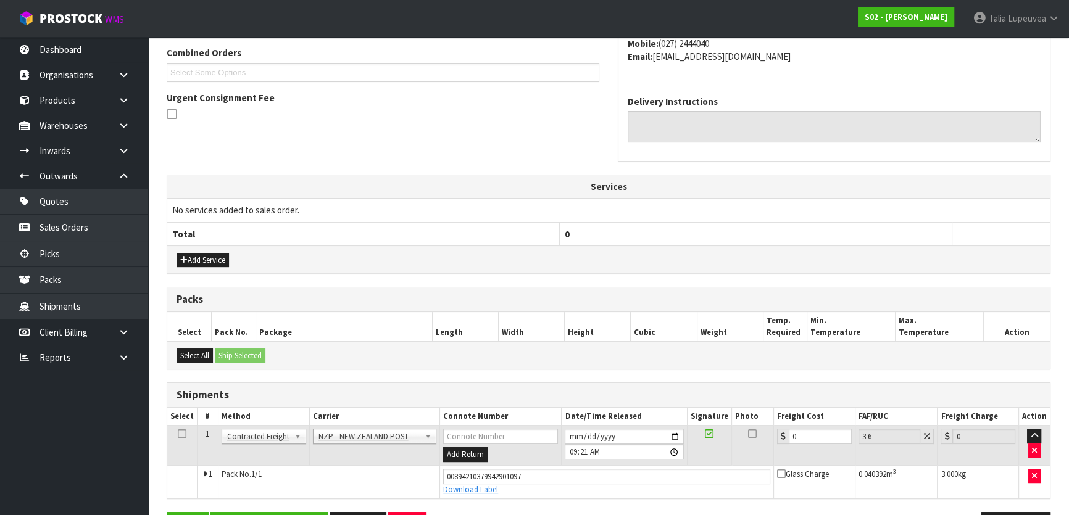
scroll to position [357, 0]
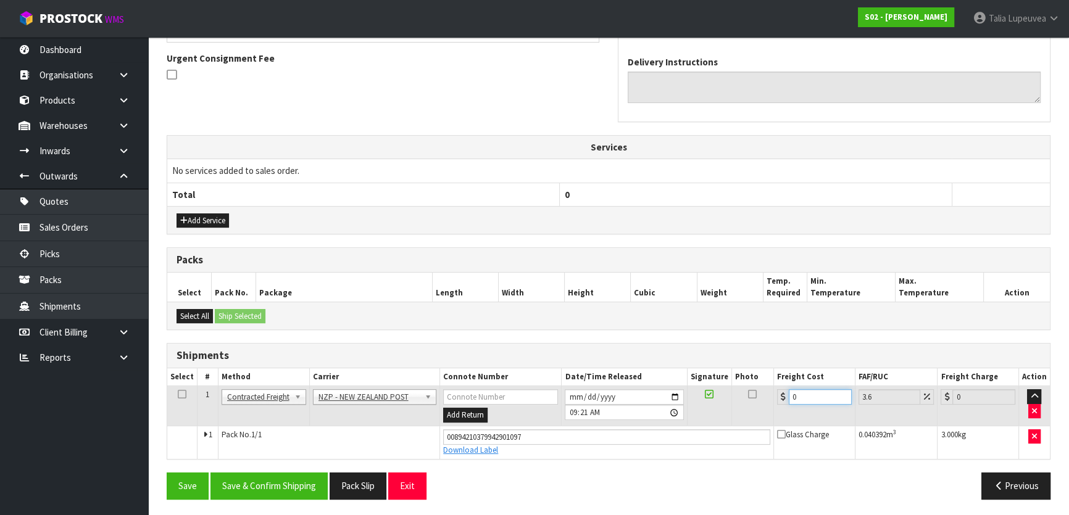
drag, startPoint x: 801, startPoint y: 395, endPoint x: 772, endPoint y: 396, distance: 29.0
click at [772, 396] on tr "1 Client Local Pickup Customer Local Pickup Company Freight Contracted Freight …" at bounding box center [608, 406] width 883 height 40
click at [304, 496] on button "Save & Confirm Shipping" at bounding box center [269, 486] width 117 height 27
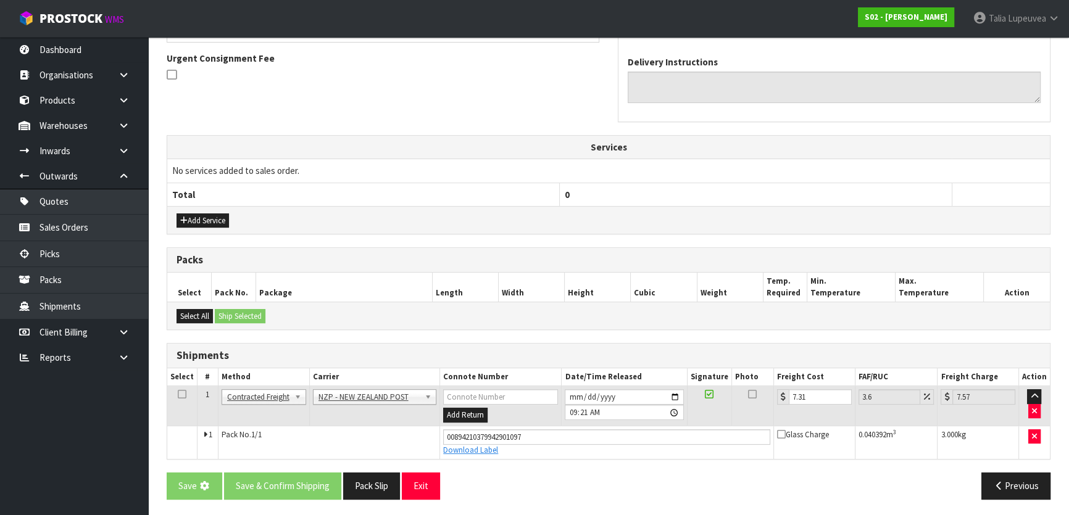
scroll to position [0, 0]
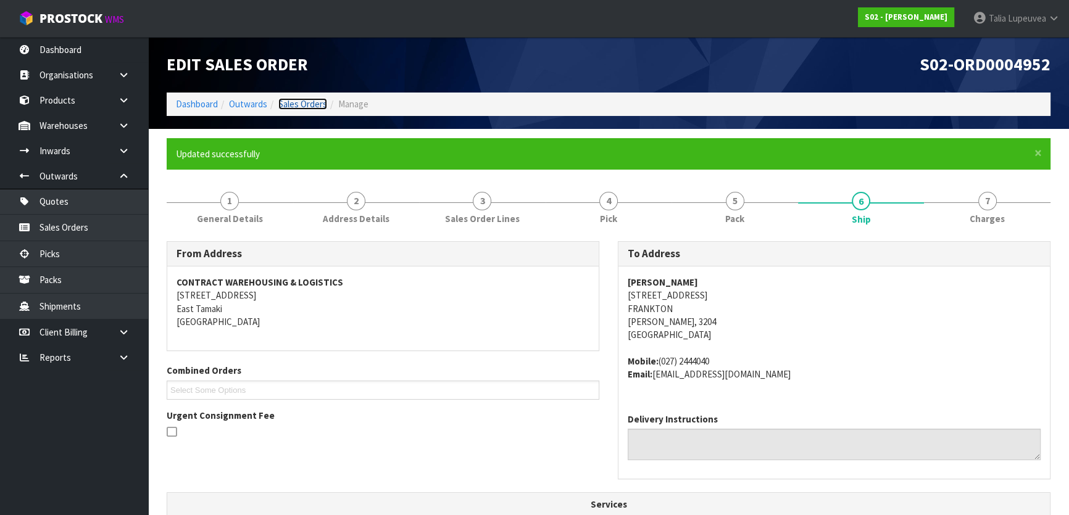
click at [311, 102] on link "Sales Orders" at bounding box center [302, 104] width 49 height 12
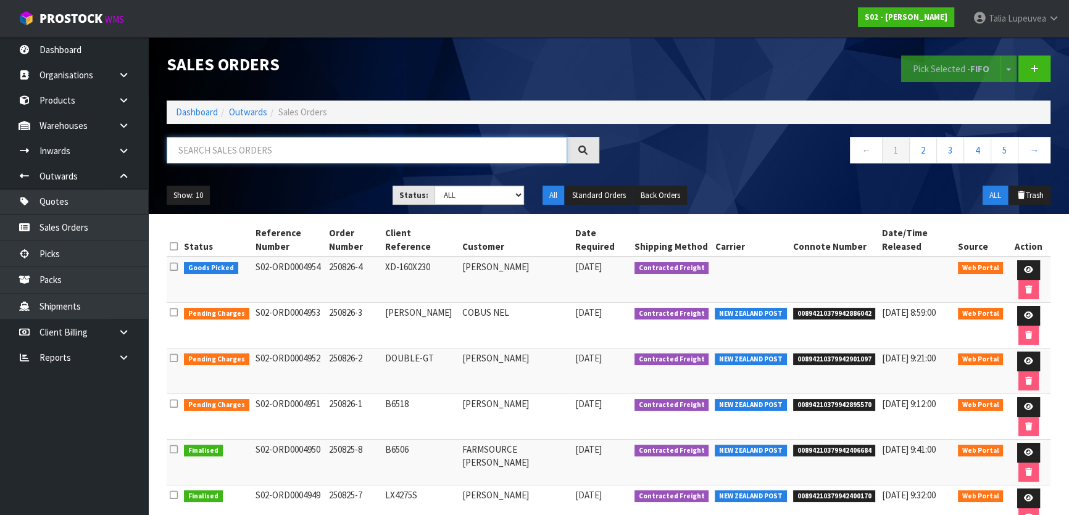
click at [364, 149] on input "text" at bounding box center [367, 150] width 401 height 27
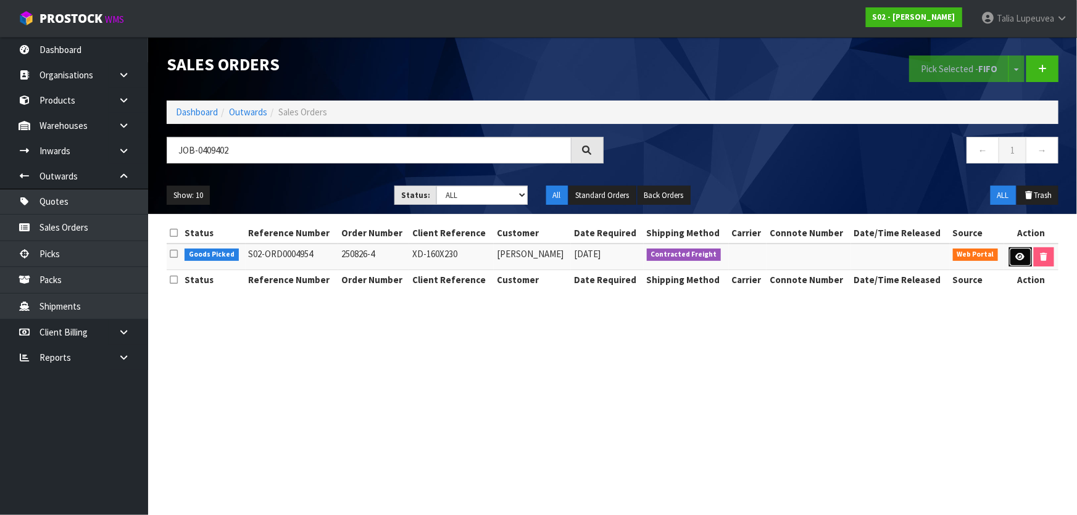
click at [1018, 254] on icon at bounding box center [1020, 257] width 9 height 8
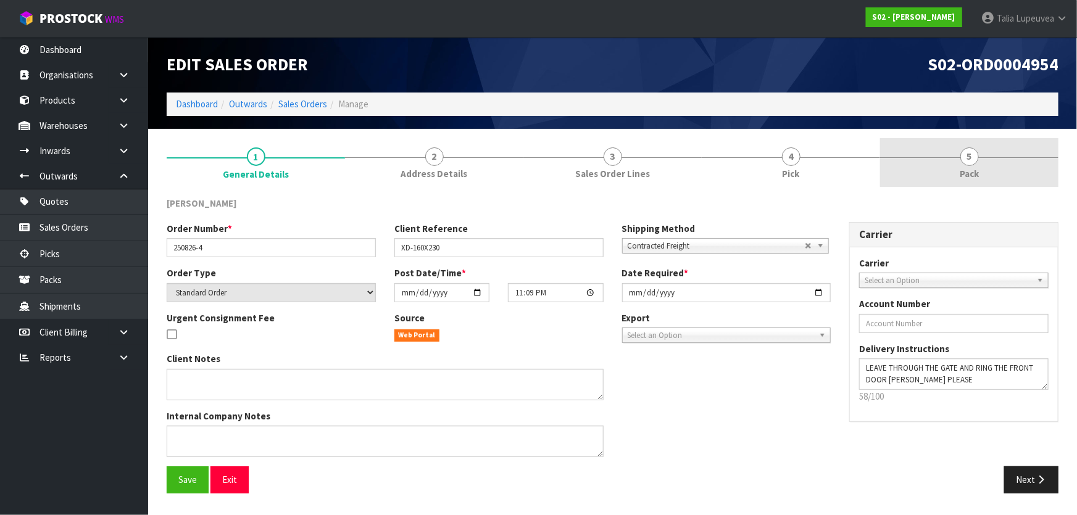
click at [962, 175] on span "Pack" at bounding box center [969, 173] width 19 height 13
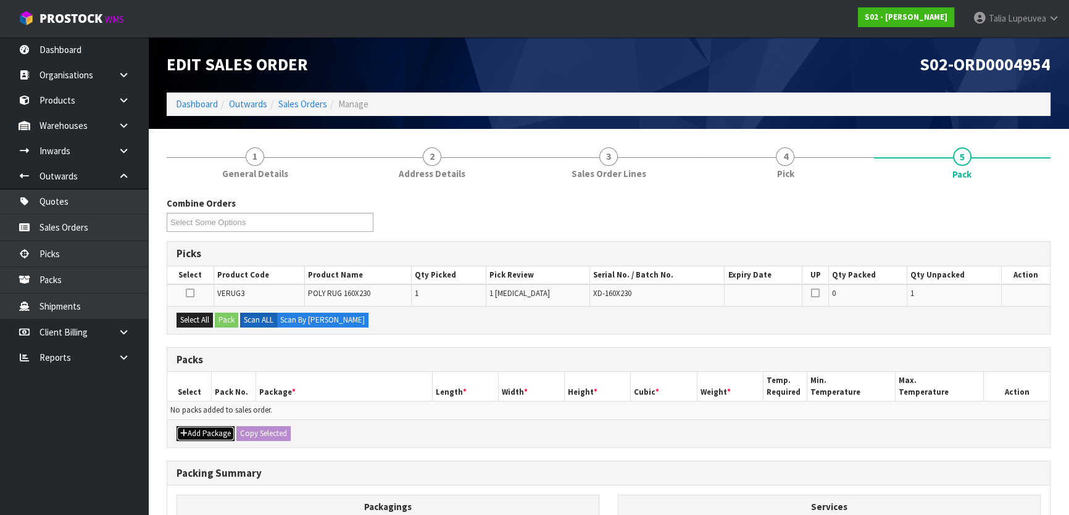
click at [193, 429] on button "Add Package" at bounding box center [206, 434] width 58 height 15
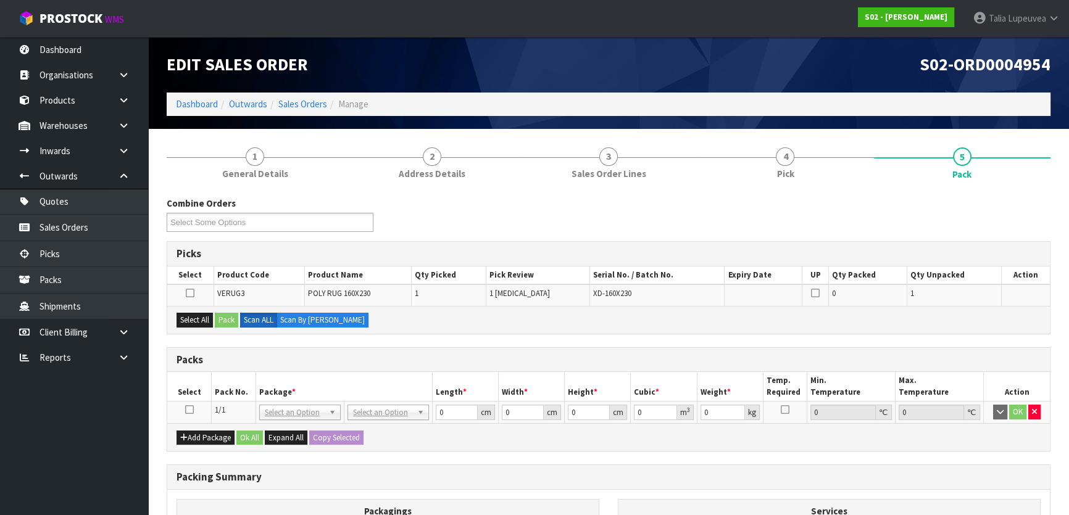
click at [191, 411] on icon at bounding box center [189, 410] width 9 height 1
drag, startPoint x: 193, startPoint y: 322, endPoint x: 244, endPoint y: 323, distance: 51.3
click at [199, 323] on button "Select All" at bounding box center [195, 320] width 36 height 15
click at [227, 323] on button "Pack" at bounding box center [226, 320] width 23 height 15
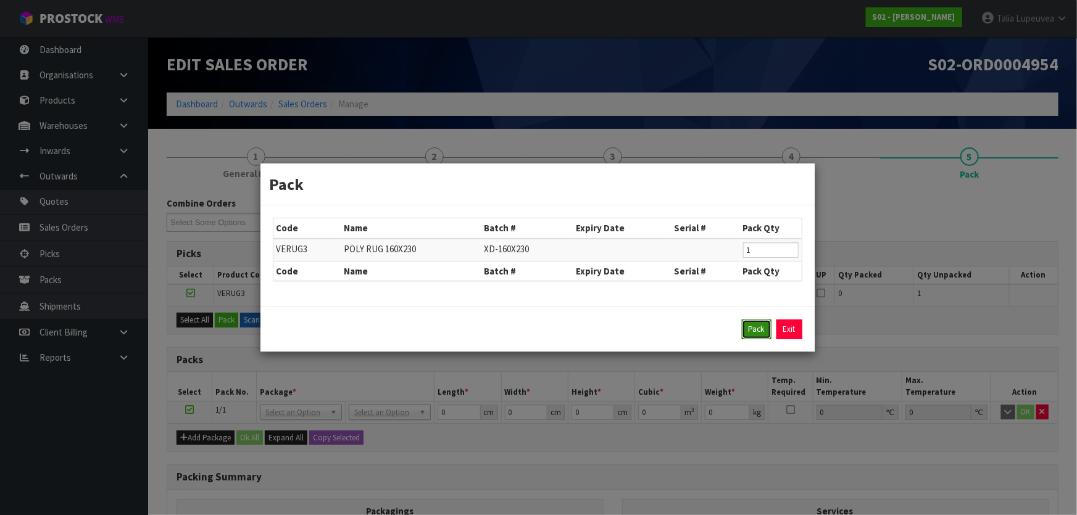
click at [748, 328] on button "Pack" at bounding box center [757, 330] width 30 height 20
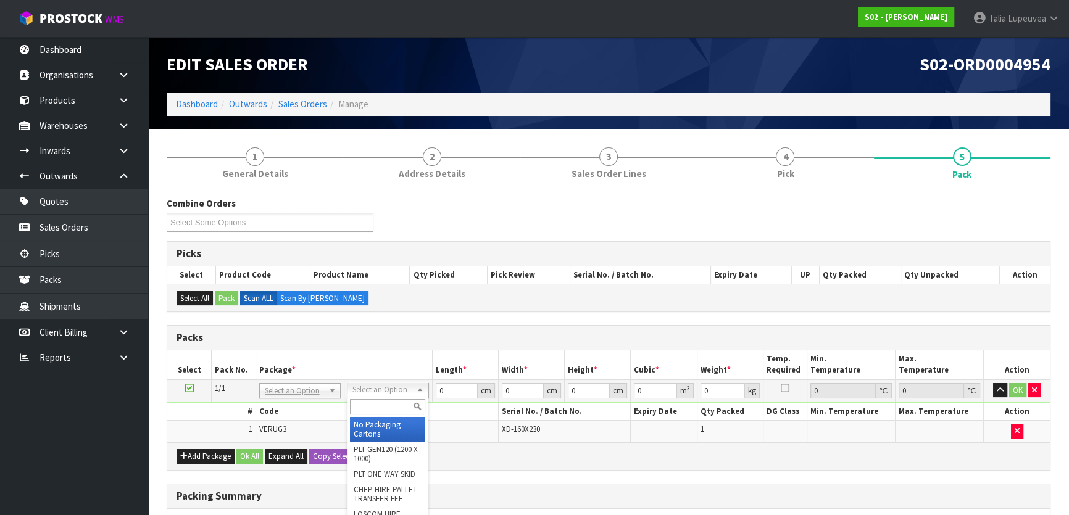
click at [394, 401] on input "text" at bounding box center [387, 406] width 75 height 15
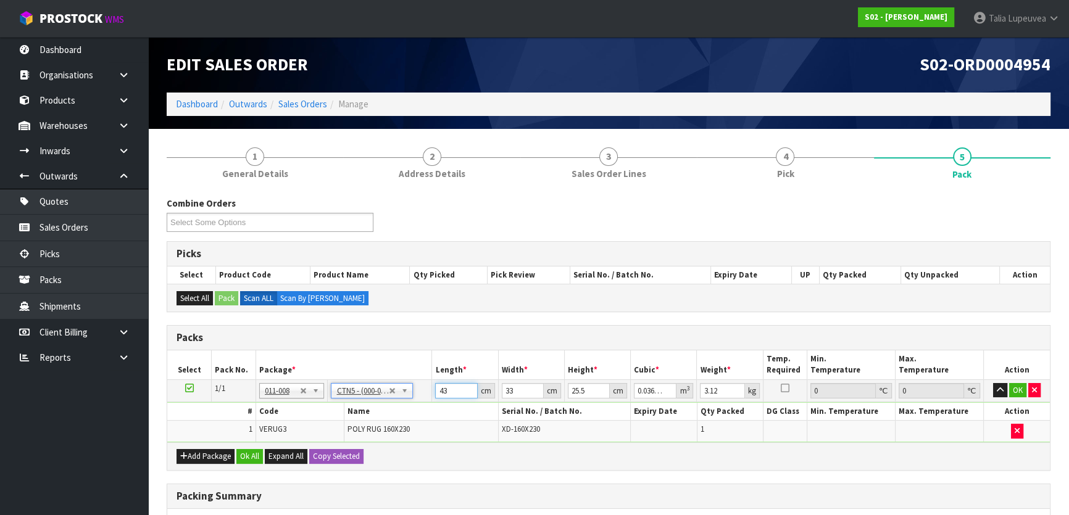
click at [418, 382] on tr "1/1 NONE 007-001 007-002 007-004 007-009 007-013 007-014 007-015 007-017 007-01…" at bounding box center [608, 391] width 883 height 22
click at [1019, 383] on button "OK" at bounding box center [1017, 390] width 17 height 15
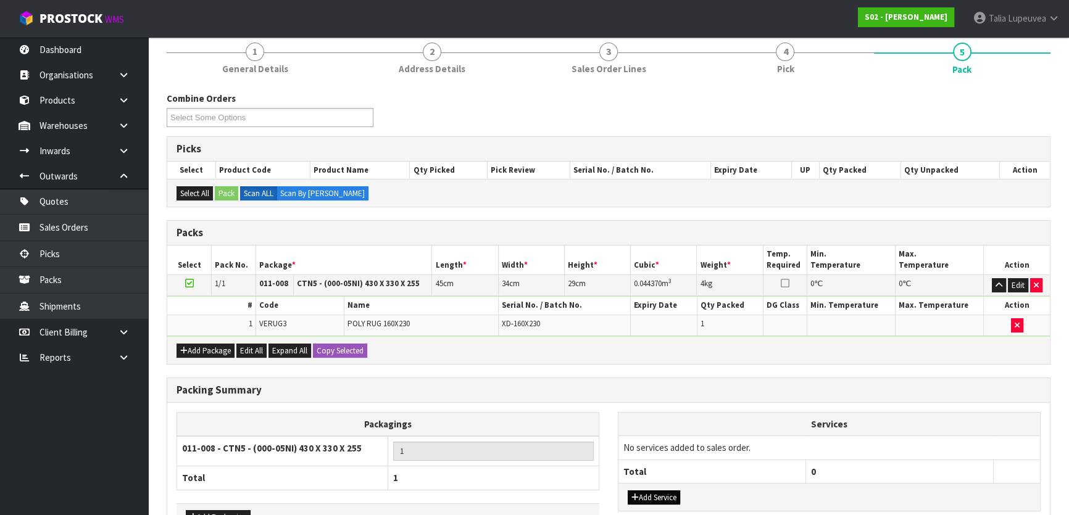
scroll to position [185, 0]
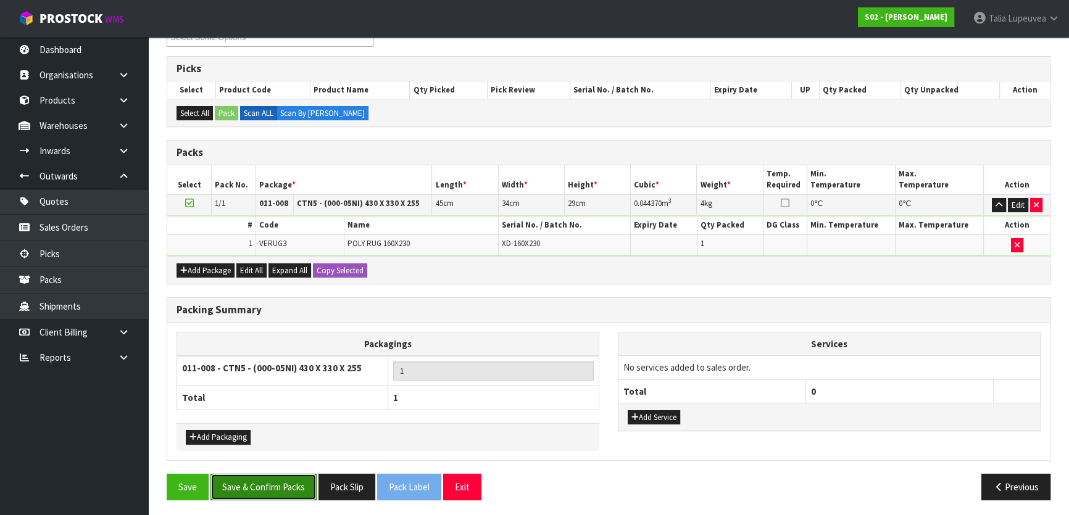
drag, startPoint x: 283, startPoint y: 474, endPoint x: 306, endPoint y: 468, distance: 23.7
click at [288, 475] on button "Save & Confirm Packs" at bounding box center [264, 487] width 106 height 27
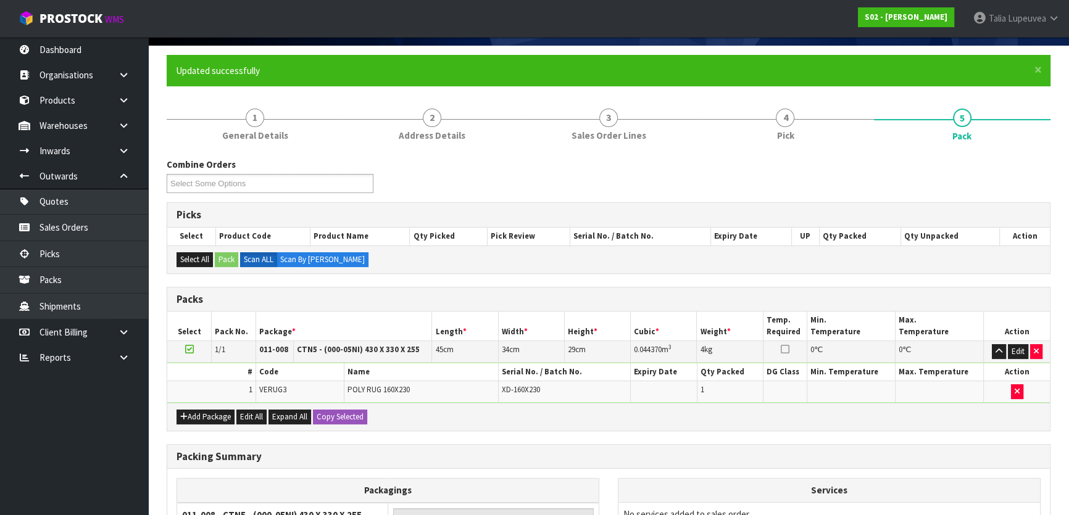
scroll to position [163, 0]
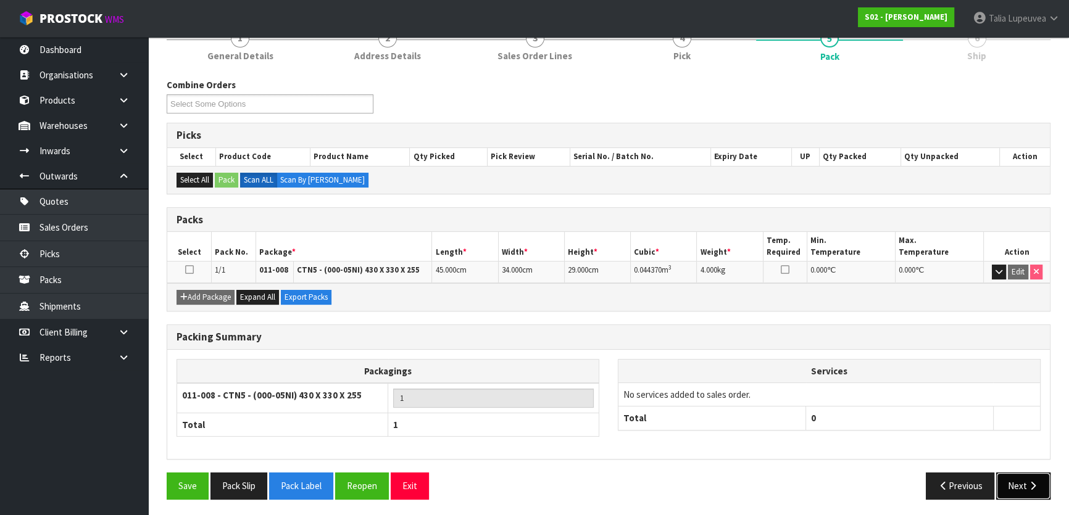
click at [1021, 485] on button "Next" at bounding box center [1023, 486] width 54 height 27
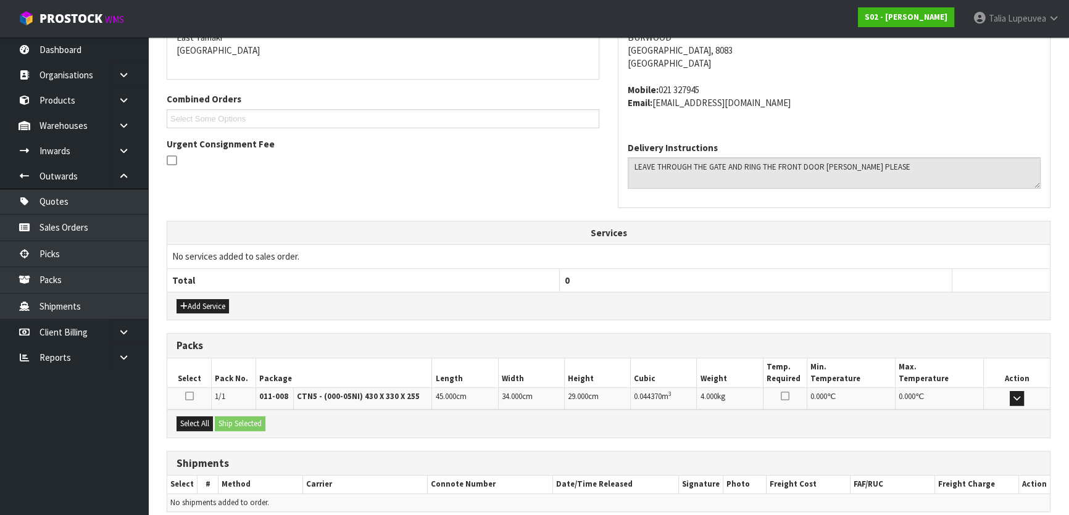
scroll to position [324, 0]
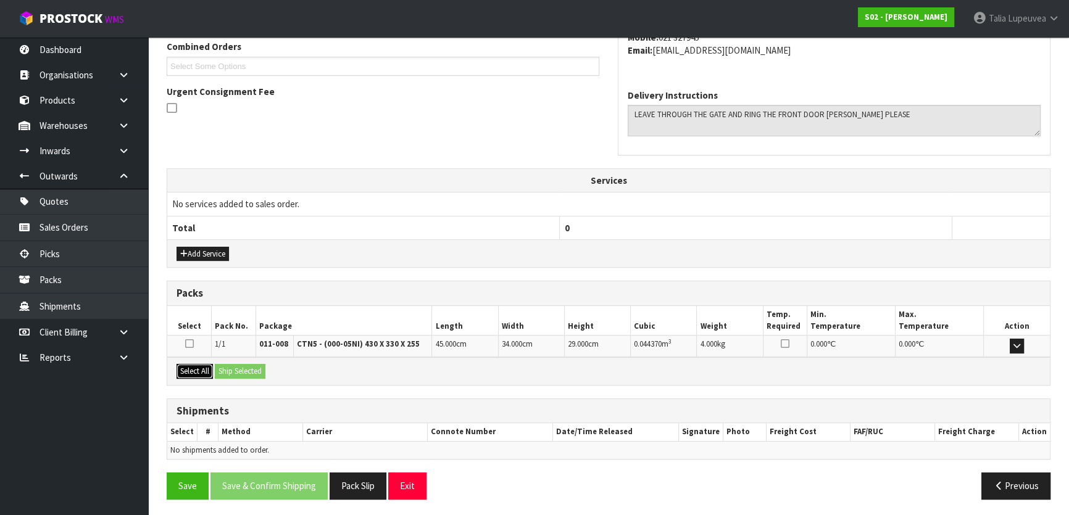
click at [200, 368] on button "Select All" at bounding box center [195, 371] width 36 height 15
click at [235, 364] on button "Ship Selected" at bounding box center [240, 371] width 51 height 15
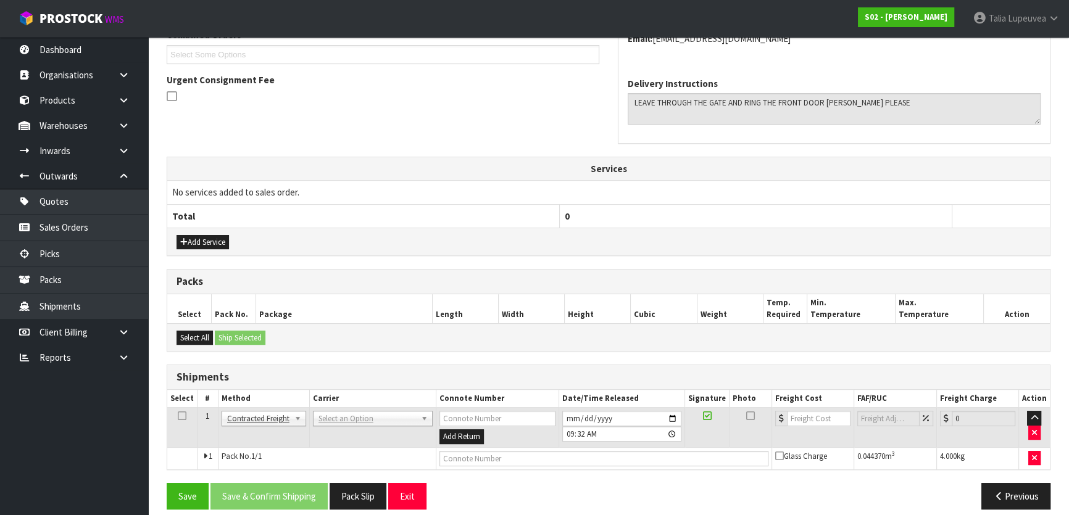
scroll to position [346, 0]
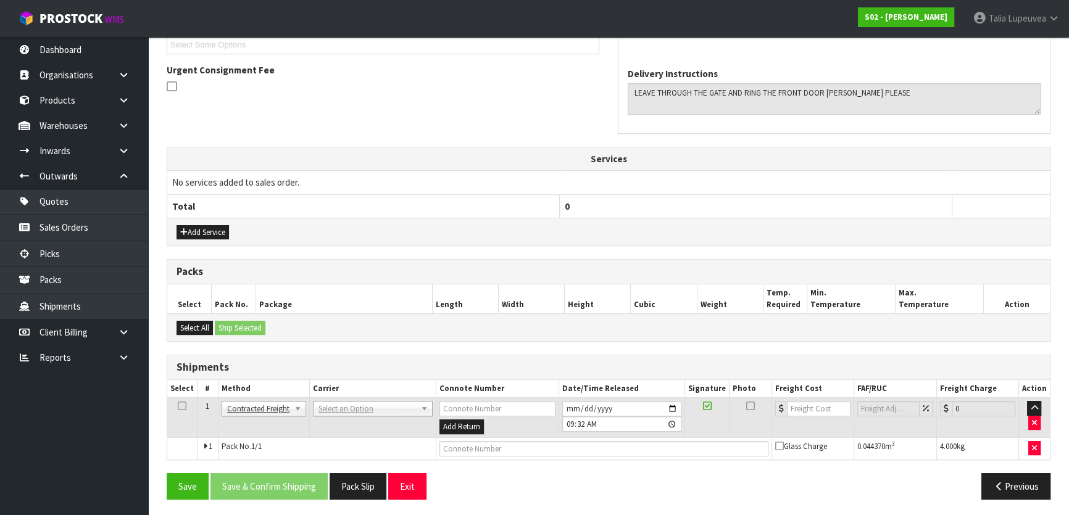
drag, startPoint x: 345, startPoint y: 401, endPoint x: 348, endPoint y: 412, distance: 10.8
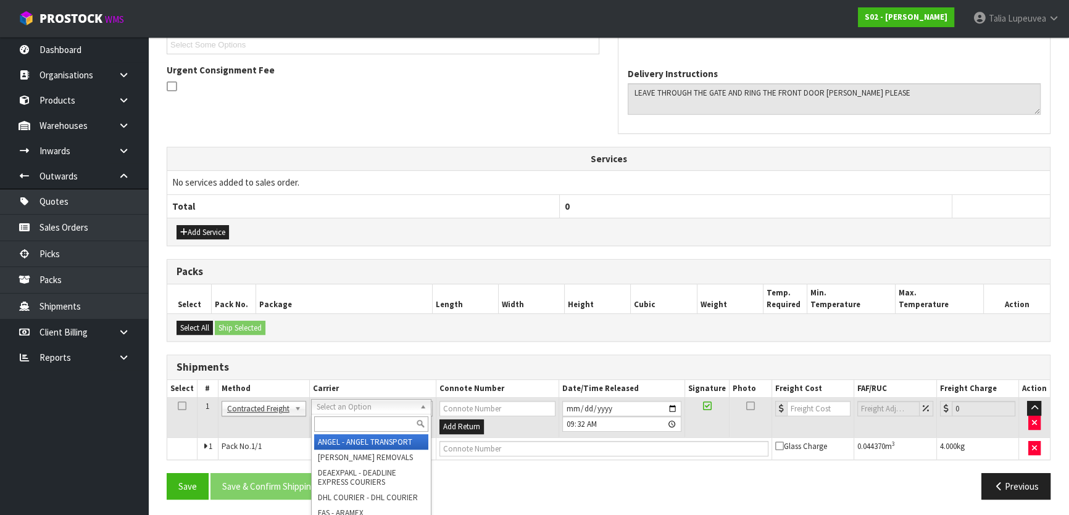
drag, startPoint x: 347, startPoint y: 419, endPoint x: 340, endPoint y: 418, distance: 7.5
click at [346, 419] on input "text" at bounding box center [371, 424] width 114 height 15
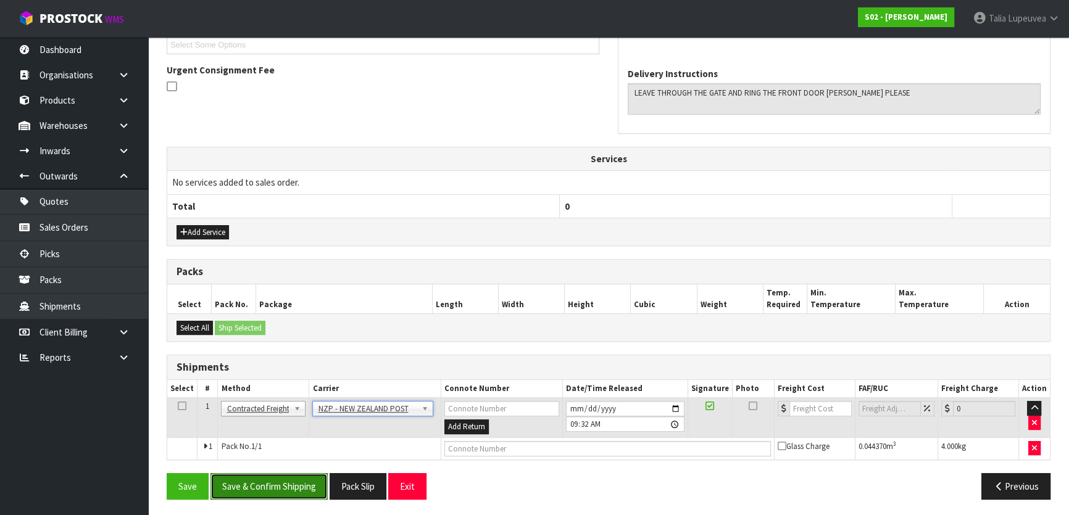
click at [261, 475] on button "Save & Confirm Shipping" at bounding box center [269, 487] width 117 height 27
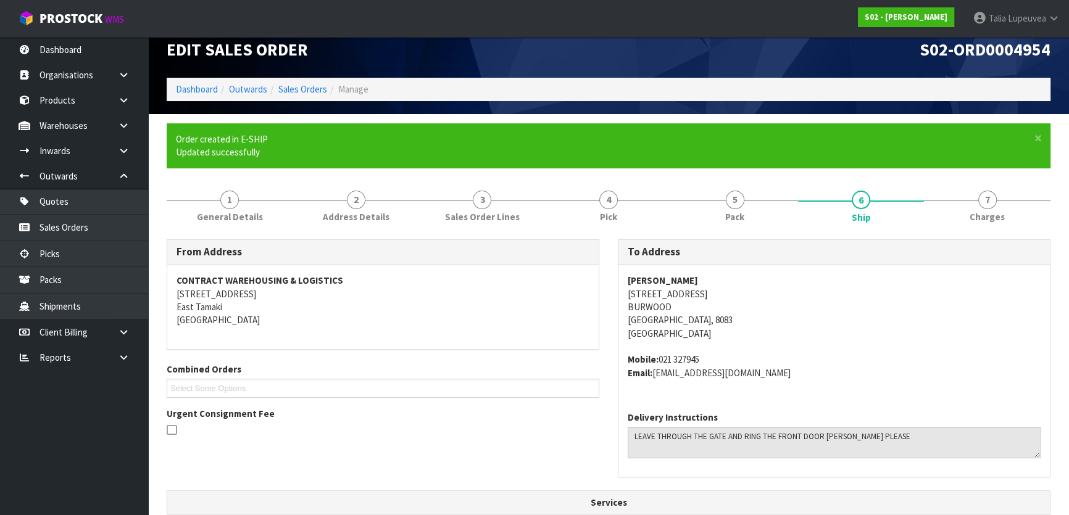
scroll to position [328, 0]
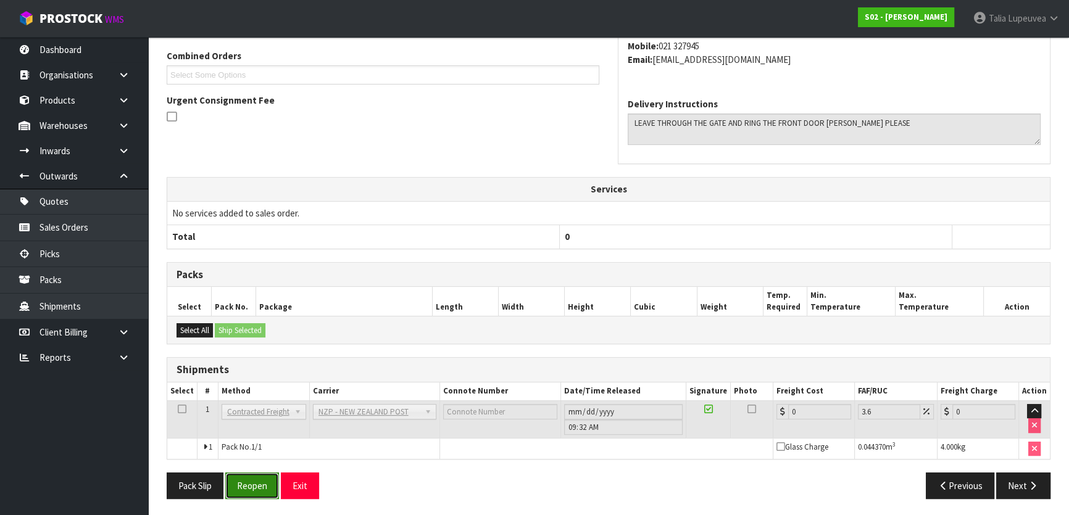
click at [254, 482] on button "Reopen" at bounding box center [252, 486] width 54 height 27
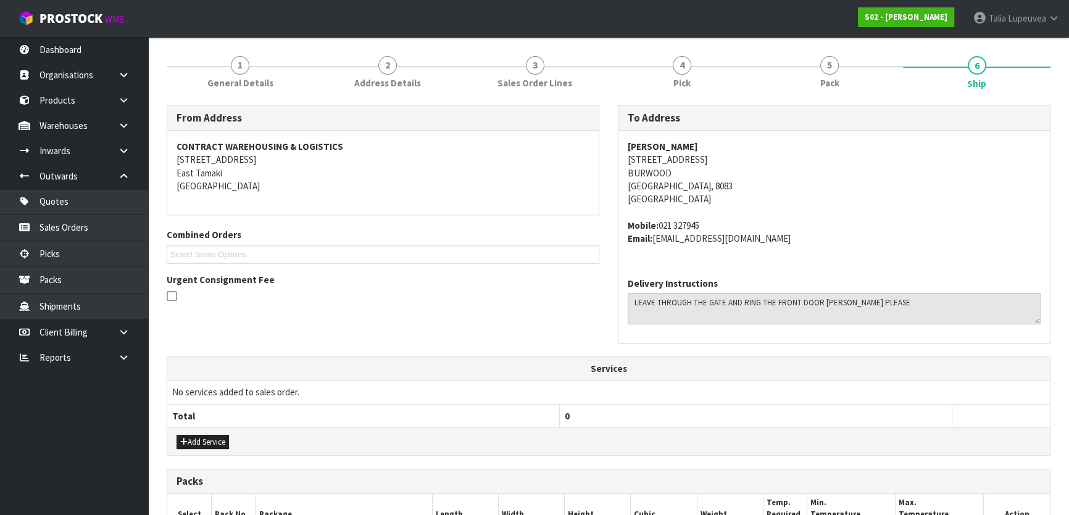
scroll to position [336, 0]
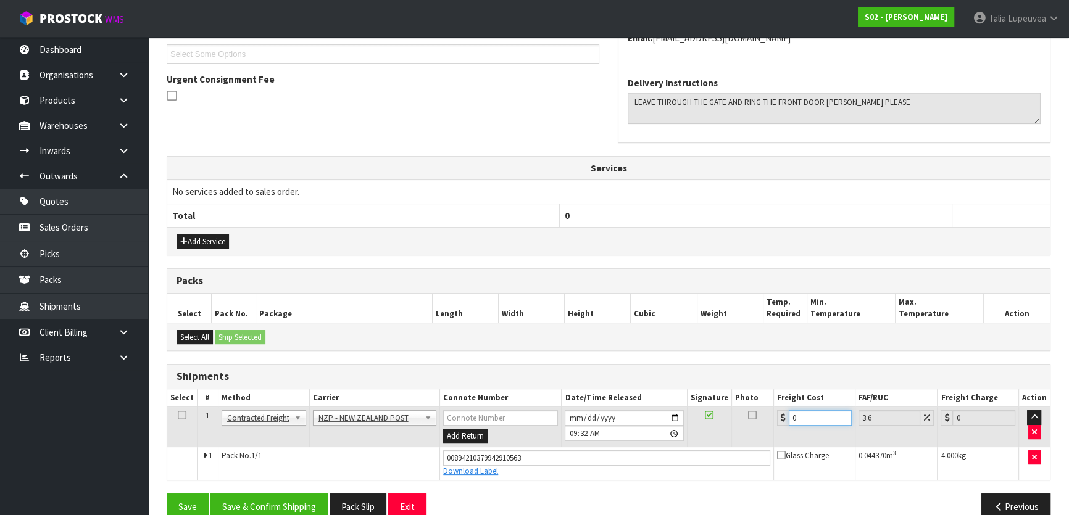
drag, startPoint x: 803, startPoint y: 412, endPoint x: 766, endPoint y: 432, distance: 41.1
click at [767, 432] on tr "1 Client Local Pickup Customer Local Pickup Company Freight Contracted Freight …" at bounding box center [608, 427] width 883 height 40
click at [276, 506] on button "Save & Confirm Shipping" at bounding box center [269, 507] width 117 height 27
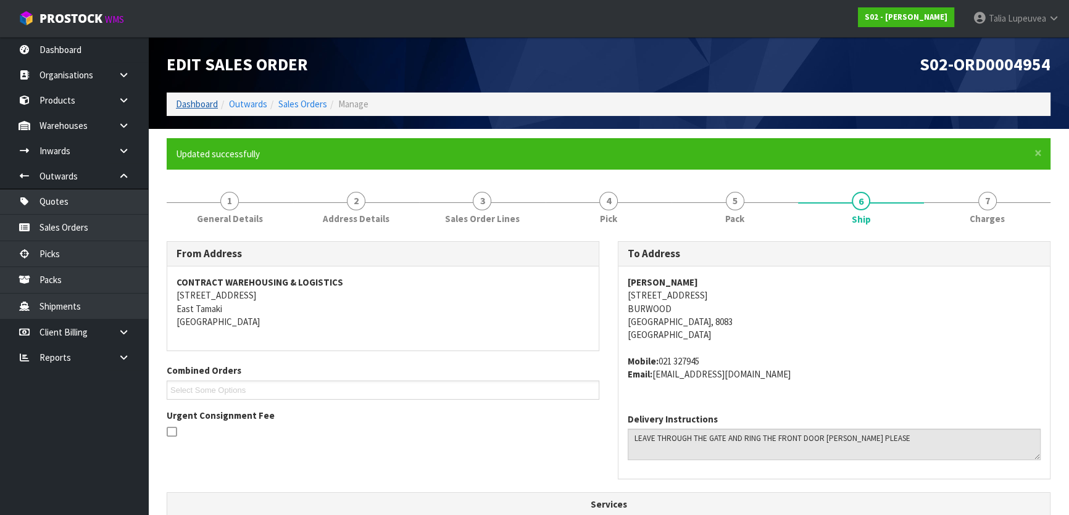
drag, startPoint x: 183, startPoint y: 94, endPoint x: 189, endPoint y: 99, distance: 7.0
click at [183, 94] on ol "Dashboard Outwards Sales Orders Manage" at bounding box center [609, 104] width 884 height 23
click at [191, 102] on link "Dashboard" at bounding box center [197, 104] width 42 height 12
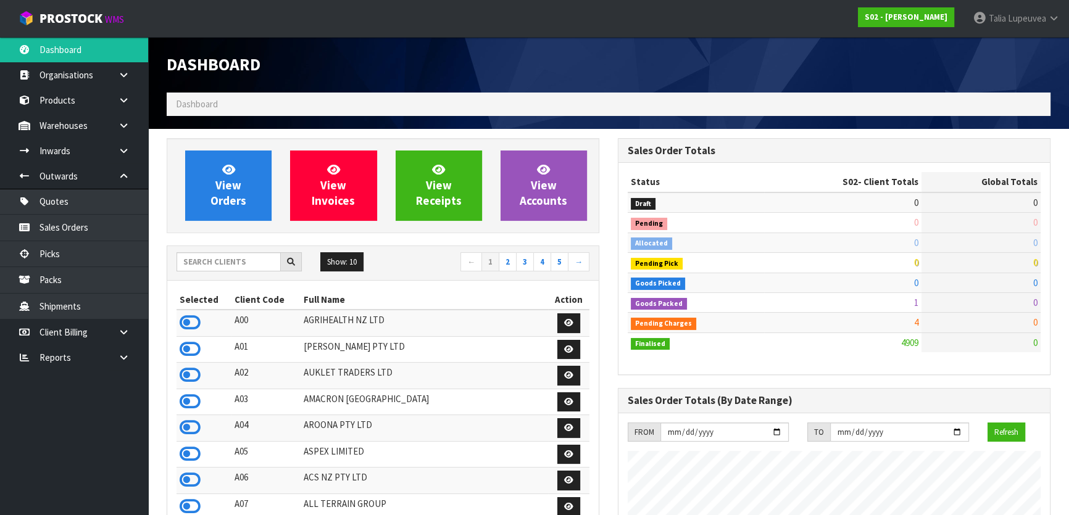
scroll to position [933, 451]
click at [210, 259] on input "text" at bounding box center [229, 261] width 104 height 19
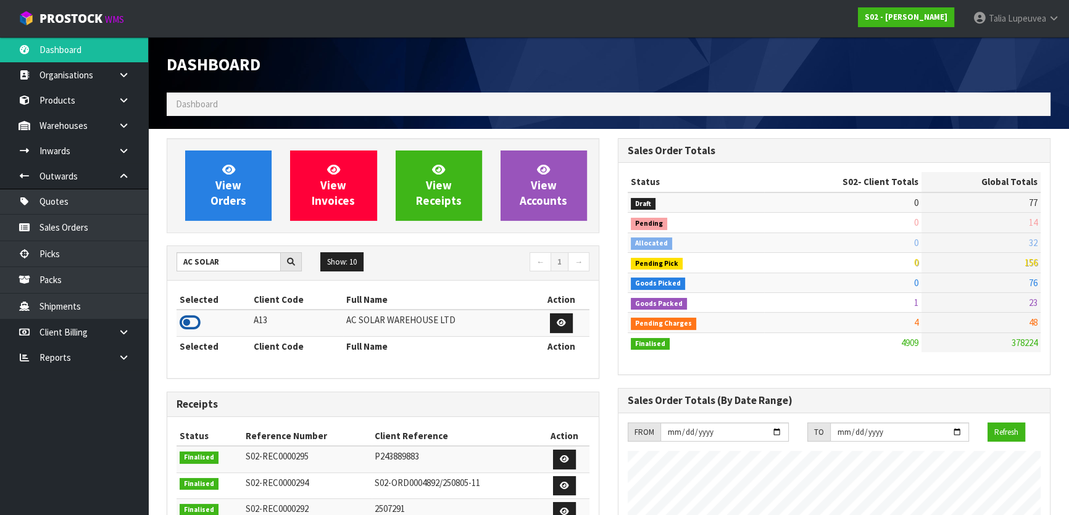
click at [183, 327] on icon at bounding box center [190, 323] width 21 height 19
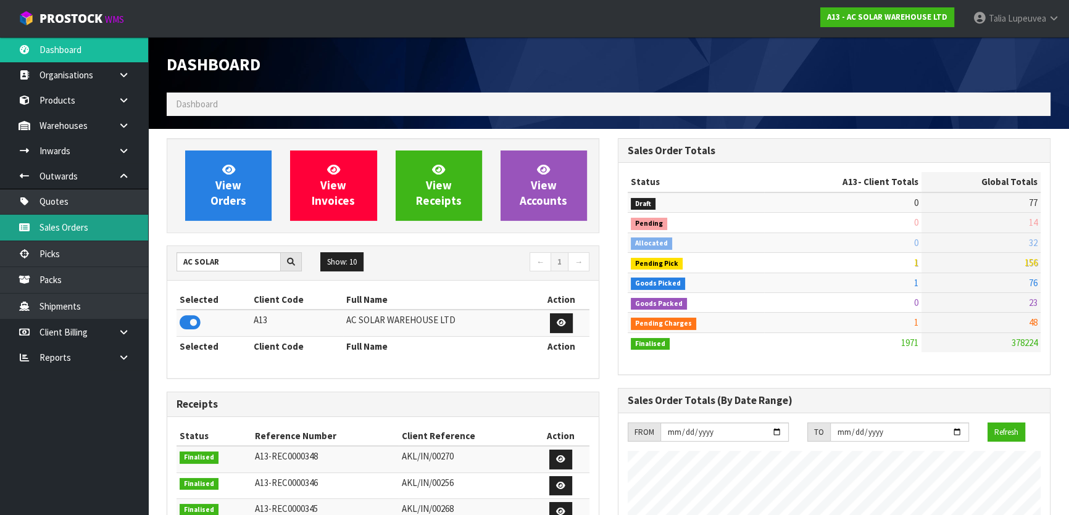
scroll to position [1012, 451]
click at [93, 230] on link "Sales Orders" at bounding box center [74, 227] width 148 height 25
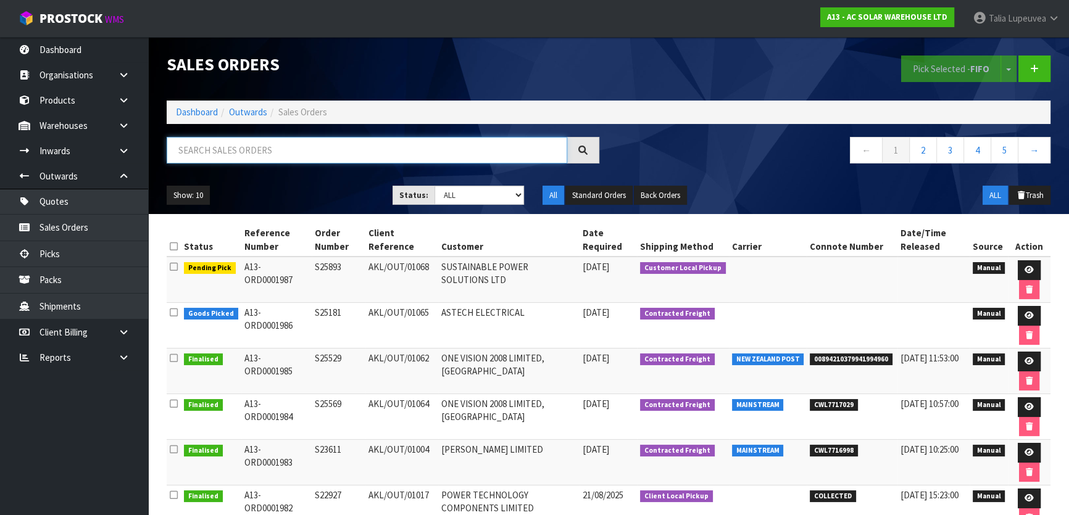
click at [227, 142] on input "text" at bounding box center [367, 150] width 401 height 27
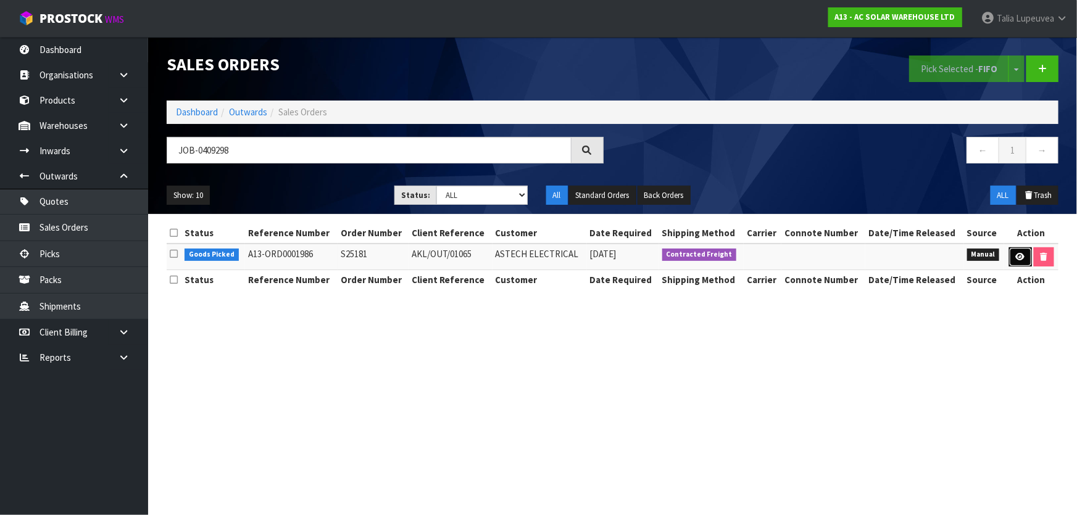
click at [1020, 253] on icon at bounding box center [1020, 257] width 9 height 8
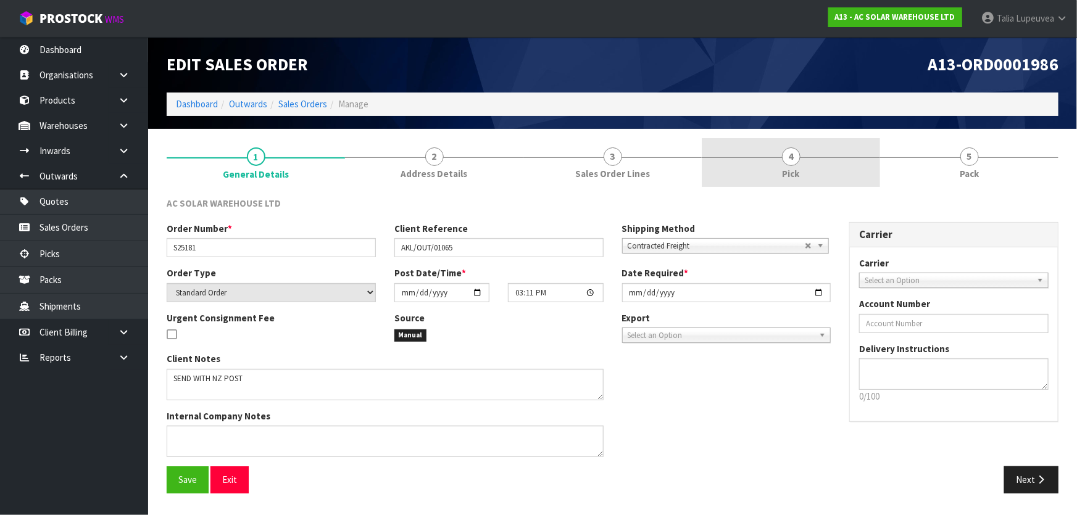
drag, startPoint x: 817, startPoint y: 149, endPoint x: 807, endPoint y: 197, distance: 49.2
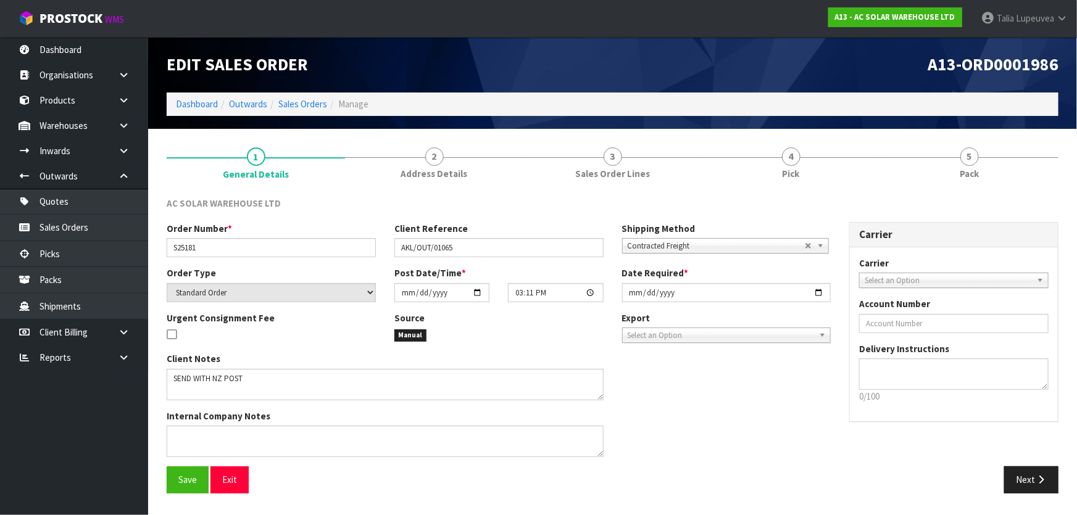
click at [817, 151] on link "4 Pick" at bounding box center [791, 162] width 178 height 49
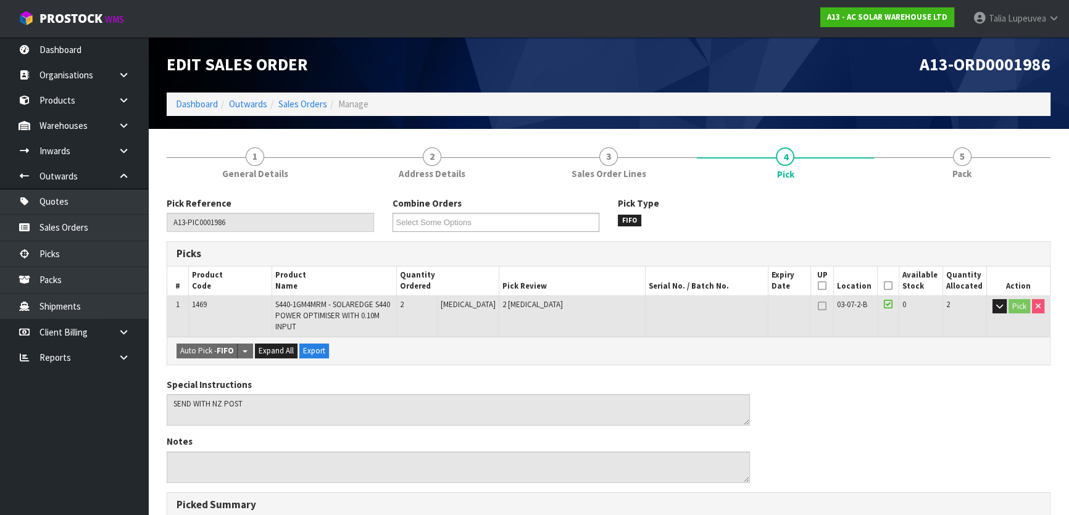
click at [886, 286] on icon at bounding box center [888, 286] width 9 height 1
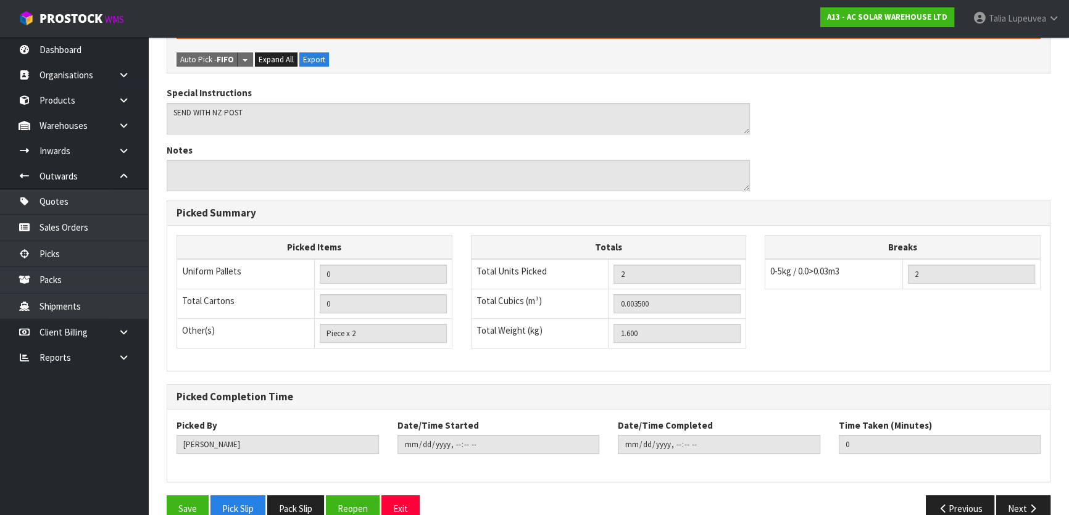
scroll to position [360, 0]
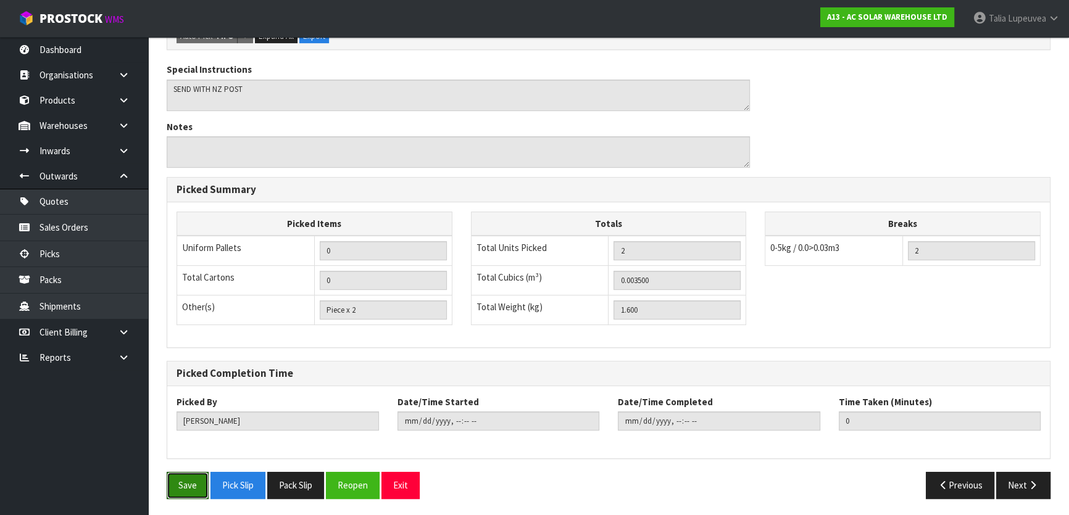
drag, startPoint x: 198, startPoint y: 478, endPoint x: 332, endPoint y: 451, distance: 136.7
click at [204, 478] on button "Save" at bounding box center [188, 485] width 42 height 27
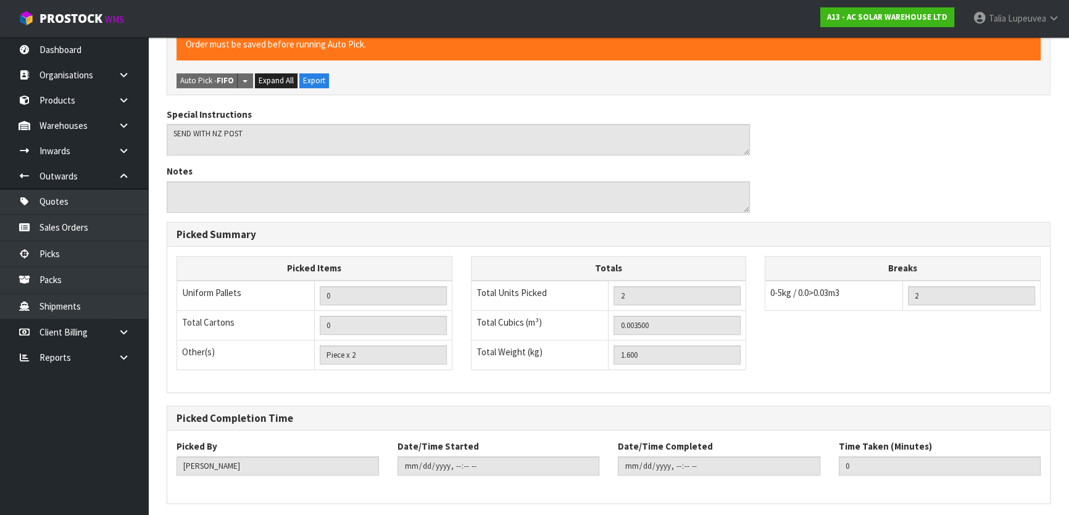
scroll to position [0, 0]
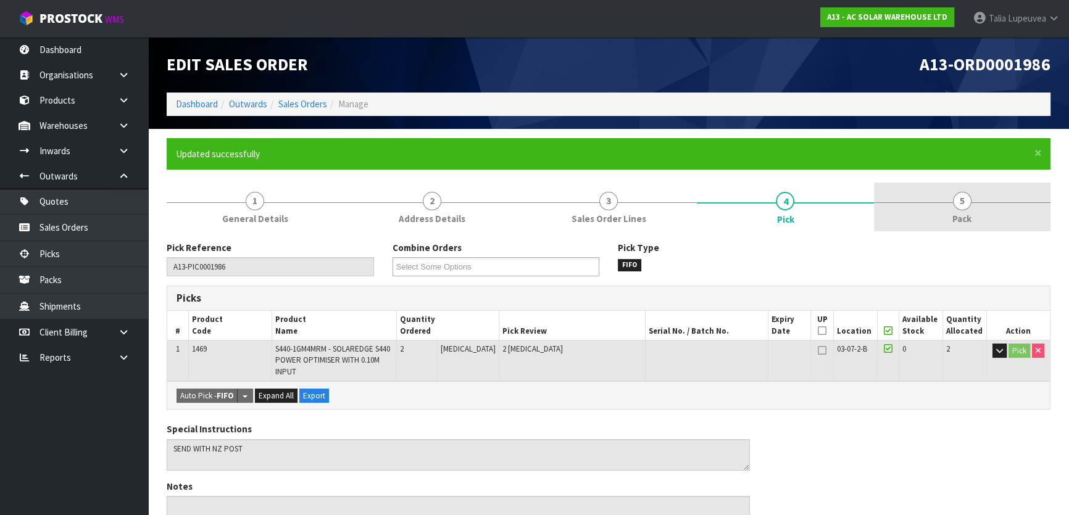
click at [954, 198] on span "5" at bounding box center [962, 201] width 19 height 19
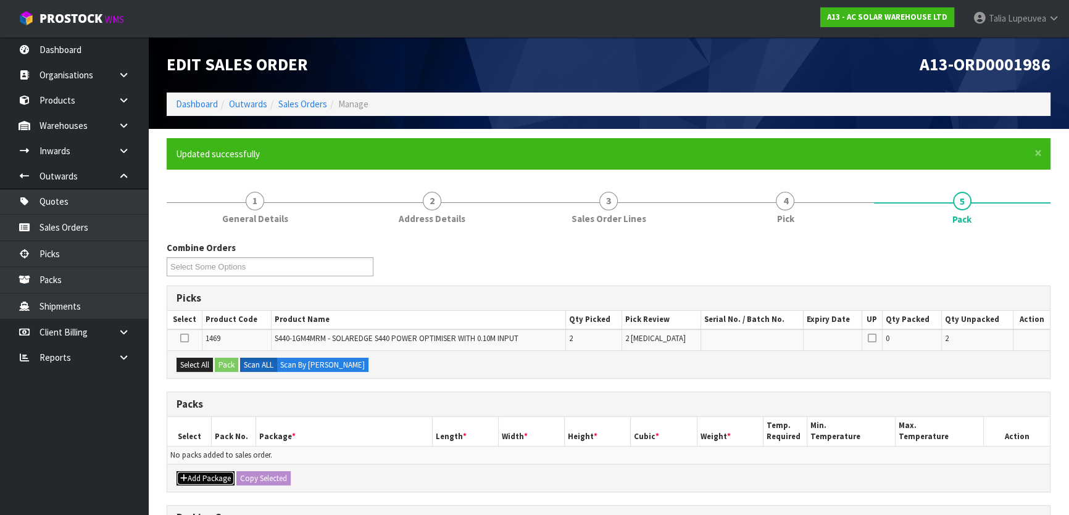
drag, startPoint x: 217, startPoint y: 477, endPoint x: 196, endPoint y: 474, distance: 21.2
click at [212, 477] on button "Add Package" at bounding box center [206, 479] width 58 height 15
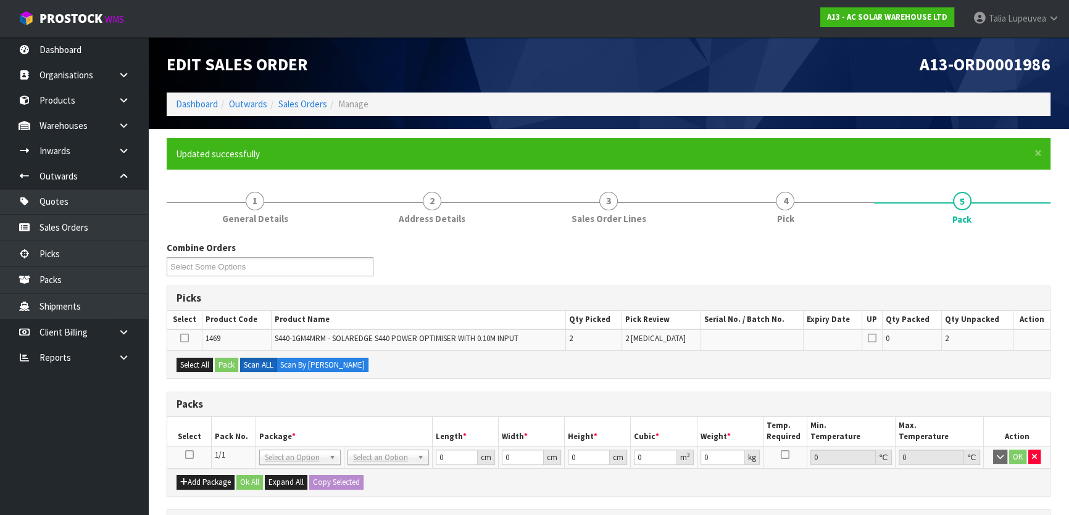
click at [185, 456] on icon at bounding box center [189, 455] width 9 height 1
drag, startPoint x: 189, startPoint y: 361, endPoint x: 212, endPoint y: 363, distance: 23.0
click at [194, 363] on button "Select All" at bounding box center [195, 365] width 36 height 15
click at [228, 362] on button "Pack" at bounding box center [226, 365] width 23 height 15
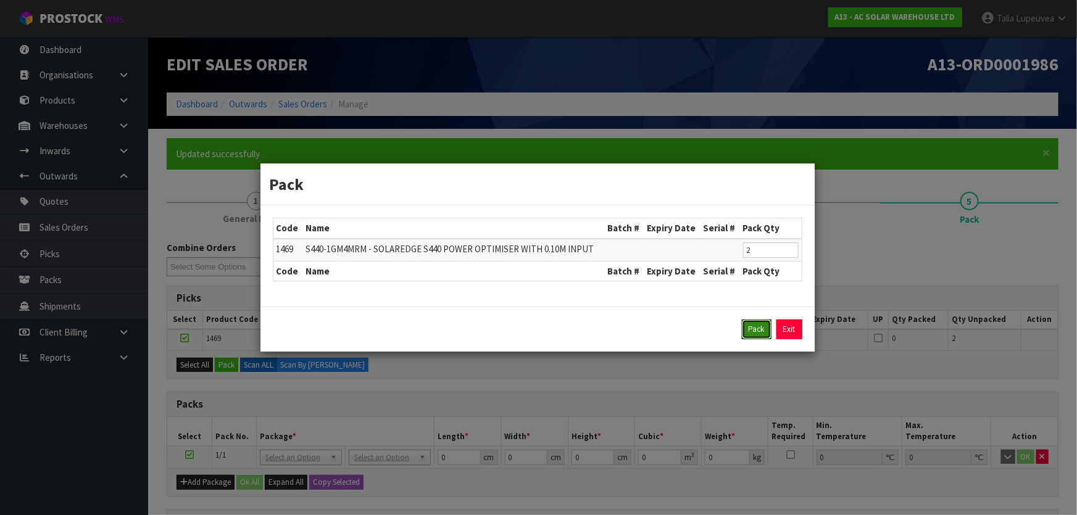
drag, startPoint x: 758, startPoint y: 320, endPoint x: 753, endPoint y: 326, distance: 7.9
click at [759, 321] on button "Pack" at bounding box center [757, 330] width 30 height 20
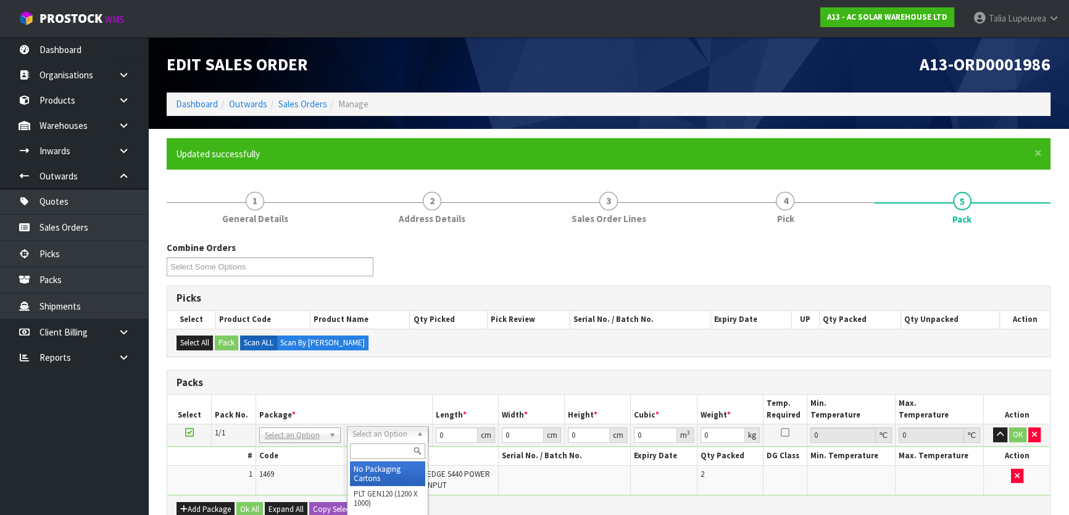
drag, startPoint x: 405, startPoint y: 433, endPoint x: 395, endPoint y: 454, distance: 23.2
click at [395, 454] on input "text" at bounding box center [387, 451] width 75 height 15
drag, startPoint x: 399, startPoint y: 467, endPoint x: 376, endPoint y: 457, distance: 25.7
drag, startPoint x: 450, startPoint y: 436, endPoint x: 407, endPoint y: 435, distance: 42.6
click at [407, 435] on tr "1/1 NONE 007-001 007-002 007-004 007-009 007-013 007-014 007-015 007-017 007-01…" at bounding box center [608, 436] width 883 height 22
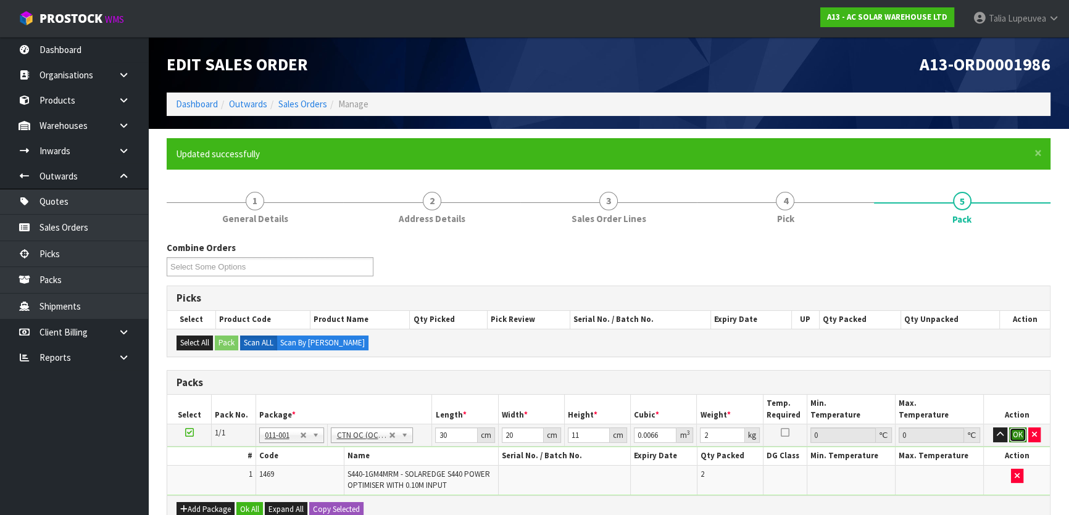
click at [1019, 428] on button "OK" at bounding box center [1017, 435] width 17 height 15
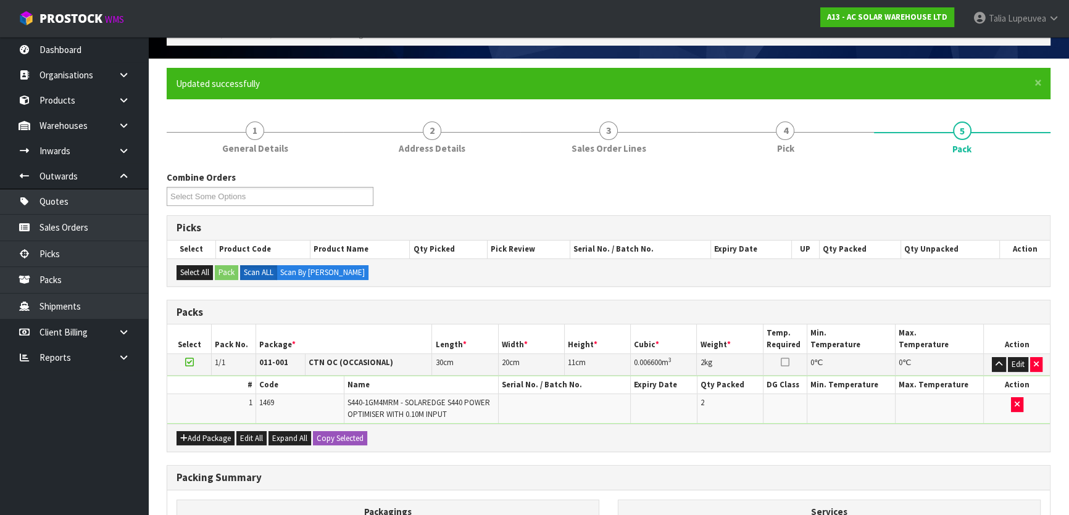
scroll to position [239, 0]
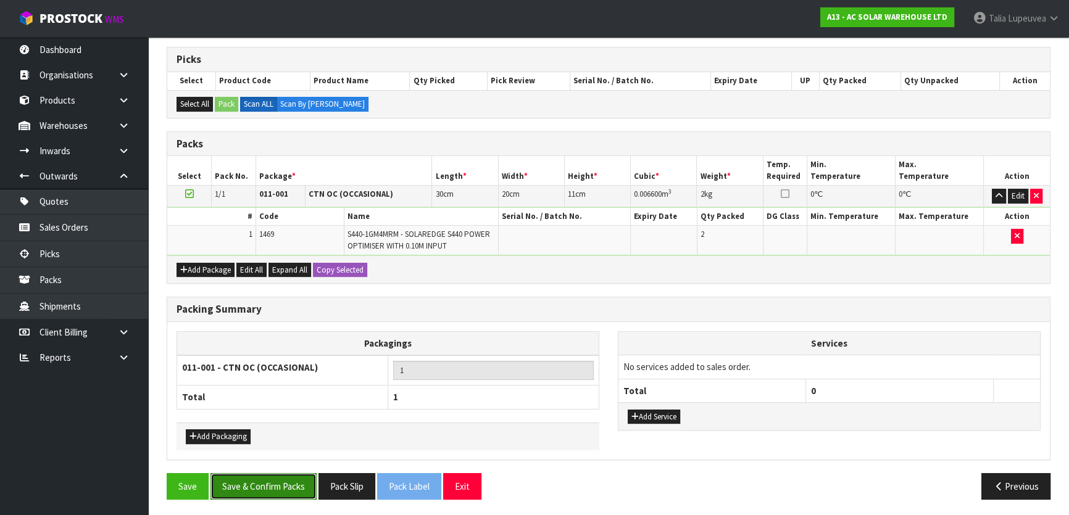
click at [302, 476] on button "Save & Confirm Packs" at bounding box center [264, 487] width 106 height 27
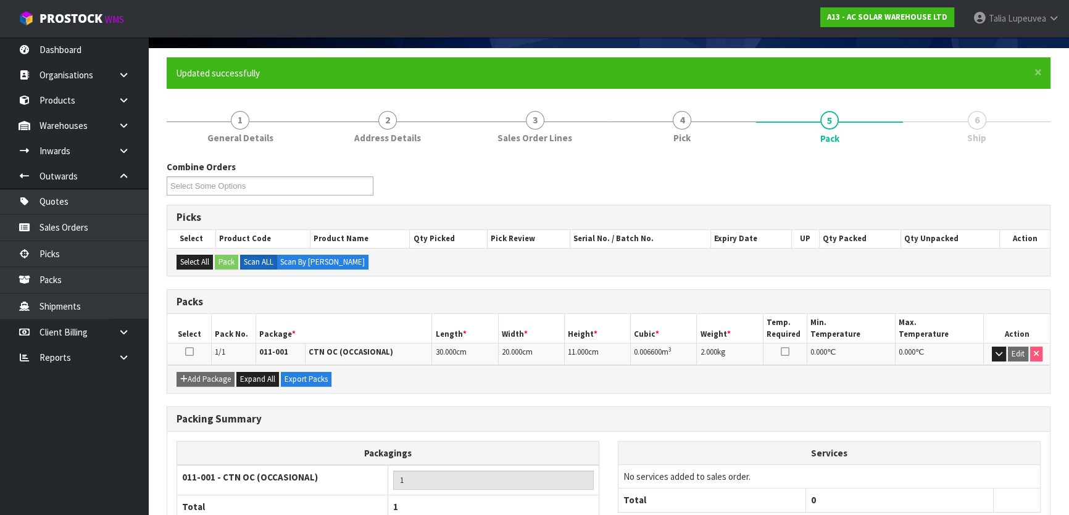
scroll to position [163, 0]
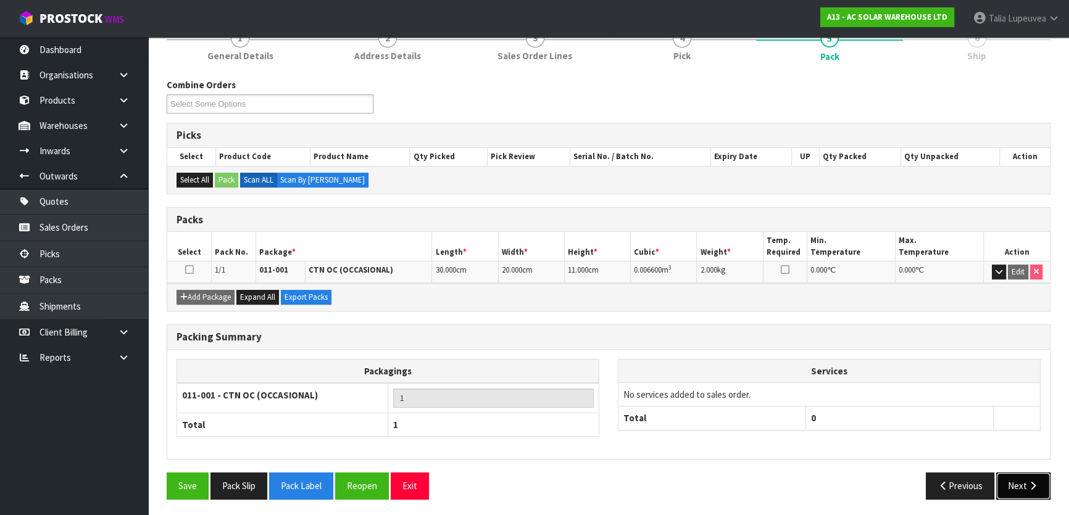
click at [1033, 485] on icon "button" at bounding box center [1033, 486] width 12 height 9
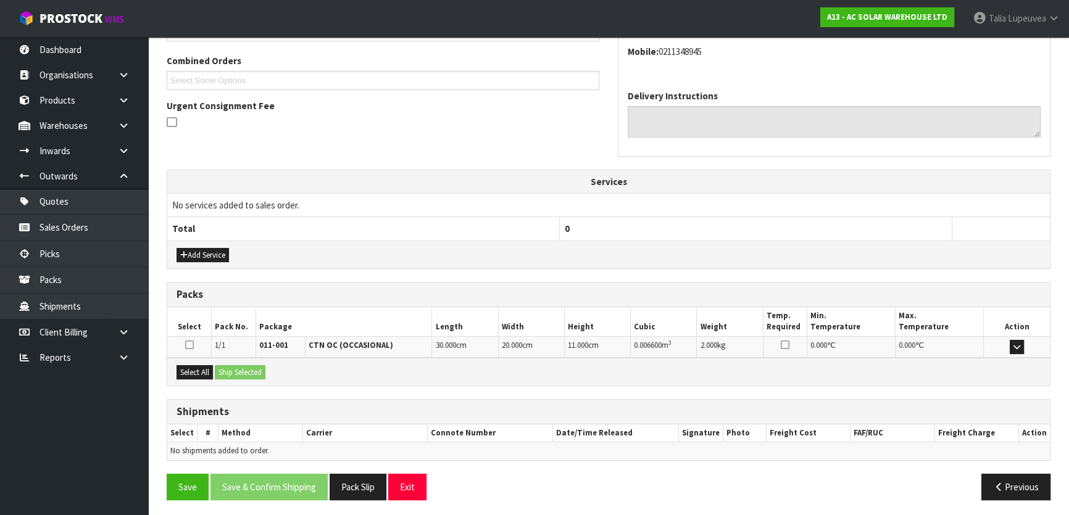
scroll to position [311, 0]
drag, startPoint x: 197, startPoint y: 372, endPoint x: 203, endPoint y: 370, distance: 6.4
click at [203, 370] on button "Select All" at bounding box center [195, 372] width 36 height 15
click at [226, 367] on button "Ship Selected" at bounding box center [240, 372] width 51 height 15
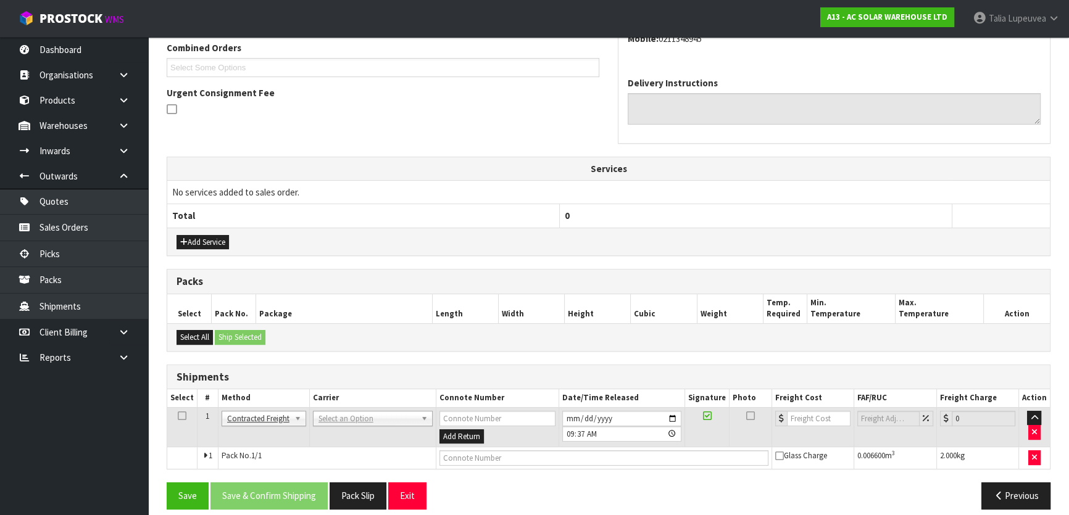
scroll to position [333, 0]
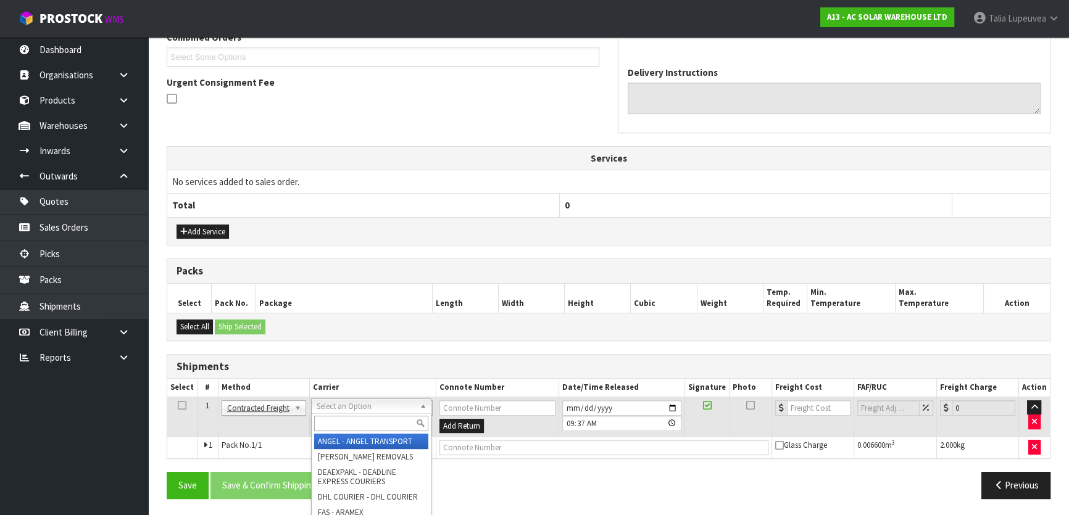
click at [390, 422] on input "text" at bounding box center [371, 423] width 114 height 15
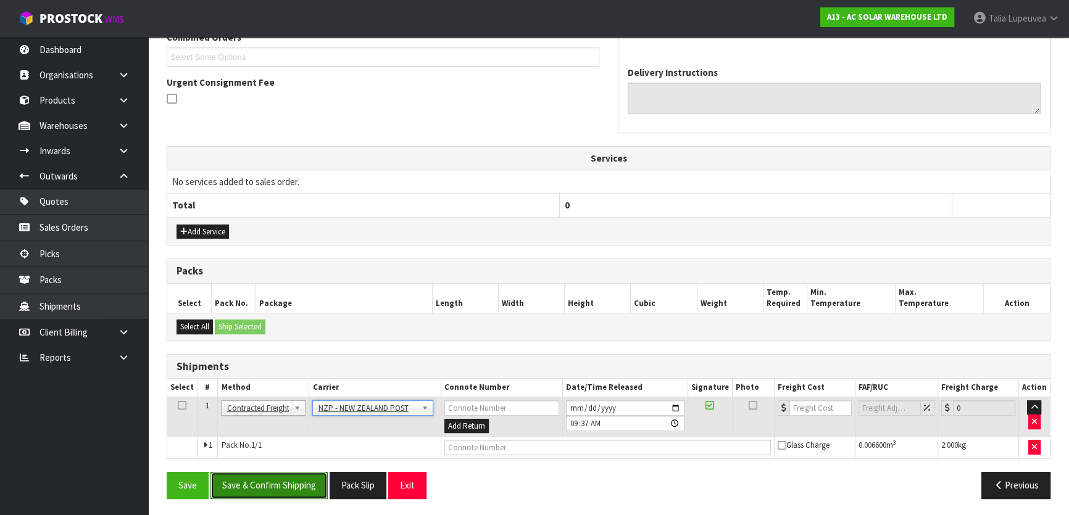
click at [283, 481] on button "Save & Confirm Shipping" at bounding box center [269, 485] width 117 height 27
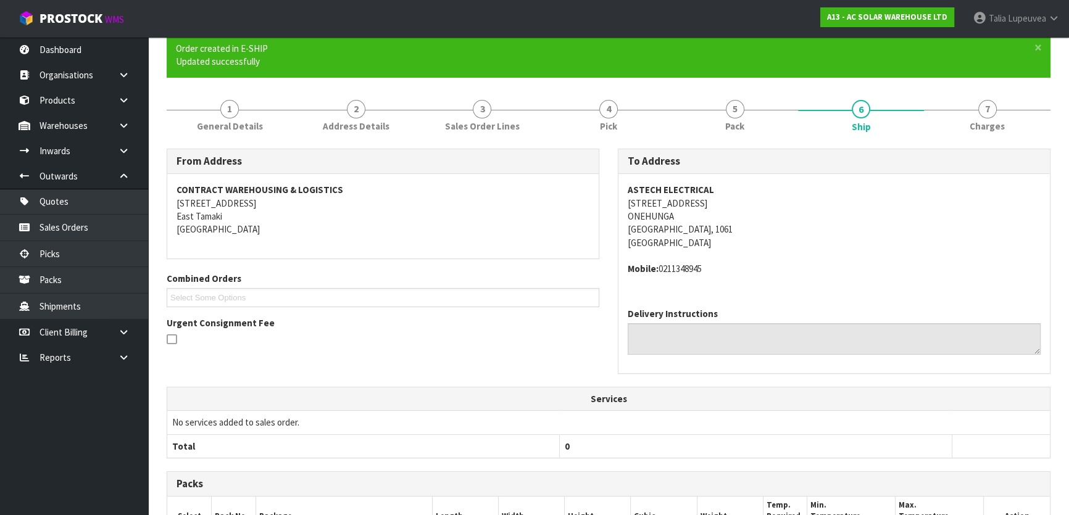
scroll to position [315, 0]
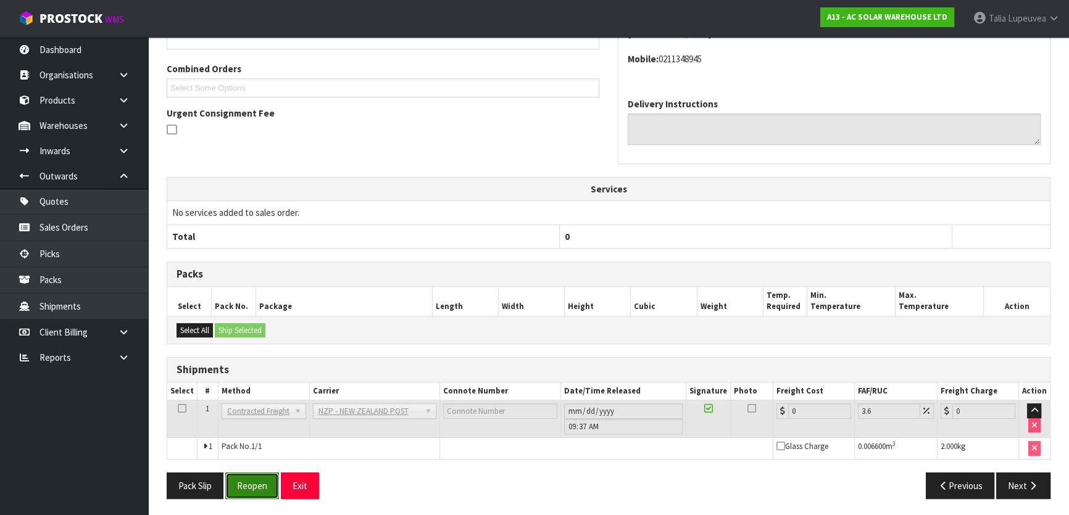
click at [253, 488] on button "Reopen" at bounding box center [252, 486] width 54 height 27
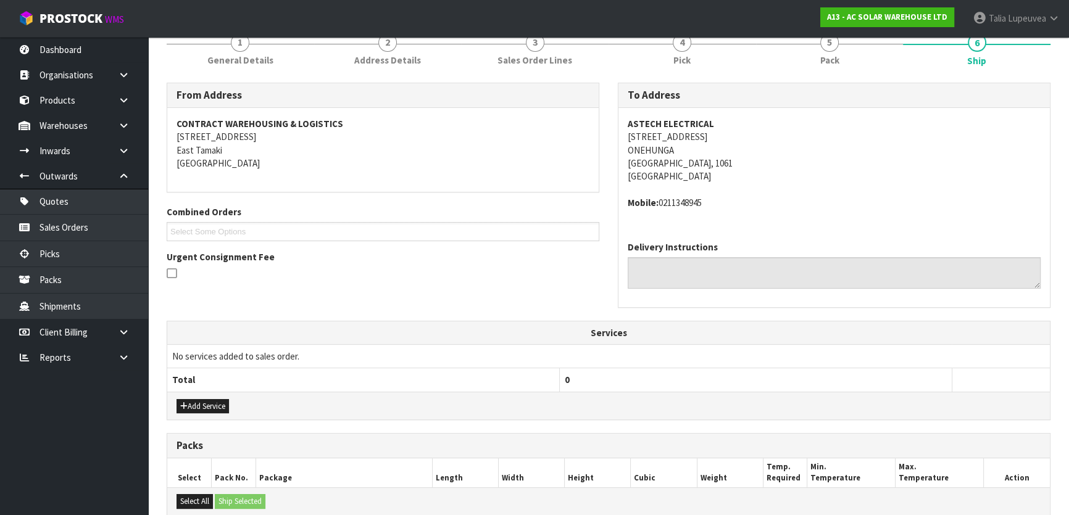
scroll to position [344, 0]
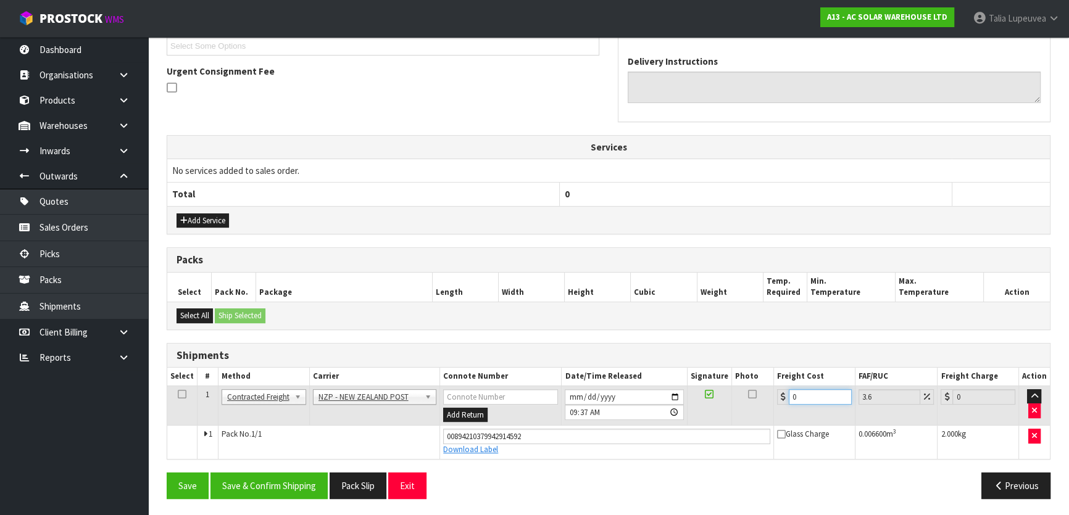
drag, startPoint x: 730, startPoint y: 417, endPoint x: 705, endPoint y: 403, distance: 28.5
click at [725, 416] on tr "1 Client Local Pickup Customer Local Pickup Company Freight Contracted Freight …" at bounding box center [608, 406] width 883 height 40
click at [271, 485] on button "Save & Confirm Shipping" at bounding box center [269, 486] width 117 height 27
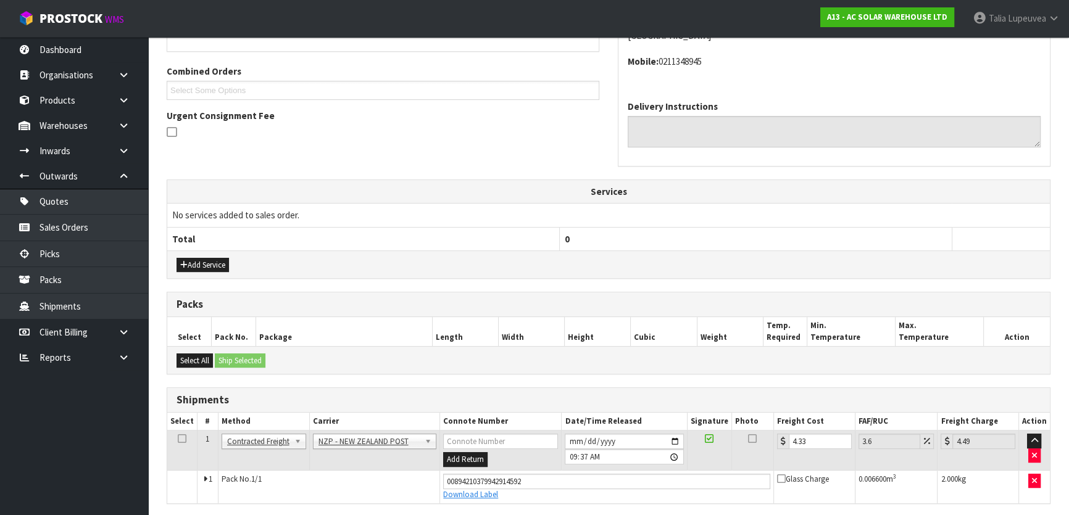
scroll to position [0, 0]
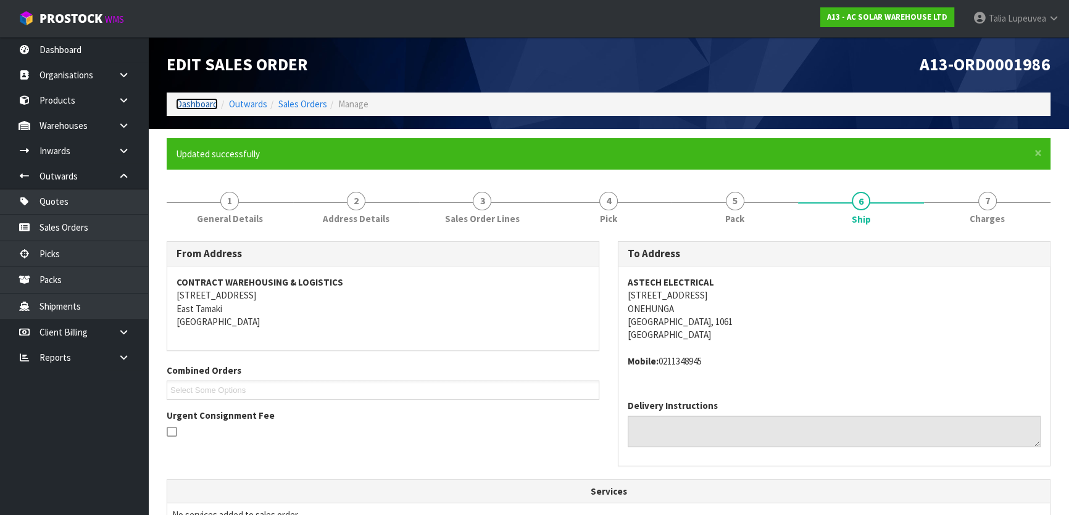
click at [215, 107] on link "Dashboard" at bounding box center [197, 104] width 42 height 12
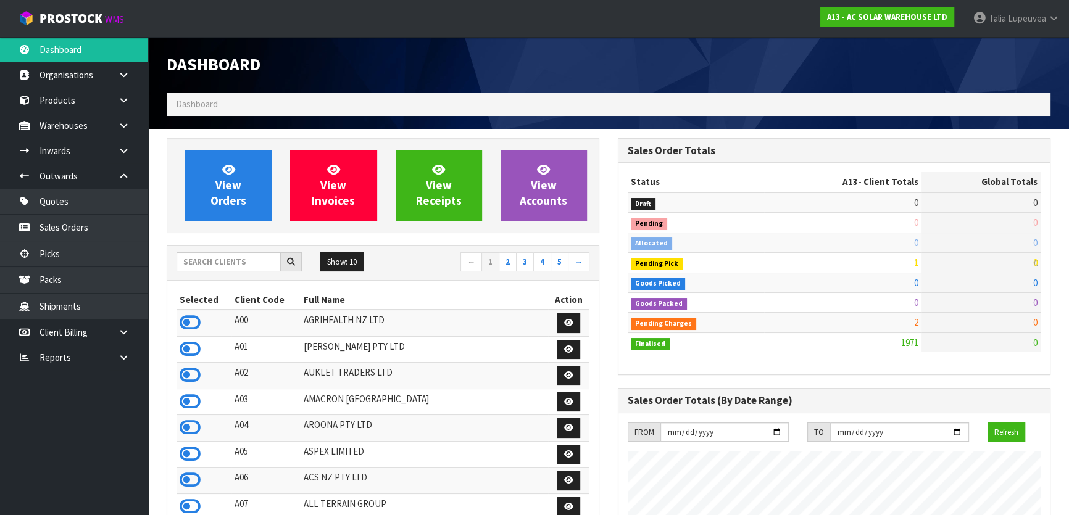
scroll to position [1012, 451]
click at [243, 258] on input "text" at bounding box center [229, 261] width 104 height 19
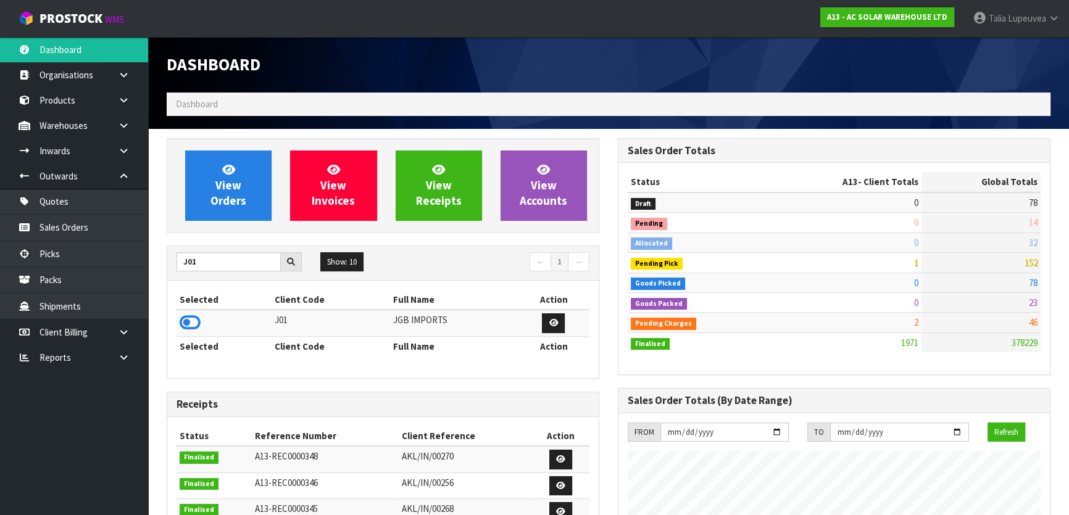
drag, startPoint x: 185, startPoint y: 321, endPoint x: 202, endPoint y: 333, distance: 21.4
click at [187, 321] on icon at bounding box center [190, 323] width 21 height 19
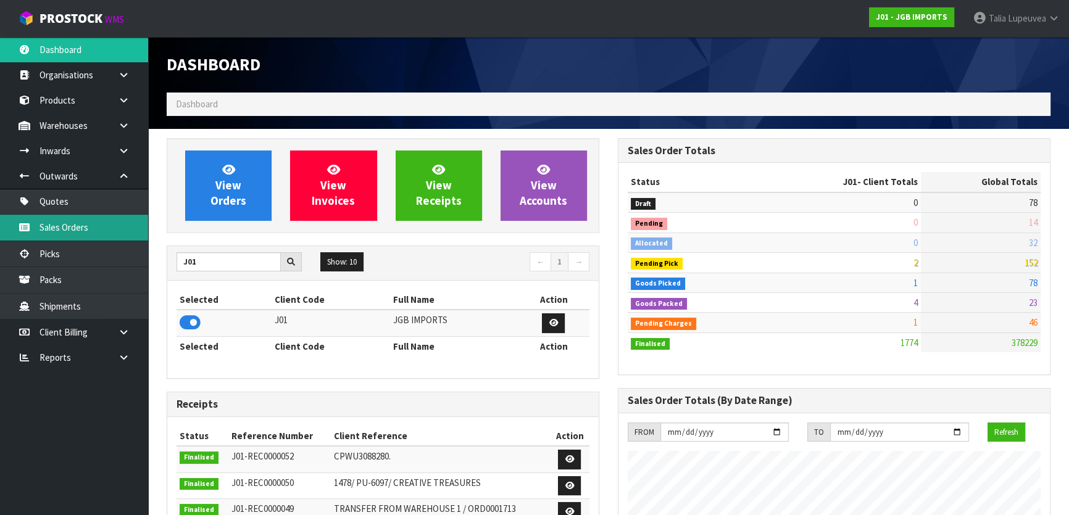
scroll to position [933, 451]
click at [97, 219] on link "Sales Orders" at bounding box center [74, 227] width 148 height 25
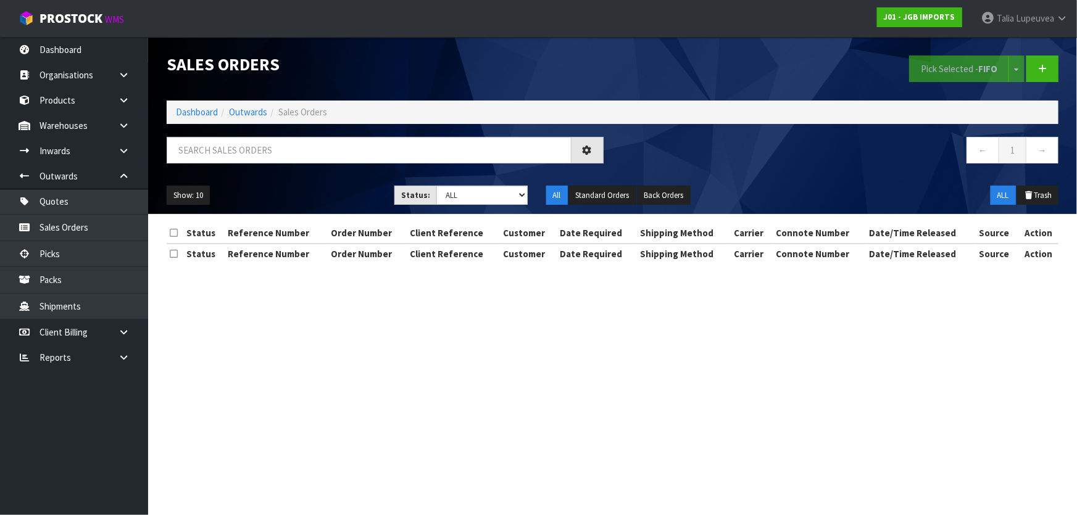
click at [420, 135] on div "Sales Orders Pick Selected - FIFO Split button! FIFO - First In First Out FEFO …" at bounding box center [612, 125] width 911 height 177
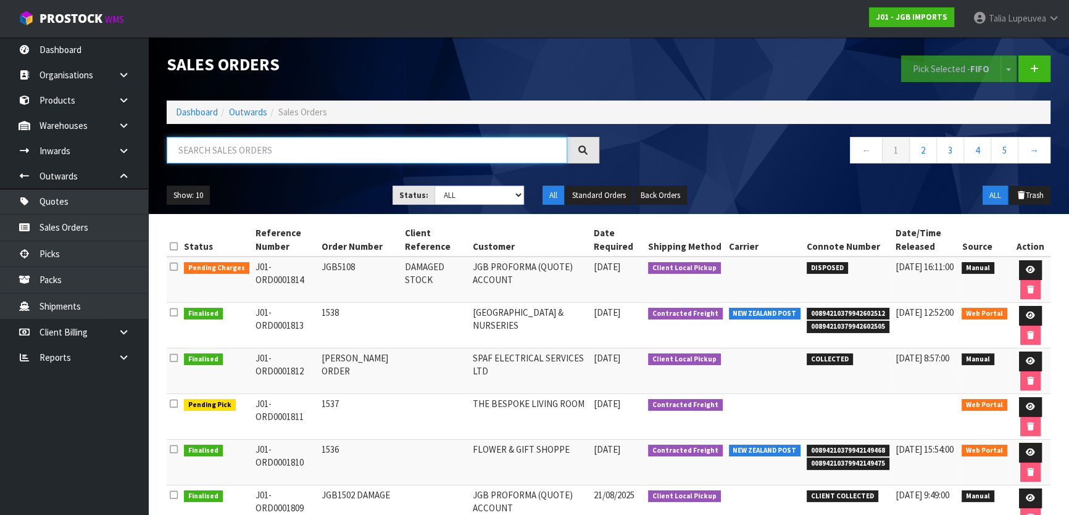
click at [419, 146] on input "text" at bounding box center [367, 150] width 401 height 27
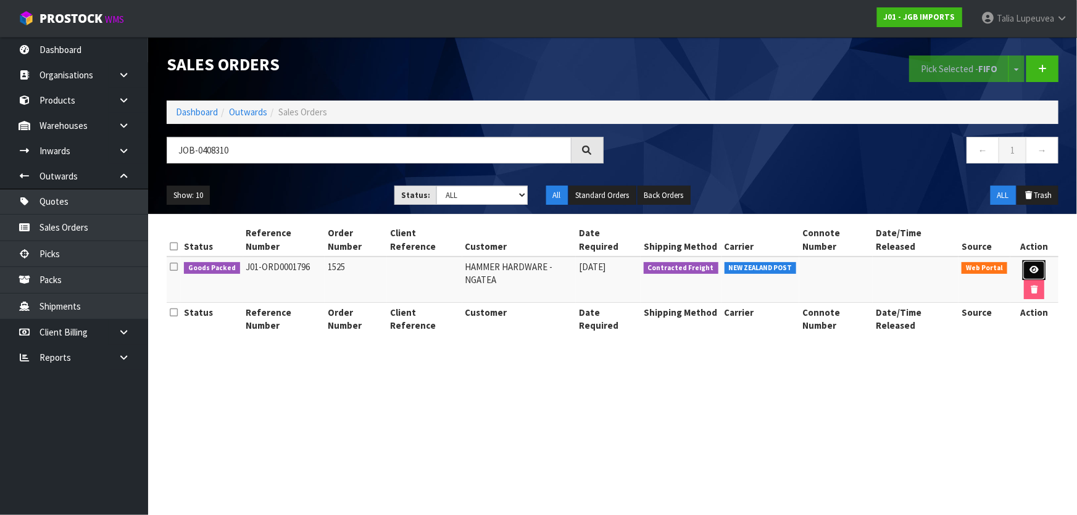
click at [1028, 273] on link at bounding box center [1034, 271] width 23 height 20
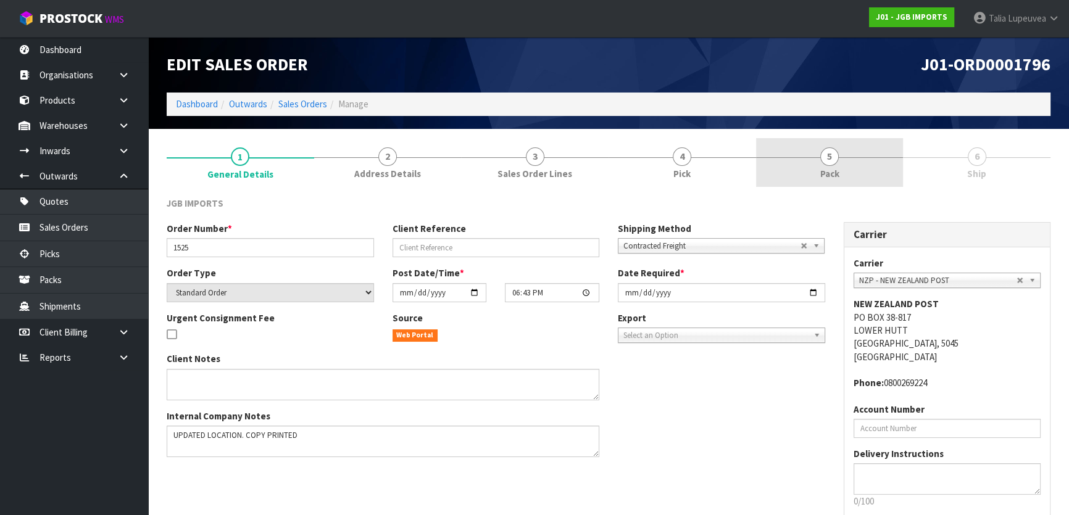
click at [861, 161] on link "5 Pack" at bounding box center [830, 162] width 148 height 49
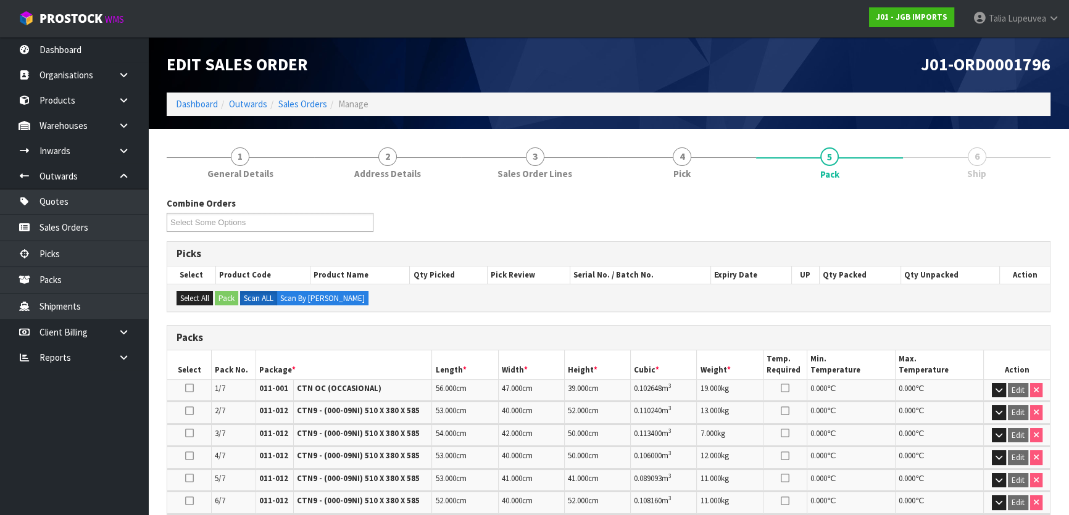
click at [972, 171] on span "Ship" at bounding box center [976, 173] width 19 height 13
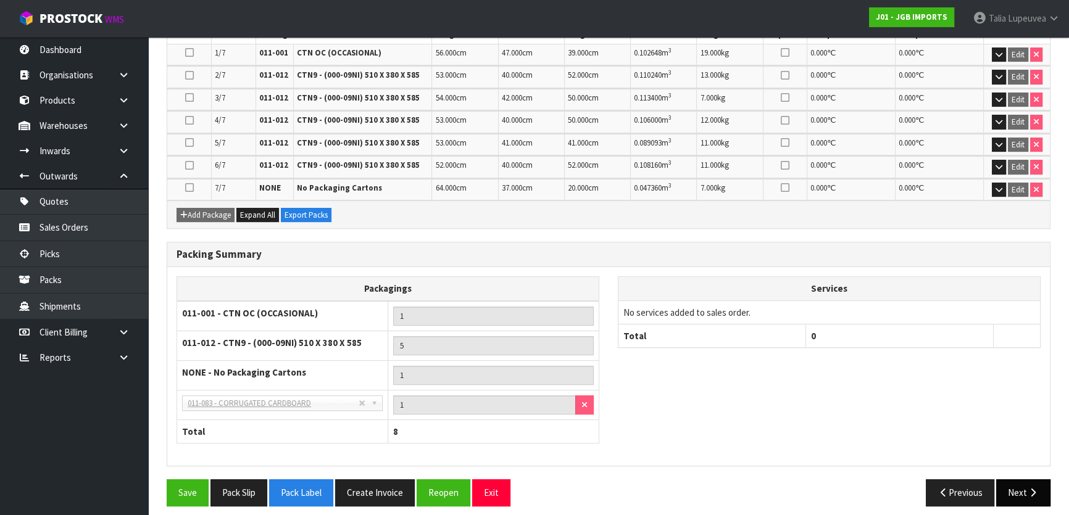
scroll to position [336, 0]
click at [1011, 483] on button "Next" at bounding box center [1023, 492] width 54 height 27
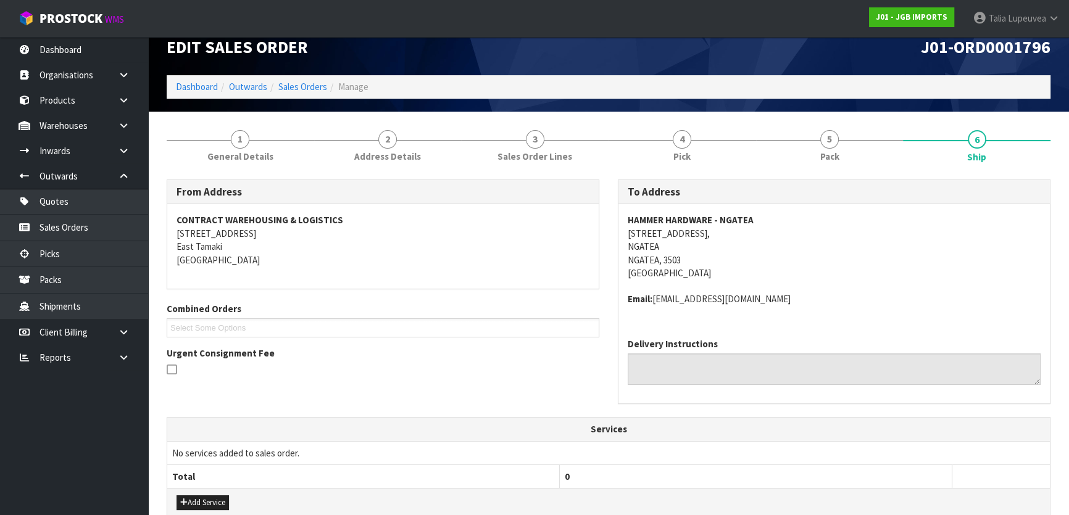
scroll to position [0, 0]
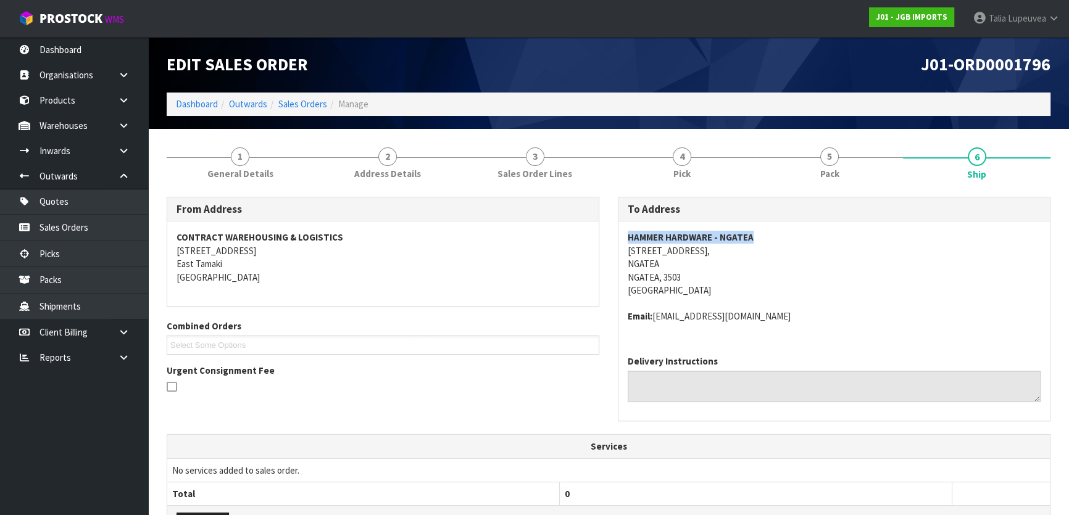
drag, startPoint x: 624, startPoint y: 235, endPoint x: 767, endPoint y: 240, distance: 143.3
click at [766, 240] on div "HAMMER HARDWARE - [GEOGRAPHIC_DATA][STREET_ADDRESS] Email: [EMAIL_ADDRESS][DOMA…" at bounding box center [835, 284] width 432 height 124
copy strong "HAMMER HARDWARE - NGATEA"
click at [772, 287] on address "HAMMER HARDWARE - NGATEA [STREET_ADDRESS]" at bounding box center [834, 264] width 413 height 66
drag, startPoint x: 627, startPoint y: 252, endPoint x: 723, endPoint y: 252, distance: 96.3
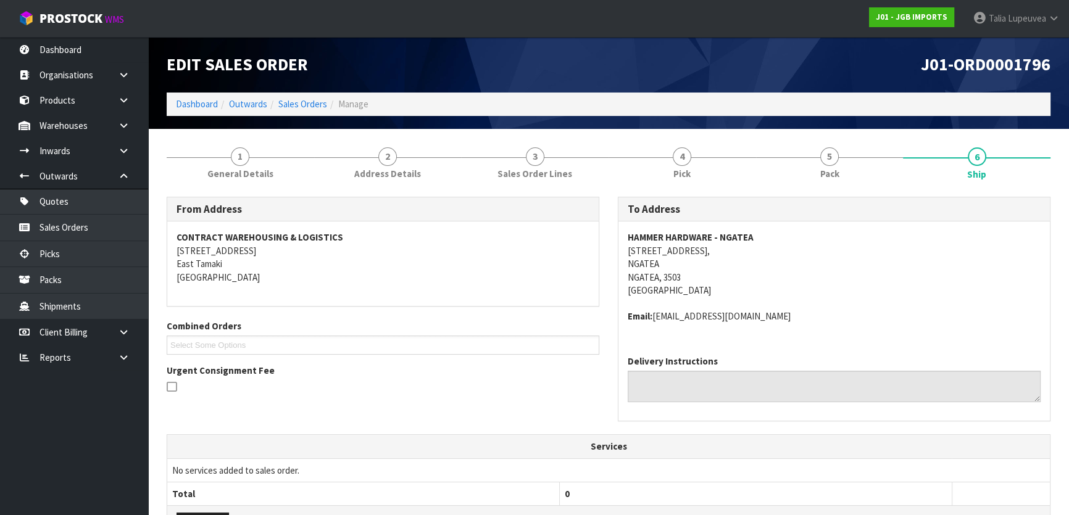
click at [723, 252] on div "HAMMER HARDWARE - [GEOGRAPHIC_DATA][STREET_ADDRESS] Email: [EMAIL_ADDRESS][DOMA…" at bounding box center [835, 284] width 432 height 124
copy address "[STREET_ADDRESS]"
drag, startPoint x: 654, startPoint y: 317, endPoint x: 821, endPoint y: 321, distance: 167.4
click at [821, 321] on address "Email: [EMAIL_ADDRESS][DOMAIN_NAME]" at bounding box center [834, 316] width 413 height 13
copy address "[EMAIL_ADDRESS][DOMAIN_NAME]"
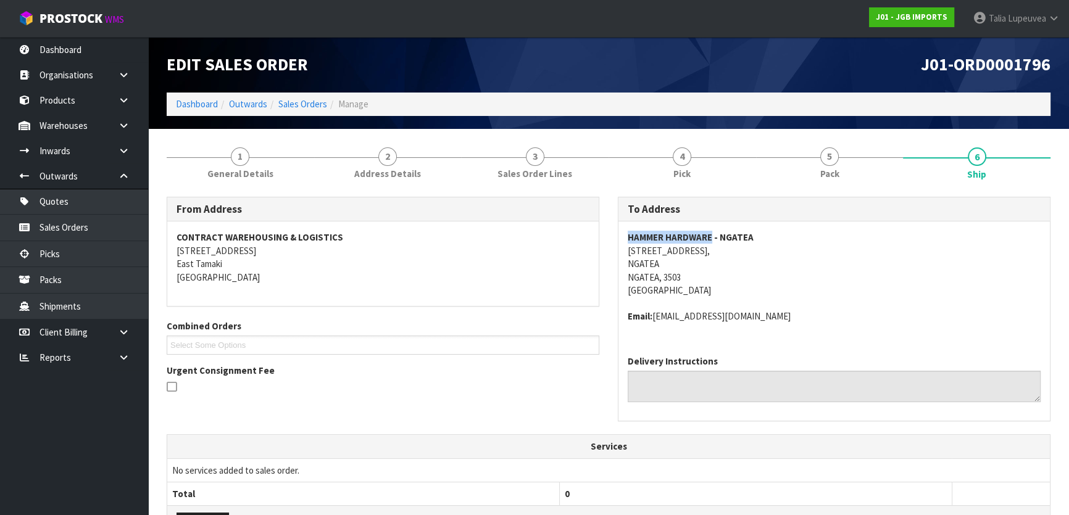
drag, startPoint x: 625, startPoint y: 235, endPoint x: 712, endPoint y: 240, distance: 87.2
click at [712, 240] on div "HAMMER HARDWARE - [GEOGRAPHIC_DATA][STREET_ADDRESS] Email: [EMAIL_ADDRESS][DOMA…" at bounding box center [835, 284] width 432 height 124
copy strong "HAMMER HARDWARE"
drag, startPoint x: 184, startPoint y: 159, endPoint x: 202, endPoint y: 170, distance: 21.9
click at [184, 159] on link "1 General Details" at bounding box center [241, 162] width 148 height 49
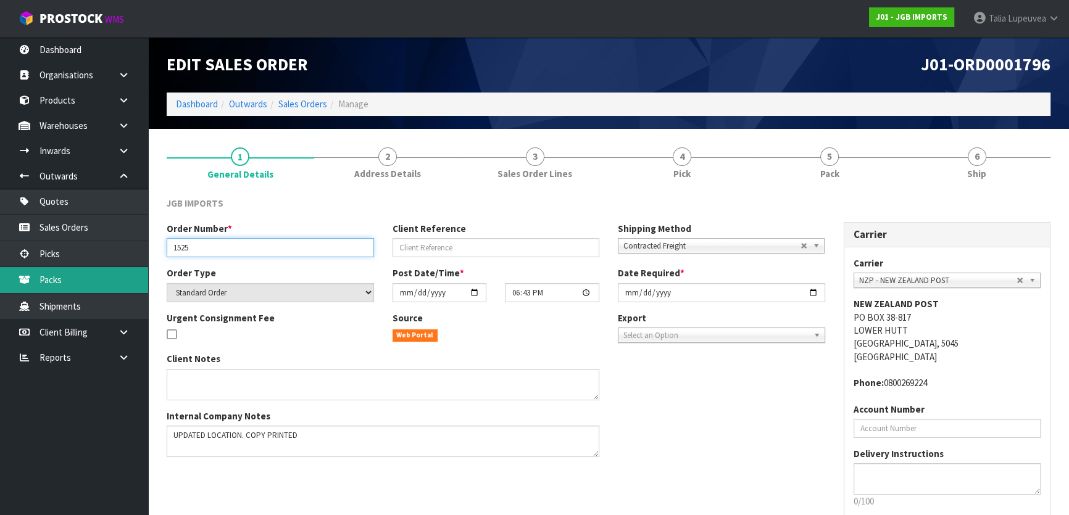
drag, startPoint x: 195, startPoint y: 245, endPoint x: 126, endPoint y: 267, distance: 72.6
click at [135, 274] on body "Toggle navigation ProStock WMS J01 - JGB IMPORTS Talia Lupeuvea Logout Dashboar…" at bounding box center [534, 257] width 1069 height 515
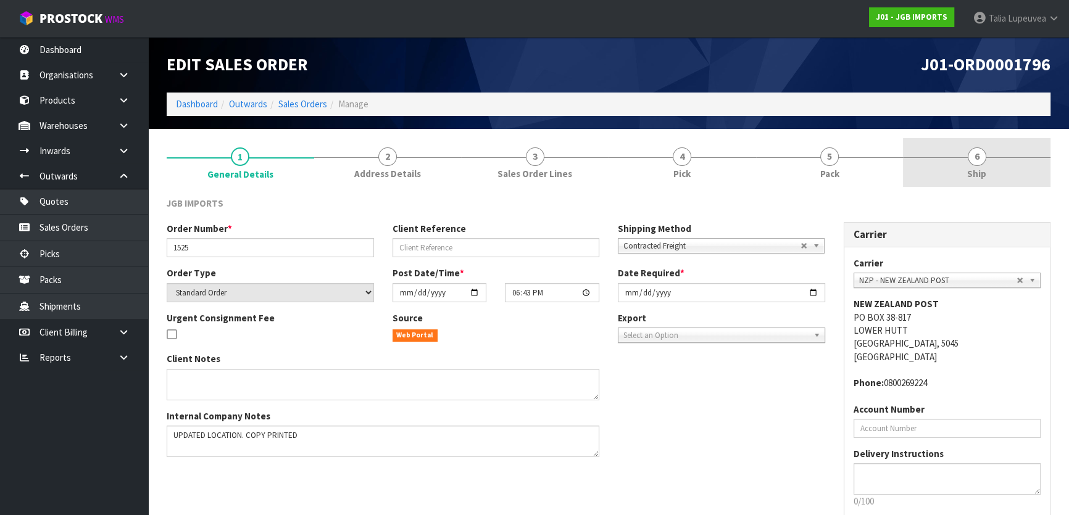
drag, startPoint x: 937, startPoint y: 156, endPoint x: 914, endPoint y: 157, distance: 23.5
click at [938, 156] on link "6 Ship" at bounding box center [977, 162] width 148 height 49
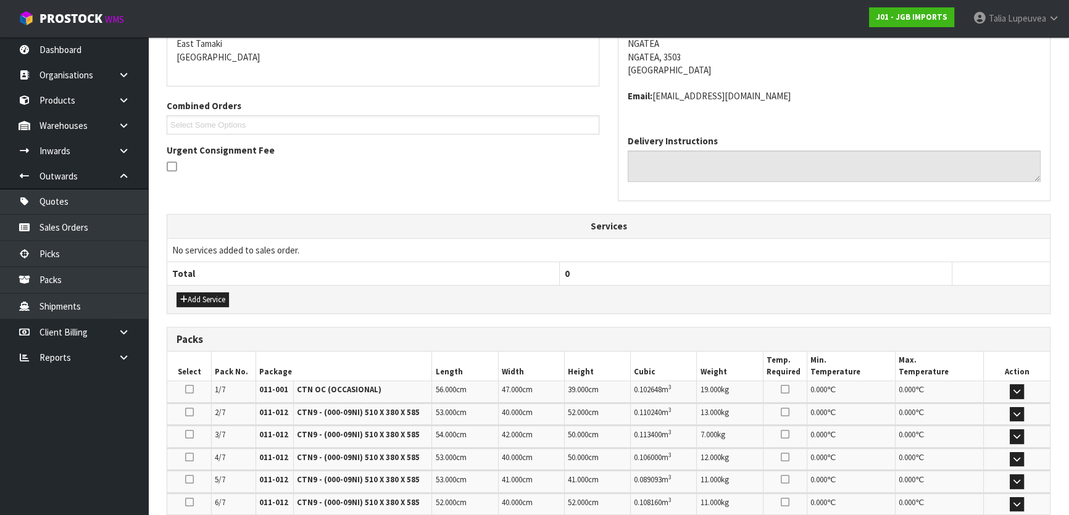
scroll to position [56, 0]
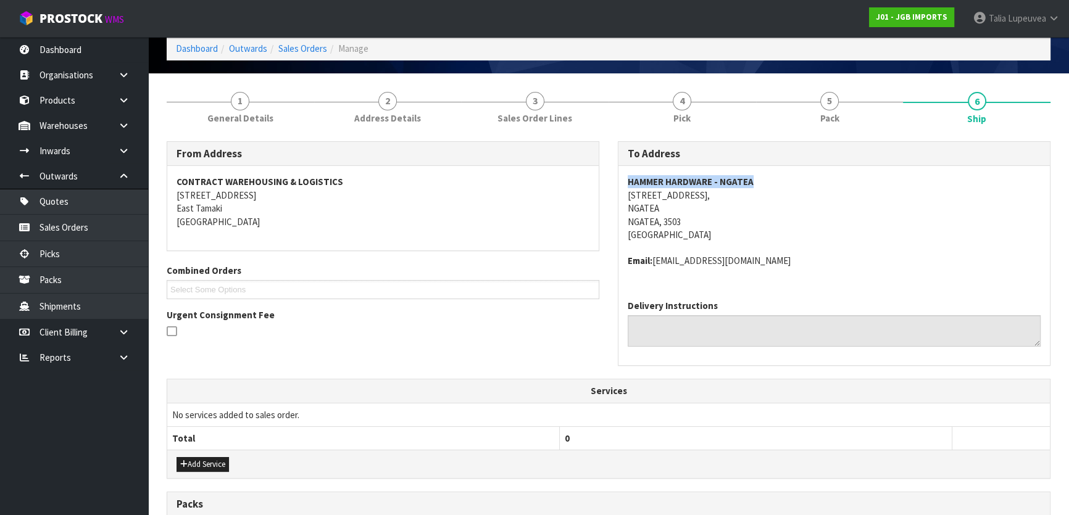
drag, startPoint x: 628, startPoint y: 180, endPoint x: 761, endPoint y: 180, distance: 133.3
click at [761, 180] on address "HAMMER HARDWARE - NGATEA [STREET_ADDRESS]" at bounding box center [834, 208] width 413 height 66
copy strong "HAMMER HARDWARE - NGATEA"
click at [656, 192] on address "HAMMER HARDWARE - NGATEA [STREET_ADDRESS]" at bounding box center [834, 208] width 413 height 66
click at [657, 198] on address "HAMMER HARDWARE - NGATEA [STREET_ADDRESS]" at bounding box center [834, 208] width 413 height 66
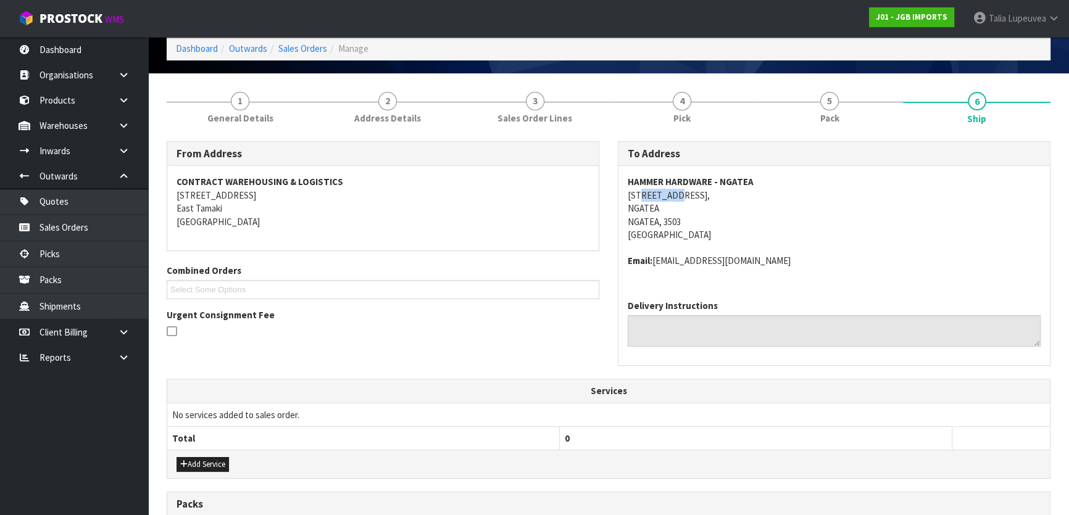
click at [657, 198] on address "HAMMER HARDWARE - NGATEA [STREET_ADDRESS]" at bounding box center [834, 208] width 413 height 66
drag, startPoint x: 658, startPoint y: 196, endPoint x: 693, endPoint y: 194, distance: 34.6
click at [659, 196] on address "HAMMER HARDWARE - NGATEA [STREET_ADDRESS]" at bounding box center [834, 208] width 413 height 66
drag, startPoint x: 722, startPoint y: 195, endPoint x: 630, endPoint y: 190, distance: 92.8
click at [630, 191] on address "HAMMER HARDWARE - NGATEA [STREET_ADDRESS]" at bounding box center [834, 208] width 413 height 66
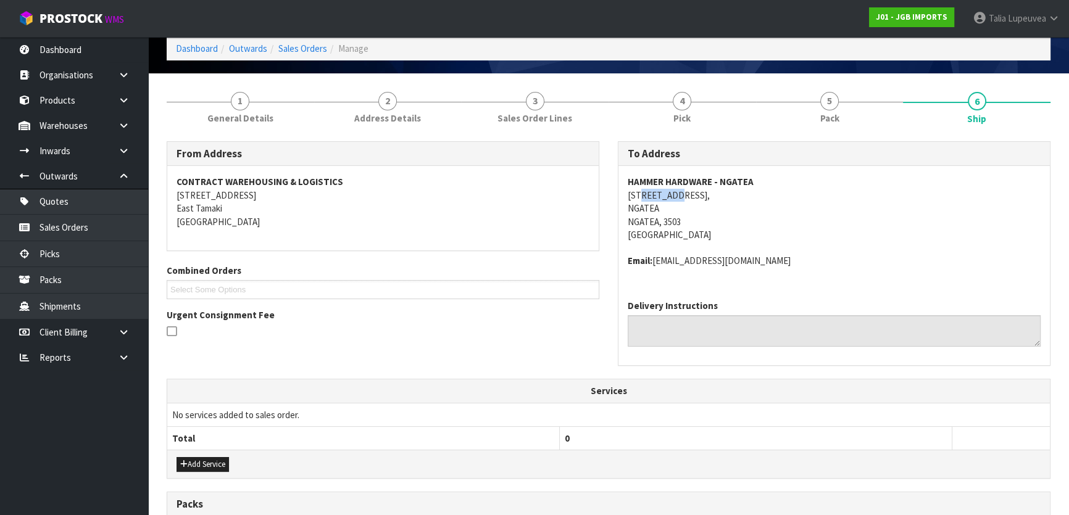
copy address "[STREET_ADDRESS]"
click at [664, 261] on address "Email: [EMAIL_ADDRESS][DOMAIN_NAME]" at bounding box center [834, 260] width 413 height 13
drag, startPoint x: 655, startPoint y: 261, endPoint x: 874, endPoint y: 265, distance: 219.2
click at [870, 268] on div "HAMMER HARDWARE - [GEOGRAPHIC_DATA][STREET_ADDRESS] Email: [EMAIL_ADDRESS][DOMA…" at bounding box center [835, 228] width 432 height 124
copy address "[EMAIL_ADDRESS][DOMAIN_NAME]"
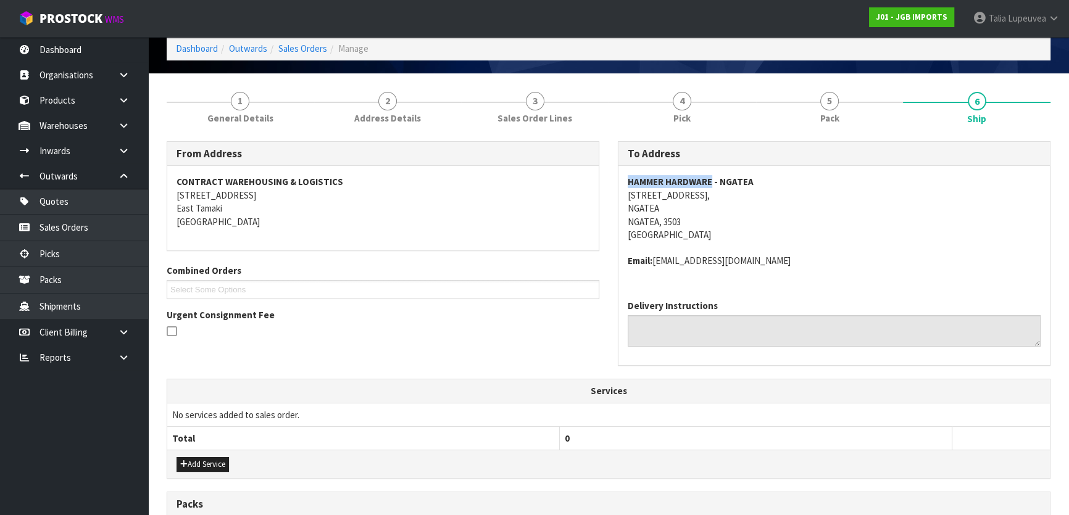
drag, startPoint x: 711, startPoint y: 178, endPoint x: 628, endPoint y: 171, distance: 83.6
click at [628, 171] on div "HAMMER HARDWARE - [GEOGRAPHIC_DATA][STREET_ADDRESS] Email: [EMAIL_ADDRESS][DOMA…" at bounding box center [835, 228] width 432 height 124
copy strong "HAMMER HARDWARE"
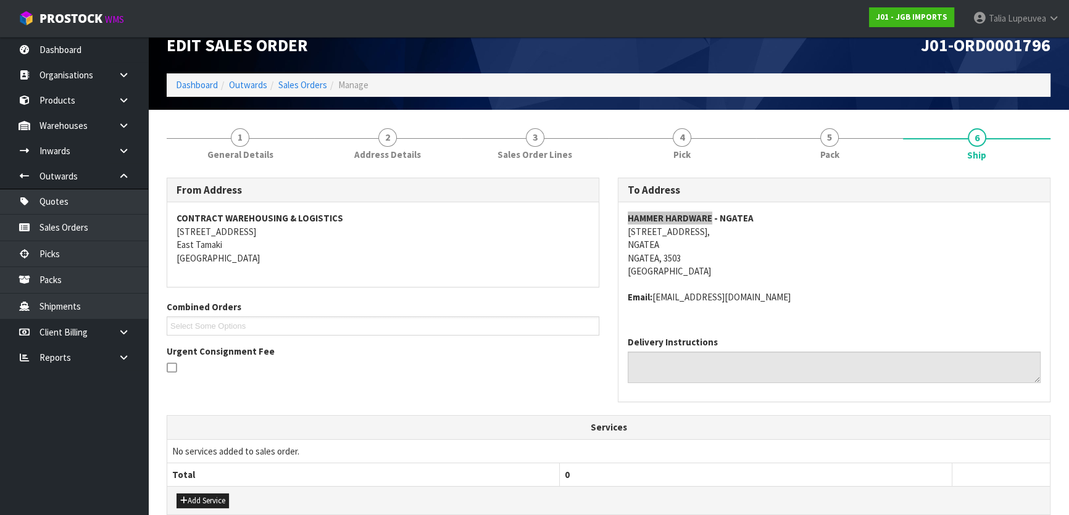
scroll to position [0, 0]
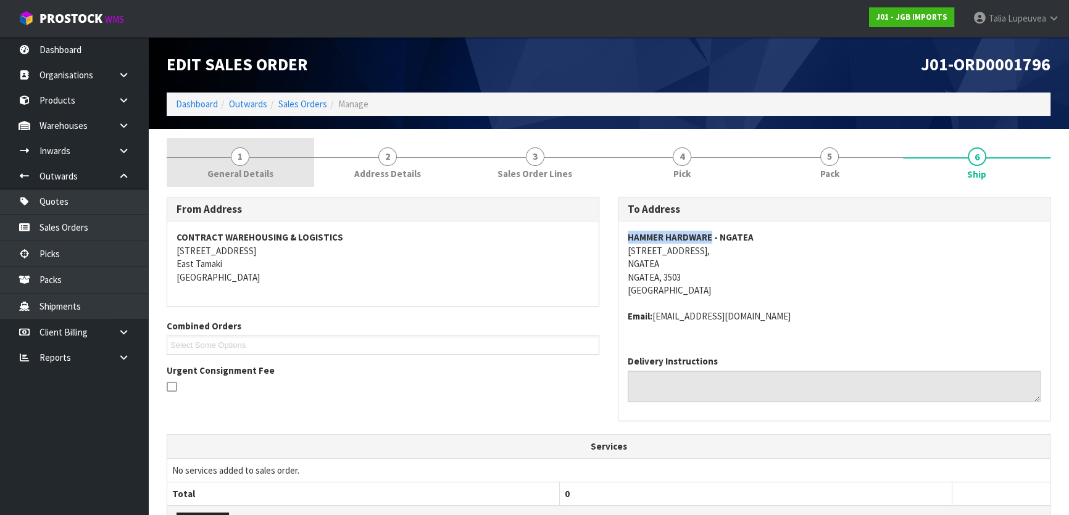
drag, startPoint x: 285, startPoint y: 170, endPoint x: 272, endPoint y: 182, distance: 17.5
click at [285, 170] on link "1 General Details" at bounding box center [241, 162] width 148 height 49
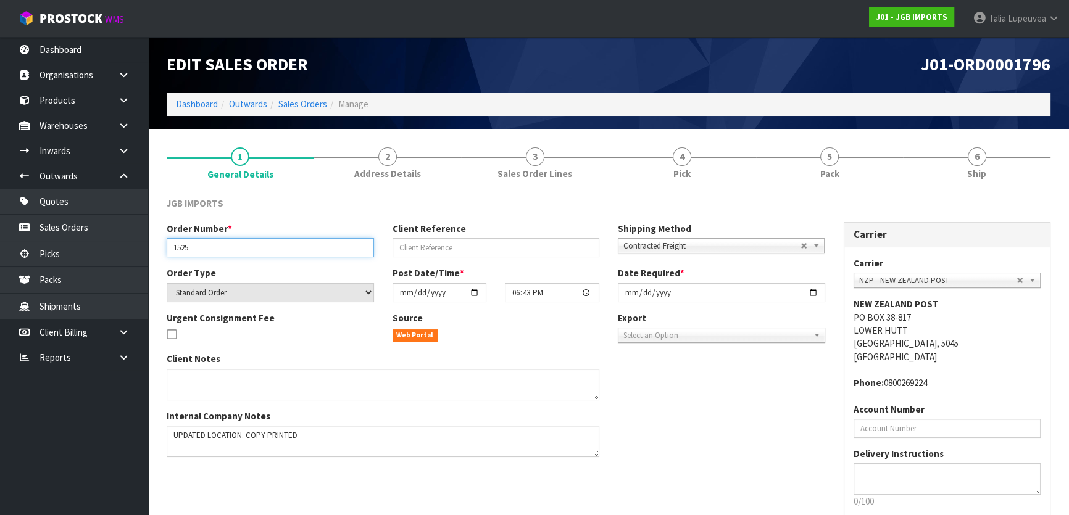
drag, startPoint x: 193, startPoint y: 254, endPoint x: 163, endPoint y: 249, distance: 30.7
drag, startPoint x: 163, startPoint y: 249, endPoint x: 214, endPoint y: 239, distance: 51.7
click at [214, 239] on input "1525" at bounding box center [270, 247] width 207 height 19
drag, startPoint x: 162, startPoint y: 266, endPoint x: 179, endPoint y: 262, distance: 17.8
click at [162, 267] on div "Order Type Standard Order Back Order" at bounding box center [270, 284] width 226 height 35
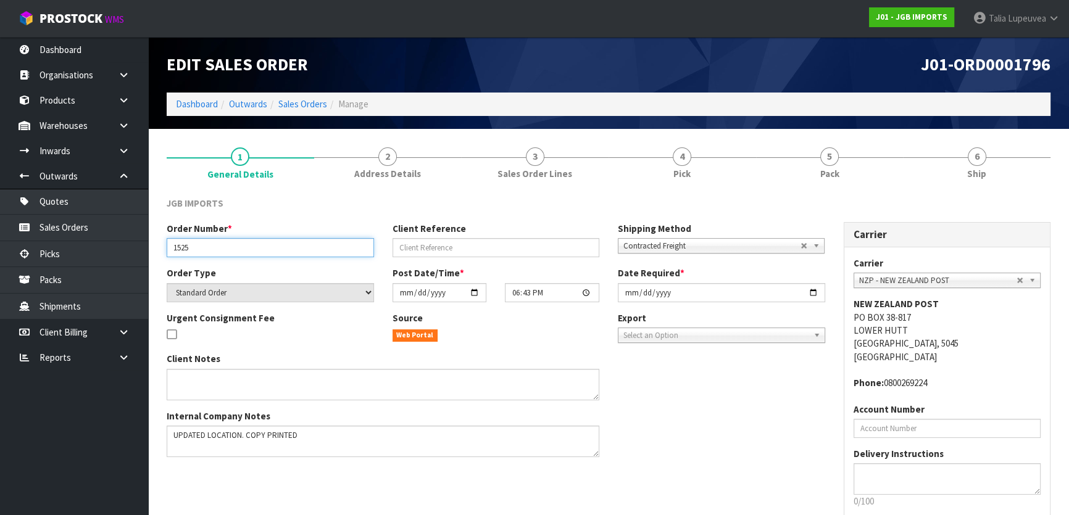
click at [184, 252] on input "1525" at bounding box center [270, 247] width 207 height 19
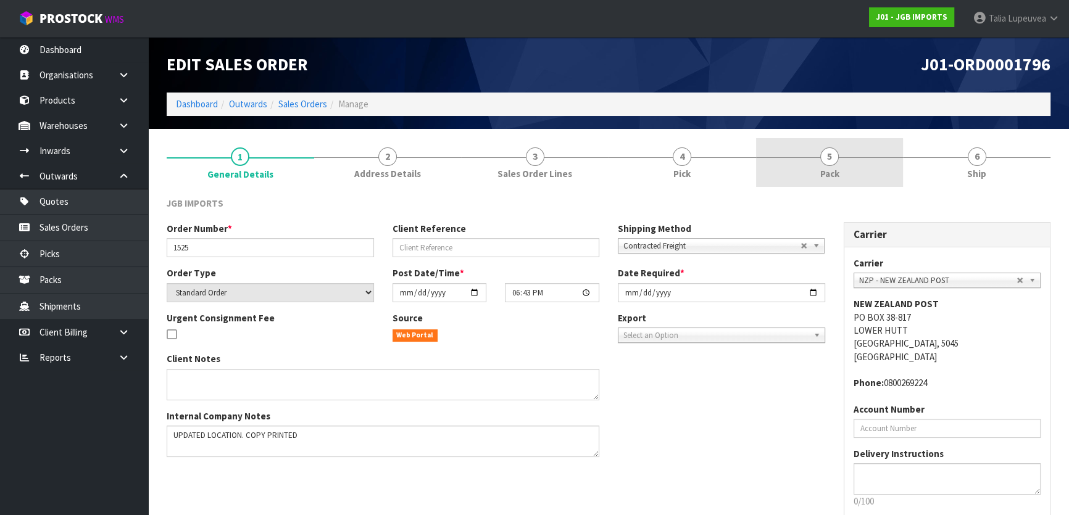
click at [833, 160] on span "5" at bounding box center [829, 157] width 19 height 19
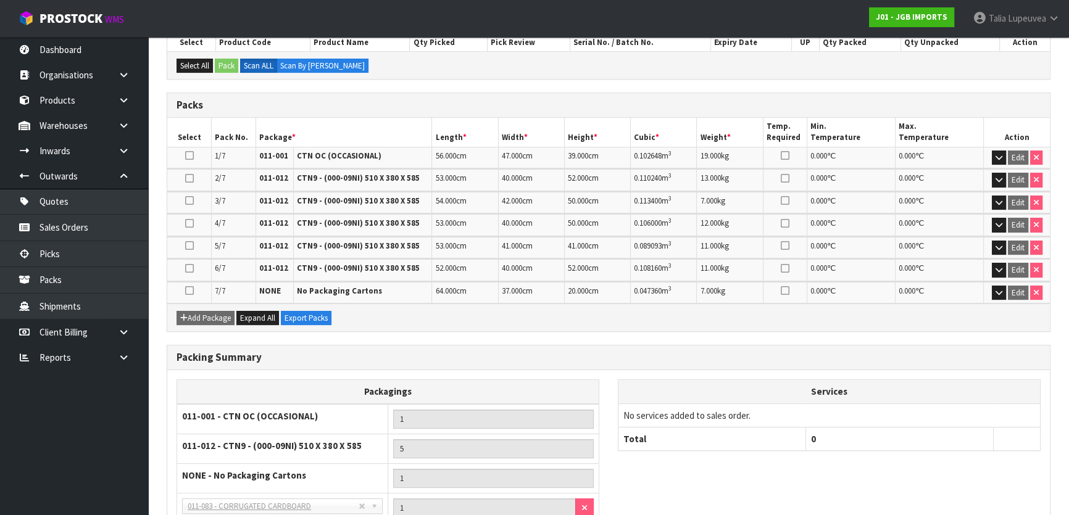
scroll to position [224, 0]
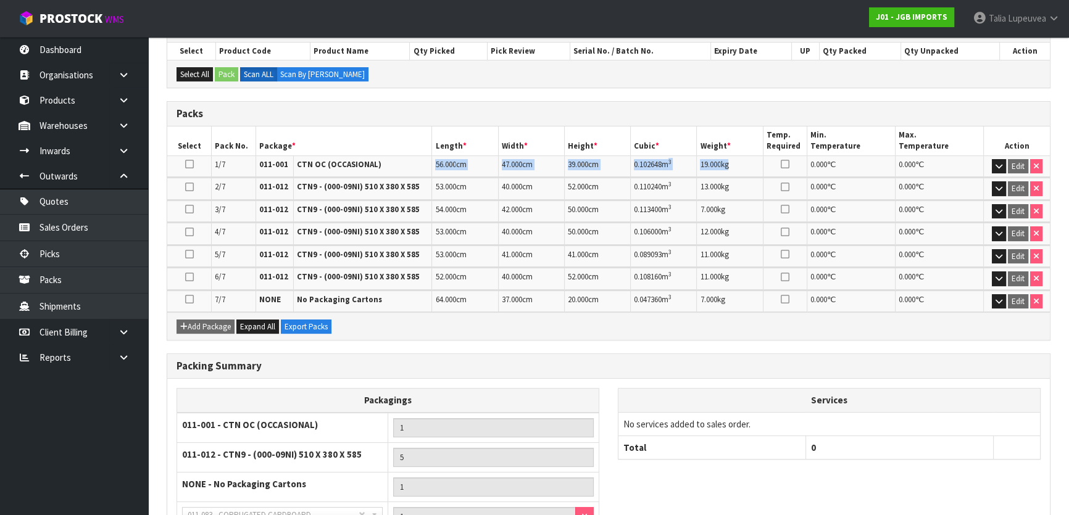
drag, startPoint x: 432, startPoint y: 164, endPoint x: 736, endPoint y: 169, distance: 305.0
click at [736, 169] on tr "1/7 011-001 CTN OC (OCCASIONAL) 56.000 cm 47.000 cm 39.000 cm 0.102648 m 3 19.0…" at bounding box center [608, 167] width 883 height 22
drag, startPoint x: 433, startPoint y: 185, endPoint x: 740, endPoint y: 190, distance: 306.9
click at [747, 191] on tr "2/7 011-012 CTN9 - (000-09NI) 510 X 380 X 585 53.000 cm 40.000 cm 52.000 cm 0.1…" at bounding box center [608, 189] width 883 height 22
drag, startPoint x: 432, startPoint y: 207, endPoint x: 732, endPoint y: 209, distance: 300.0
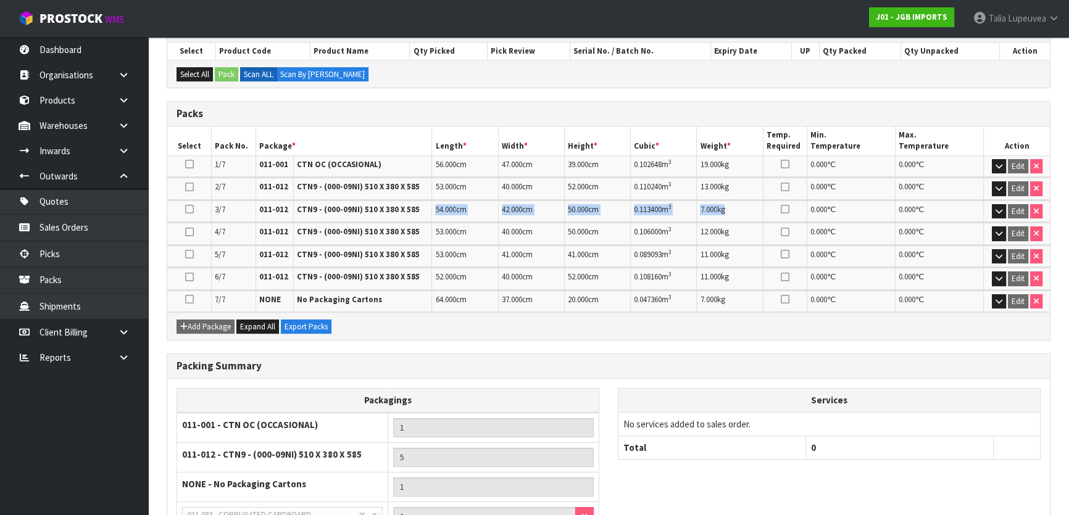
click at [732, 209] on tr "3/7 011-012 CTN9 - (000-09NI) 510 X 380 X 585 54.000 cm 42.000 cm 50.000 cm 0.1…" at bounding box center [608, 212] width 883 height 22
drag, startPoint x: 434, startPoint y: 232, endPoint x: 743, endPoint y: 241, distance: 309.4
click at [743, 241] on tr "4/7 011-012 CTN9 - (000-09NI) 510 X 380 X 585 53.000 cm 40.000 cm 50.000 cm 0.1…" at bounding box center [608, 234] width 883 height 22
drag, startPoint x: 436, startPoint y: 252, endPoint x: 733, endPoint y: 253, distance: 296.3
click at [733, 253] on tr "5/7 011-012 CTN9 - (000-09NI) 510 X 380 X 585 53.000 cm 41.000 cm 41.000 cm 0.0…" at bounding box center [608, 257] width 883 height 22
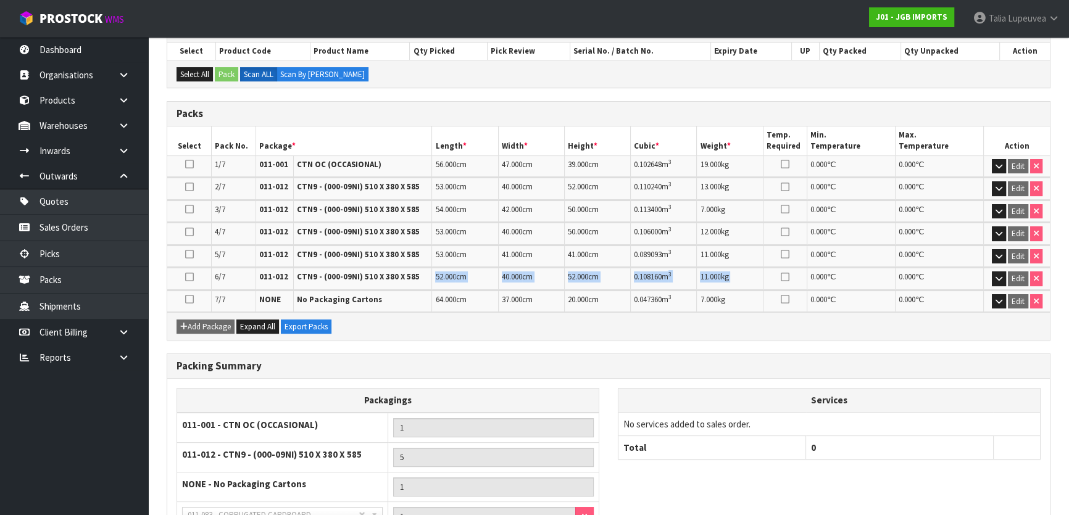
drag, startPoint x: 433, startPoint y: 275, endPoint x: 811, endPoint y: 278, distance: 377.8
click at [811, 278] on tr "6/7 011-012 CTN9 - (000-09NI) 510 X 380 X 585 52.000 cm 40.000 cm 52.000 cm 0.1…" at bounding box center [608, 279] width 883 height 22
drag, startPoint x: 428, startPoint y: 298, endPoint x: 736, endPoint y: 306, distance: 307.5
click at [735, 306] on tr "7/7 NONE No Packaging Cartons 64.000 cm 37.000 cm 20.000 cm 0.047360 m 3 7.000 …" at bounding box center [608, 302] width 883 height 22
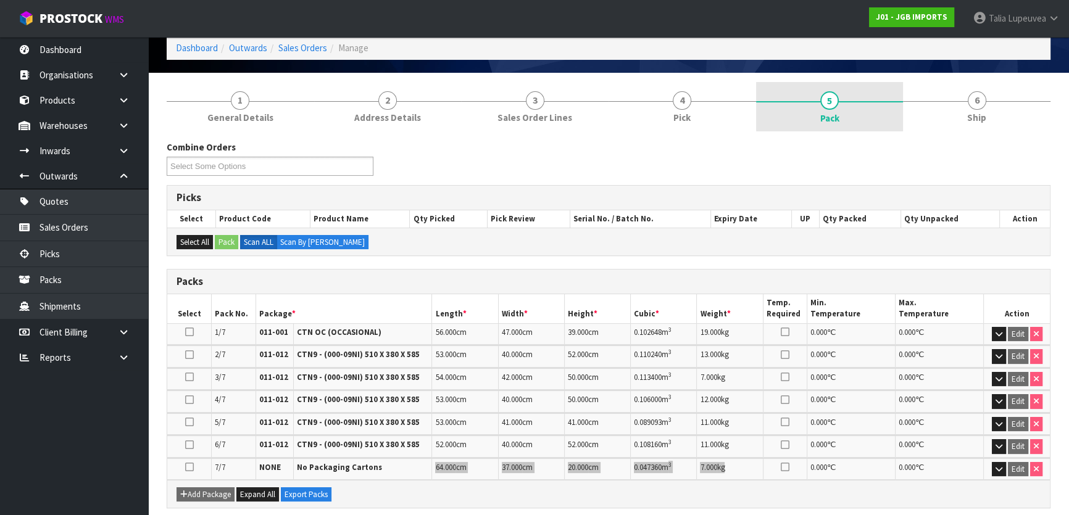
scroll to position [56, 0]
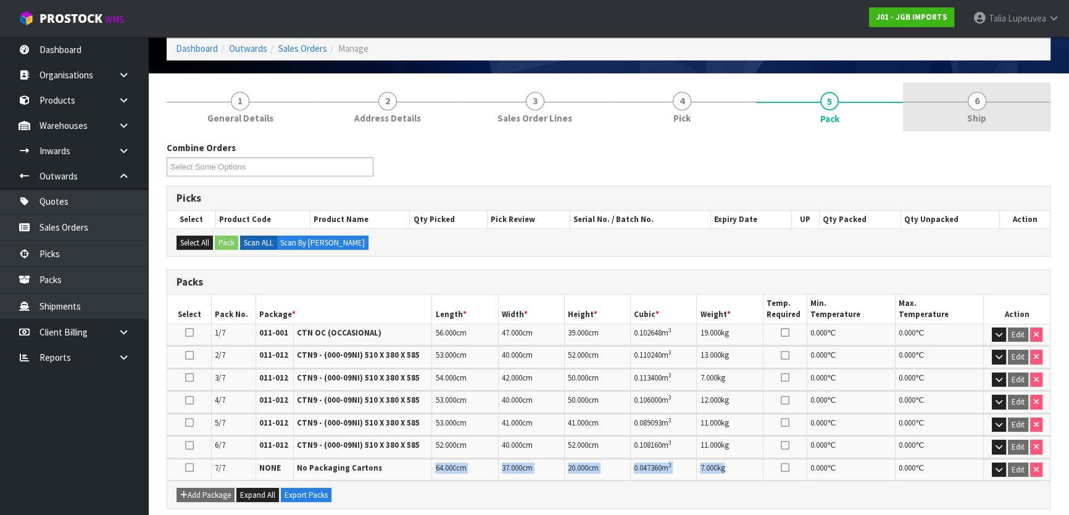
drag, startPoint x: 964, startPoint y: 111, endPoint x: 942, endPoint y: 116, distance: 22.3
click at [964, 111] on link "6 Ship" at bounding box center [977, 107] width 148 height 49
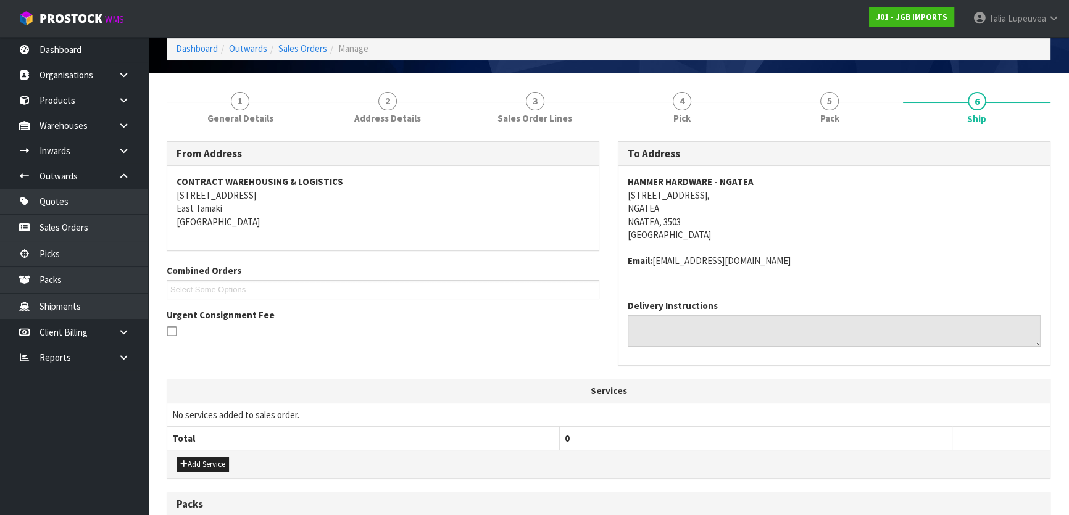
drag, startPoint x: 657, startPoint y: 260, endPoint x: 845, endPoint y: 272, distance: 187.4
click at [843, 271] on div "HAMMER HARDWARE - [GEOGRAPHIC_DATA][STREET_ADDRESS] Email: [EMAIL_ADDRESS][DOMA…" at bounding box center [835, 228] width 432 height 124
click at [724, 258] on address "Email: [EMAIL_ADDRESS][DOMAIN_NAME]" at bounding box center [834, 260] width 413 height 13
drag, startPoint x: 654, startPoint y: 258, endPoint x: 872, endPoint y: 278, distance: 218.9
click at [870, 277] on div "HAMMER HARDWARE - [GEOGRAPHIC_DATA][STREET_ADDRESS] Email: [EMAIL_ADDRESS][DOMA…" at bounding box center [835, 228] width 432 height 124
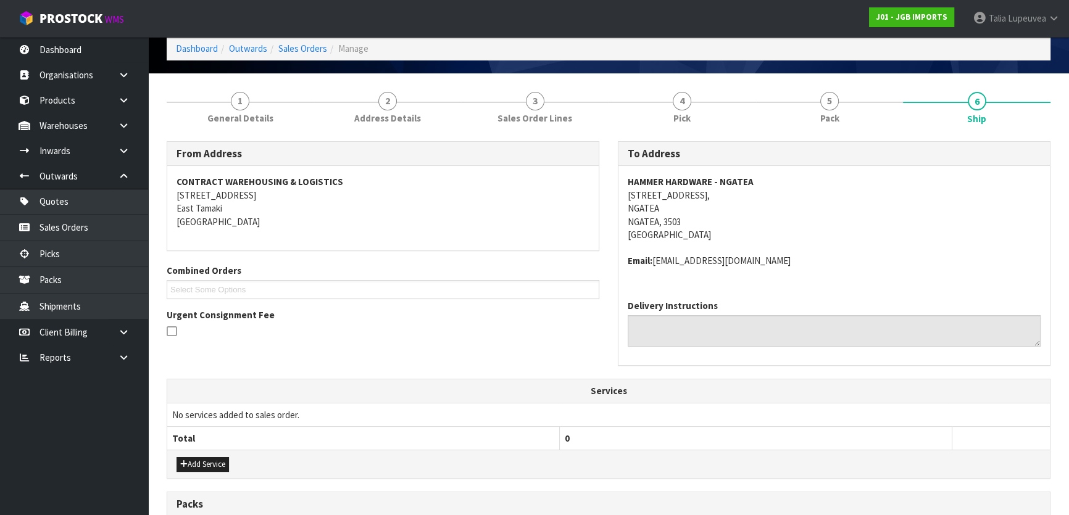
copy address "[EMAIL_ADDRESS][DOMAIN_NAME]"
click at [704, 218] on address "HAMMER HARDWARE - NGATEA [STREET_ADDRESS]" at bounding box center [834, 208] width 413 height 66
drag, startPoint x: 624, startPoint y: 192, endPoint x: 731, endPoint y: 202, distance: 107.9
click at [731, 202] on div "HAMMER HARDWARE - [GEOGRAPHIC_DATA][STREET_ADDRESS] Email: [EMAIL_ADDRESS][DOMA…" at bounding box center [835, 228] width 432 height 124
copy address "[STREET_ADDRESS], [GEOGRAPHIC_DATA]"
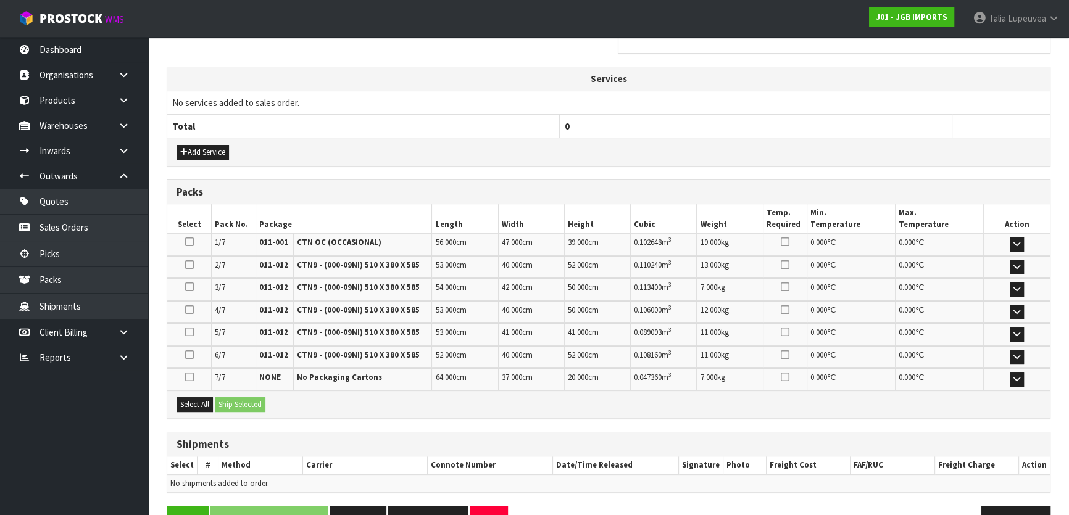
scroll to position [400, 0]
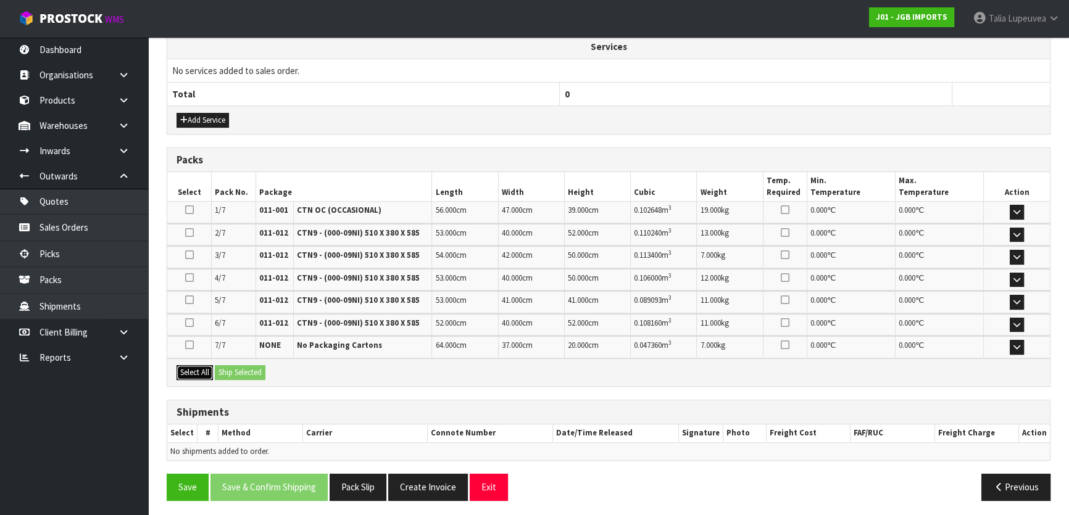
drag, startPoint x: 193, startPoint y: 369, endPoint x: 214, endPoint y: 369, distance: 21.0
click at [193, 369] on button "Select All" at bounding box center [195, 372] width 36 height 15
click at [230, 370] on button "Ship Selected" at bounding box center [240, 372] width 51 height 15
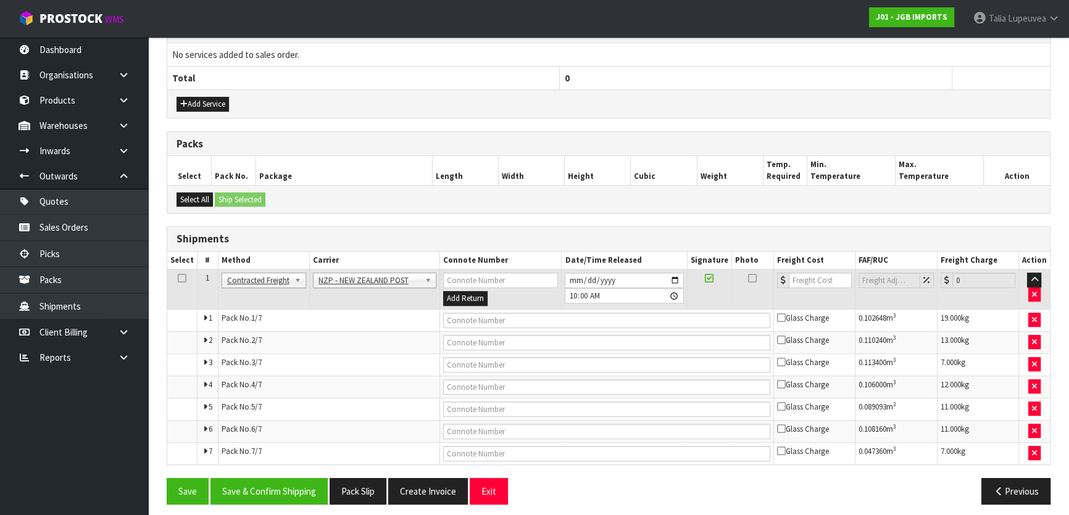
scroll to position [421, 0]
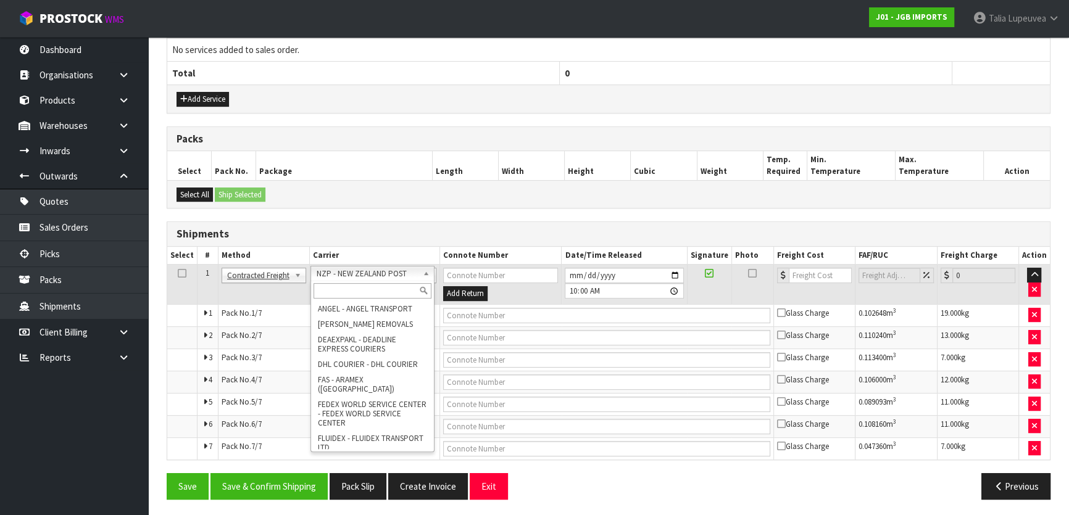
click at [392, 294] on input "text" at bounding box center [373, 290] width 118 height 15
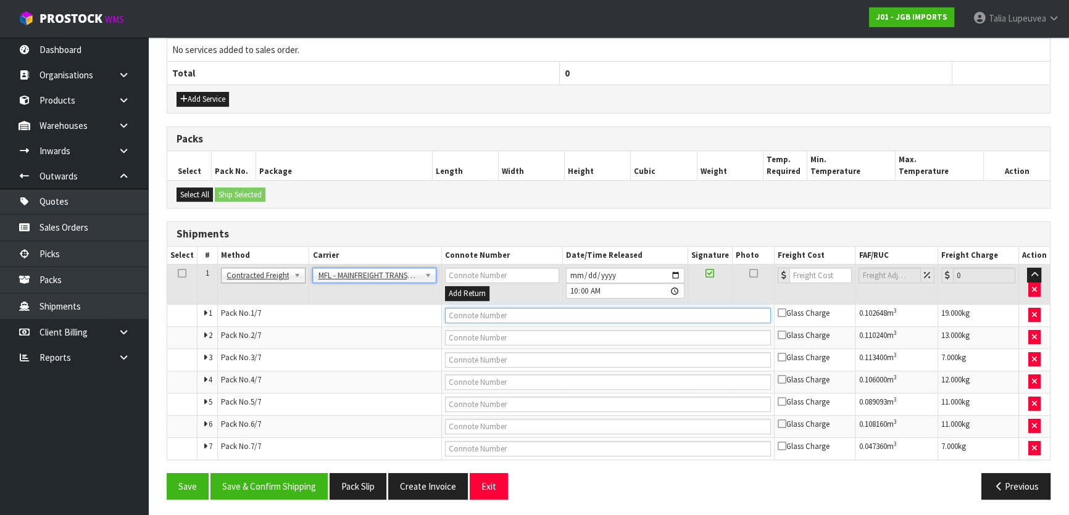
click at [658, 311] on input "text" at bounding box center [608, 315] width 327 height 15
drag, startPoint x: 541, startPoint y: 317, endPoint x: 557, endPoint y: 320, distance: 15.7
click at [541, 317] on input "text" at bounding box center [608, 315] width 327 height 15
click at [167, 474] on button "Save" at bounding box center [188, 487] width 42 height 27
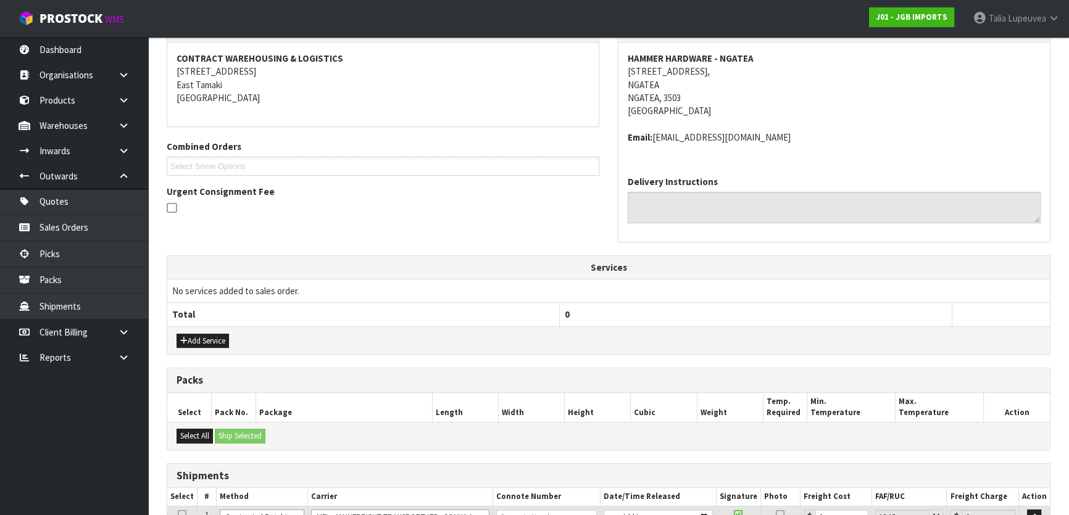
scroll to position [449, 0]
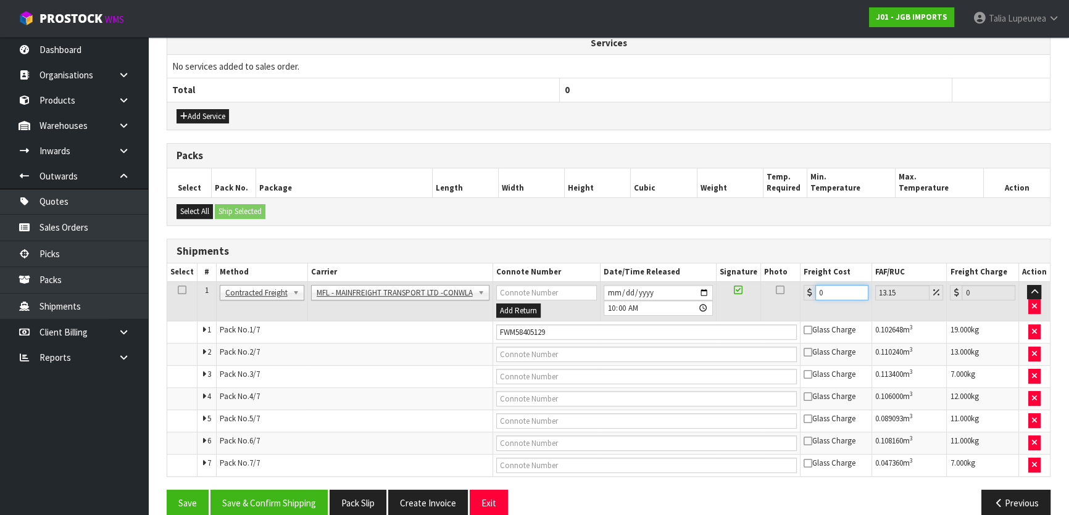
drag, startPoint x: 837, startPoint y: 290, endPoint x: 803, endPoint y: 301, distance: 35.9
click at [803, 301] on td "0" at bounding box center [837, 302] width 72 height 40
click at [286, 507] on button "Save & Confirm Shipping" at bounding box center [269, 503] width 117 height 27
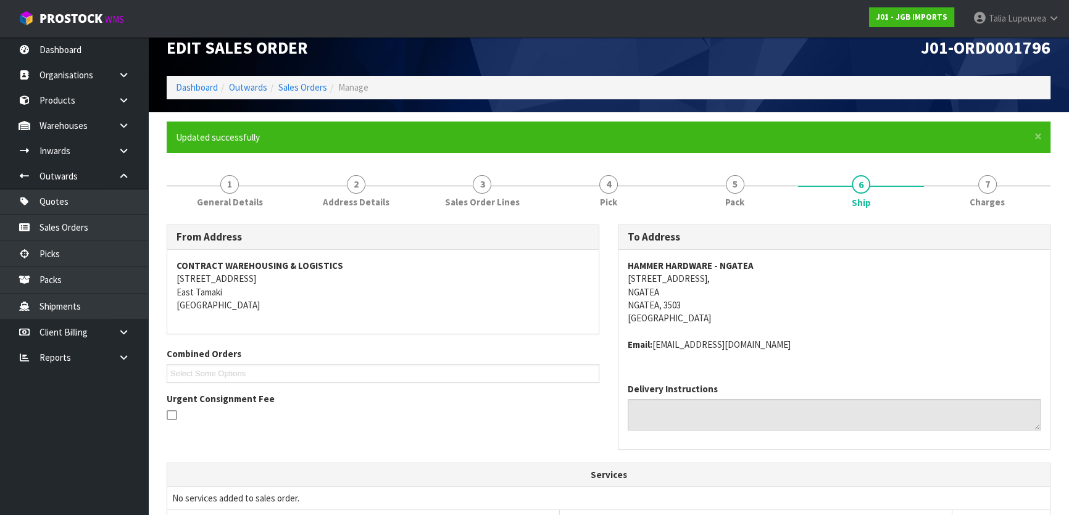
scroll to position [0, 0]
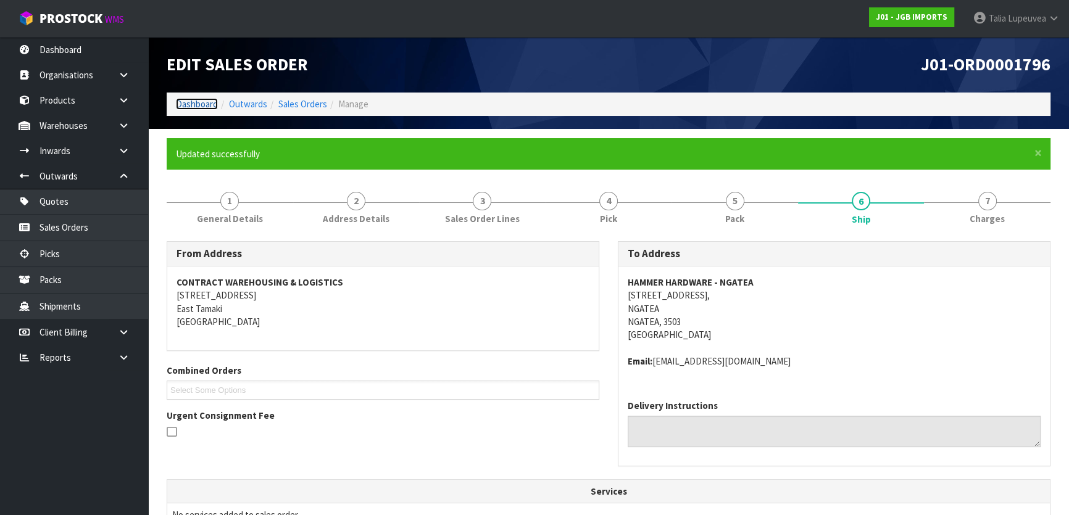
click at [202, 106] on link "Dashboard" at bounding box center [197, 104] width 42 height 12
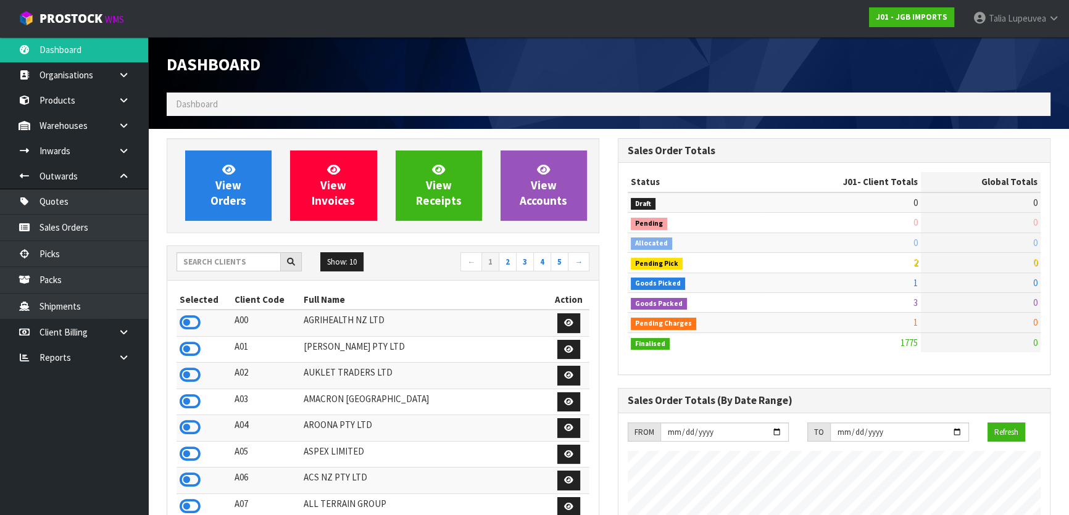
scroll to position [933, 451]
click at [241, 262] on input "text" at bounding box center [229, 261] width 104 height 19
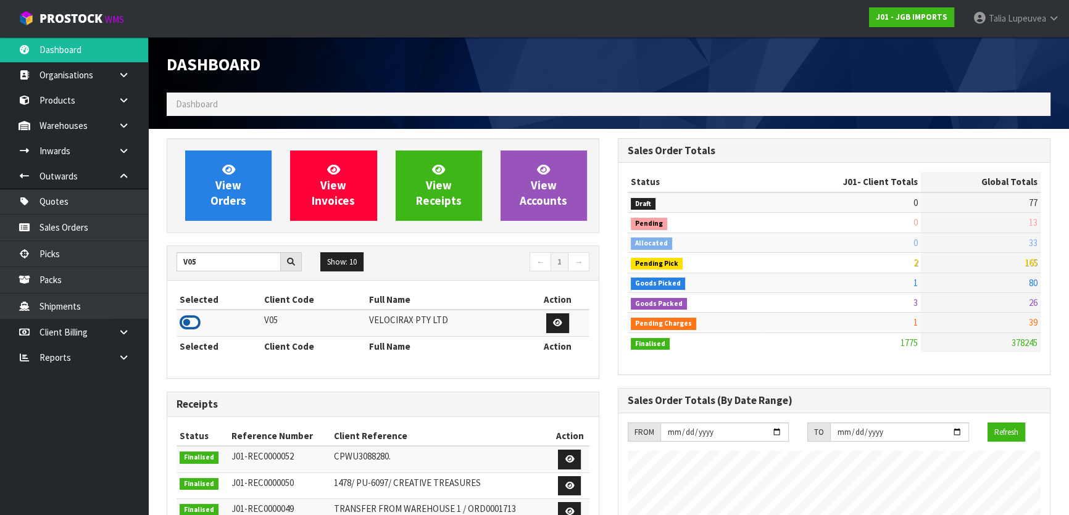
click at [199, 325] on icon at bounding box center [190, 323] width 21 height 19
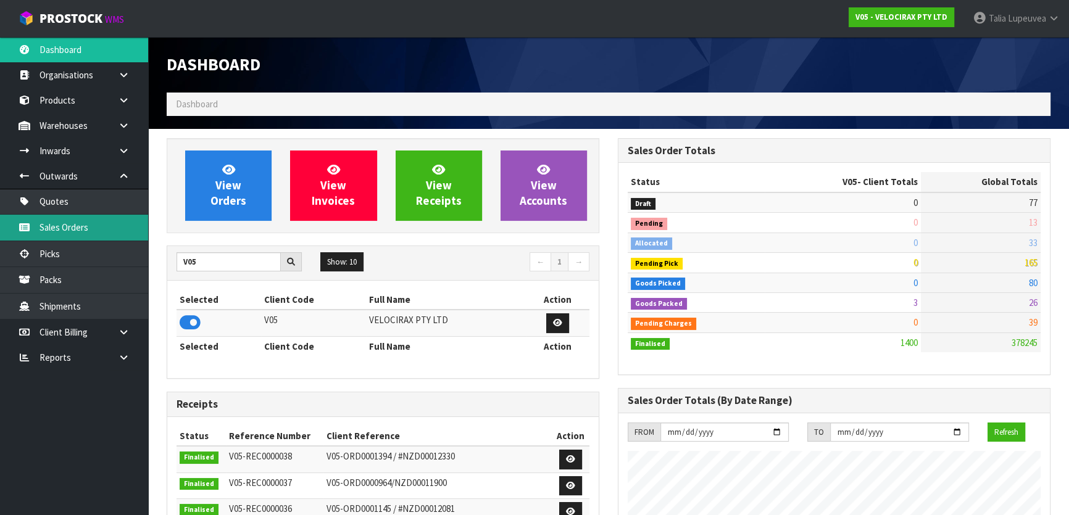
scroll to position [960, 451]
click at [83, 228] on link "Sales Orders" at bounding box center [74, 227] width 148 height 25
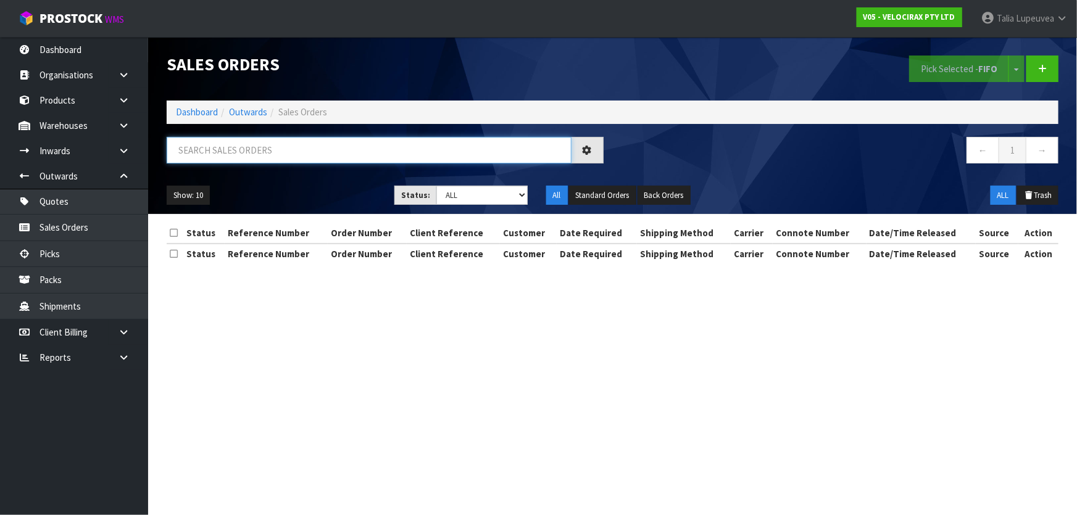
click at [293, 156] on input "text" at bounding box center [369, 150] width 405 height 27
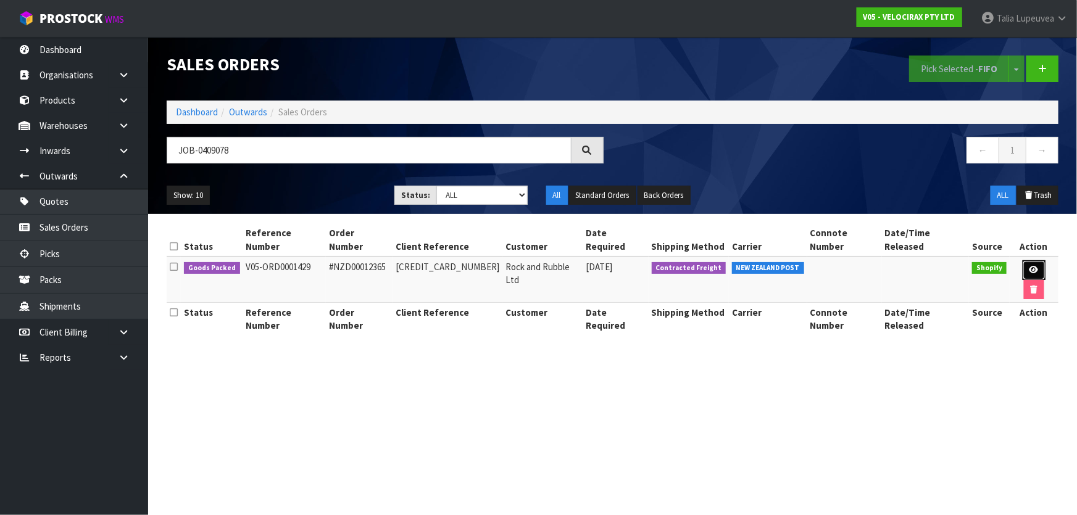
click at [1023, 261] on link at bounding box center [1034, 271] width 23 height 20
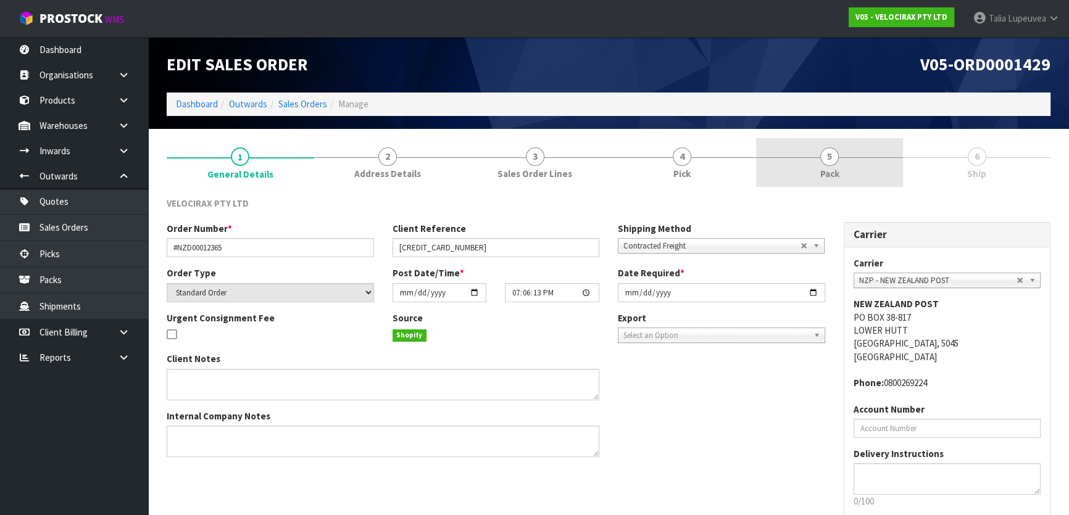
click at [855, 170] on link "5 Pack" at bounding box center [830, 162] width 148 height 49
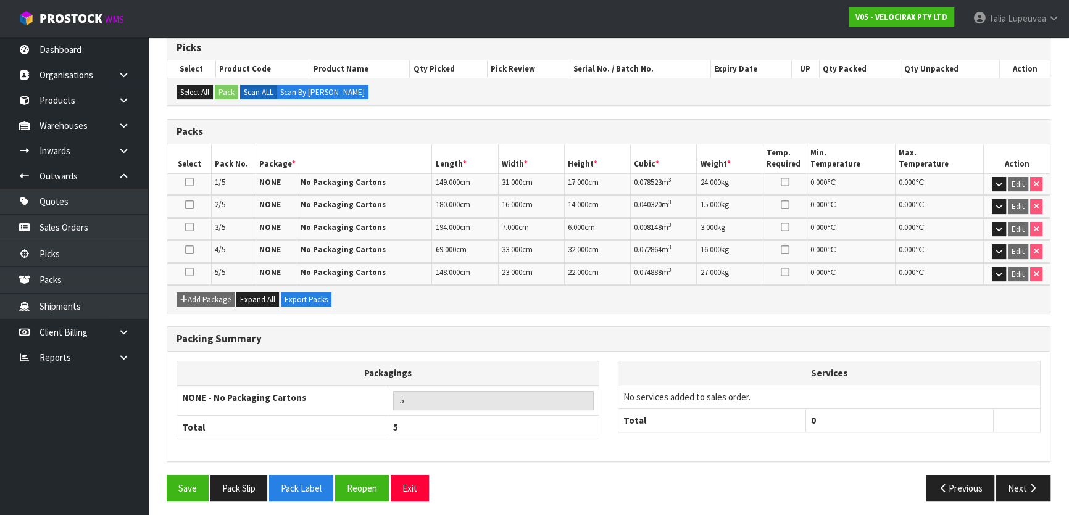
scroll to position [208, 0]
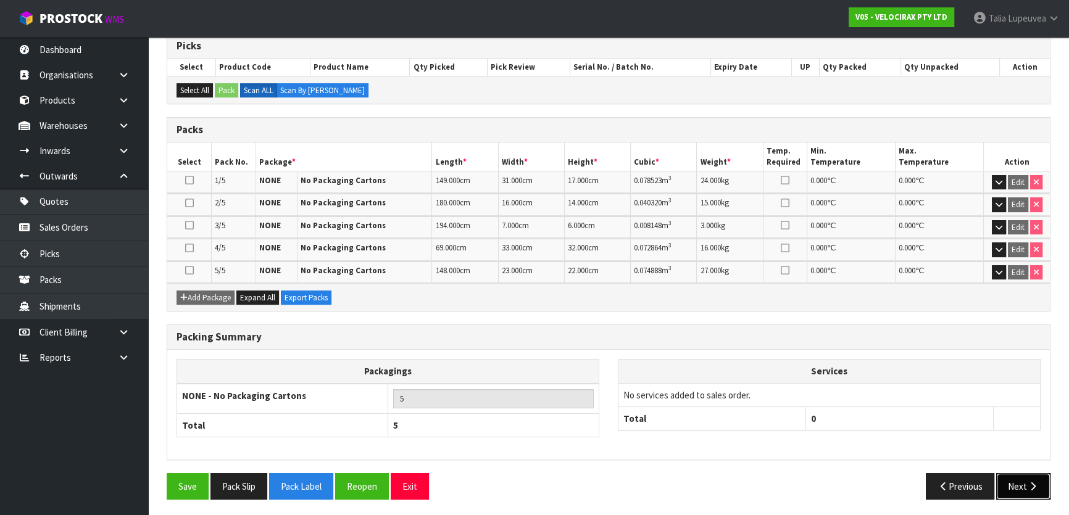
click at [1011, 477] on button "Next" at bounding box center [1023, 487] width 54 height 27
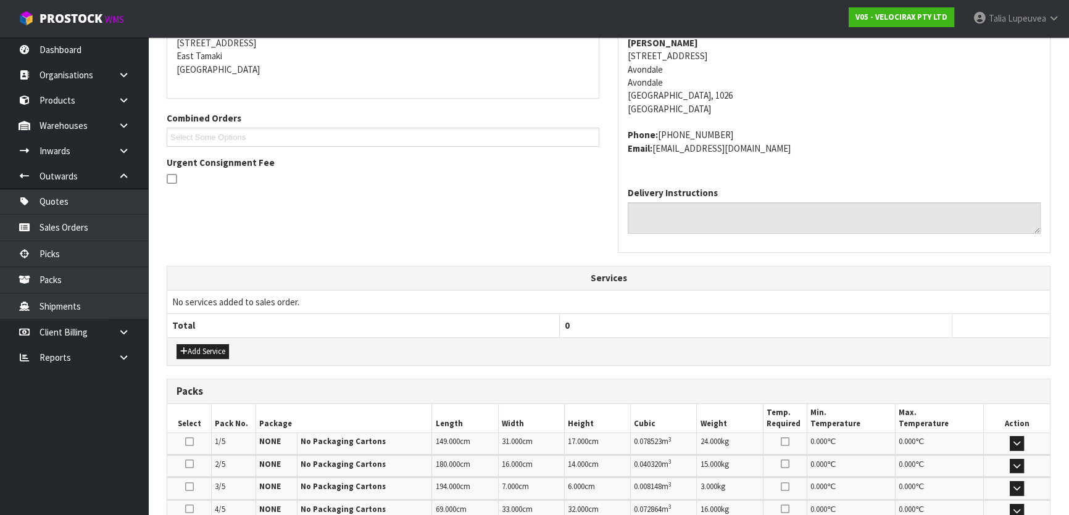
scroll to position [0, 0]
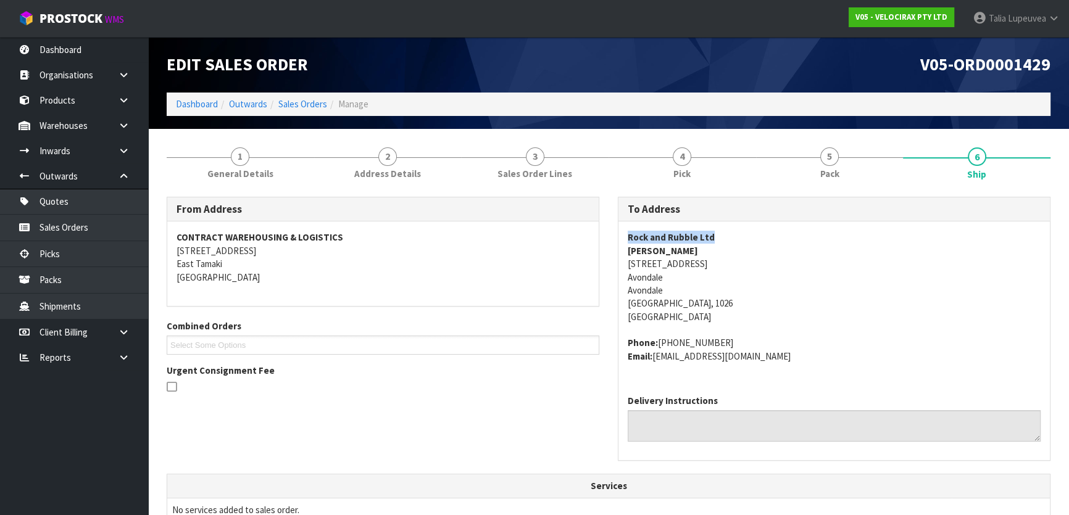
drag, startPoint x: 625, startPoint y: 237, endPoint x: 724, endPoint y: 240, distance: 98.2
click at [722, 240] on div "Rock and Rubble Ltd Mark Geor [STREET_ADDRESS] Phone: [PHONE_NUMBER] Email: [EM…" at bounding box center [835, 304] width 432 height 164
click at [696, 270] on address "Rock and Rubble Ltd Mark Geor [STREET_ADDRESS]" at bounding box center [834, 277] width 413 height 93
drag, startPoint x: 627, startPoint y: 261, endPoint x: 753, endPoint y: 270, distance: 126.2
click at [753, 270] on address "Rock and Rubble Ltd Mark Geor [STREET_ADDRESS]" at bounding box center [834, 277] width 413 height 93
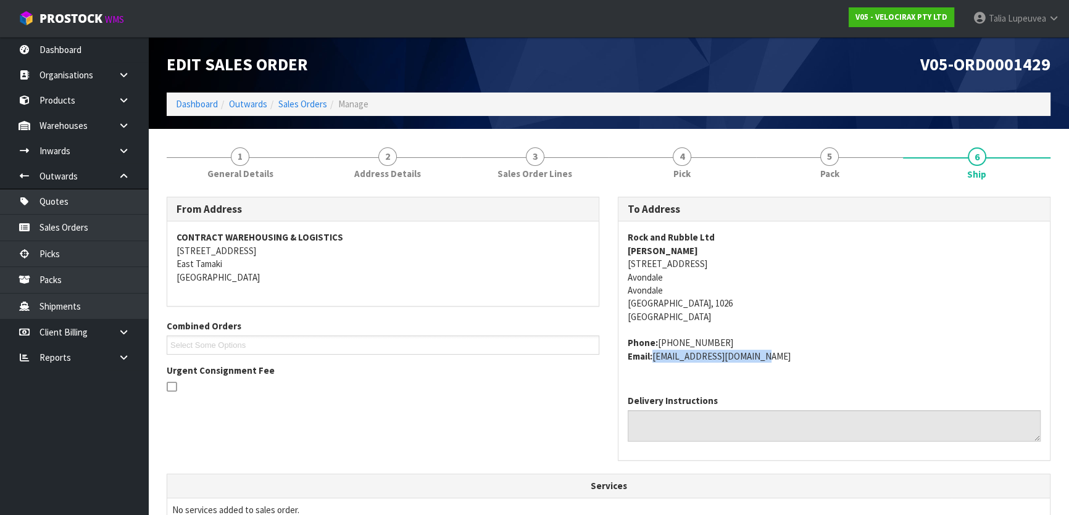
drag, startPoint x: 654, startPoint y: 356, endPoint x: 798, endPoint y: 362, distance: 143.4
click at [798, 362] on address "Phone: [PHONE_NUMBER] Email: [EMAIL_ADDRESS][DOMAIN_NAME]" at bounding box center [834, 349] width 413 height 27
drag, startPoint x: 657, startPoint y: 343, endPoint x: 770, endPoint y: 347, distance: 112.4
click at [768, 346] on address "Phone: [PHONE_NUMBER] Email: [EMAIL_ADDRESS][DOMAIN_NAME]" at bounding box center [834, 349] width 413 height 27
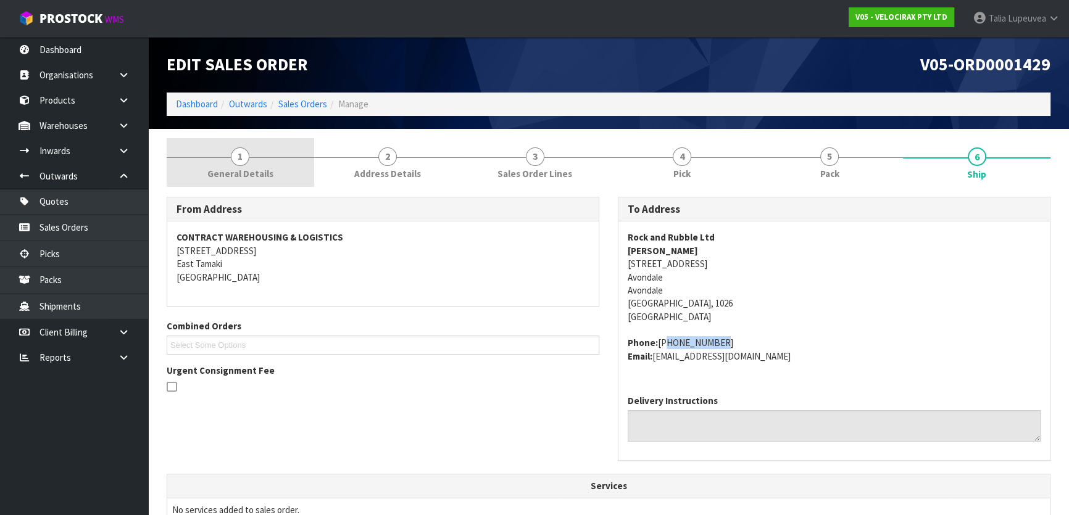
click at [277, 149] on link "1 General Details" at bounding box center [241, 162] width 148 height 49
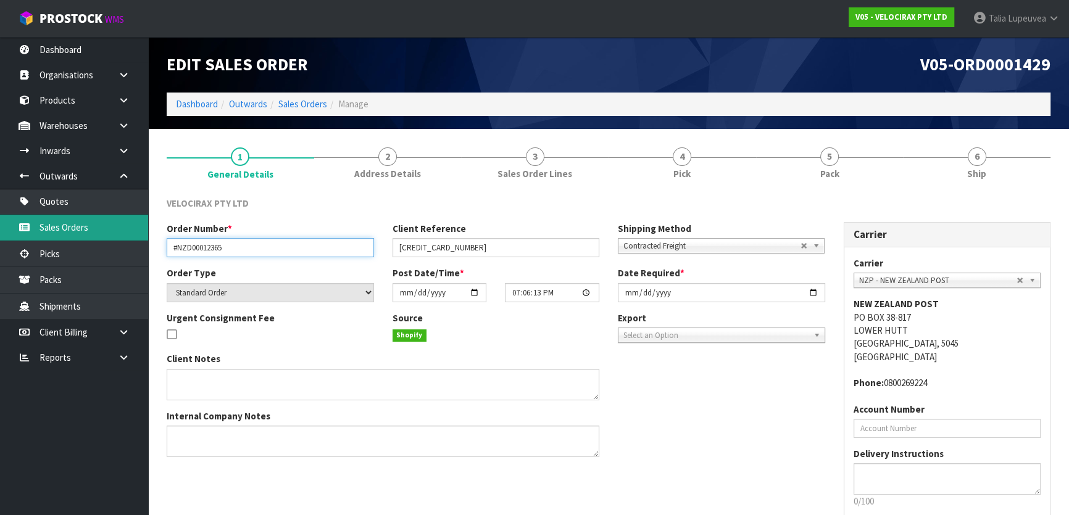
drag, startPoint x: 201, startPoint y: 245, endPoint x: 142, endPoint y: 237, distance: 59.2
click at [142, 237] on body "Toggle navigation ProStock WMS V05 - VELOCIRAX PTY LTD Talia Lupeuvea Logout Da…" at bounding box center [534, 257] width 1069 height 515
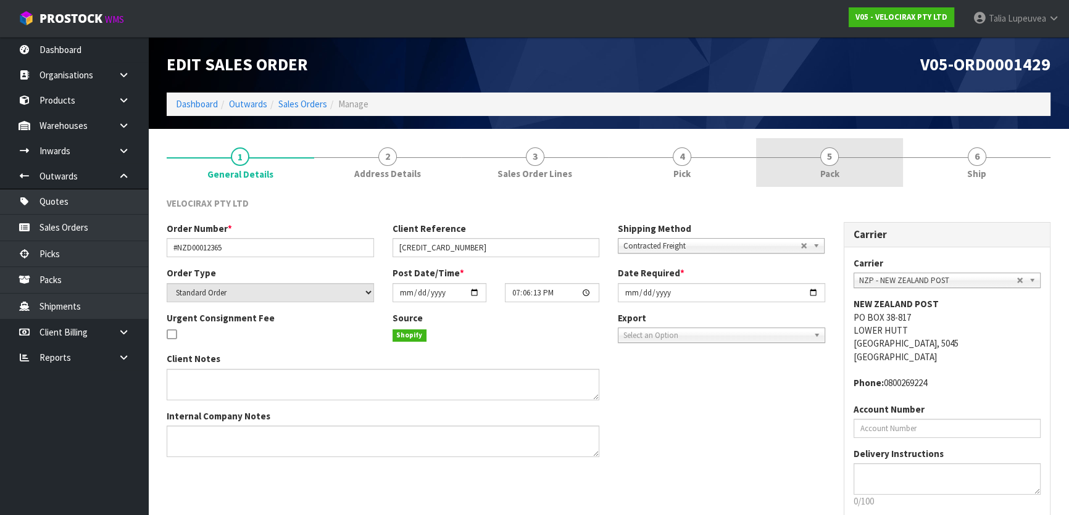
click at [845, 163] on link "5 Pack" at bounding box center [830, 162] width 148 height 49
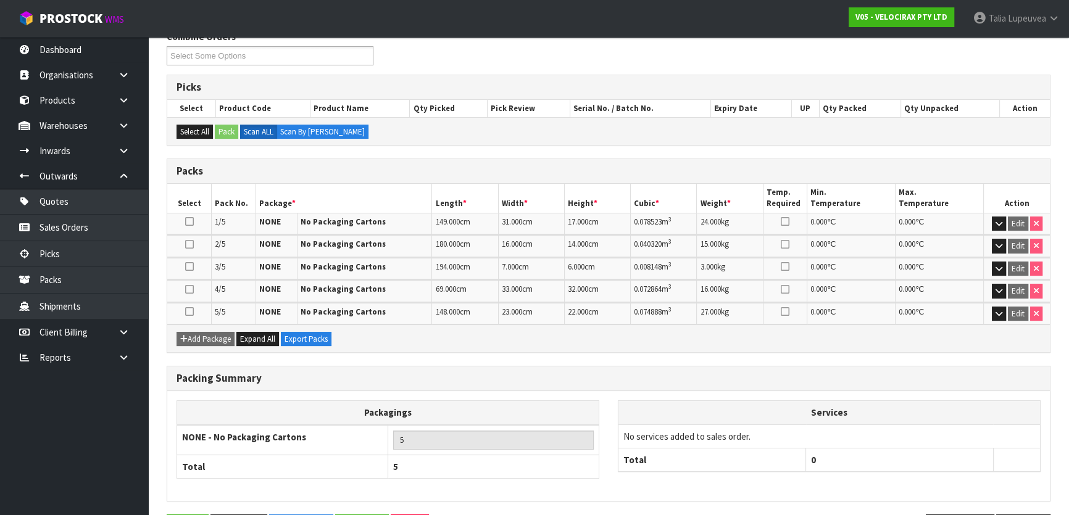
scroll to position [168, 0]
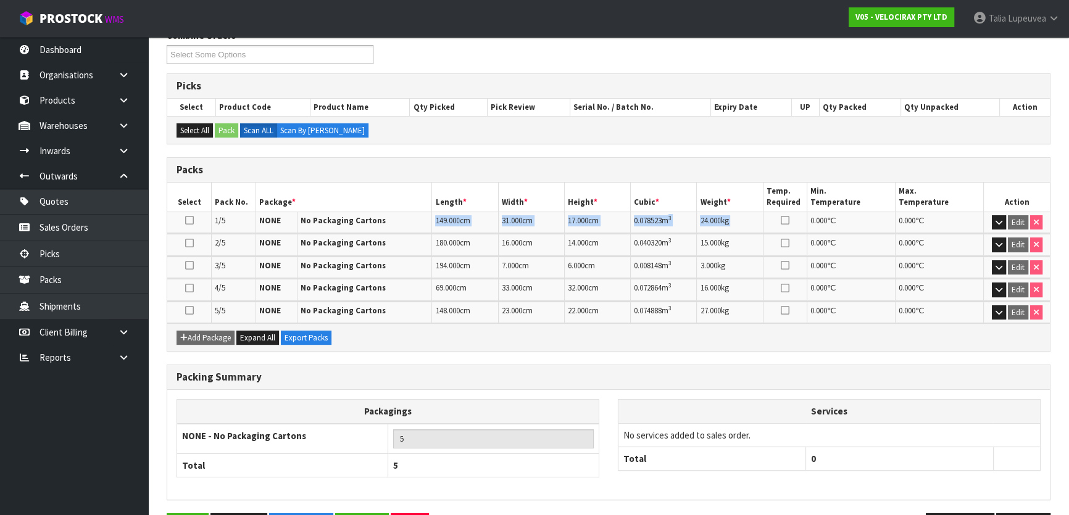
drag, startPoint x: 433, startPoint y: 214, endPoint x: 812, endPoint y: 214, distance: 379.1
click at [812, 214] on tr "1/5 NONE No Packaging Cartons 149.000 cm 31.000 cm 17.000 cm 0.078523 m 3 24.00…" at bounding box center [608, 223] width 883 height 22
drag, startPoint x: 432, startPoint y: 240, endPoint x: 745, endPoint y: 248, distance: 313.1
click at [745, 248] on tr "2/5 NONE No Packaging Cartons 180.000 cm 16.000 cm 14.000 cm 0.040320 m 3 15.00…" at bounding box center [608, 245] width 883 height 22
drag, startPoint x: 430, startPoint y: 266, endPoint x: 736, endPoint y: 270, distance: 306.2
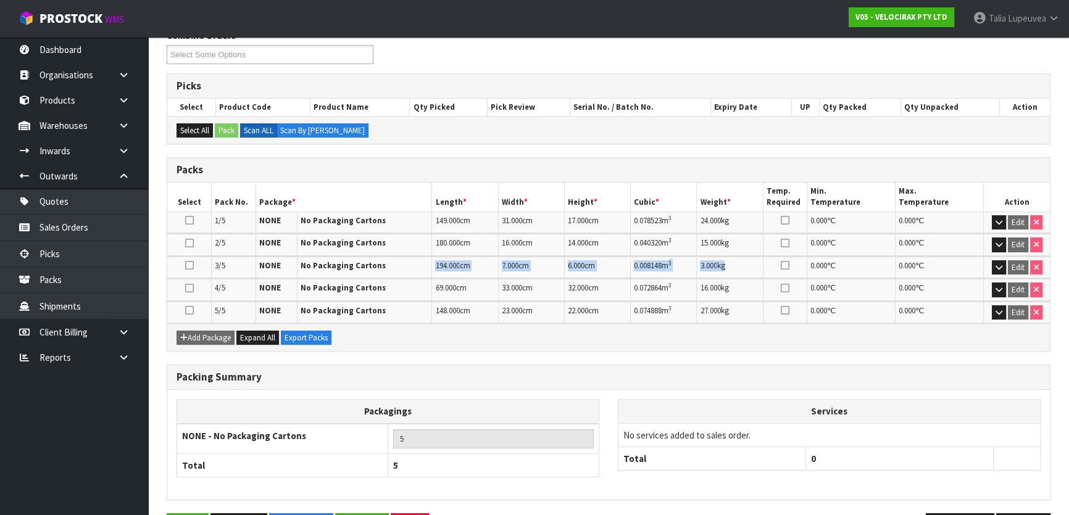
click at [736, 270] on tr "3/5 NONE No Packaging Cartons 194.000 cm 7.000 cm 6.000 cm 0.008148 m 3 3.000 k…" at bounding box center [608, 268] width 883 height 22
drag, startPoint x: 432, startPoint y: 283, endPoint x: 760, endPoint y: 287, distance: 328.5
click at [760, 287] on tr "4/5 NONE No Packaging Cartons 69.000 cm 33.000 cm 32.000 cm 0.072864 m 3 16.000…" at bounding box center [608, 290] width 883 height 22
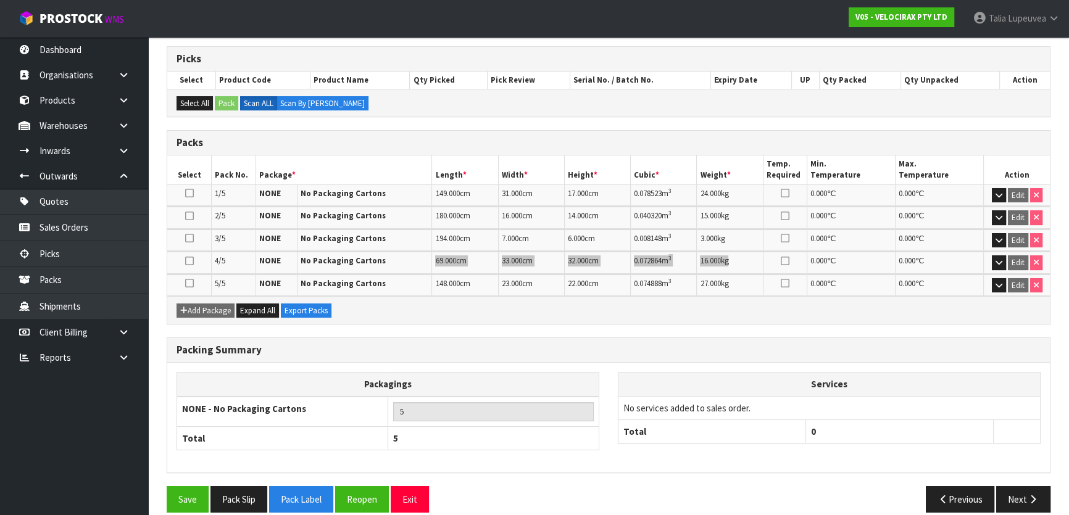
scroll to position [208, 0]
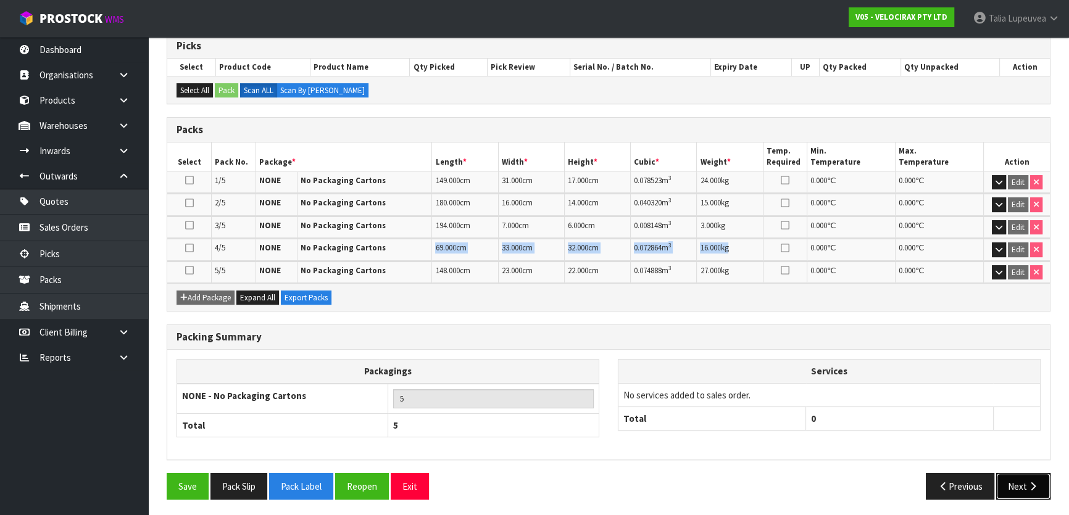
click at [1014, 478] on button "Next" at bounding box center [1023, 487] width 54 height 27
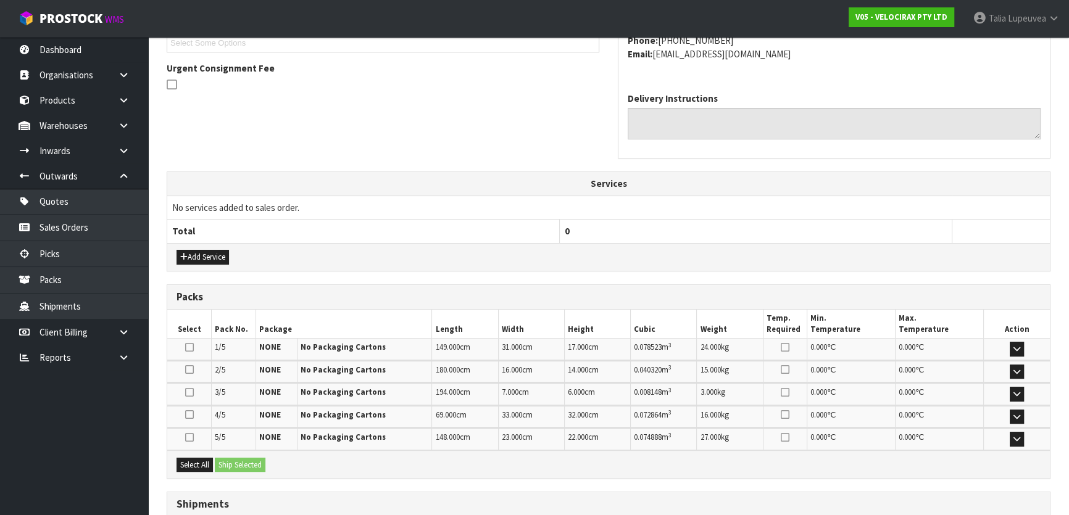
scroll to position [395, 0]
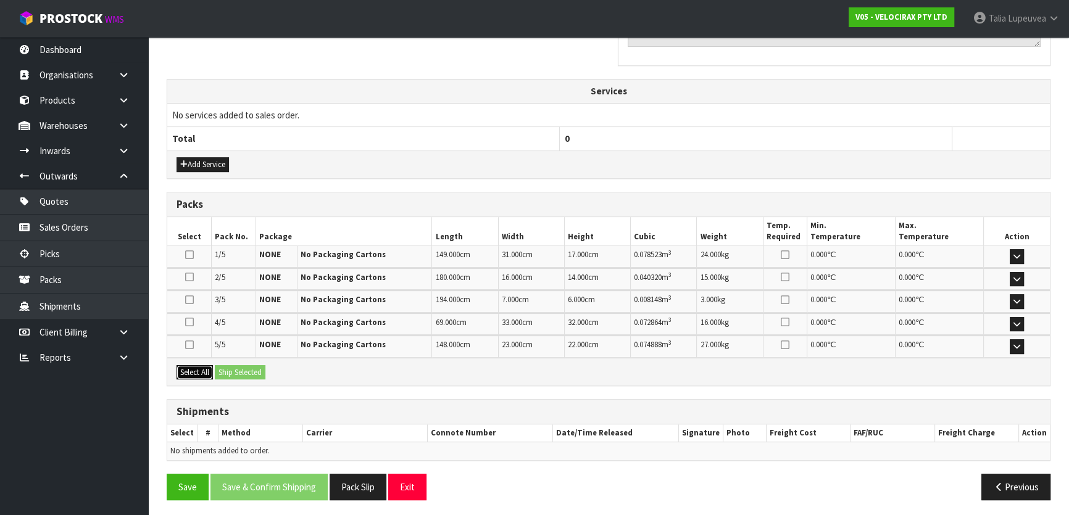
click at [209, 370] on button "Select All" at bounding box center [195, 372] width 36 height 15
click at [236, 366] on button "Ship Selected" at bounding box center [240, 372] width 51 height 15
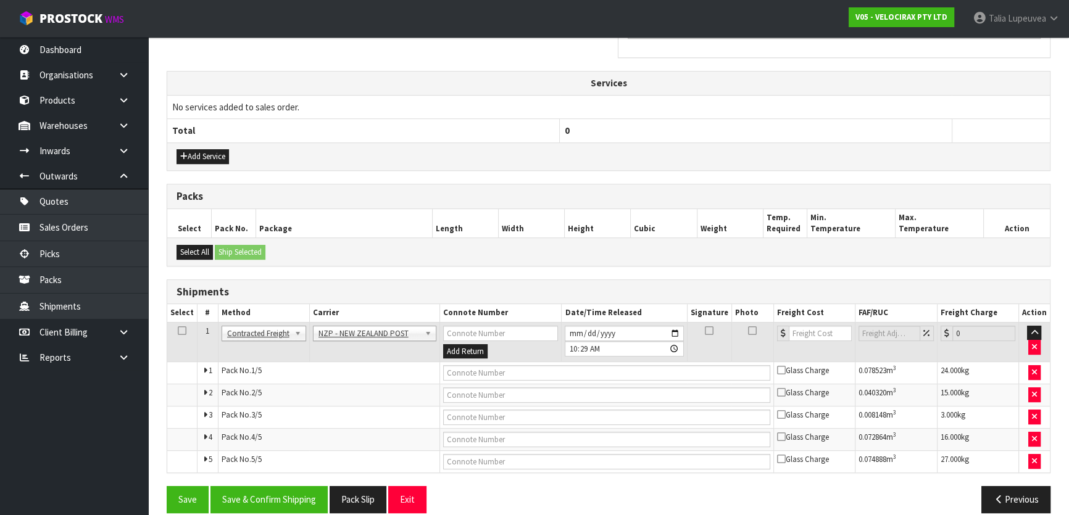
scroll to position [417, 0]
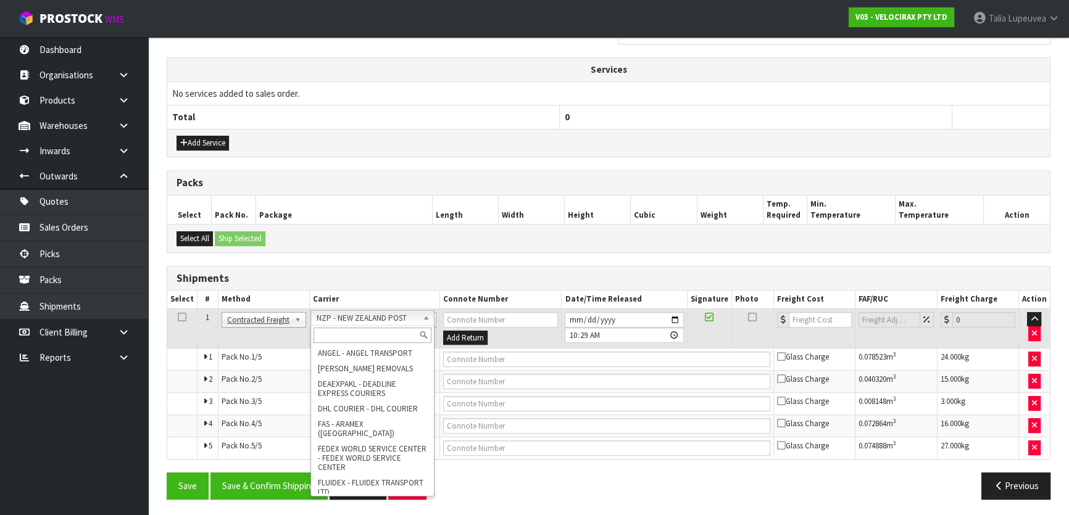
click at [398, 337] on input "text" at bounding box center [373, 335] width 118 height 15
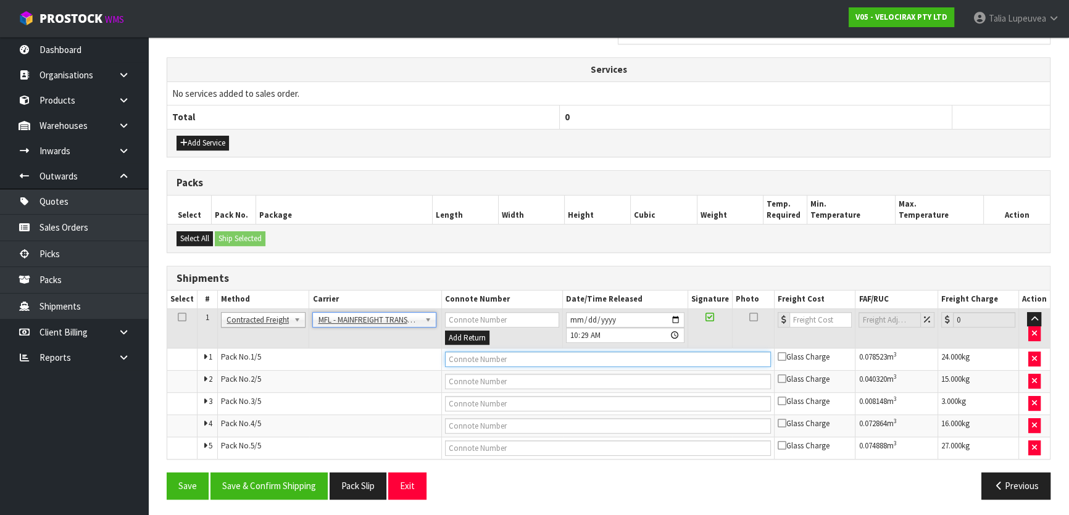
click at [488, 359] on input "text" at bounding box center [608, 359] width 327 height 15
click at [167, 473] on button "Save" at bounding box center [188, 486] width 42 height 27
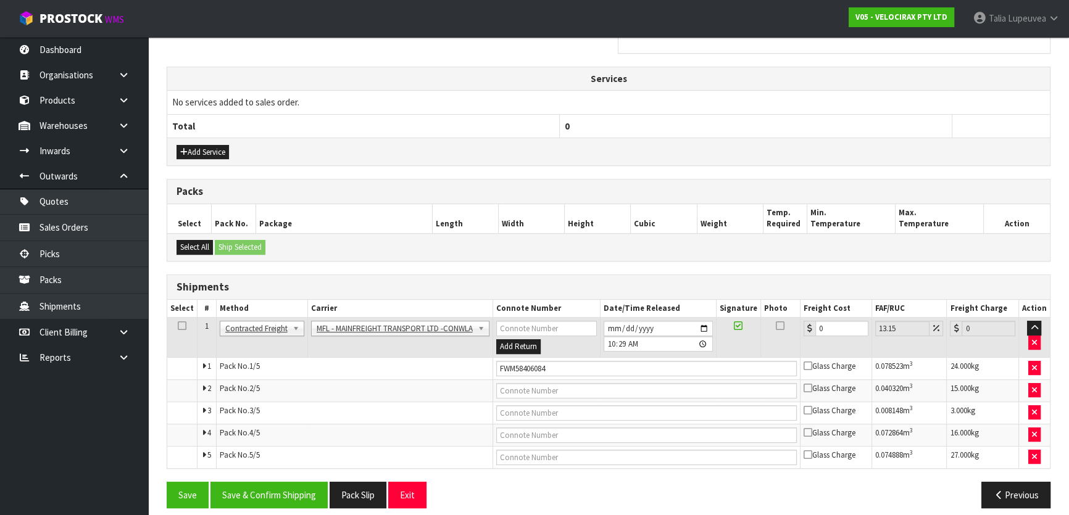
scroll to position [461, 0]
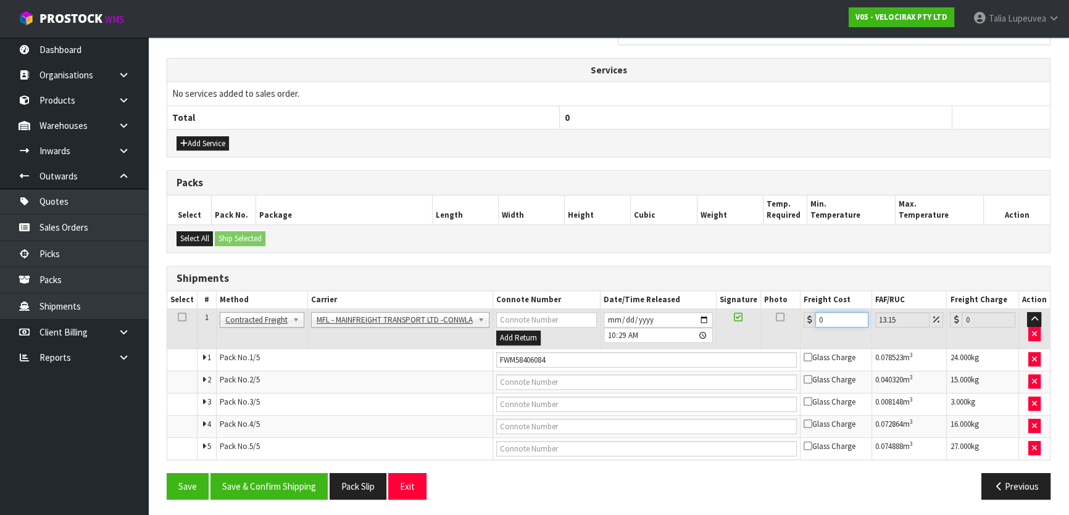
drag, startPoint x: 832, startPoint y: 315, endPoint x: 813, endPoint y: 322, distance: 19.7
click at [813, 322] on div "0" at bounding box center [836, 319] width 65 height 15
click at [282, 478] on button "Save & Confirm Shipping" at bounding box center [269, 487] width 117 height 27
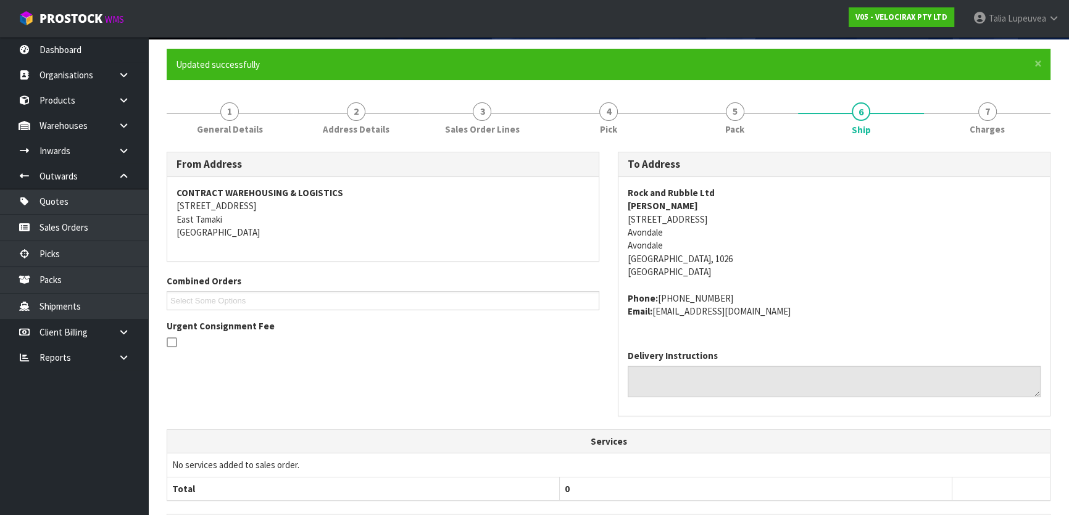
scroll to position [0, 0]
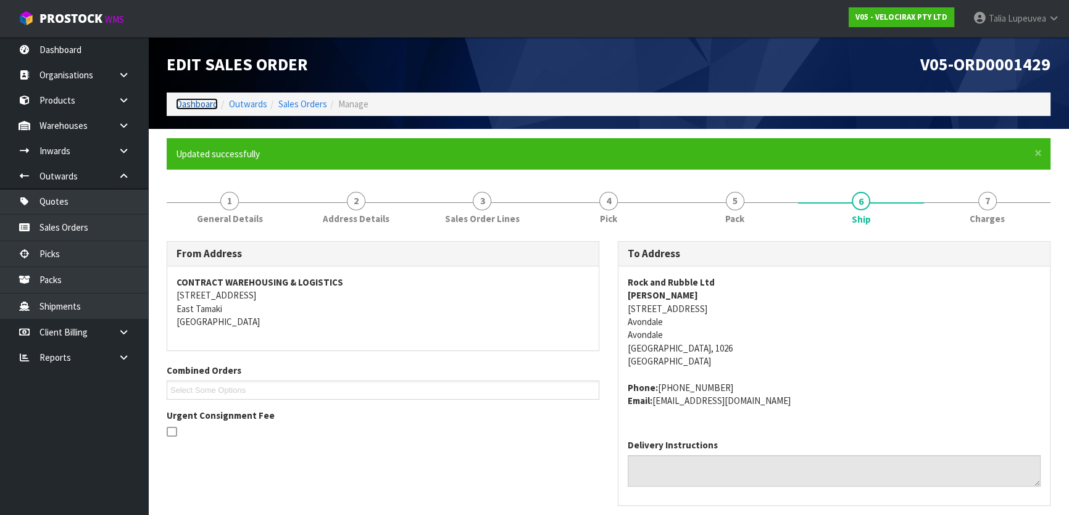
click at [204, 108] on link "Dashboard" at bounding box center [197, 104] width 42 height 12
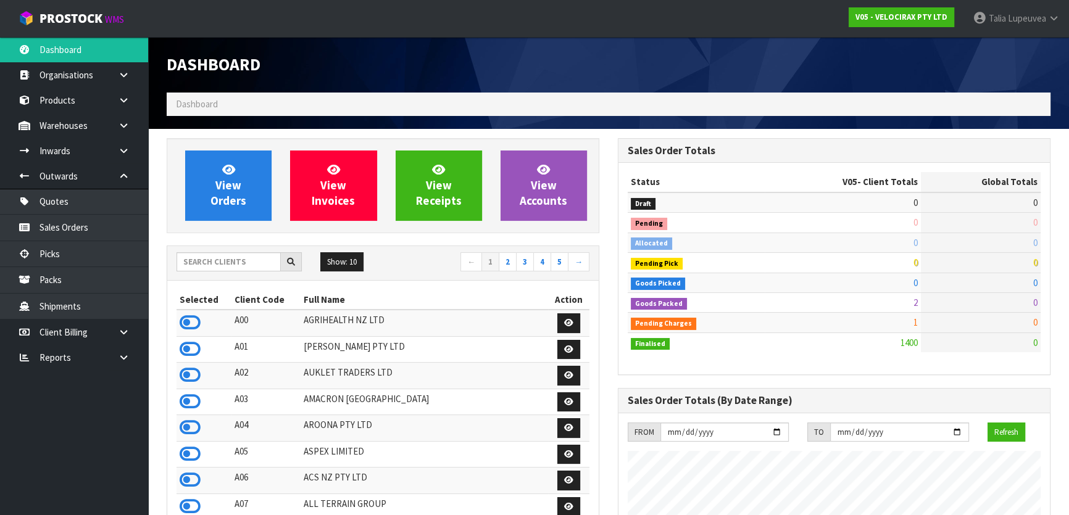
scroll to position [960, 451]
click at [218, 262] on input "text" at bounding box center [229, 261] width 104 height 19
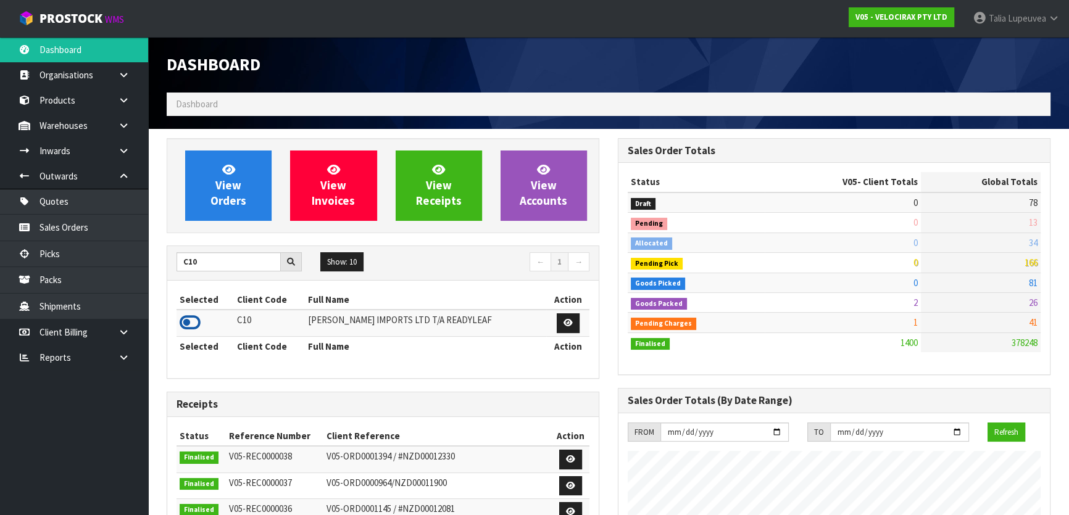
click at [191, 326] on icon at bounding box center [190, 323] width 21 height 19
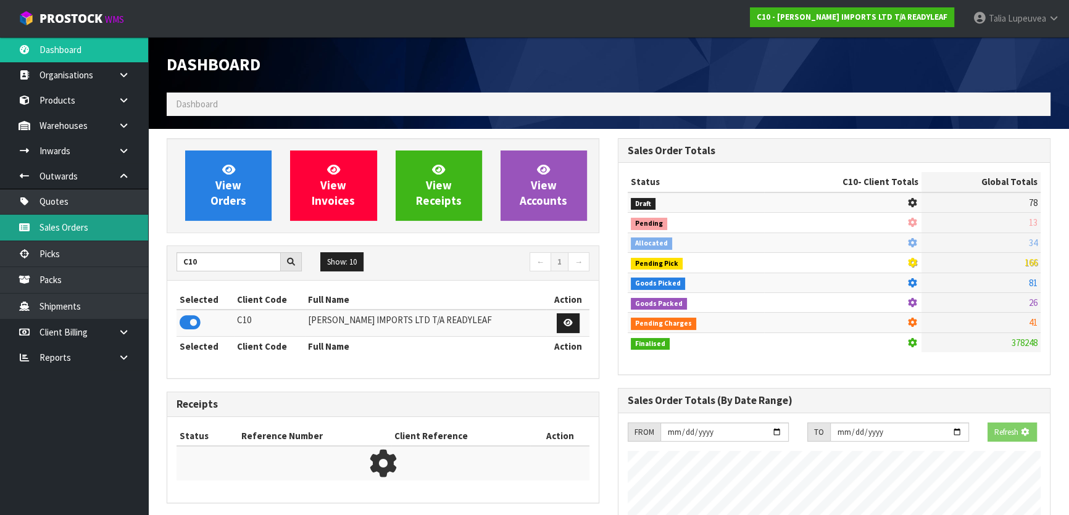
scroll to position [814, 451]
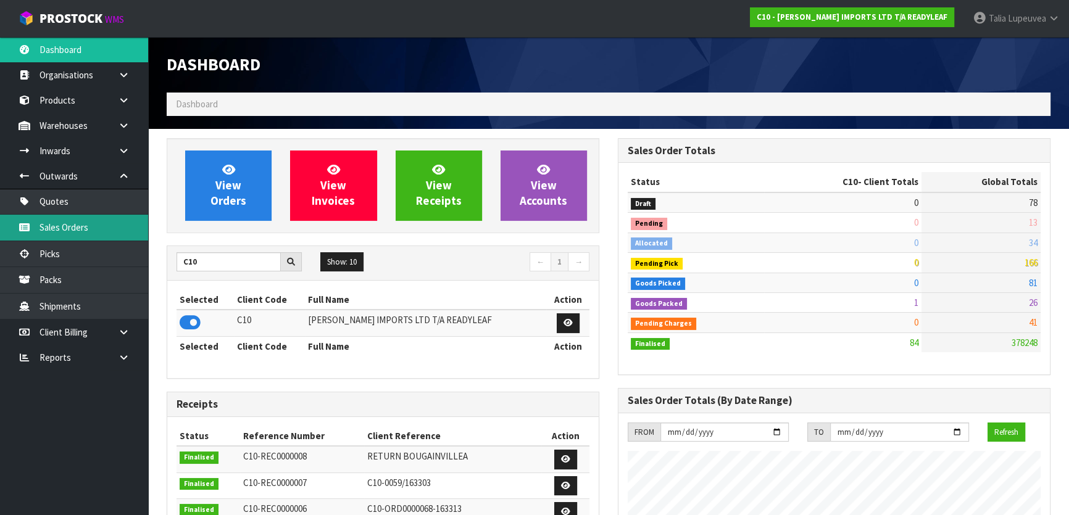
click at [99, 236] on link "Sales Orders" at bounding box center [74, 227] width 148 height 25
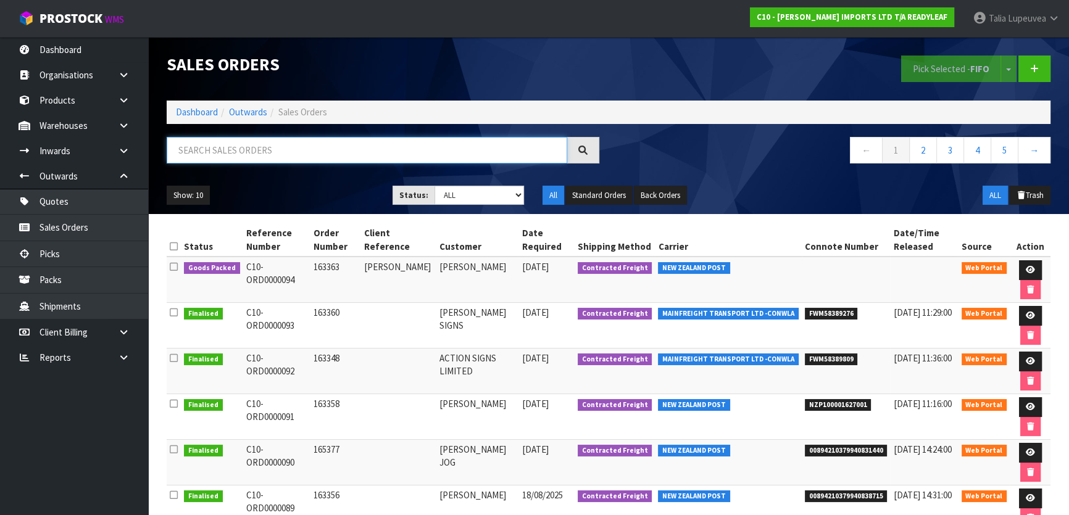
click at [348, 154] on input "text" at bounding box center [367, 150] width 401 height 27
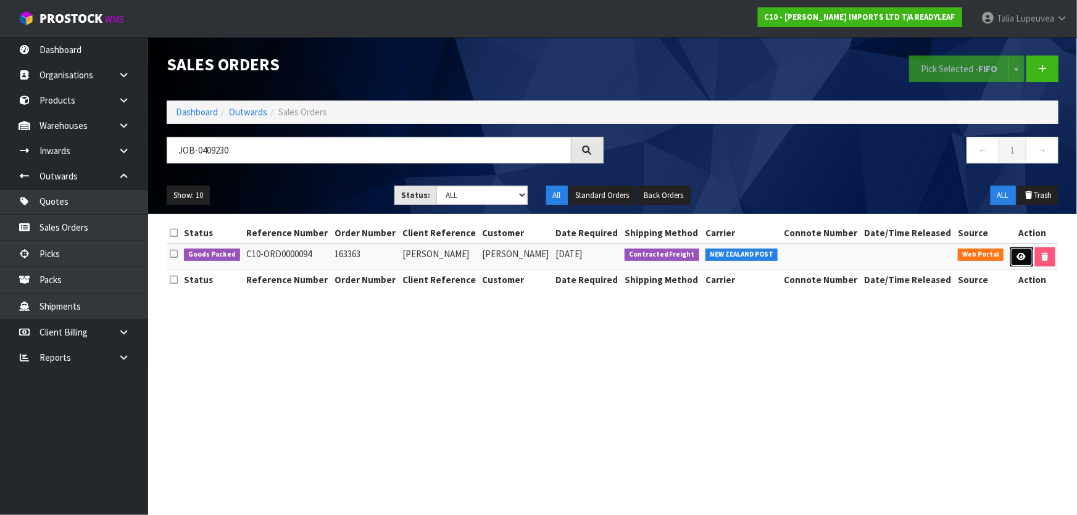
click at [1017, 255] on icon at bounding box center [1021, 257] width 9 height 8
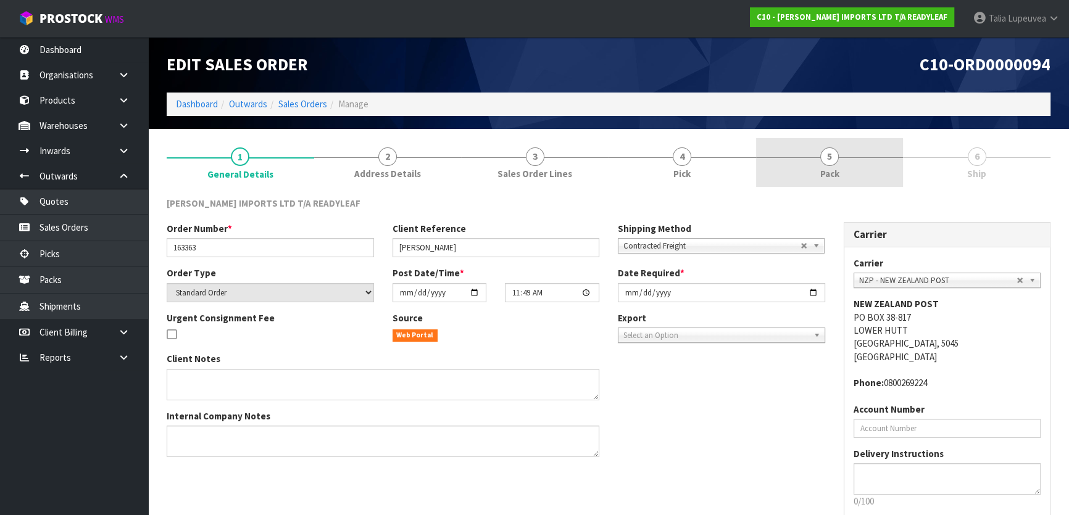
click at [877, 167] on link "5 Pack" at bounding box center [830, 162] width 148 height 49
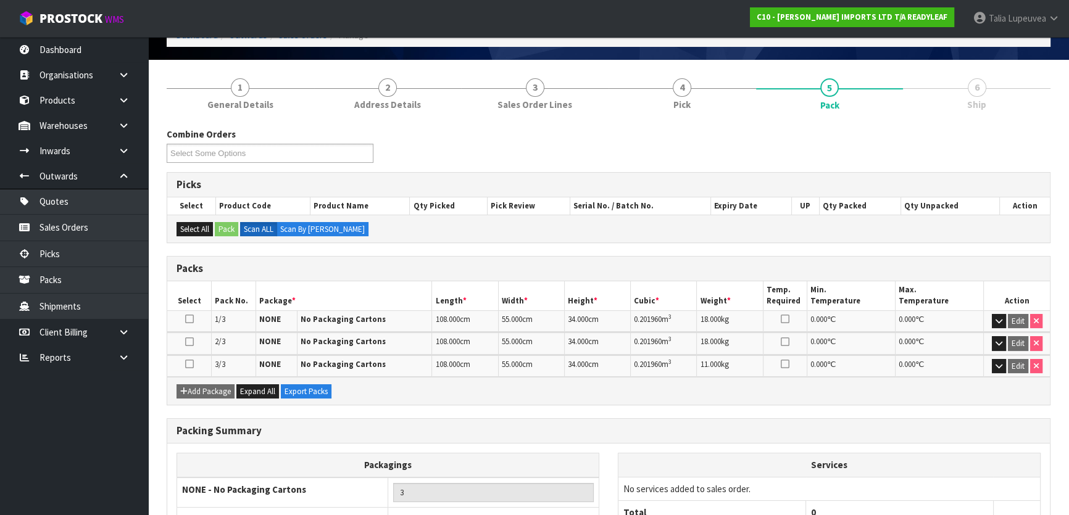
scroll to position [163, 0]
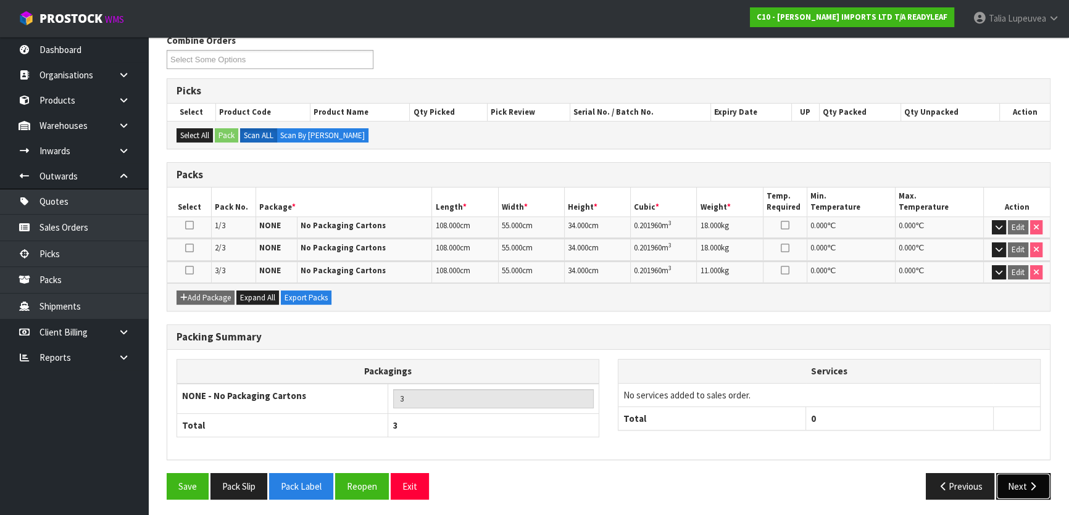
click at [1032, 482] on icon "button" at bounding box center [1033, 486] width 12 height 9
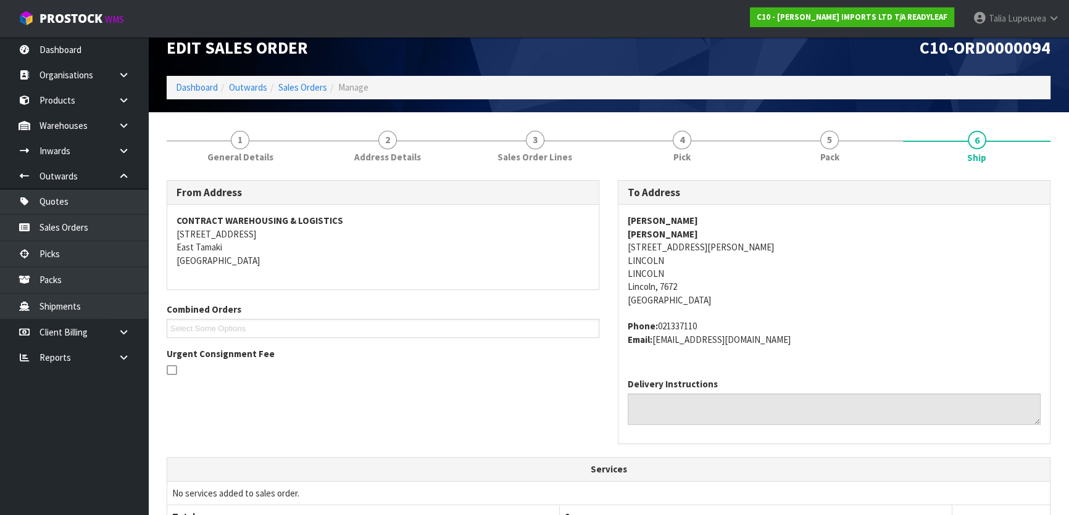
scroll to position [0, 0]
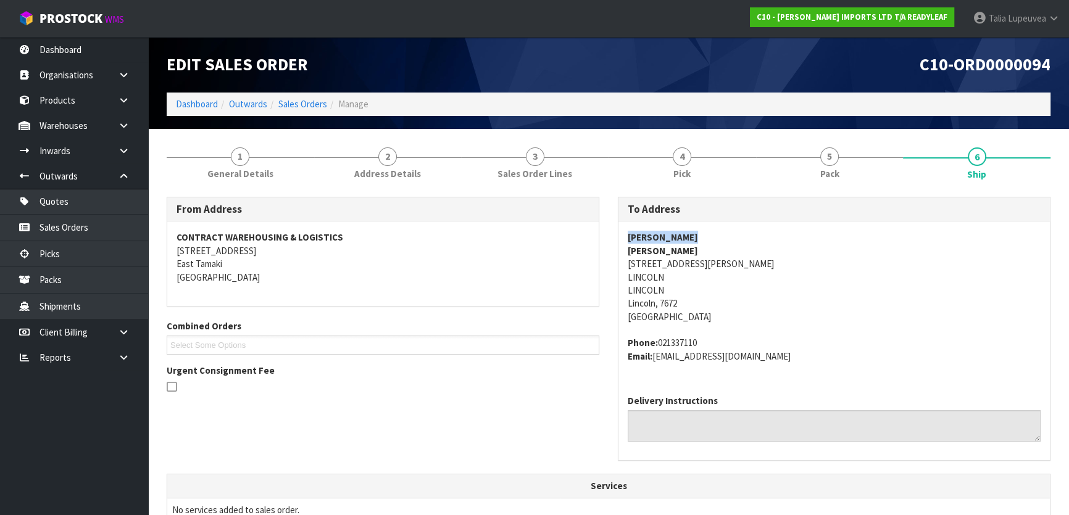
drag, startPoint x: 624, startPoint y: 232, endPoint x: 730, endPoint y: 243, distance: 106.1
click at [729, 243] on div "[PERSON_NAME] [PERSON_NAME] [STREET_ADDRESS][PERSON_NAME][PERSON_NAME] Phone: 0…" at bounding box center [835, 304] width 432 height 164
drag, startPoint x: 649, startPoint y: 265, endPoint x: 754, endPoint y: 265, distance: 104.9
click at [753, 265] on div "[PERSON_NAME] [PERSON_NAME] [STREET_ADDRESS][PERSON_NAME][PERSON_NAME] Phone: 0…" at bounding box center [835, 304] width 432 height 164
drag, startPoint x: 654, startPoint y: 358, endPoint x: 782, endPoint y: 362, distance: 127.2
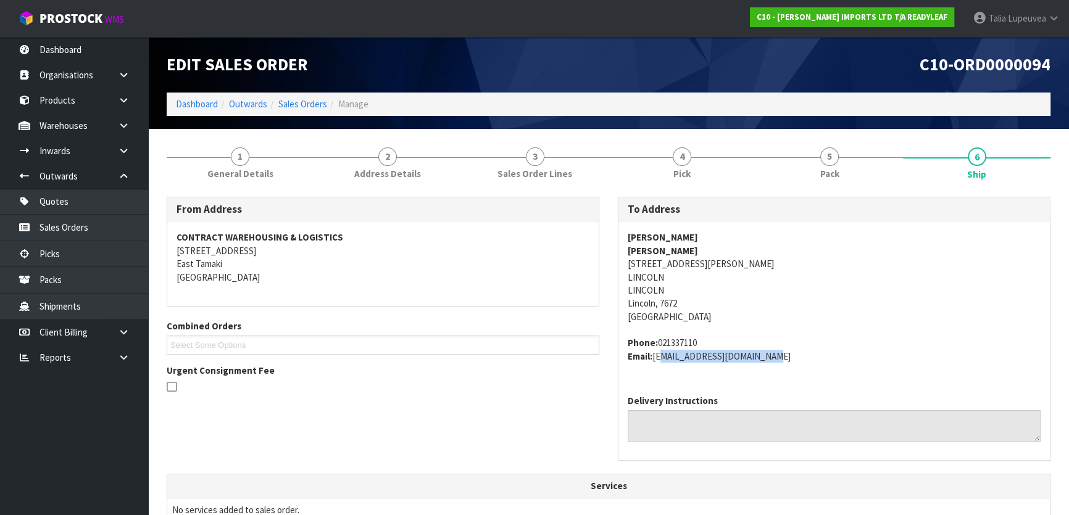
click at [782, 362] on address "Phone: 021337110 Email: [EMAIL_ADDRESS][DOMAIN_NAME]" at bounding box center [834, 349] width 413 height 27
drag, startPoint x: 657, startPoint y: 343, endPoint x: 734, endPoint y: 346, distance: 76.6
click at [719, 342] on address "Phone: 021337110 Email: [EMAIL_ADDRESS][DOMAIN_NAME]" at bounding box center [834, 349] width 413 height 27
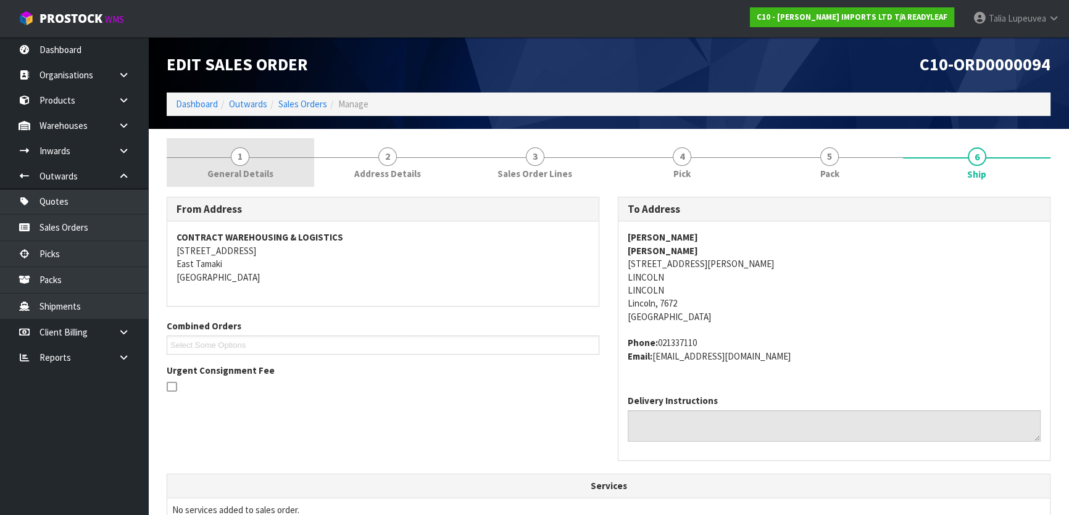
drag, startPoint x: 230, startPoint y: 144, endPoint x: 232, endPoint y: 151, distance: 6.9
click at [230, 144] on link "1 General Details" at bounding box center [241, 162] width 148 height 49
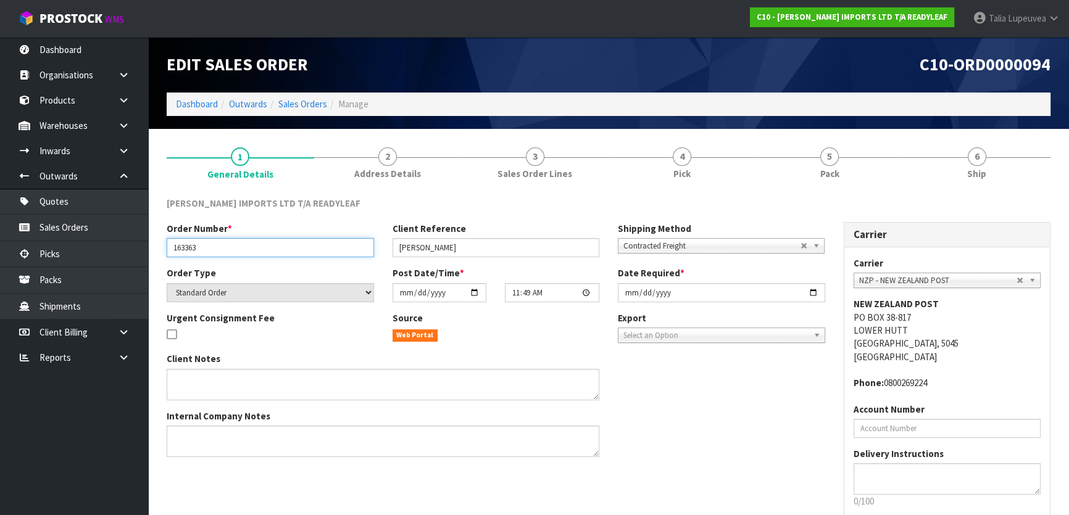
drag, startPoint x: 199, startPoint y: 254, endPoint x: 154, endPoint y: 250, distance: 45.2
click at [154, 250] on section "1 General Details 2 Address Details 3 Sales Order Lines 4 Pick 5 Pack 6 Ship [P…" at bounding box center [608, 357] width 921 height 457
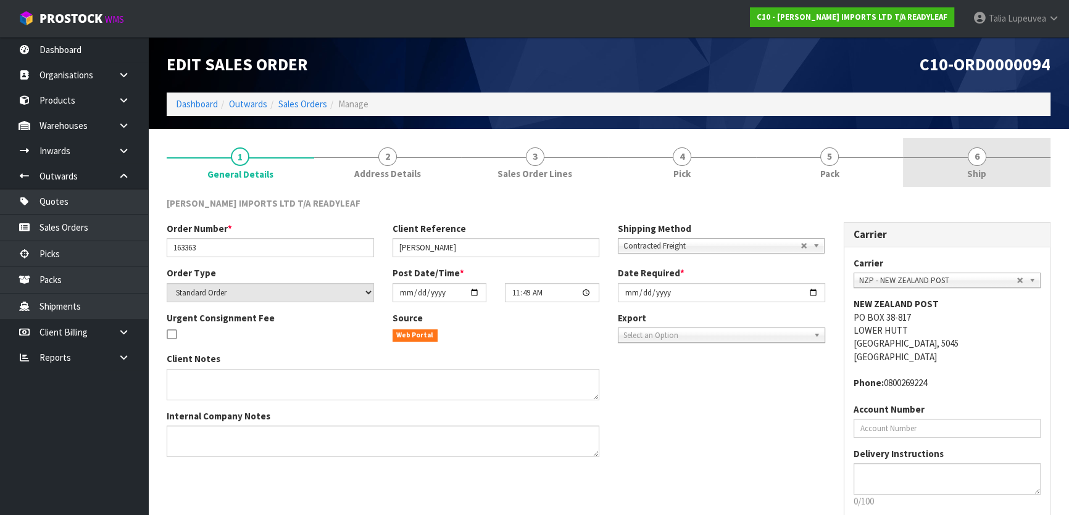
click at [967, 170] on span "Ship" at bounding box center [976, 173] width 19 height 13
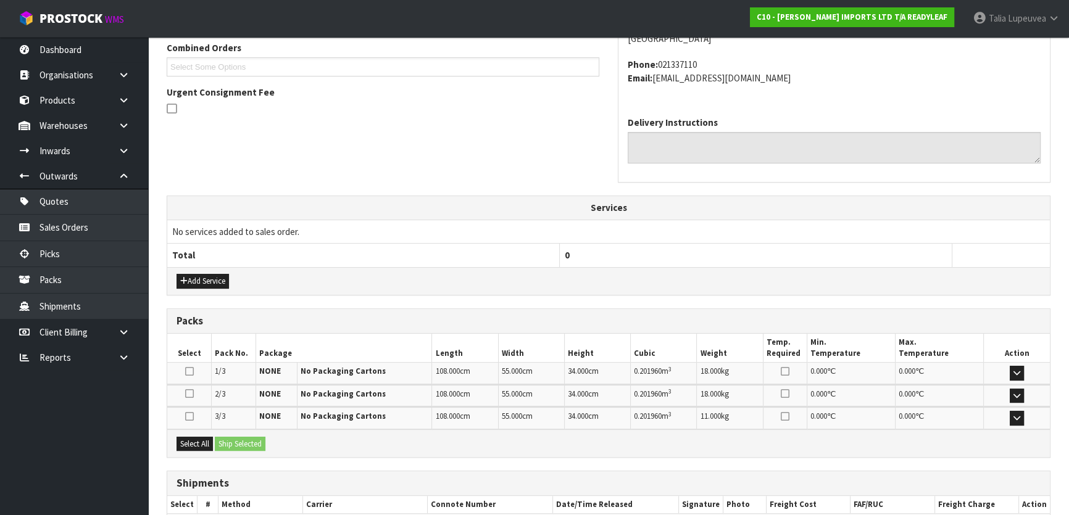
scroll to position [280, 0]
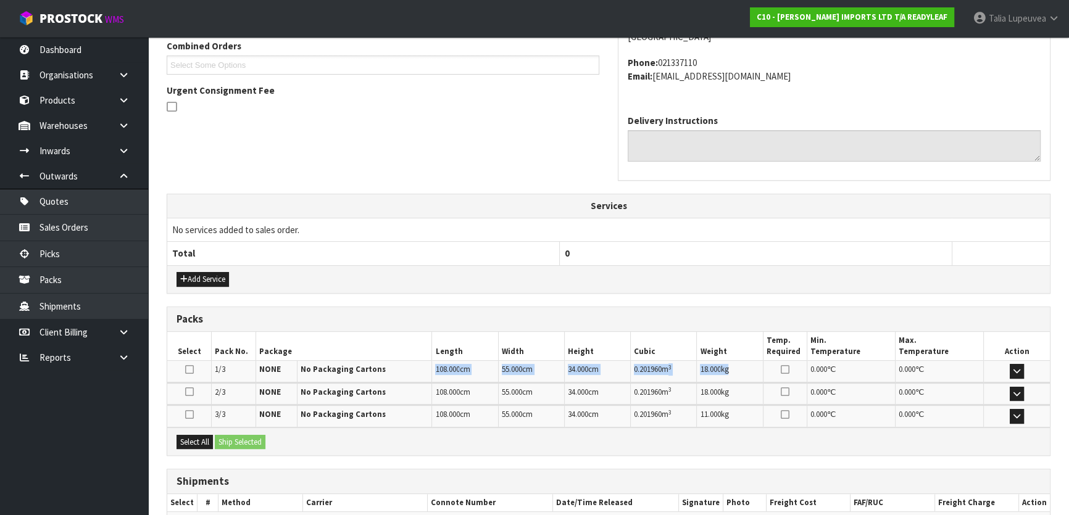
drag, startPoint x: 429, startPoint y: 370, endPoint x: 777, endPoint y: 369, distance: 348.2
click at [775, 367] on tr "1/3 NONE No Packaging Cartons 108.000 cm 55.000 cm 34.000 cm 0.201960 m 3 18.00…" at bounding box center [608, 372] width 883 height 22
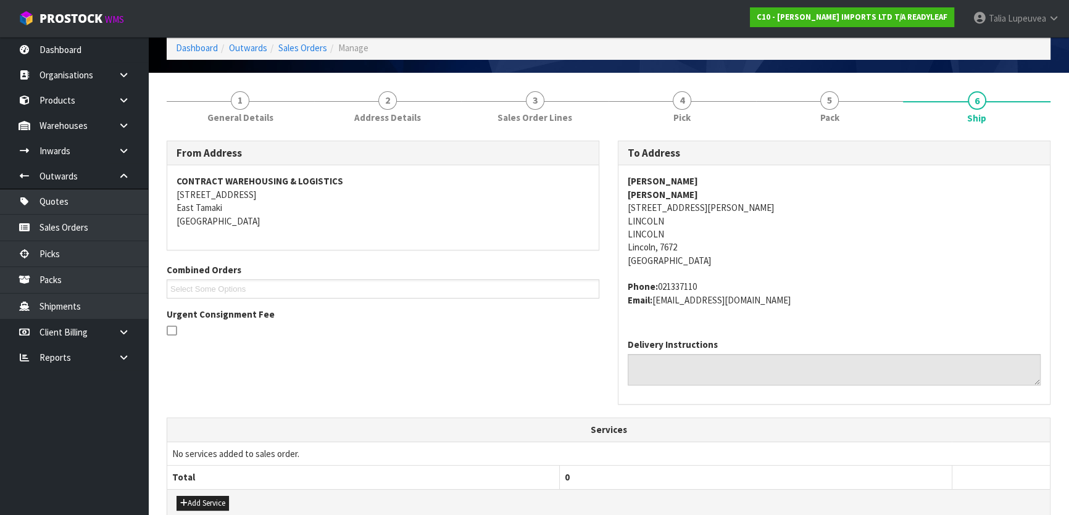
scroll to position [56, 0]
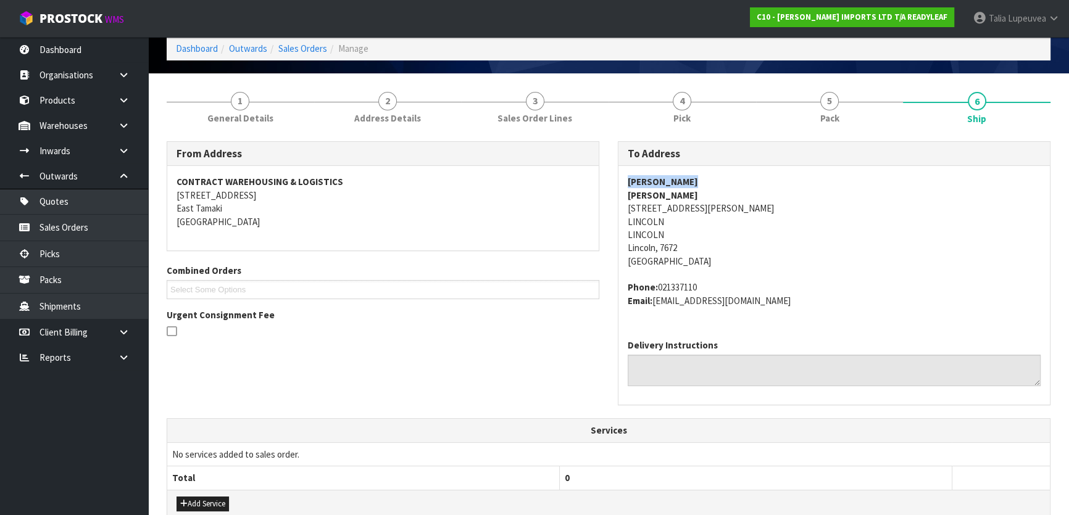
drag, startPoint x: 624, startPoint y: 178, endPoint x: 726, endPoint y: 179, distance: 102.5
click at [724, 182] on div "[PERSON_NAME] [PERSON_NAME] [STREET_ADDRESS][PERSON_NAME][PERSON_NAME] Phone: 0…" at bounding box center [835, 248] width 432 height 164
drag, startPoint x: 624, startPoint y: 207, endPoint x: 762, endPoint y: 209, distance: 138.3
click at [762, 209] on div "[PERSON_NAME] [PERSON_NAME] [STREET_ADDRESS][PERSON_NAME][PERSON_NAME] Phone: 0…" at bounding box center [835, 248] width 432 height 164
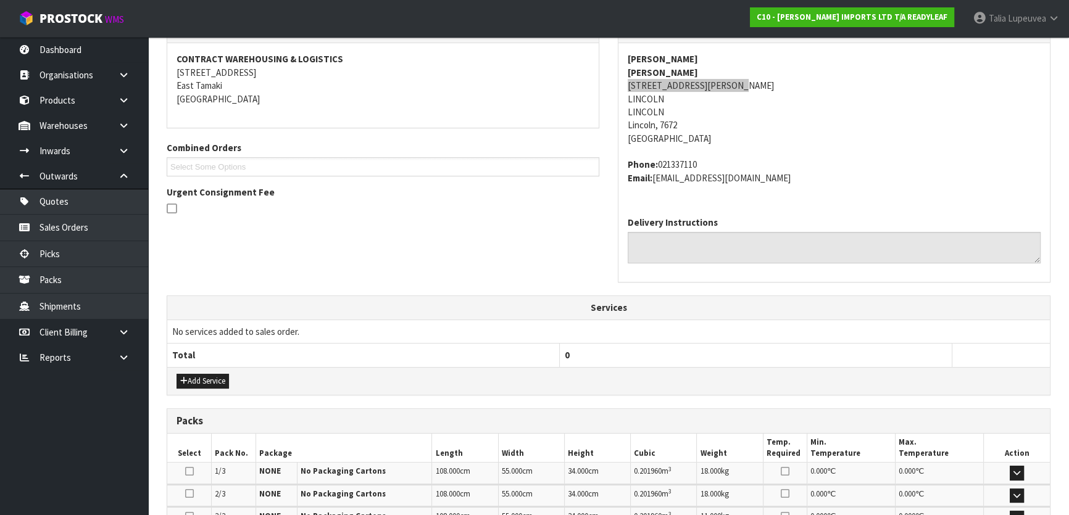
scroll to position [351, 0]
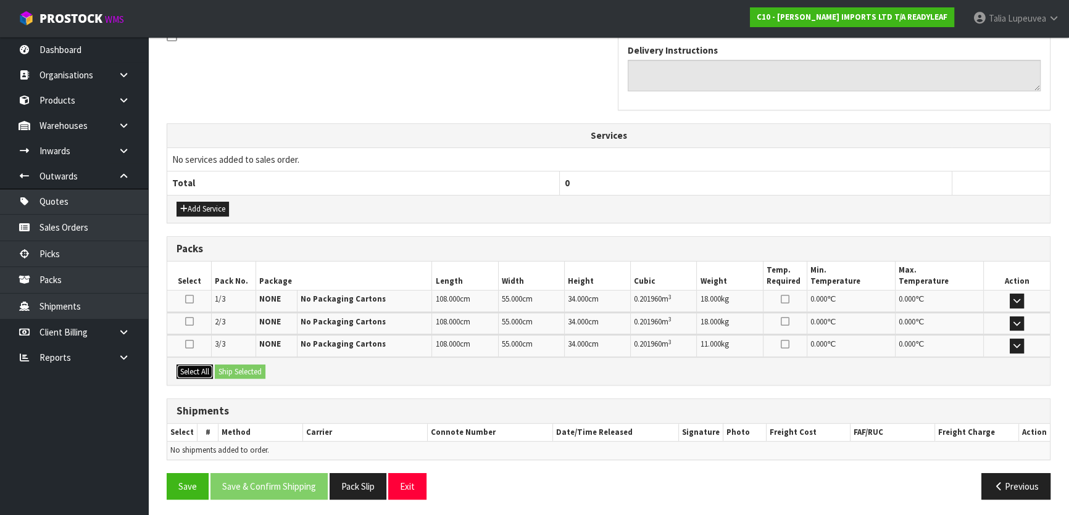
drag, startPoint x: 189, startPoint y: 364, endPoint x: 200, endPoint y: 364, distance: 11.1
click at [190, 365] on button "Select All" at bounding box center [195, 372] width 36 height 15
click at [235, 367] on button "Ship Selected" at bounding box center [240, 372] width 51 height 15
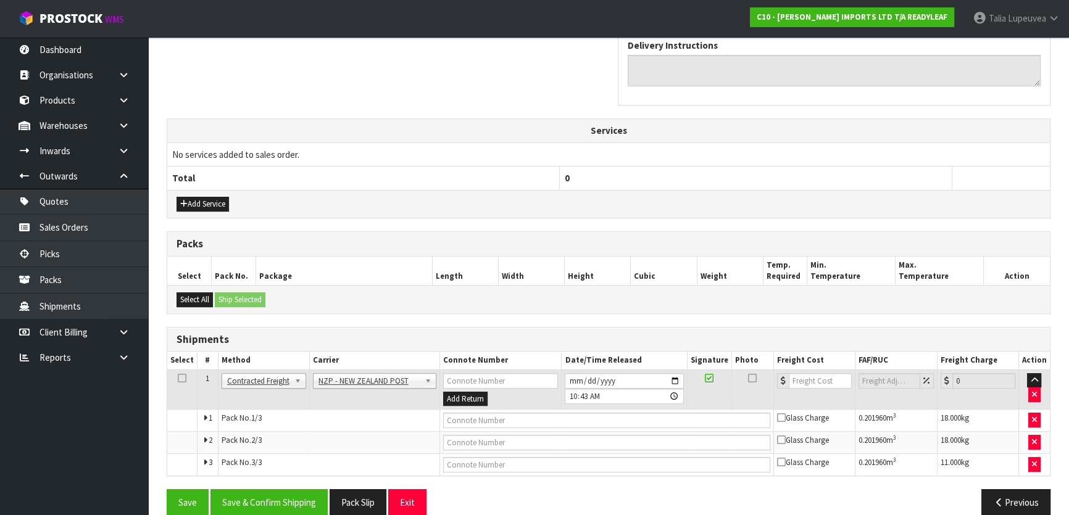
scroll to position [372, 0]
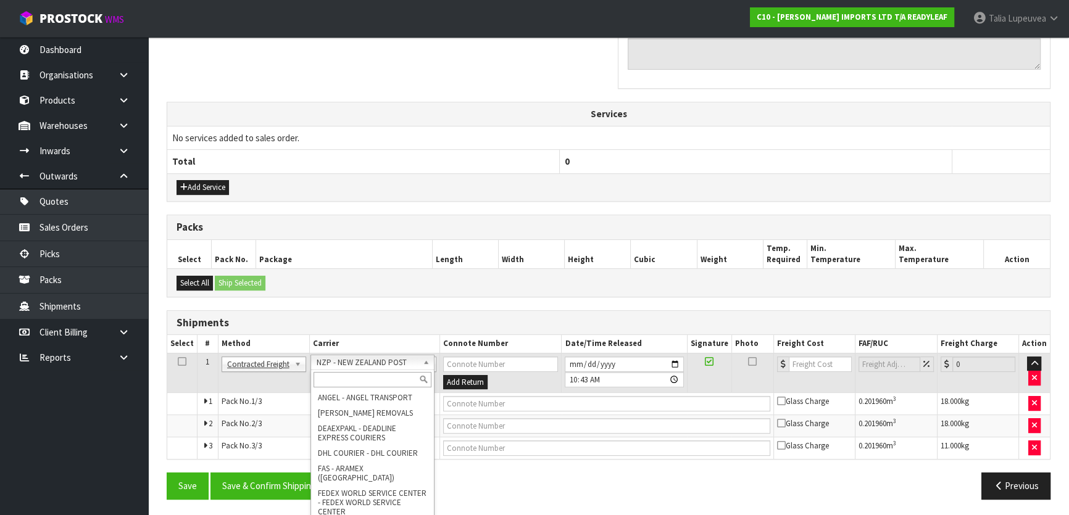
click at [395, 378] on input "text" at bounding box center [373, 379] width 118 height 15
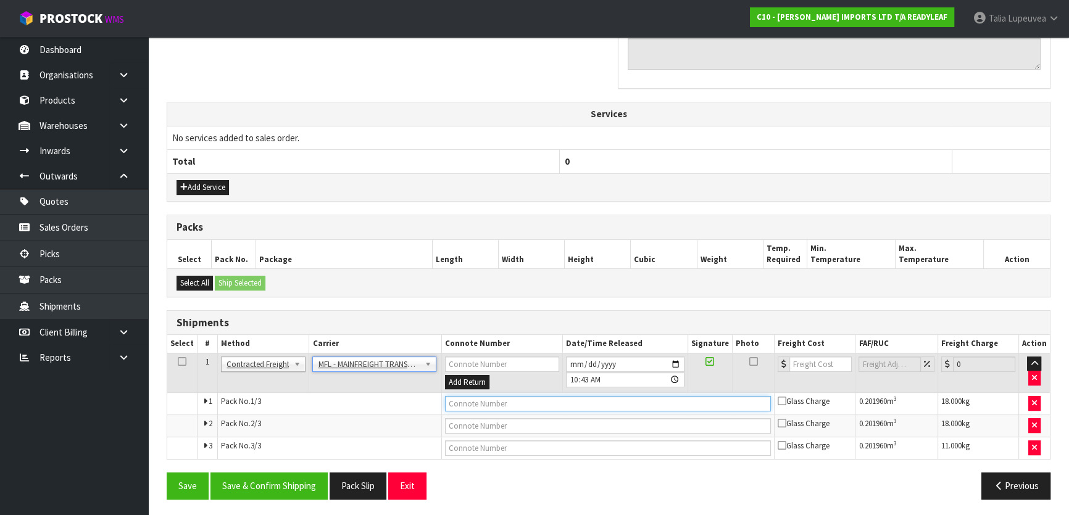
click at [507, 401] on input "text" at bounding box center [608, 403] width 327 height 15
click at [167, 473] on button "Save" at bounding box center [188, 486] width 42 height 27
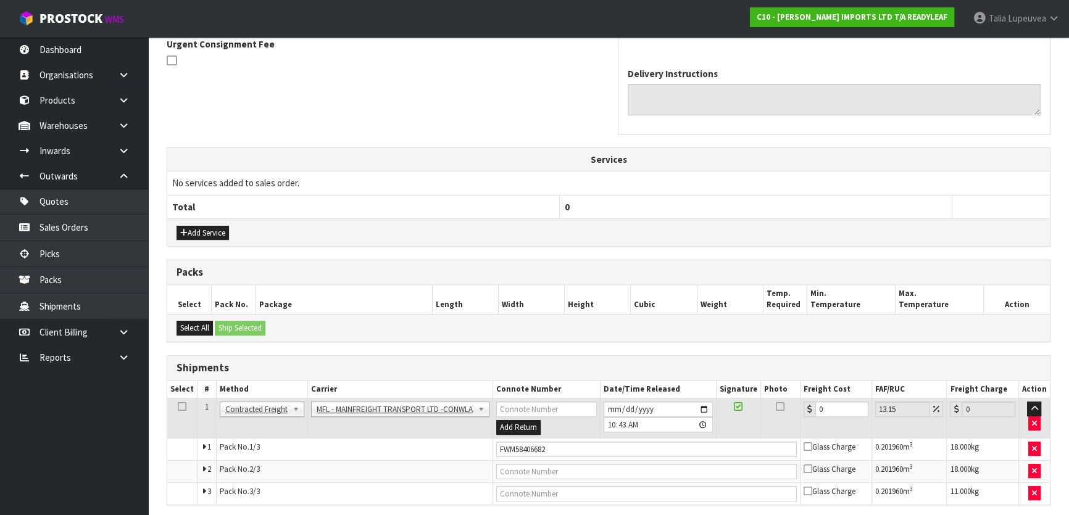
scroll to position [417, 0]
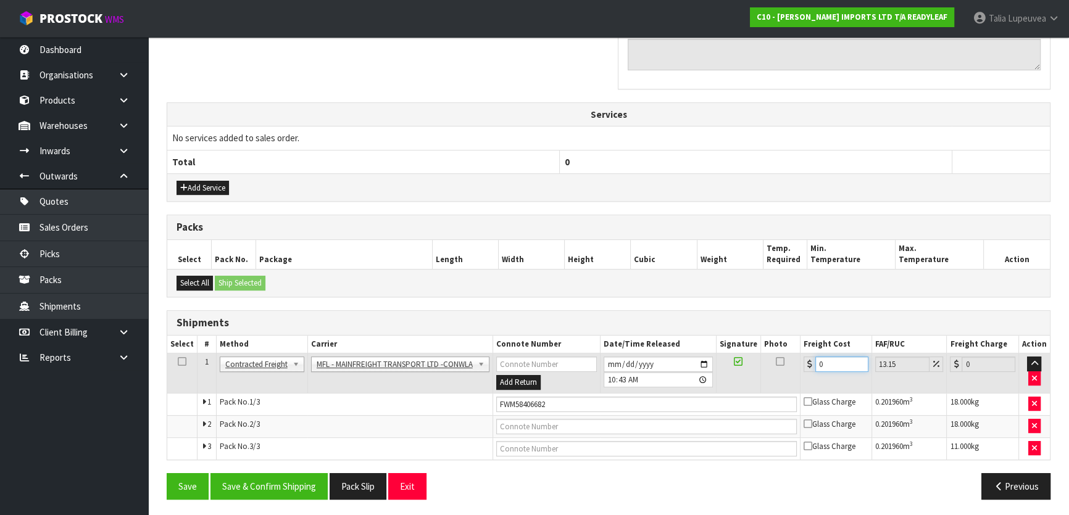
drag, startPoint x: 836, startPoint y: 359, endPoint x: 813, endPoint y: 362, distance: 23.0
click at [813, 362] on div "0" at bounding box center [836, 364] width 65 height 15
drag, startPoint x: 684, startPoint y: 491, endPoint x: 665, endPoint y: 485, distance: 20.1
click at [684, 491] on div "Previous" at bounding box center [834, 487] width 451 height 27
click at [288, 484] on button "Save & Confirm Shipping" at bounding box center [269, 487] width 117 height 27
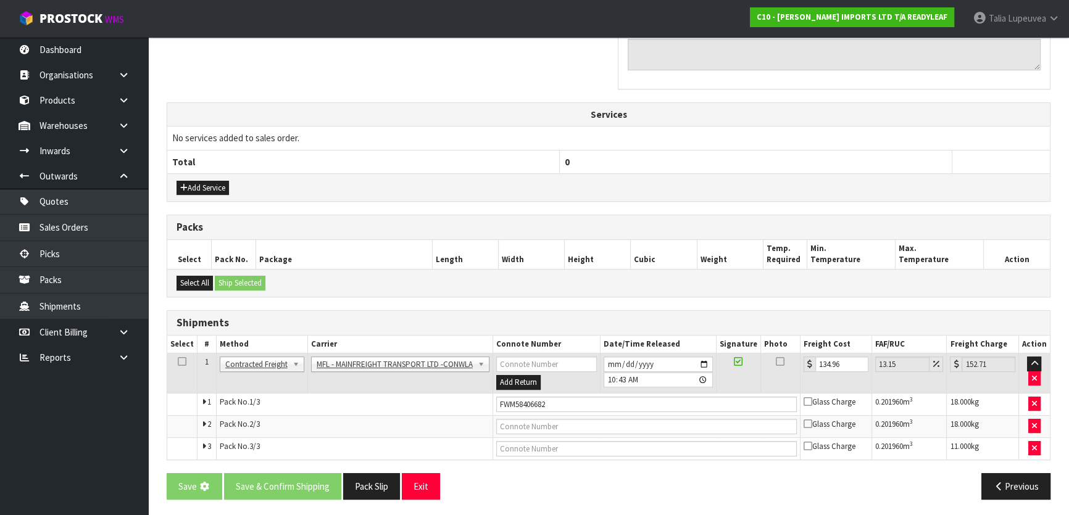
scroll to position [0, 0]
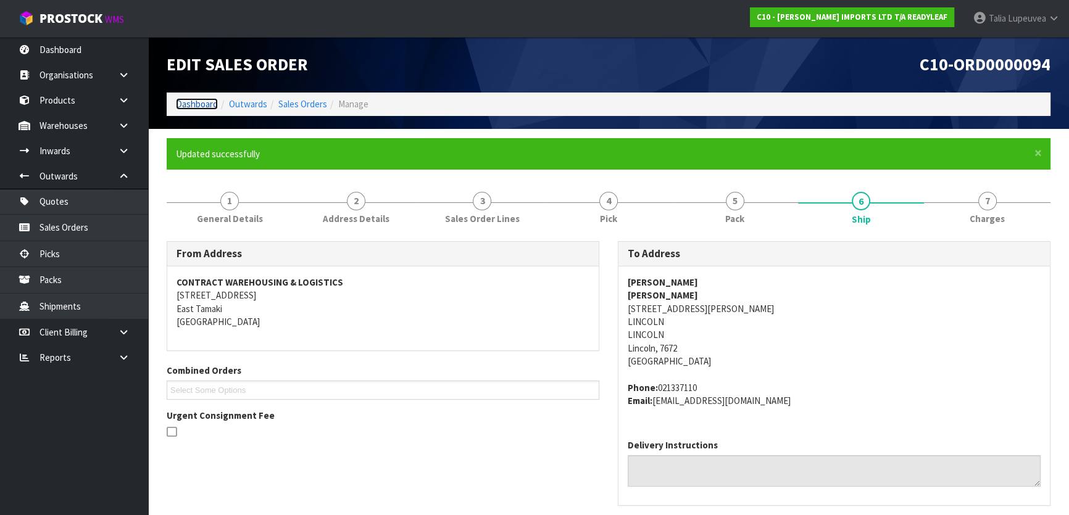
click at [199, 102] on link "Dashboard" at bounding box center [197, 104] width 42 height 12
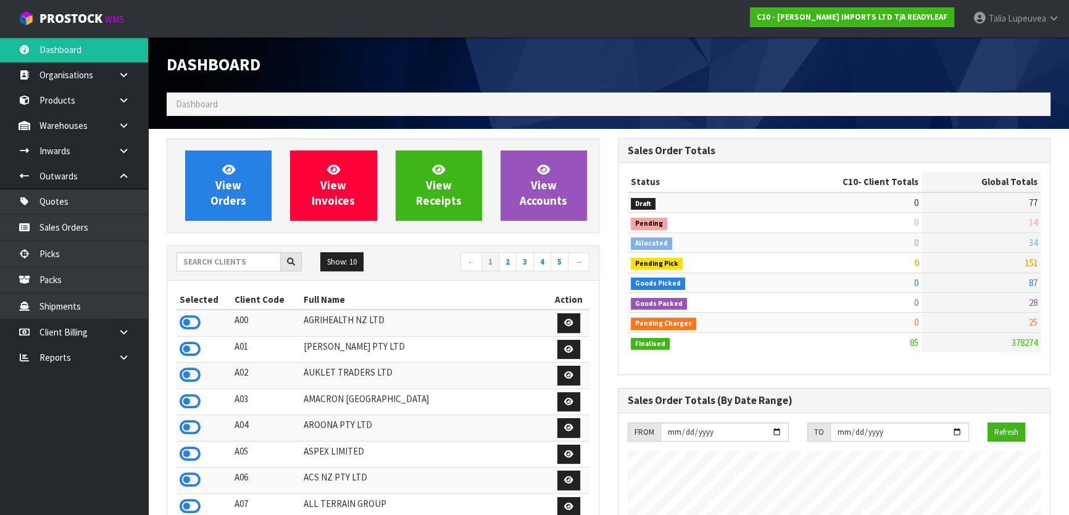
scroll to position [814, 451]
click at [252, 265] on input "text" at bounding box center [229, 261] width 104 height 19
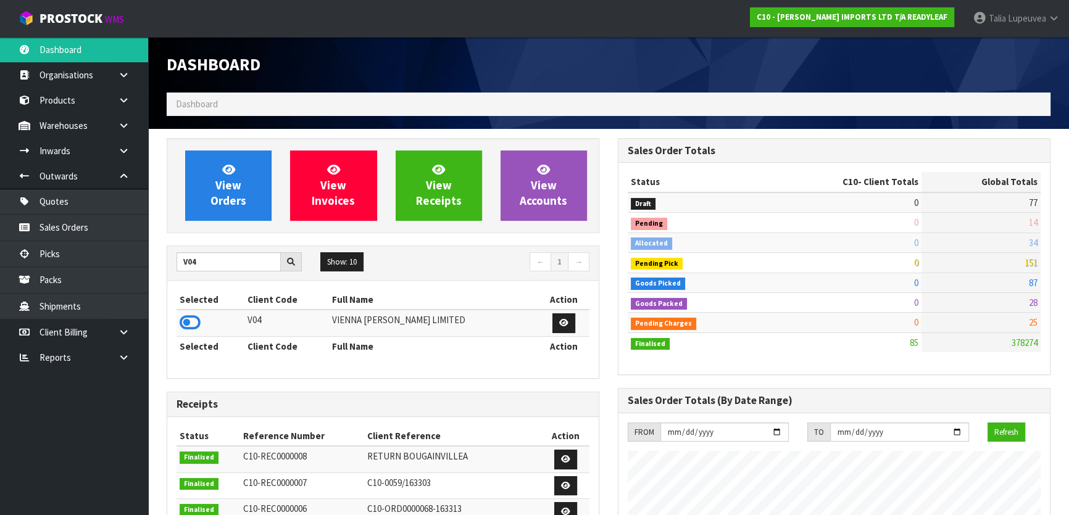
click at [202, 324] on td at bounding box center [211, 323] width 68 height 27
click at [190, 319] on icon at bounding box center [190, 323] width 21 height 19
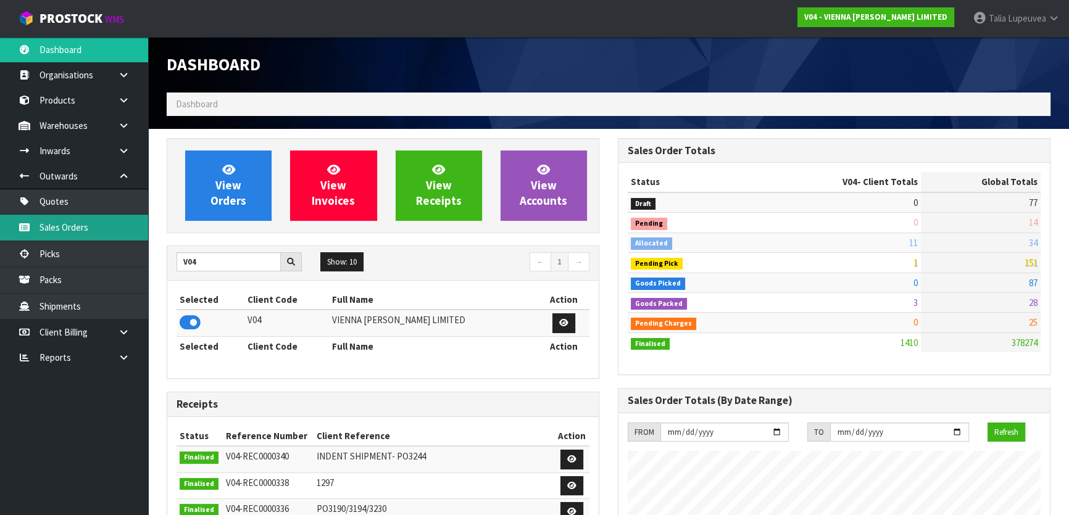
scroll to position [999, 451]
click at [99, 233] on link "Sales Orders" at bounding box center [74, 227] width 148 height 25
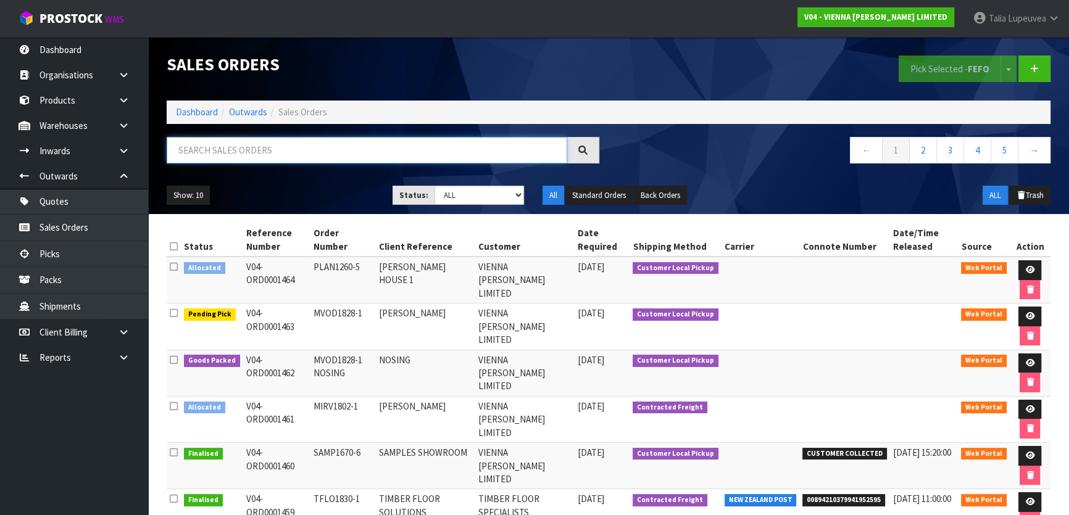
click at [267, 146] on input "text" at bounding box center [367, 150] width 401 height 27
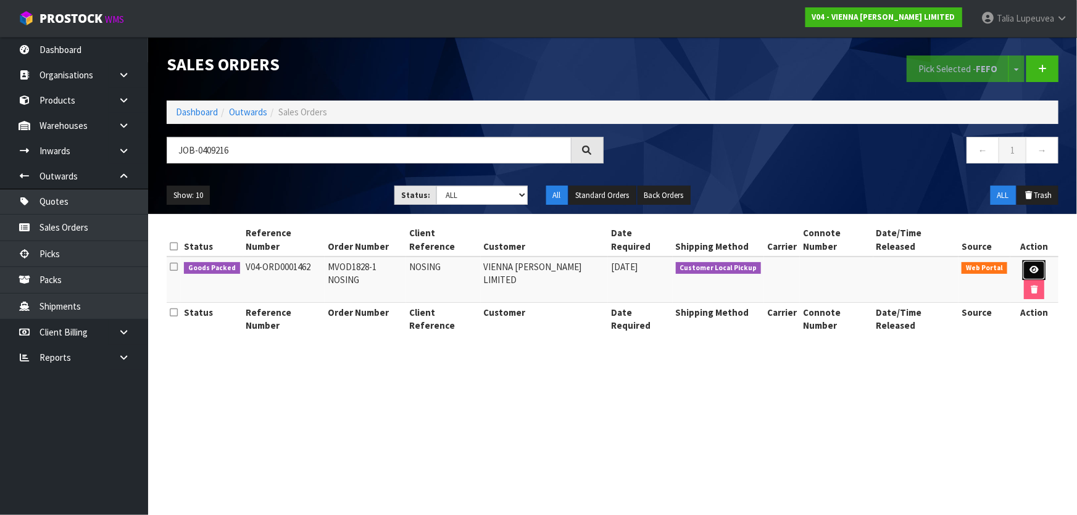
click at [1030, 266] on icon at bounding box center [1034, 270] width 9 height 8
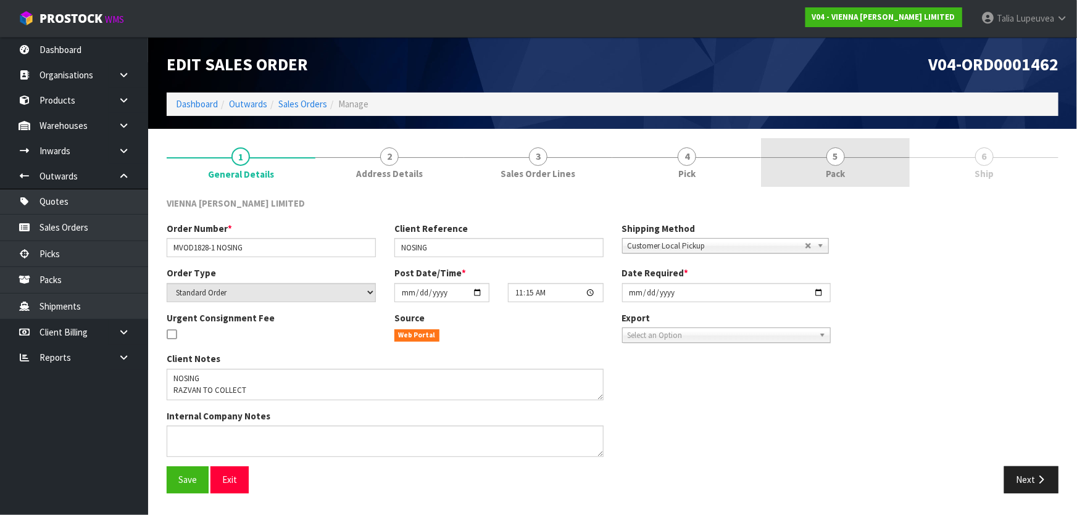
click at [840, 169] on span "Pack" at bounding box center [835, 173] width 19 height 13
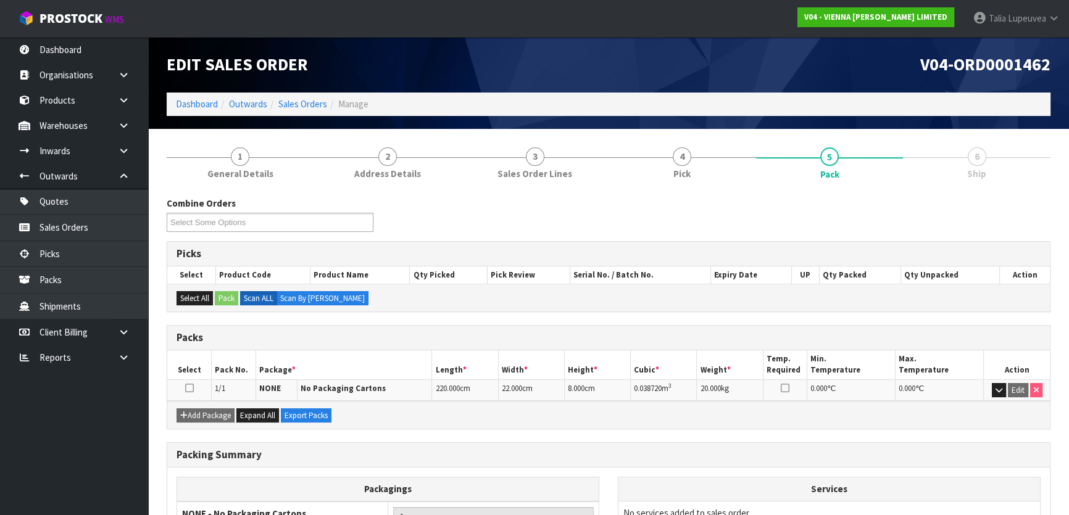
scroll to position [118, 0]
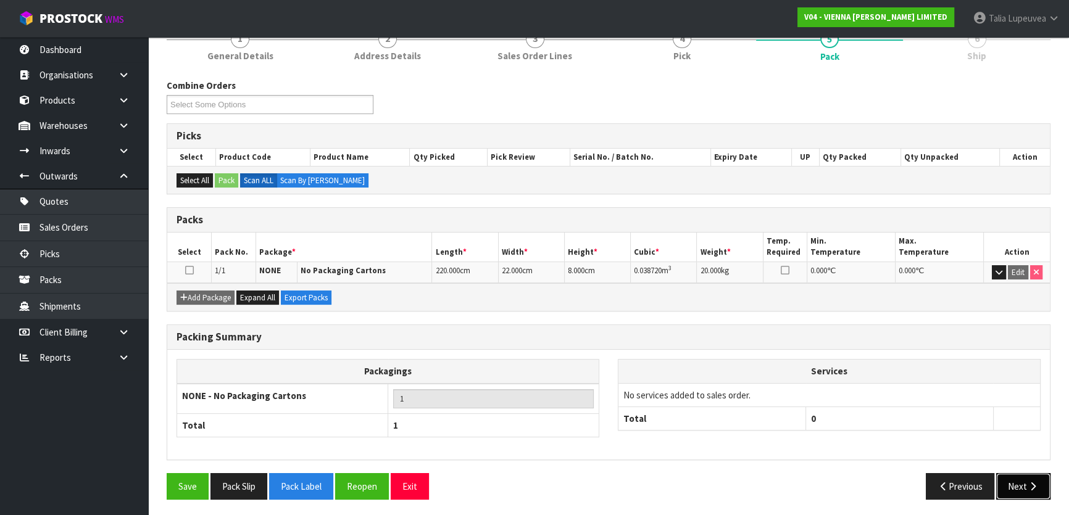
click at [1012, 475] on button "Next" at bounding box center [1023, 487] width 54 height 27
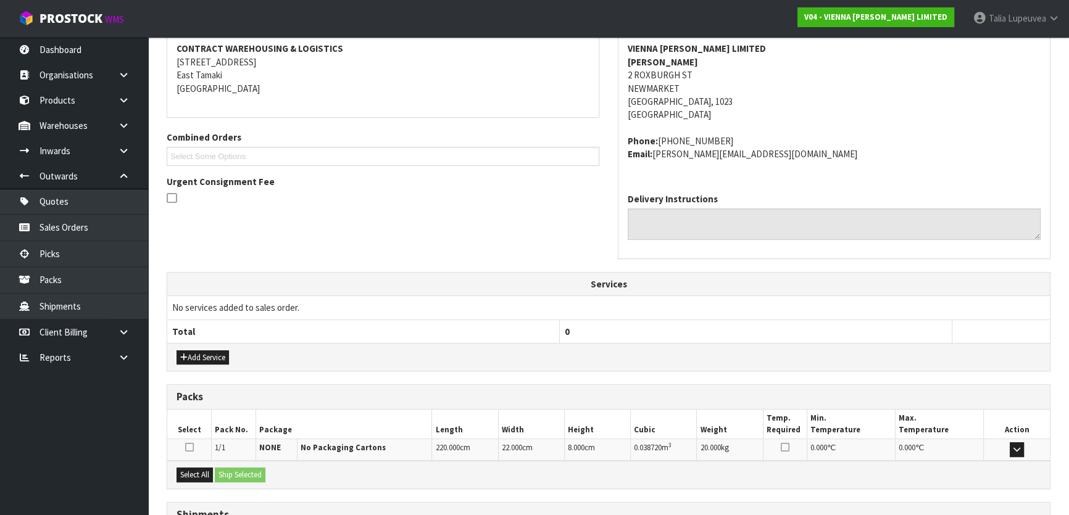
scroll to position [293, 0]
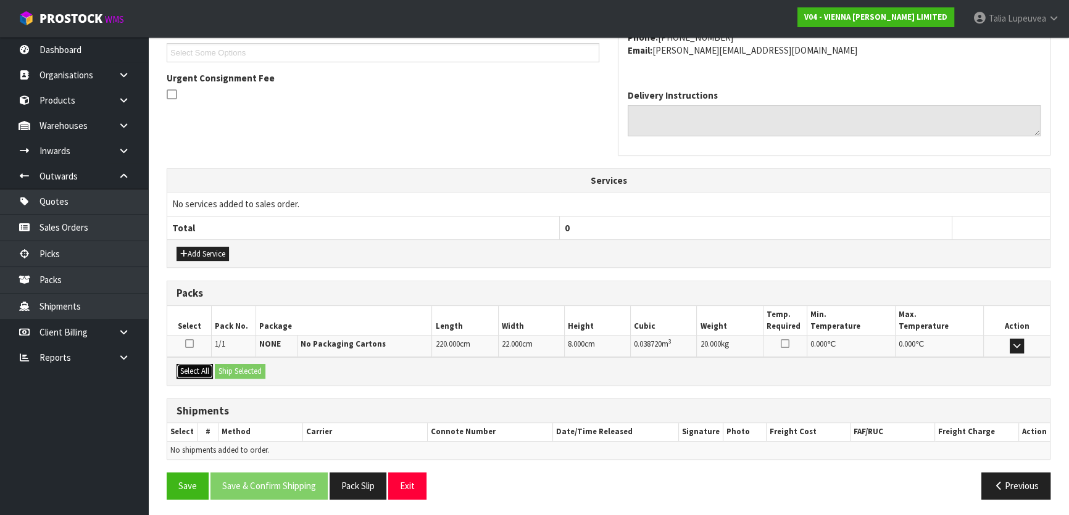
drag, startPoint x: 194, startPoint y: 365, endPoint x: 228, endPoint y: 358, distance: 35.2
click at [201, 364] on button "Select All" at bounding box center [195, 371] width 36 height 15
click at [230, 359] on div "Select All Ship Selected" at bounding box center [608, 371] width 883 height 28
click at [230, 364] on button "Ship Selected" at bounding box center [240, 371] width 51 height 15
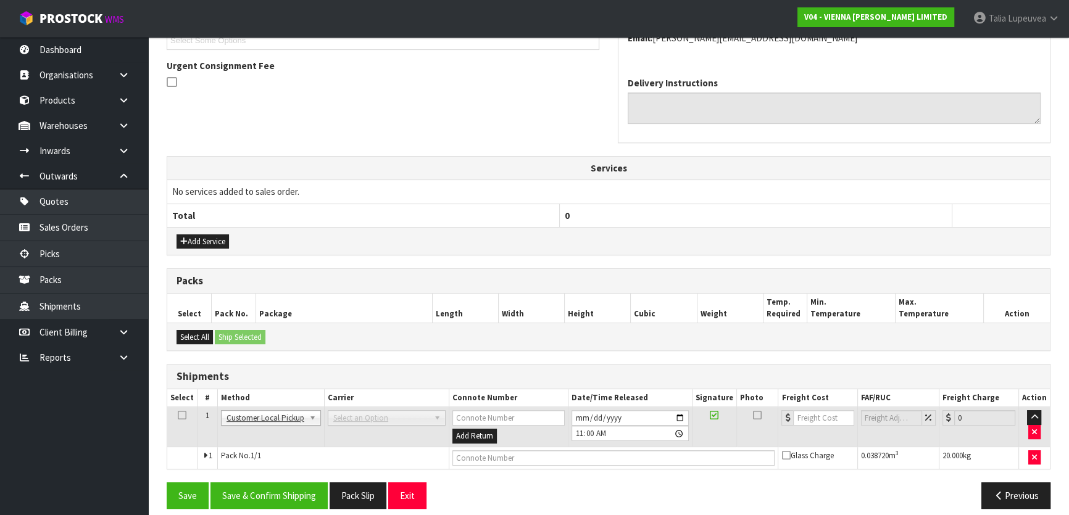
scroll to position [315, 0]
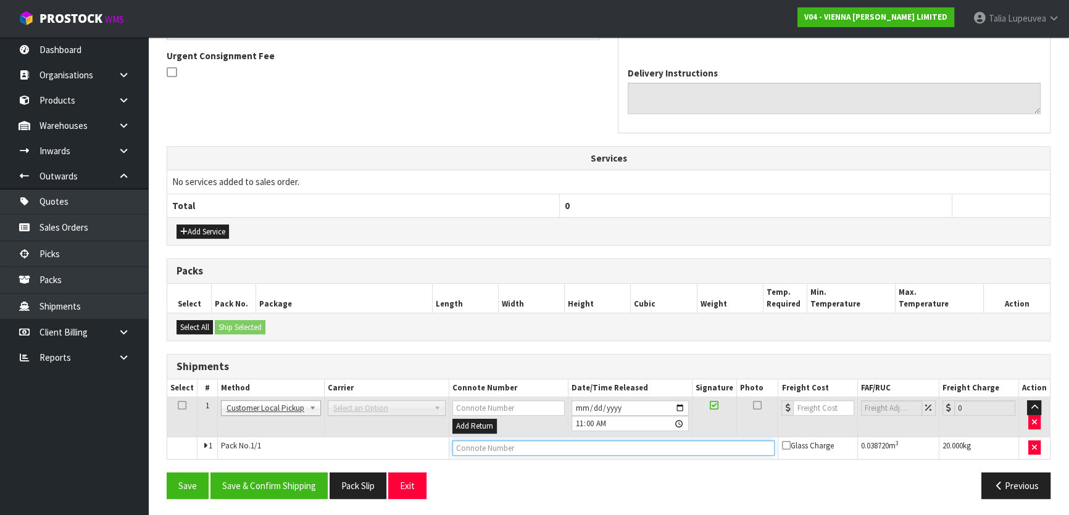
click at [567, 441] on input "text" at bounding box center [614, 448] width 323 height 15
click at [282, 475] on button "Save & Confirm Shipping" at bounding box center [269, 486] width 117 height 27
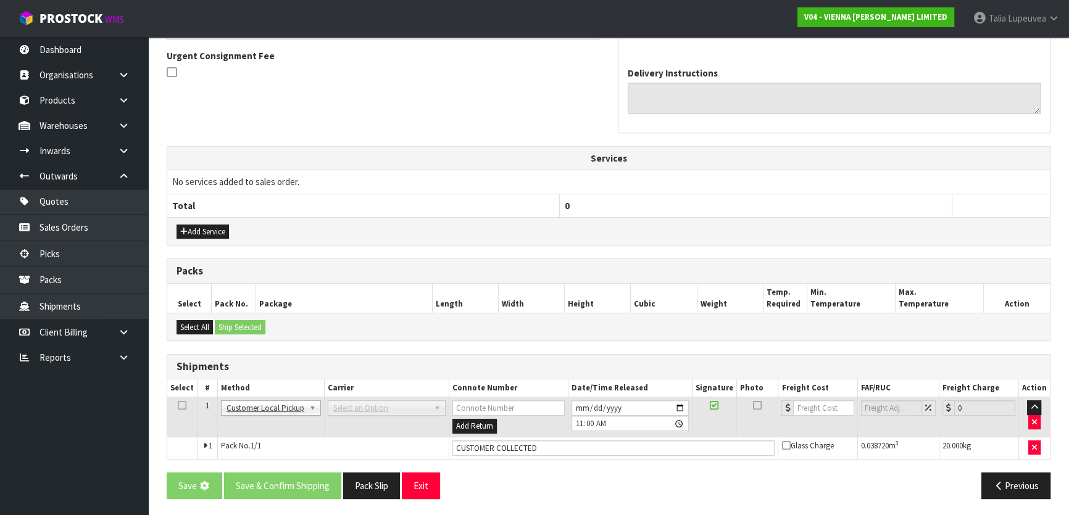
scroll to position [0, 0]
